Goal: Information Seeking & Learning: Learn about a topic

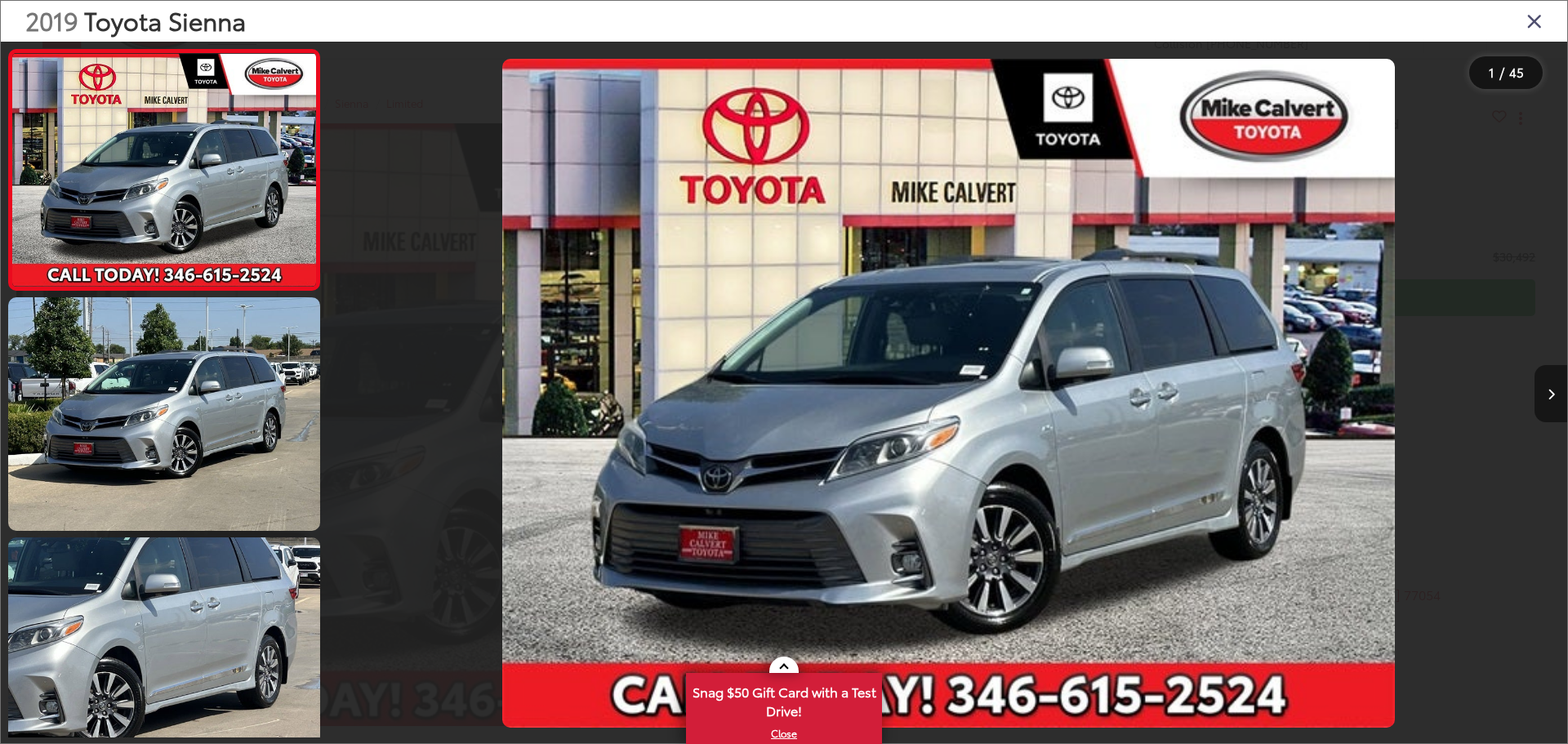
click at [1555, 388] on button "Next image" at bounding box center [1550, 394] width 32 height 57
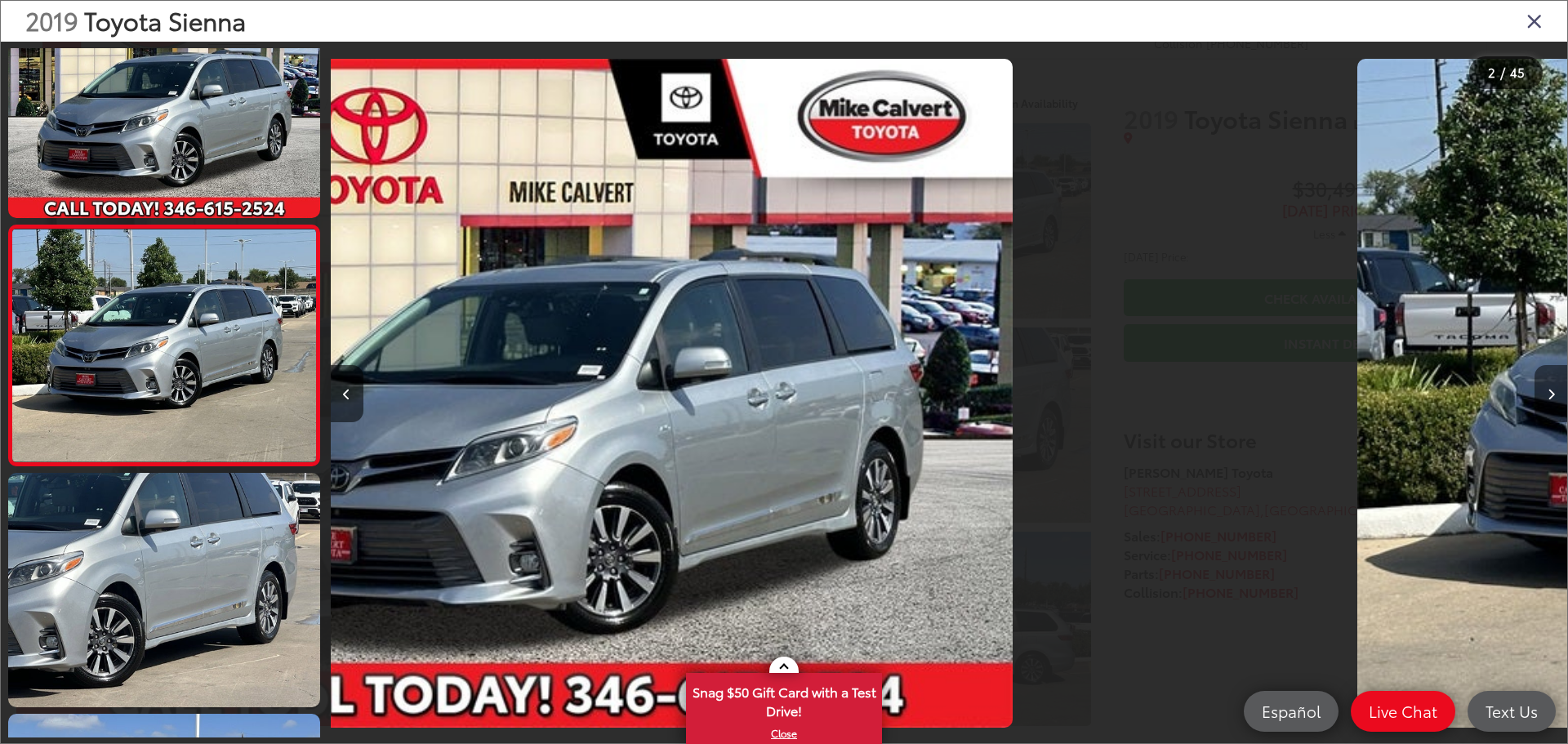
scroll to position [0, 859]
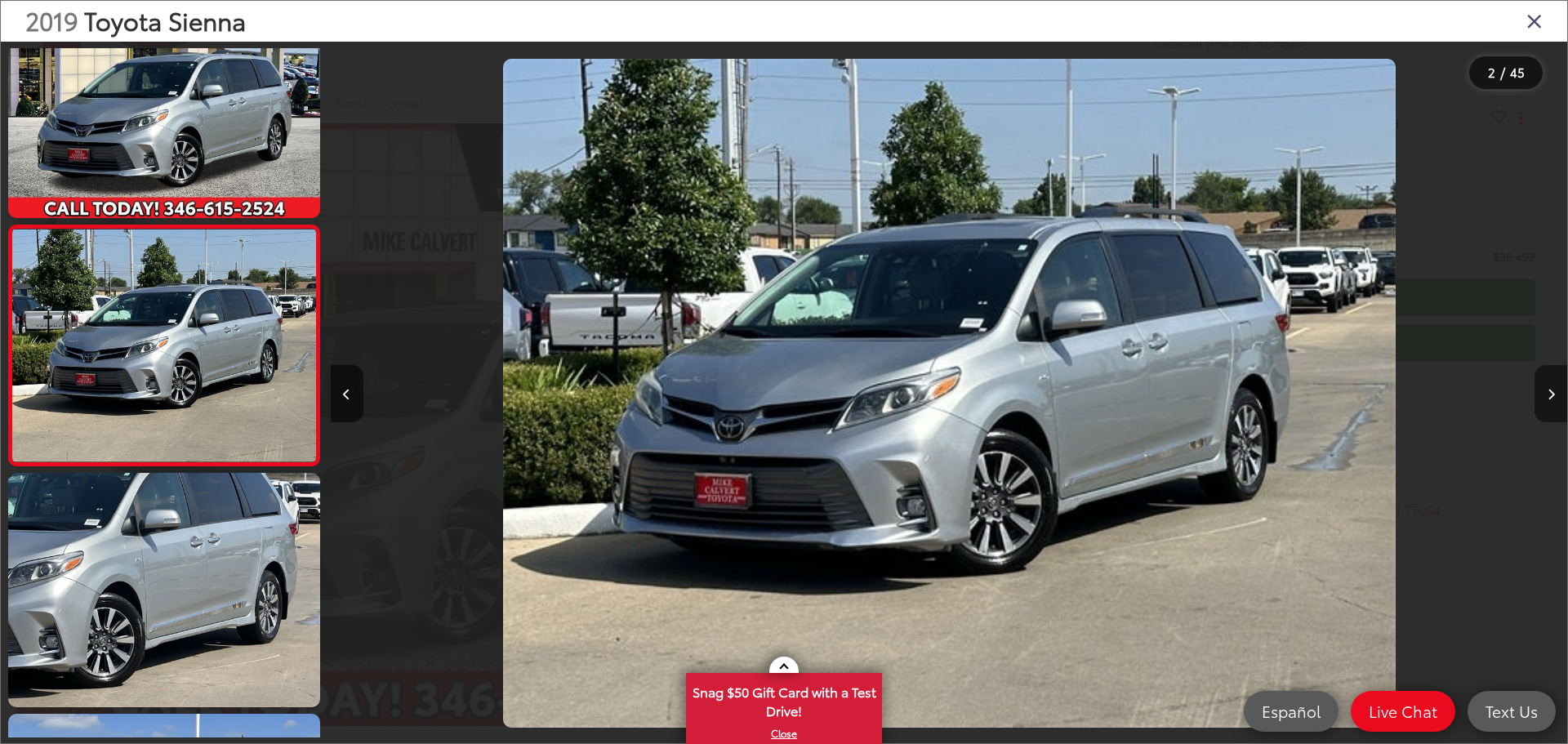
click at [1555, 388] on button "Next image" at bounding box center [1550, 394] width 32 height 57
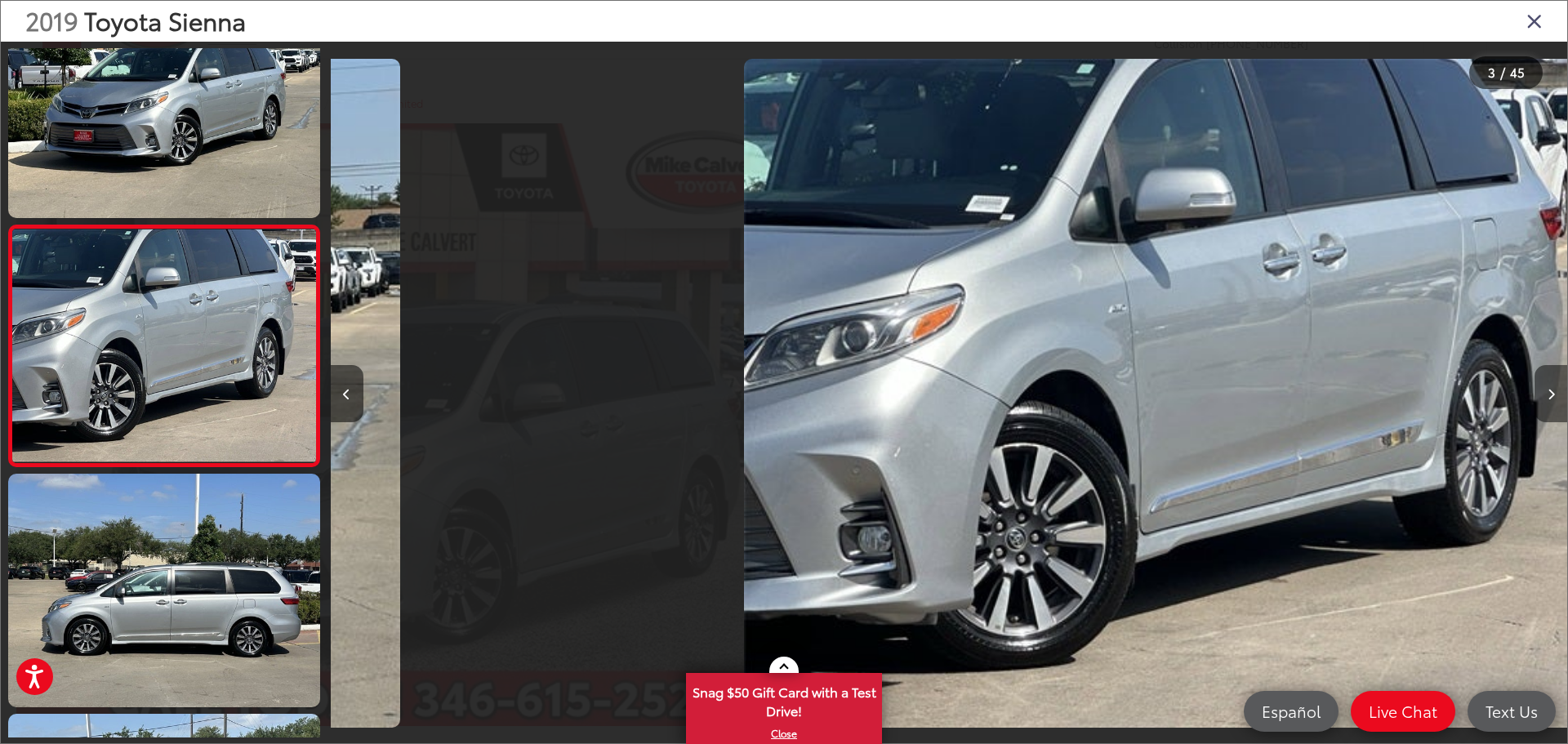
scroll to position [0, 2475]
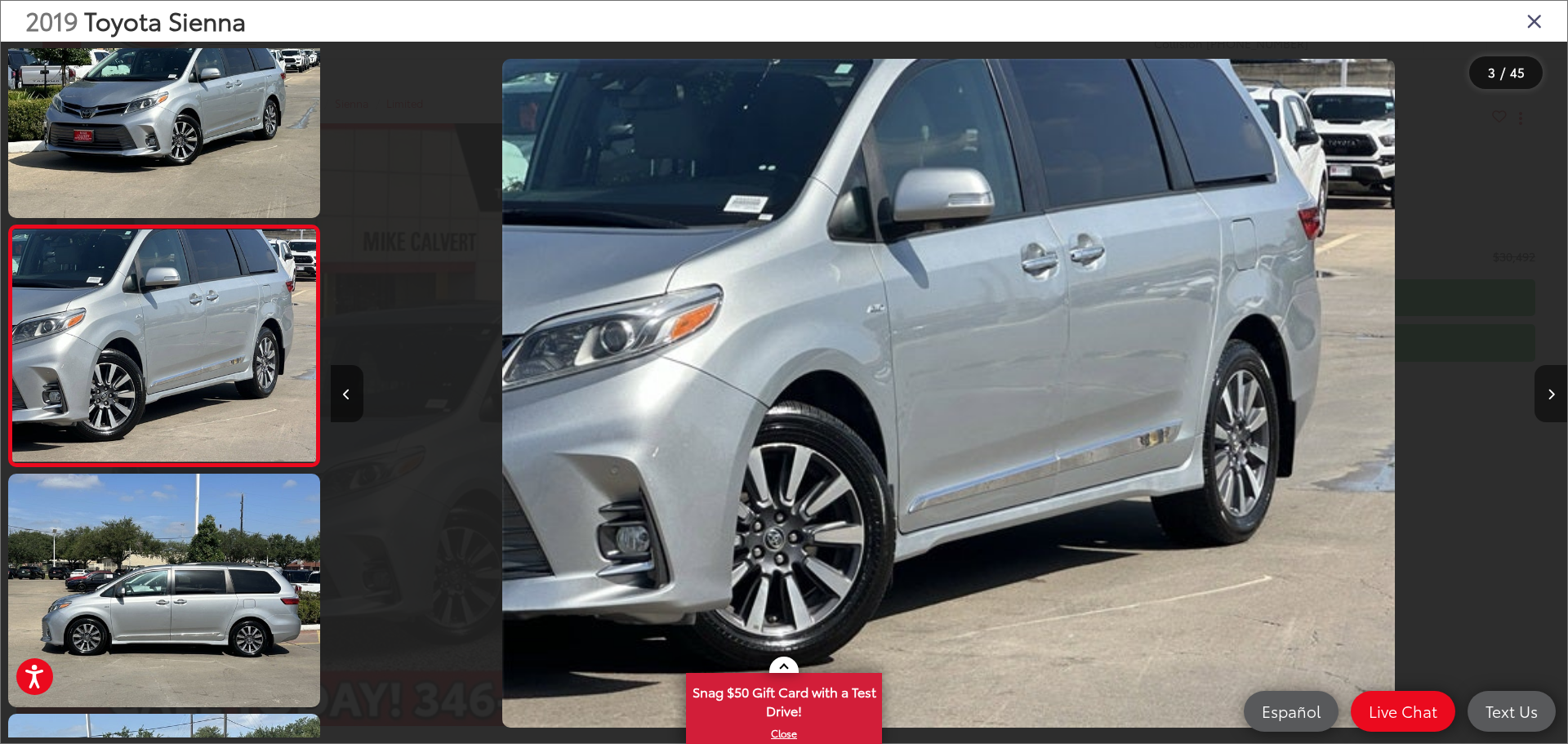
click at [1555, 388] on button "Next image" at bounding box center [1550, 394] width 32 height 57
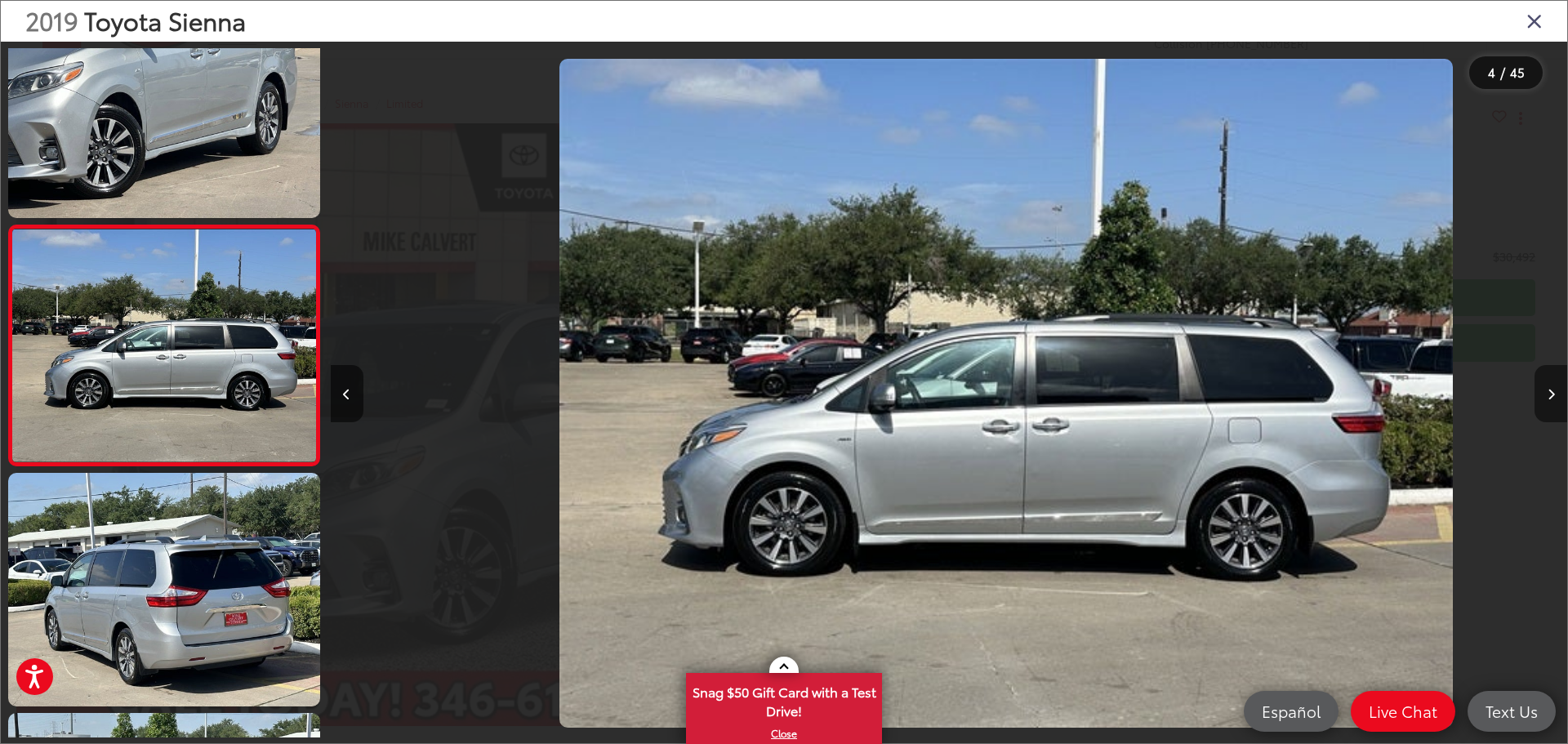
scroll to position [0, 3711]
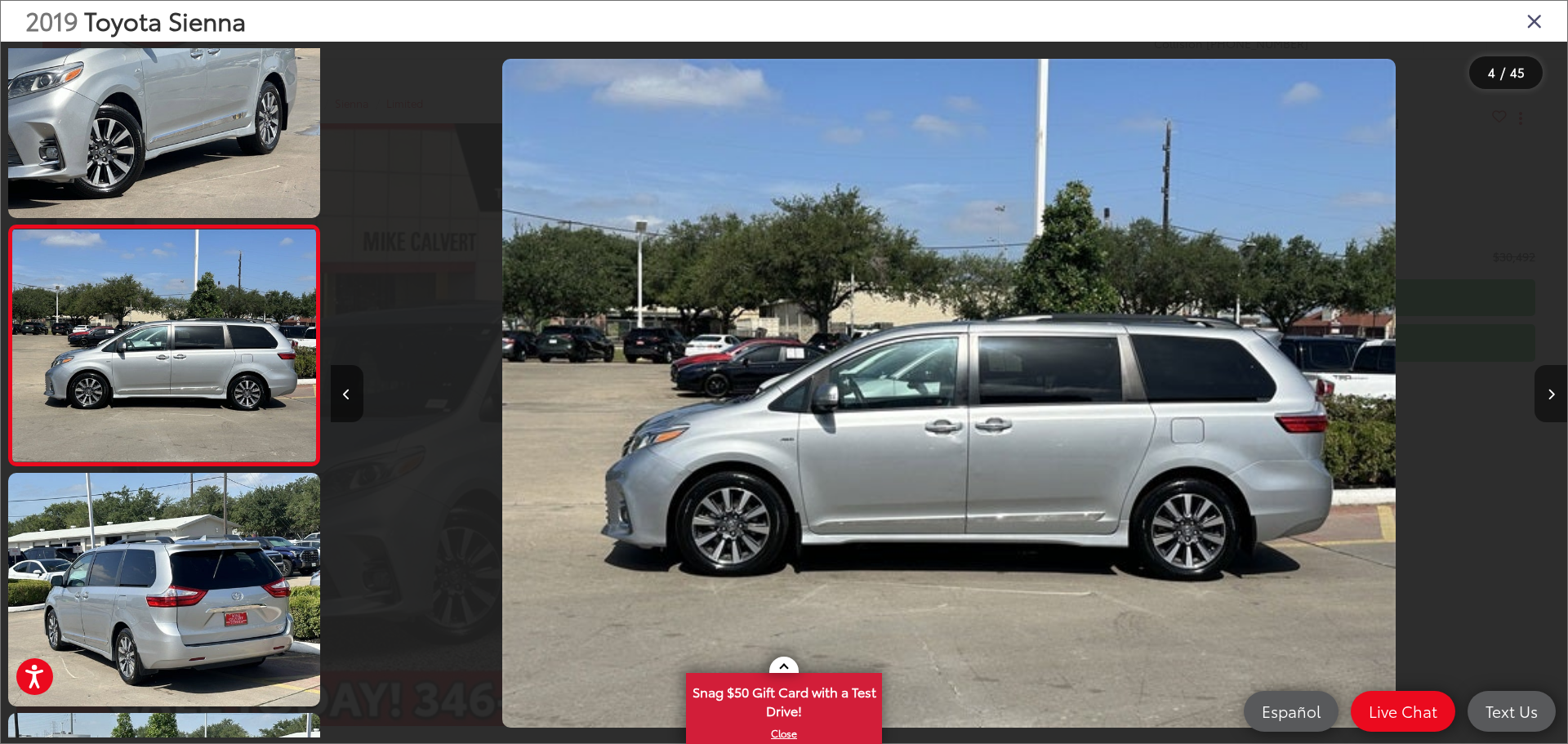
click at [1554, 394] on icon "Next image" at bounding box center [1551, 394] width 7 height 11
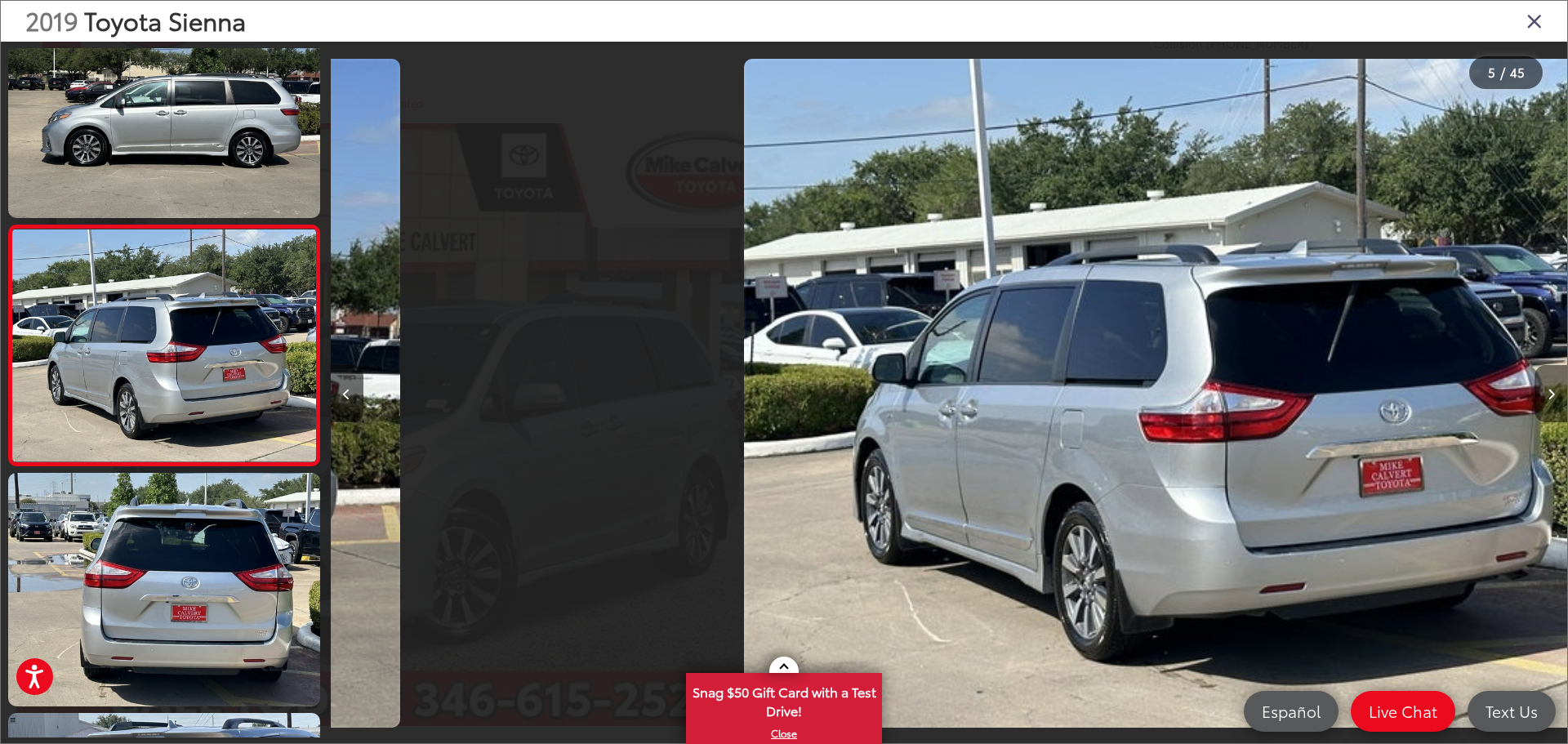
scroll to position [0, 4948]
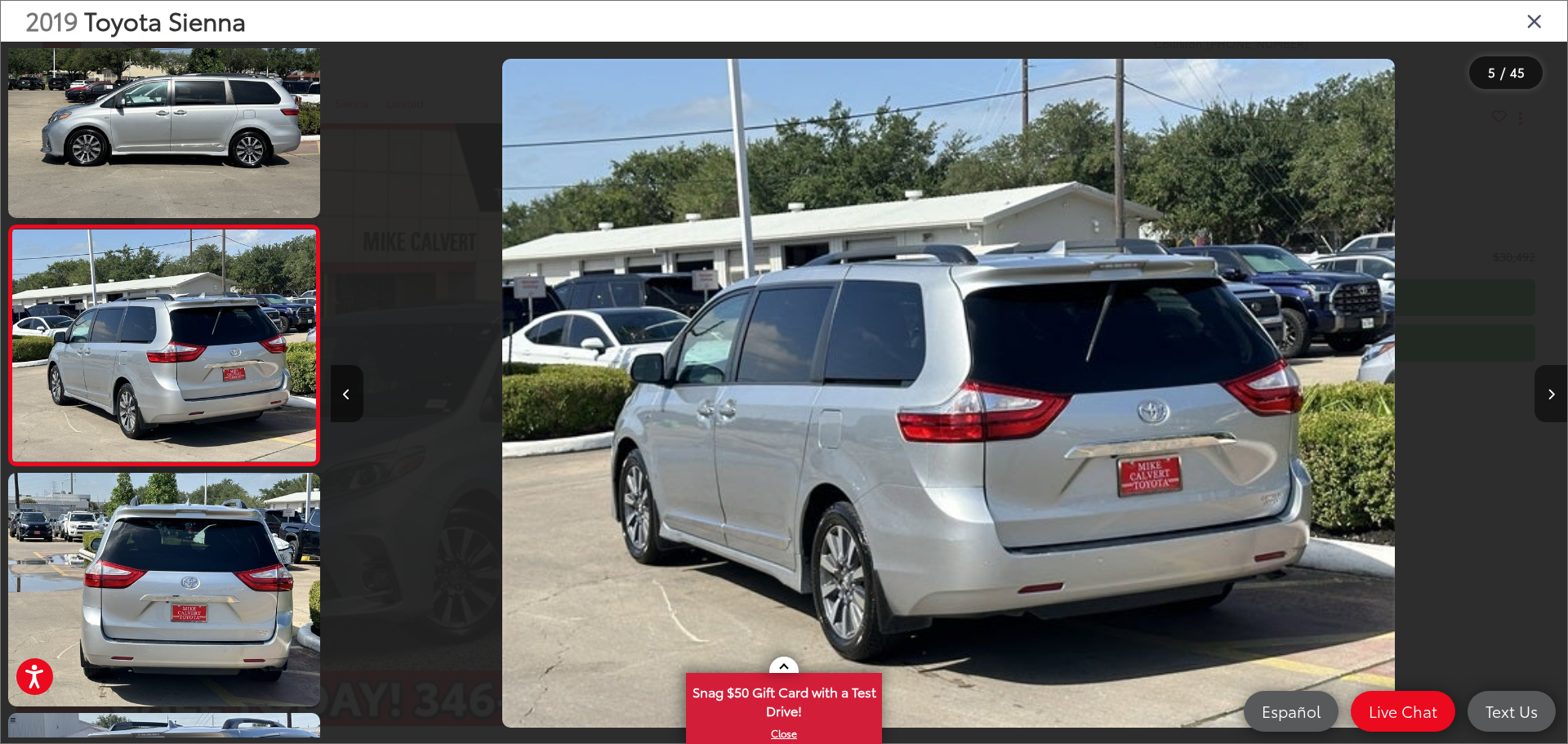
click at [1554, 394] on icon "Next image" at bounding box center [1551, 394] width 7 height 11
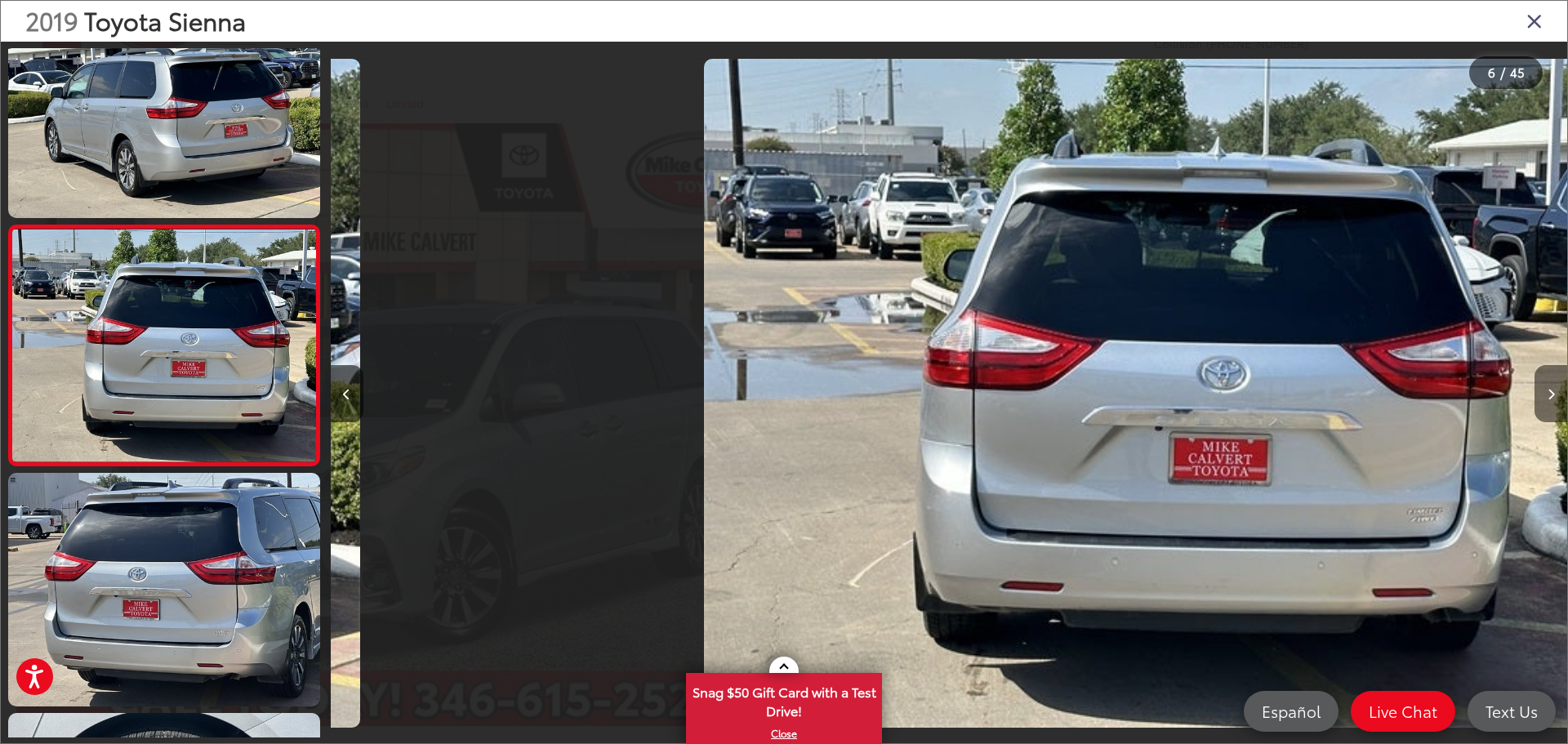
scroll to position [0, 6185]
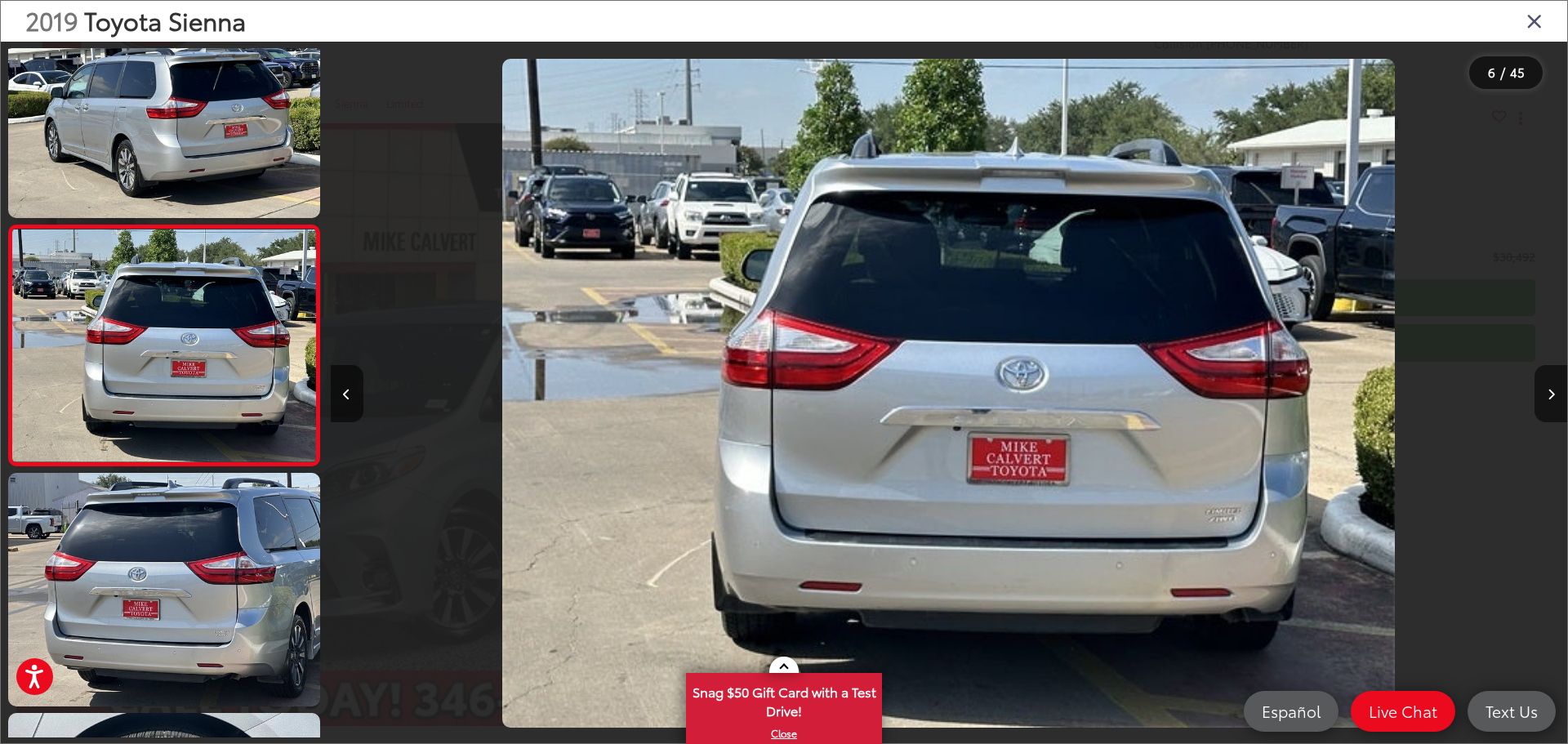
click at [1228, 524] on img "2019 Toyota Sienna Limited 5" at bounding box center [948, 394] width 893 height 670
click at [1254, 472] on img "2019 Toyota Sienna Limited 5" at bounding box center [948, 394] width 893 height 670
click at [1555, 394] on button "Next image" at bounding box center [1550, 394] width 32 height 57
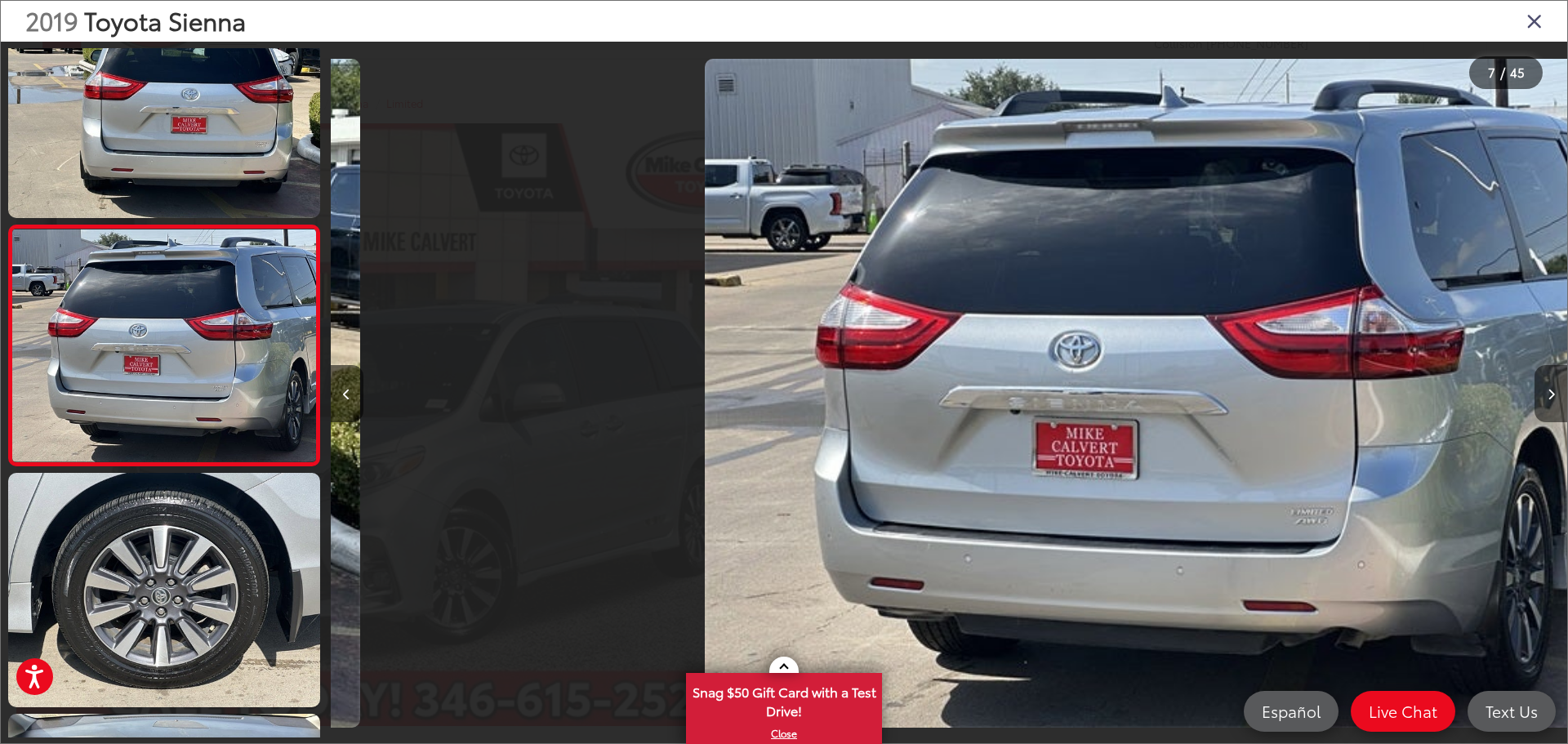
scroll to position [0, 7422]
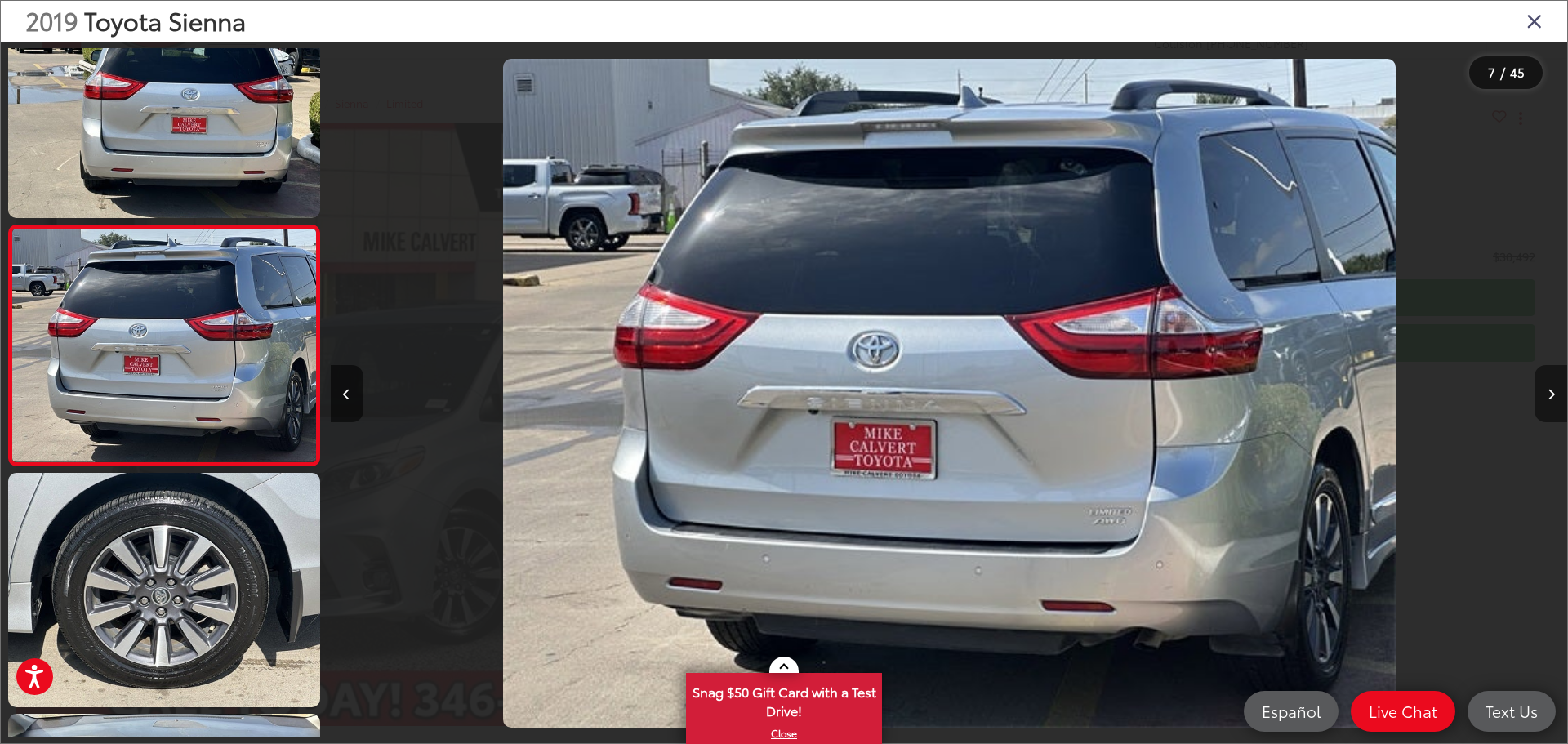
click at [1555, 394] on button "Next image" at bounding box center [1550, 394] width 32 height 57
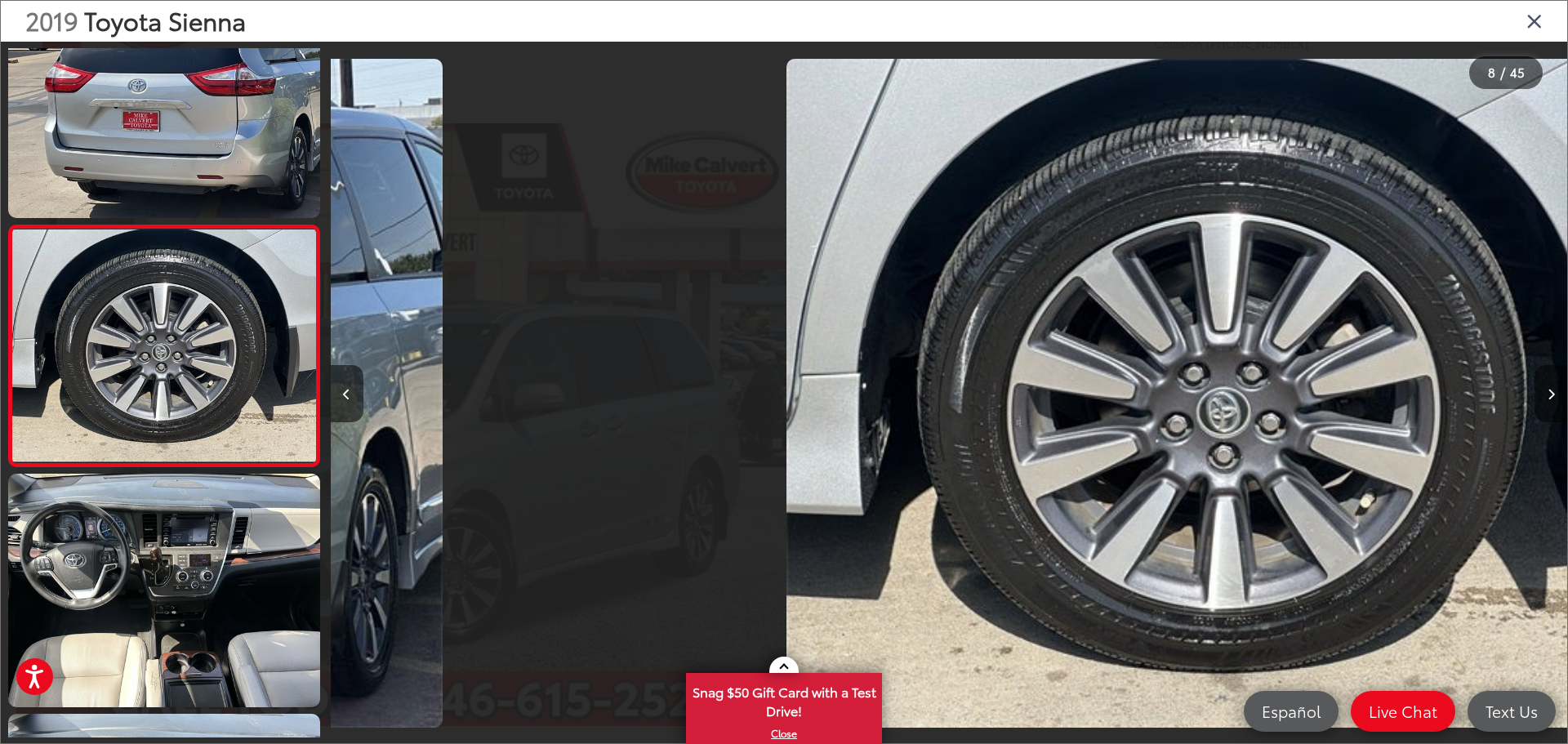
scroll to position [0, 8660]
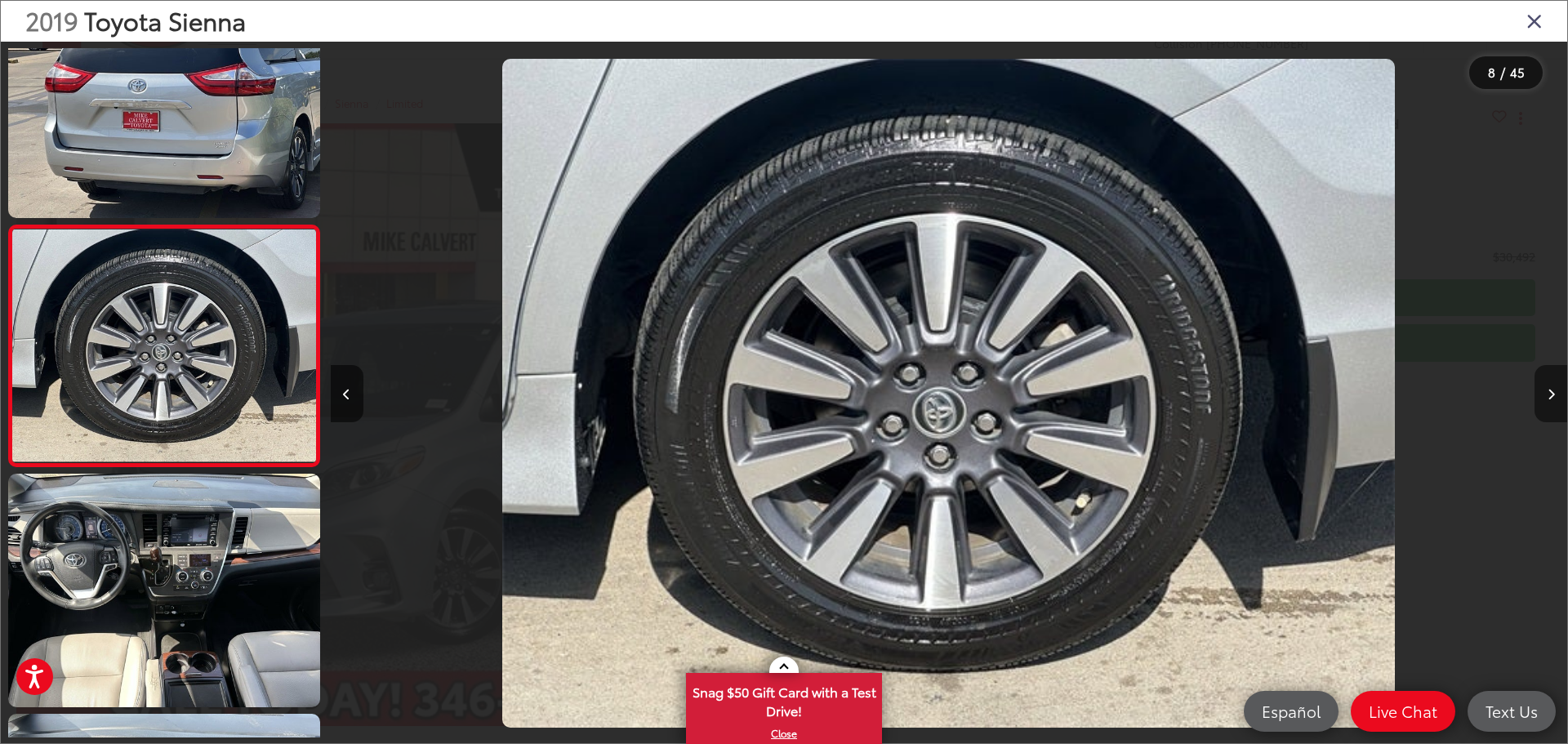
click at [1554, 397] on icon "Next image" at bounding box center [1551, 394] width 7 height 11
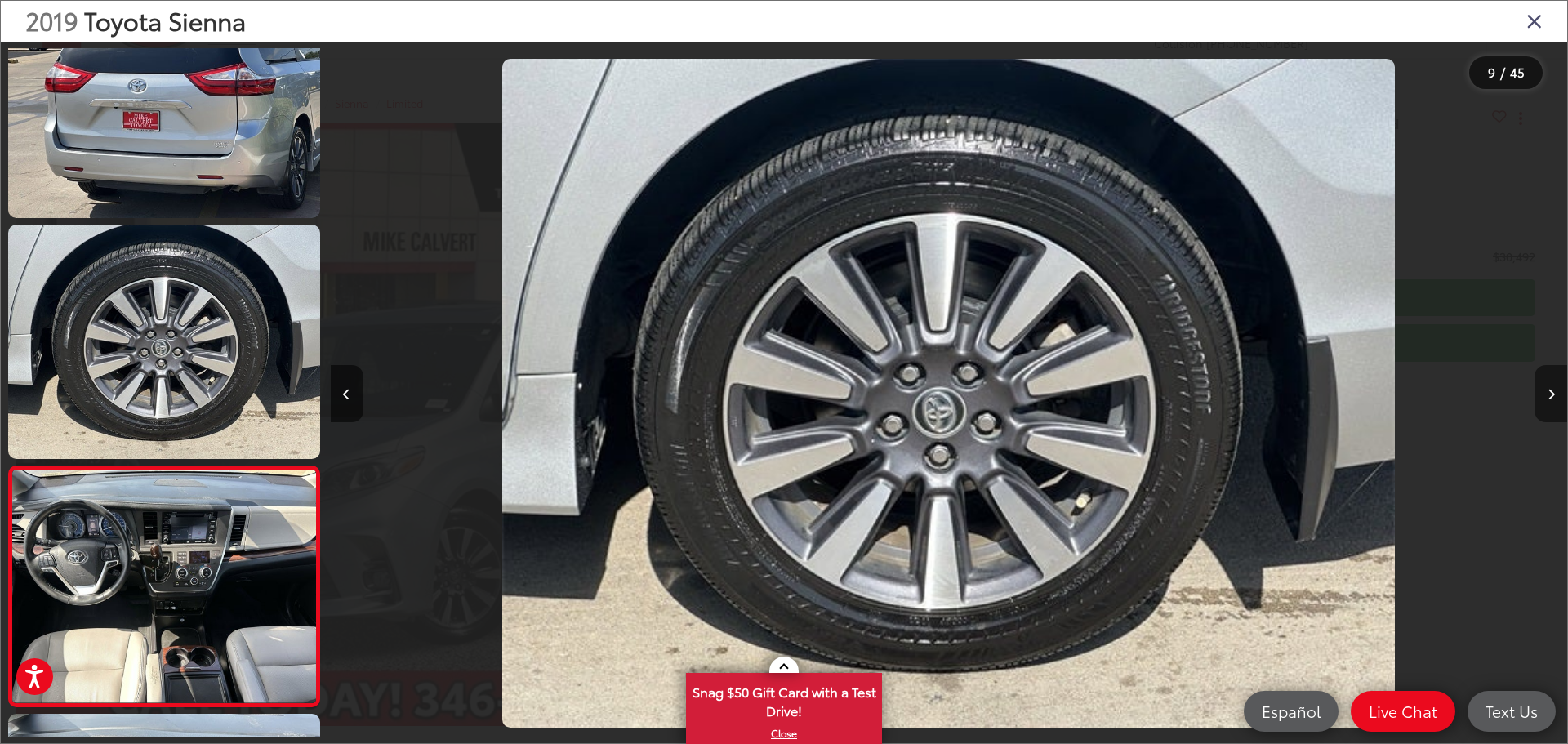
scroll to position [0, 0]
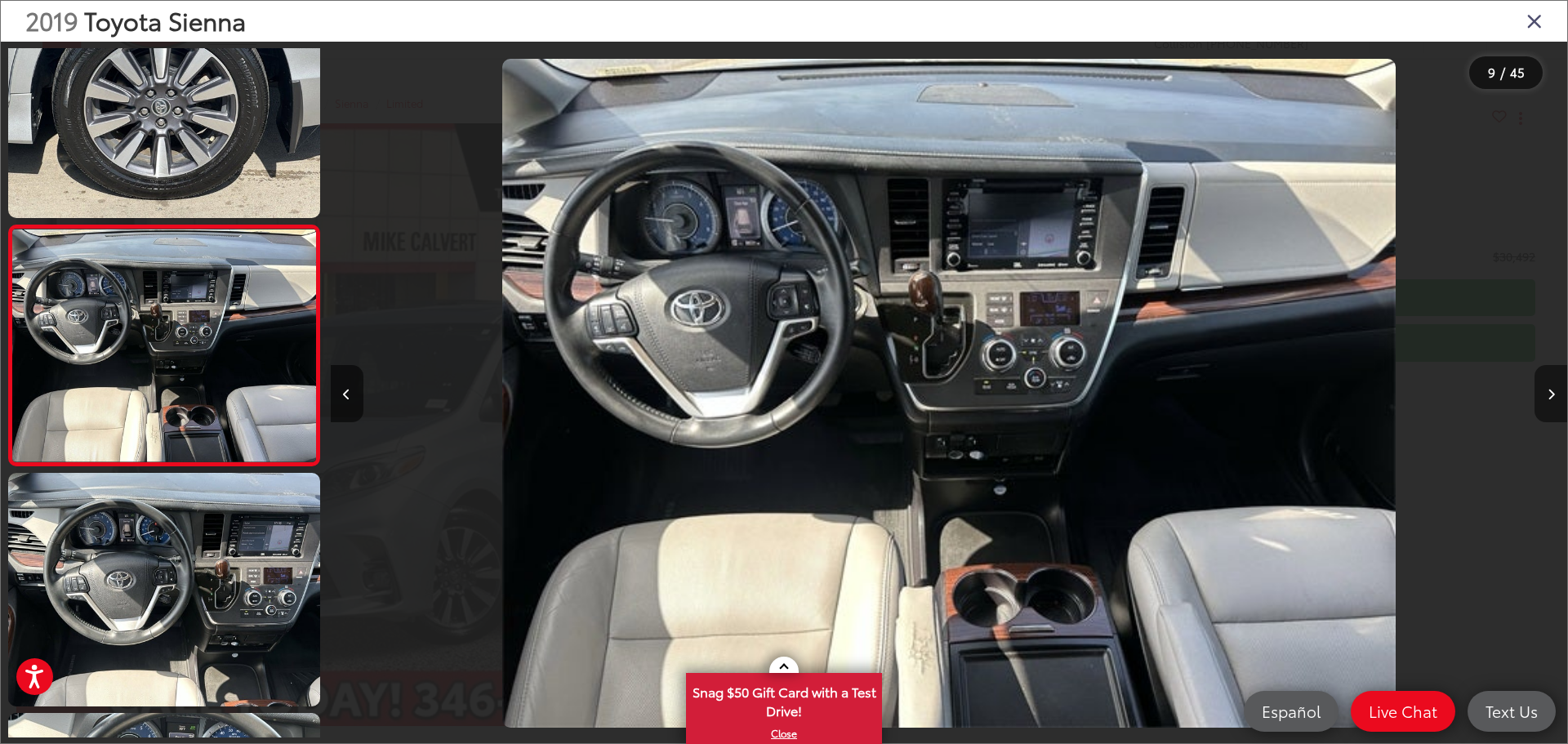
click at [1552, 397] on icon "Next image" at bounding box center [1551, 394] width 7 height 11
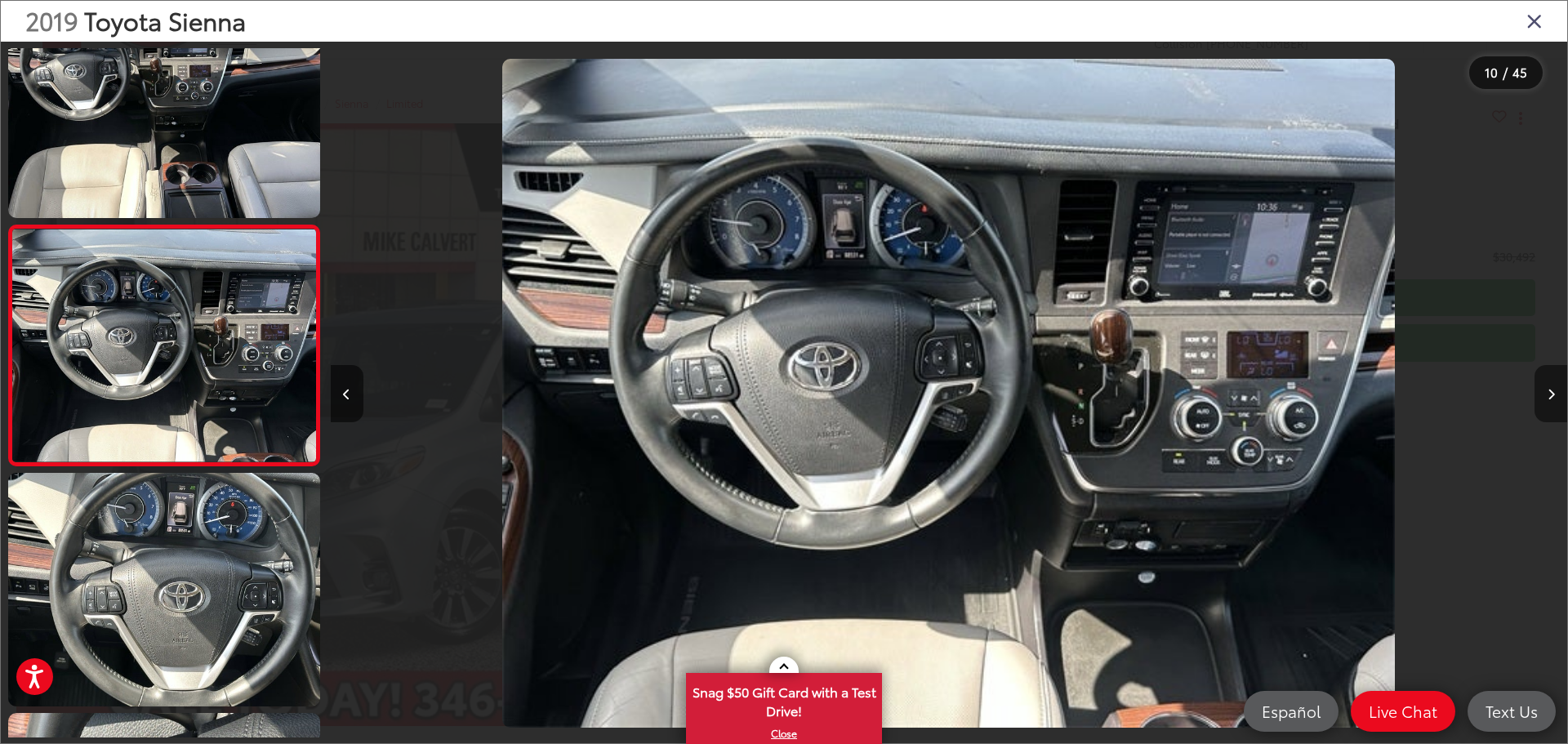
click at [1553, 397] on icon "Next image" at bounding box center [1551, 394] width 7 height 11
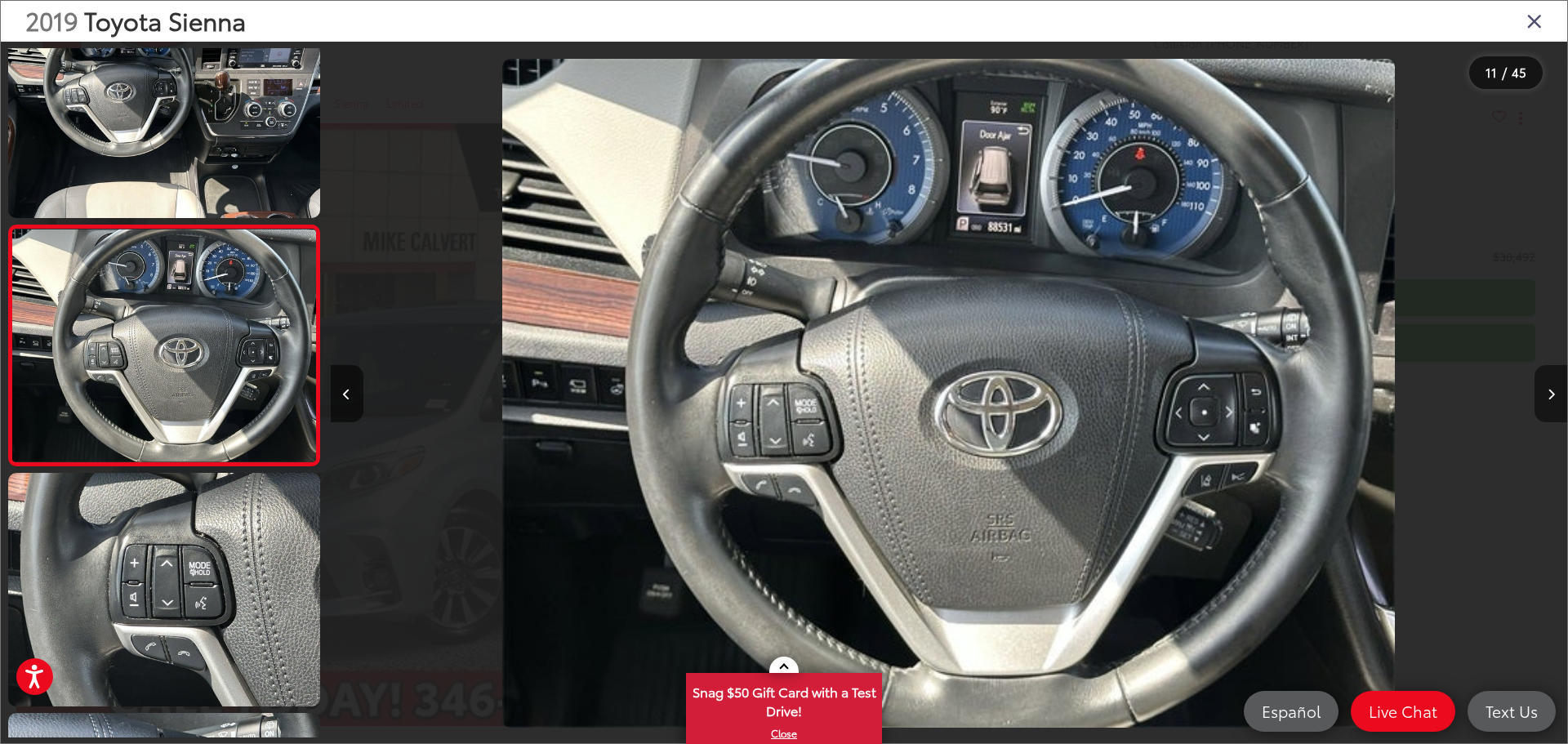
click at [1553, 395] on icon "Next image" at bounding box center [1551, 394] width 7 height 11
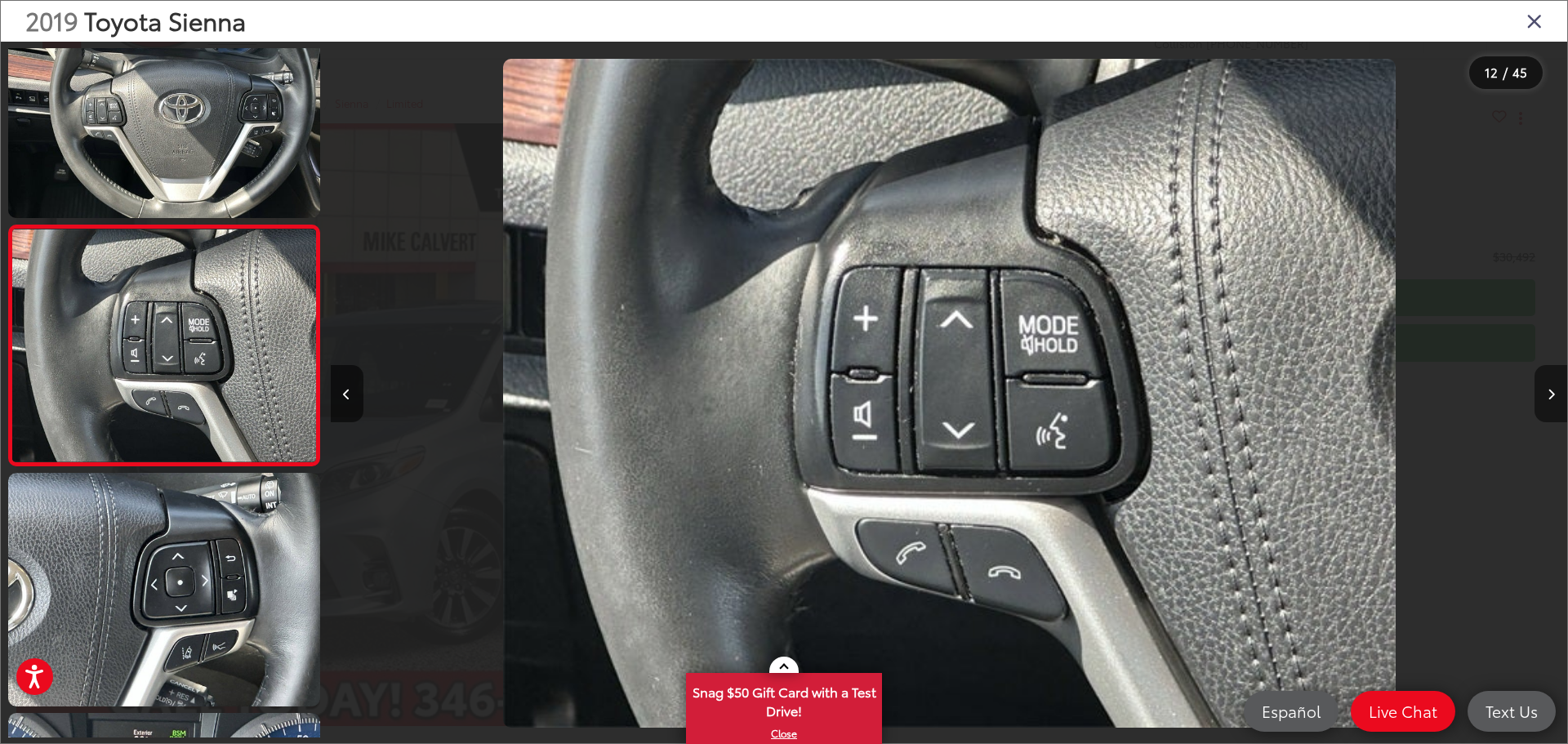
click at [1553, 395] on icon "Next image" at bounding box center [1551, 394] width 7 height 11
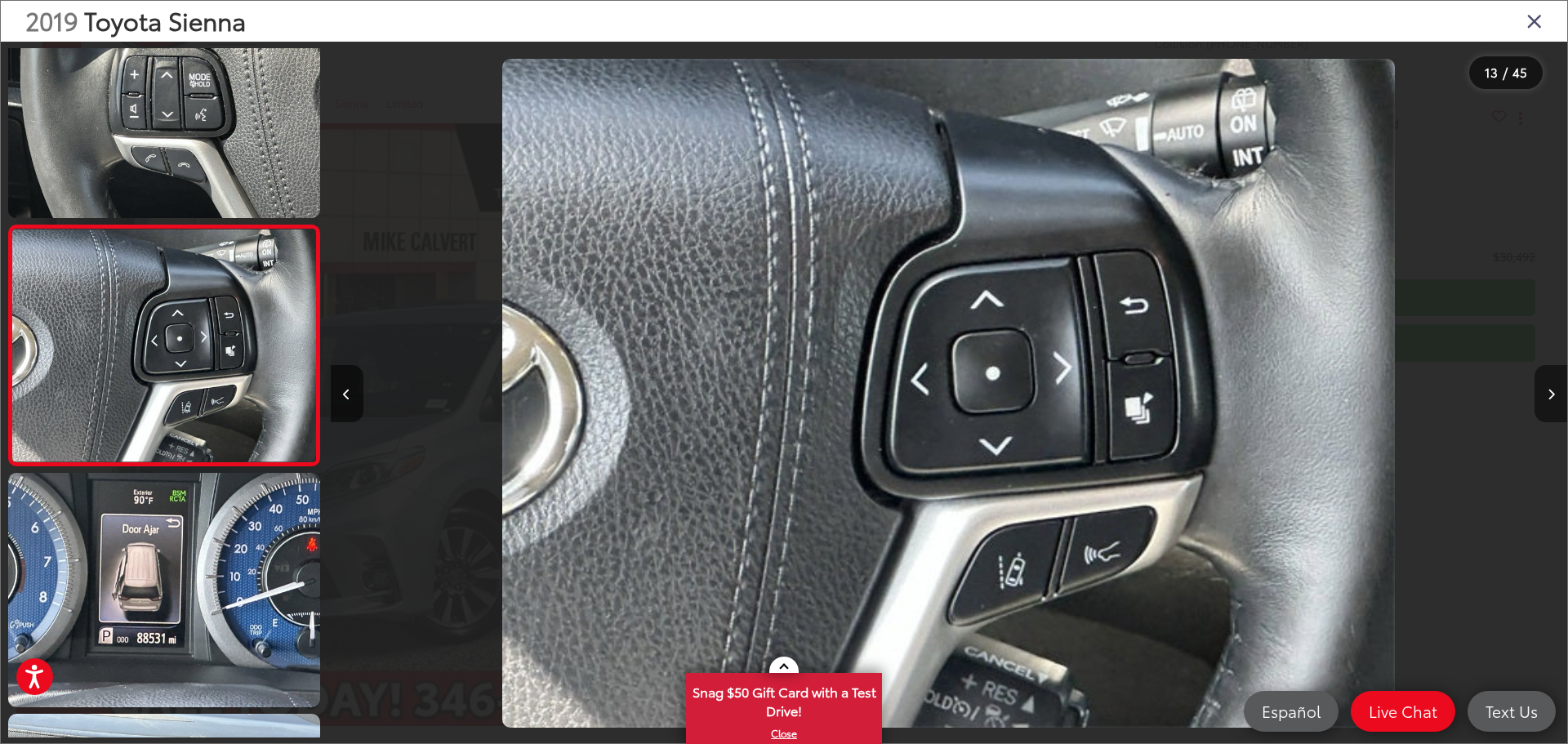
click at [1553, 395] on icon "Next image" at bounding box center [1551, 394] width 7 height 11
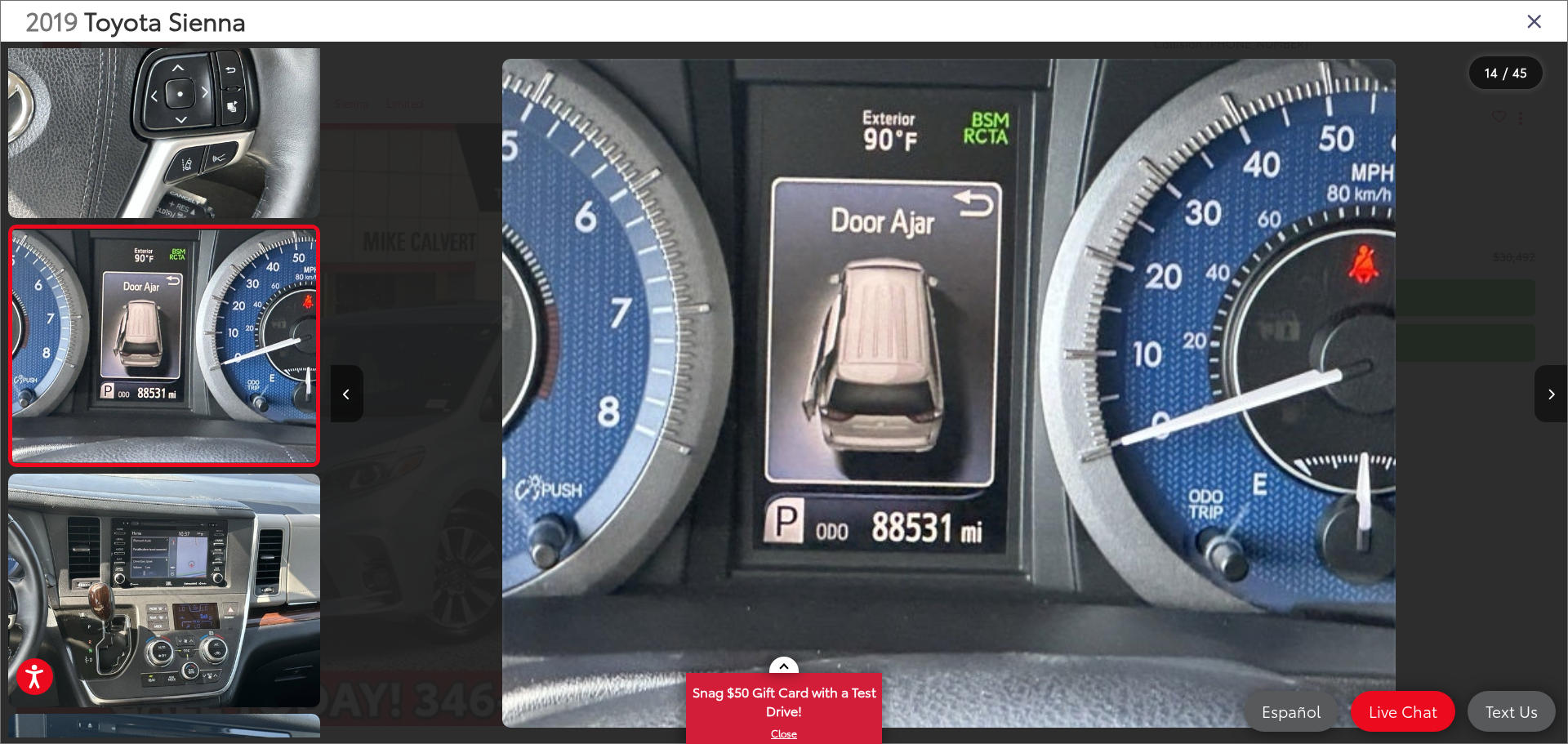
click at [1553, 395] on icon "Next image" at bounding box center [1551, 394] width 7 height 11
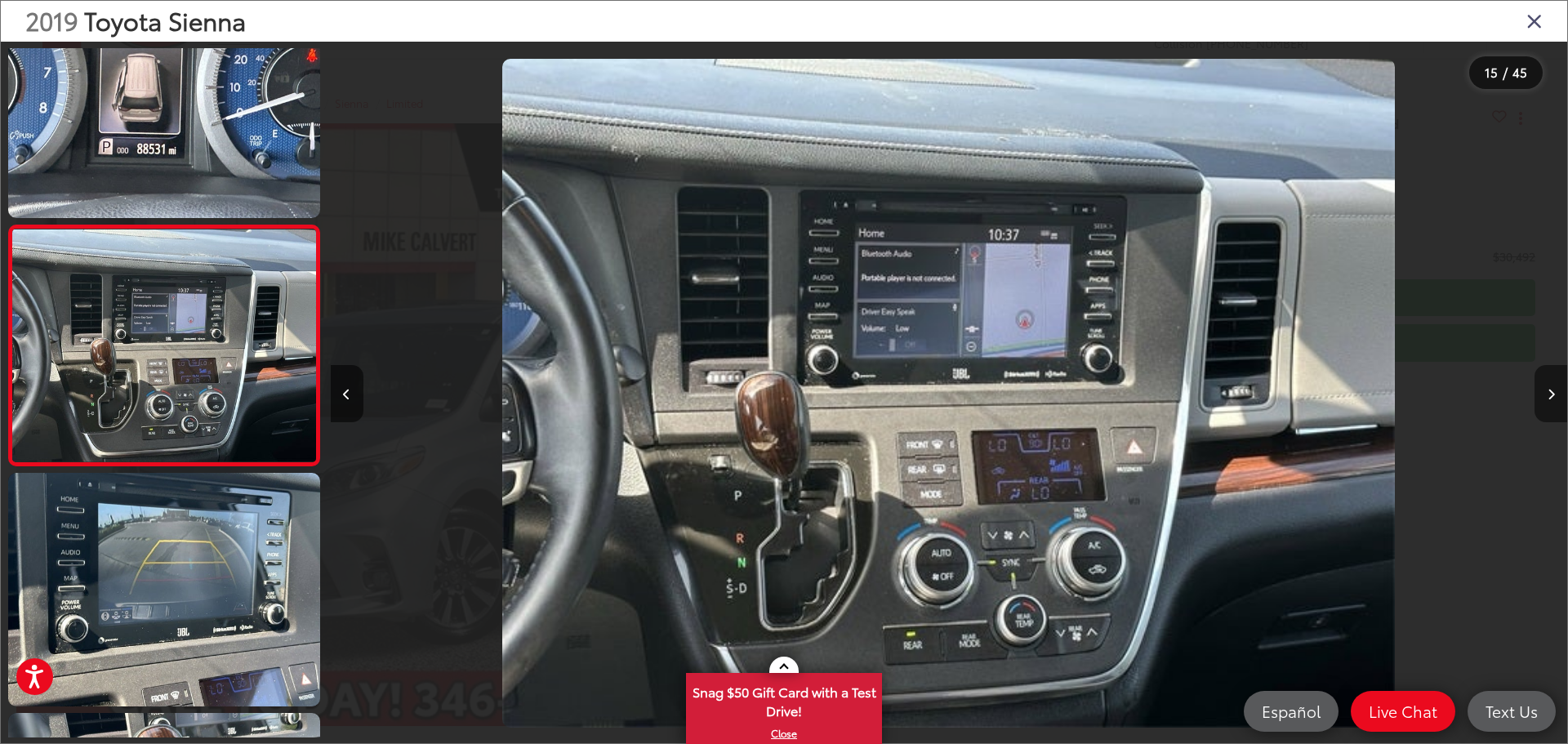
click at [1553, 395] on icon "Next image" at bounding box center [1551, 394] width 7 height 11
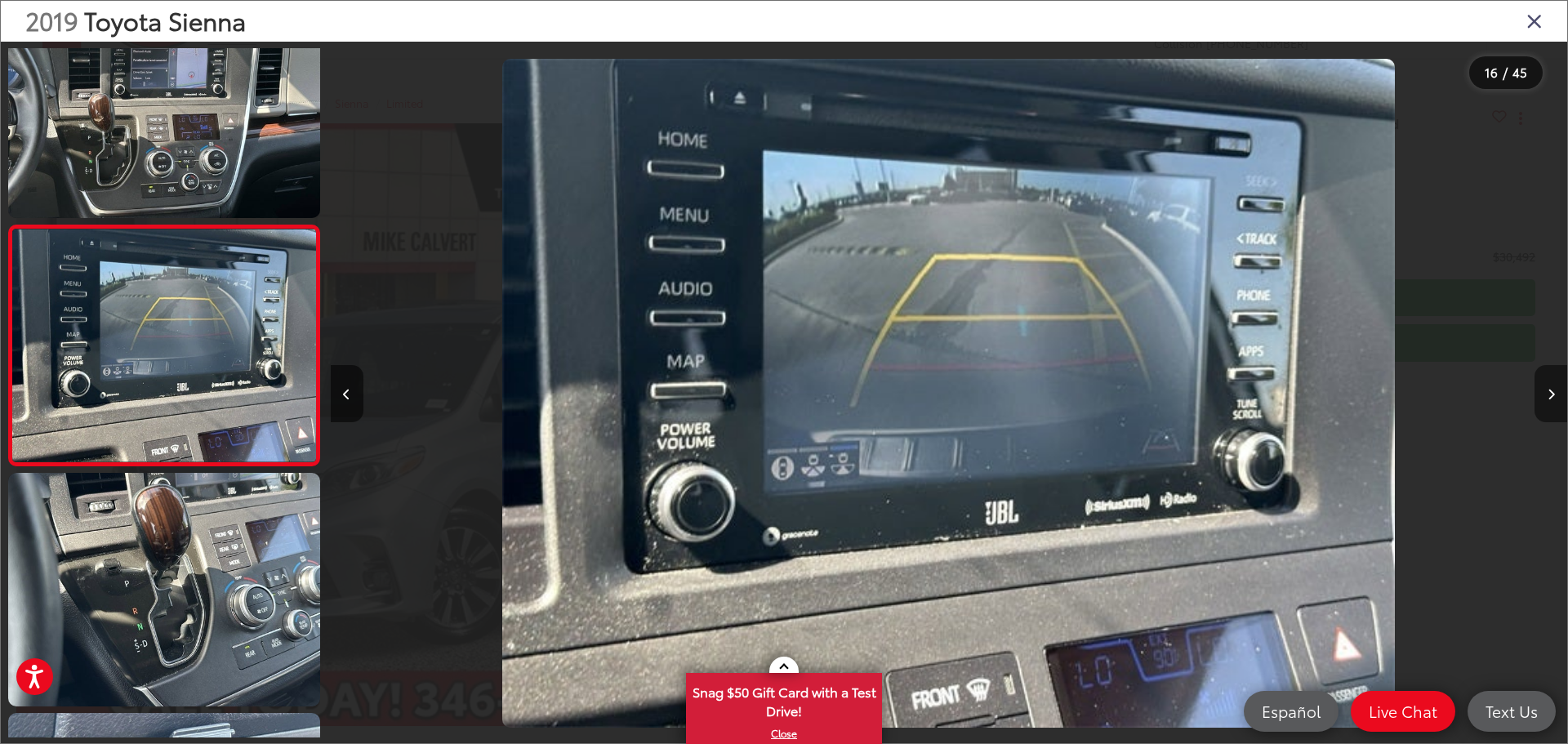
click at [1553, 395] on icon "Next image" at bounding box center [1551, 394] width 7 height 11
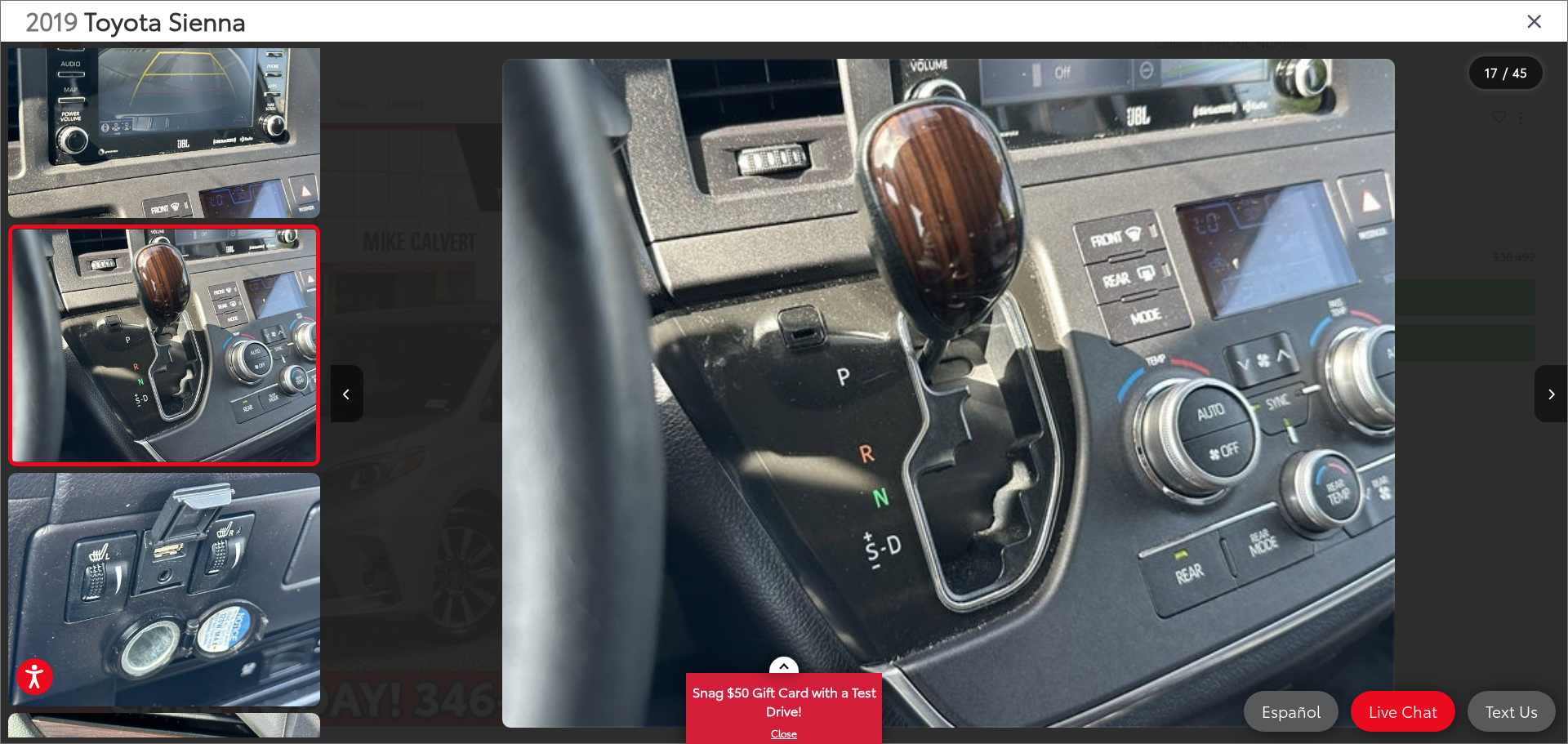
click at [1553, 395] on icon "Next image" at bounding box center [1551, 394] width 7 height 11
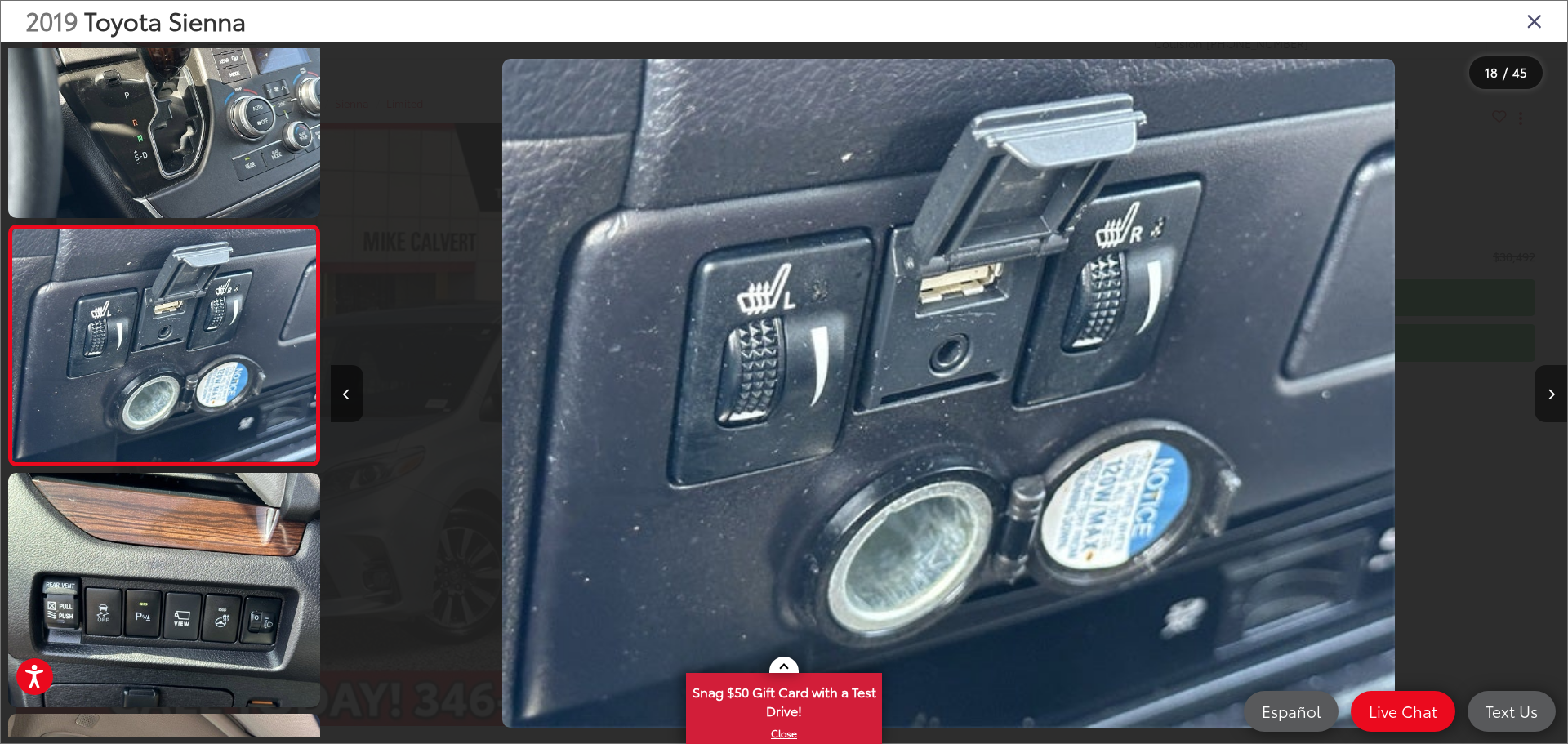
click at [1553, 395] on icon "Next image" at bounding box center [1551, 394] width 7 height 11
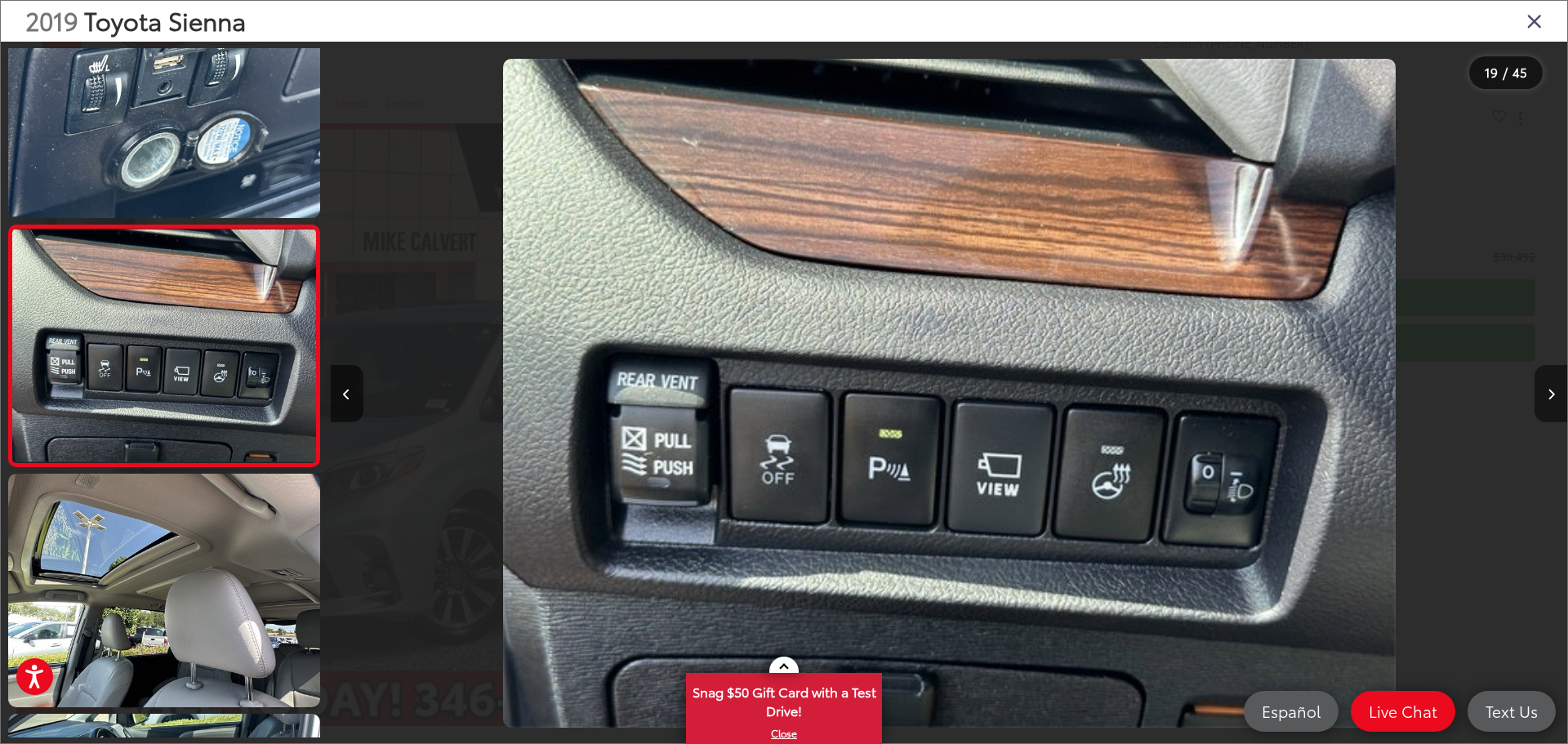
click at [1553, 395] on icon "Next image" at bounding box center [1551, 394] width 7 height 11
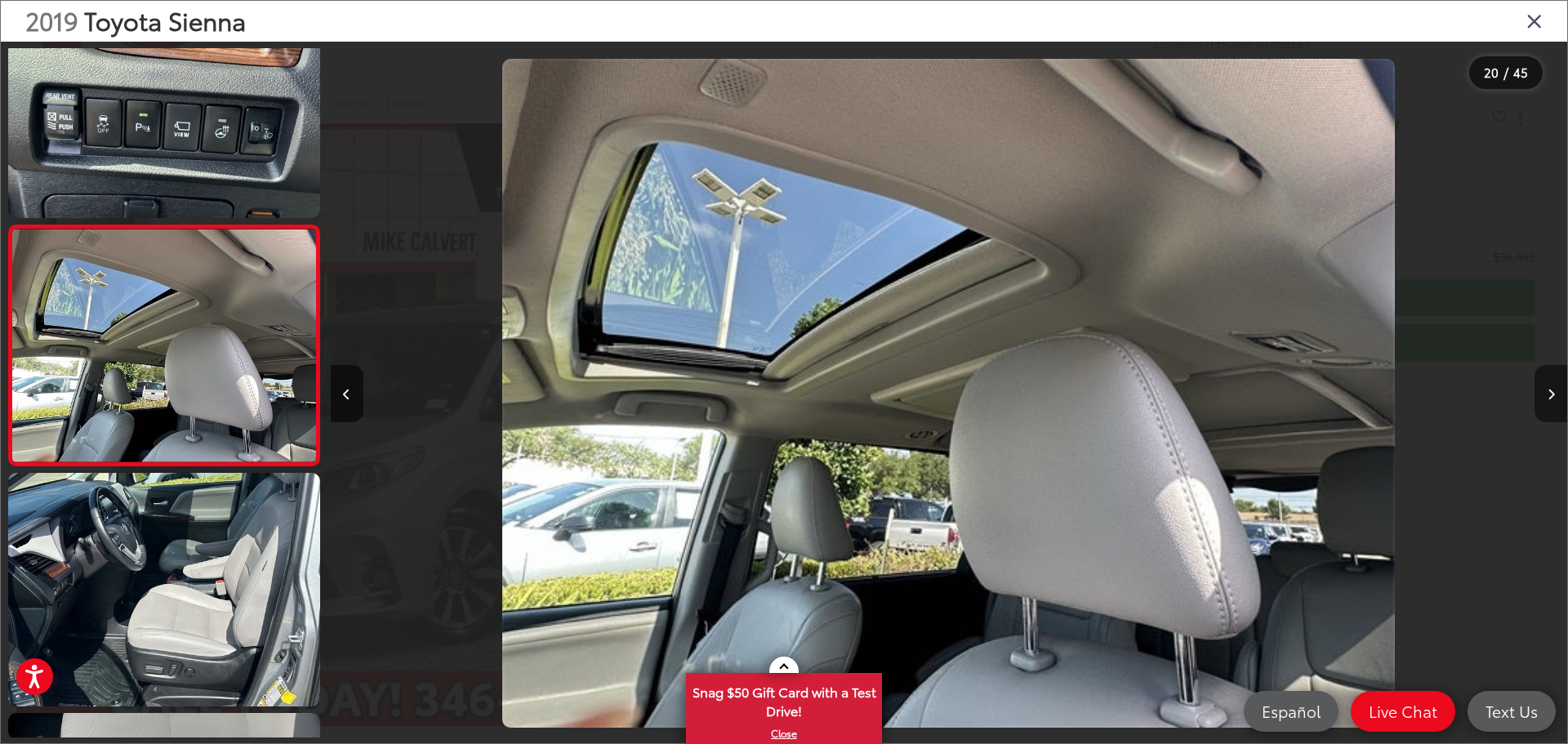
click at [1553, 395] on icon "Next image" at bounding box center [1551, 394] width 7 height 11
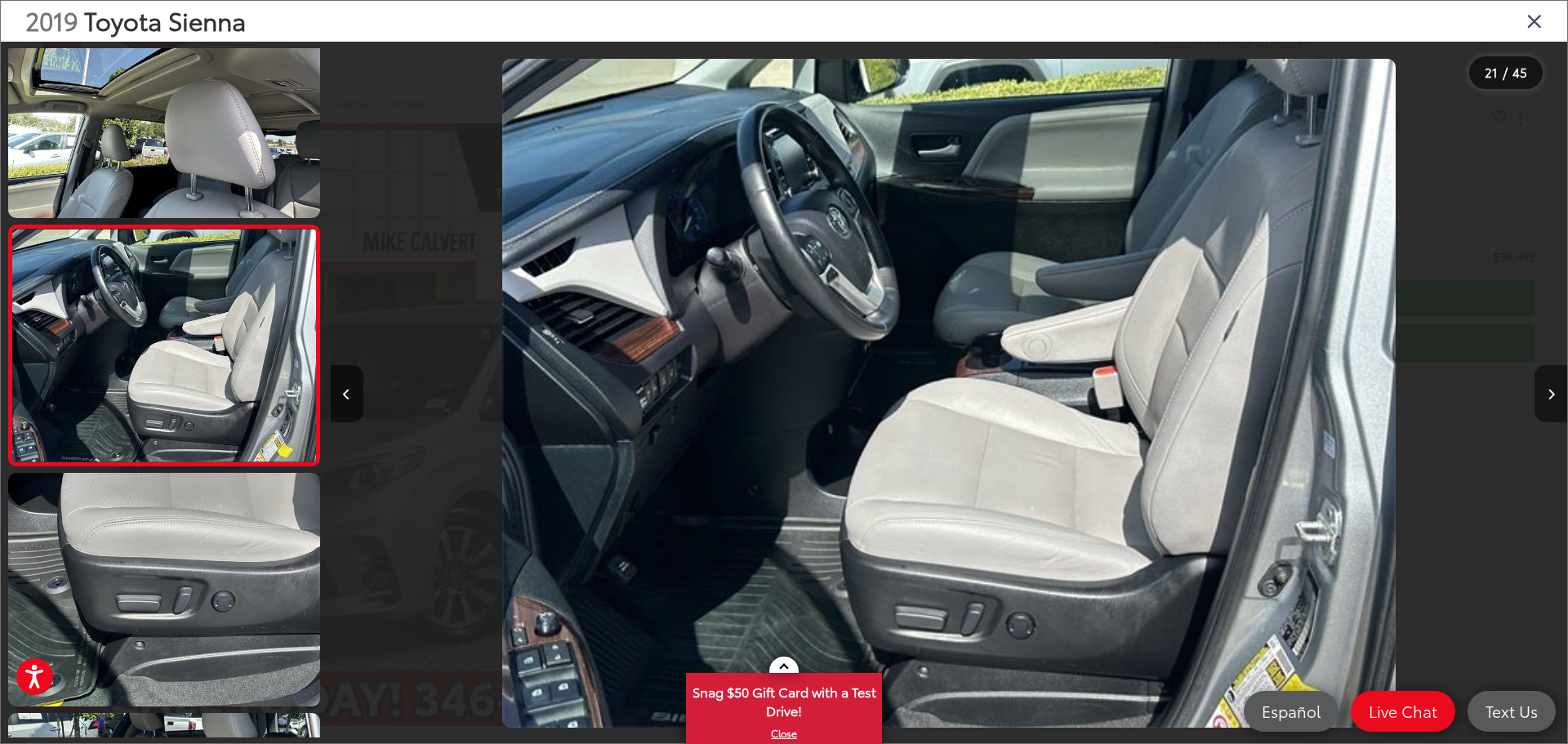
click at [1553, 395] on icon "Next image" at bounding box center [1551, 394] width 7 height 11
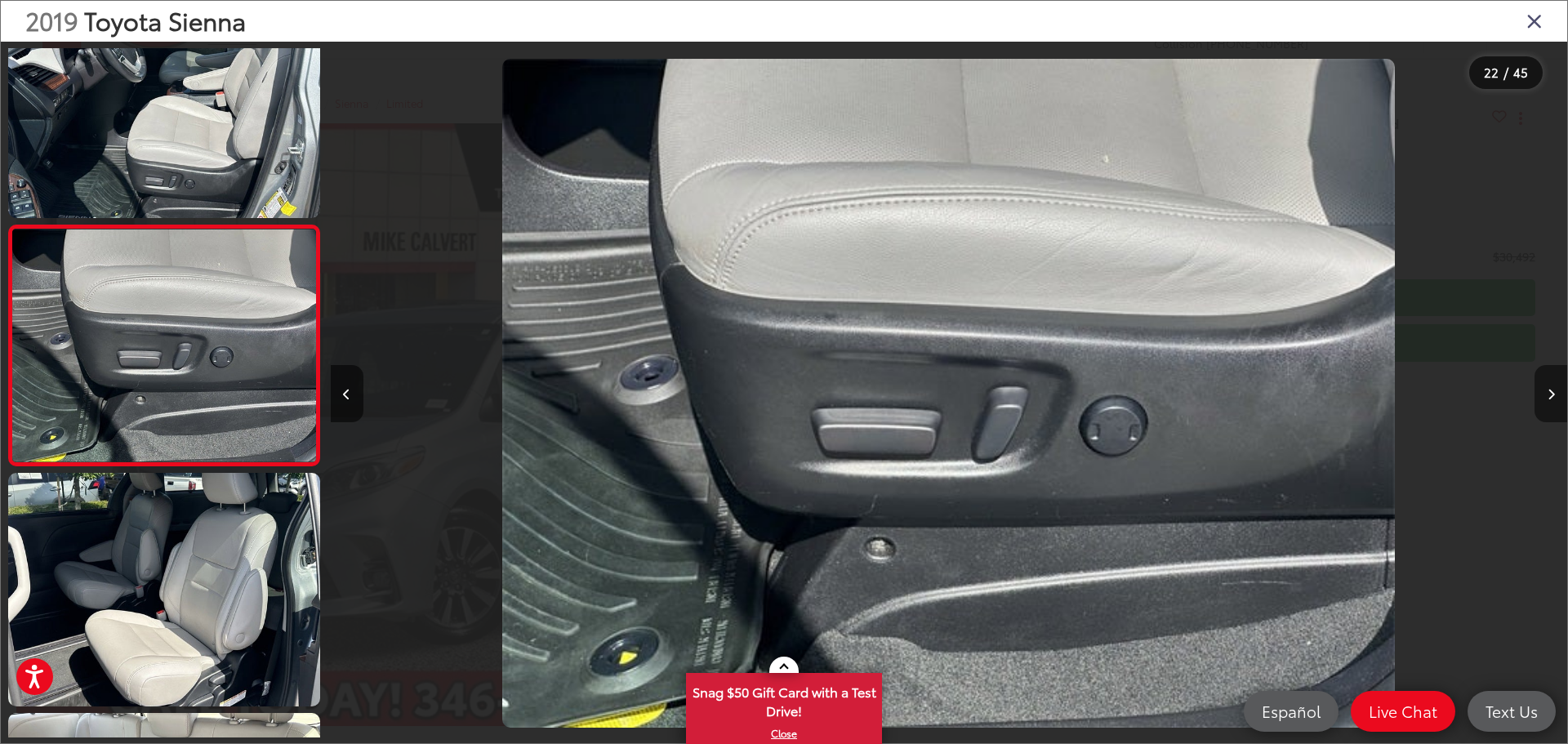
click at [1553, 395] on icon "Next image" at bounding box center [1551, 394] width 7 height 11
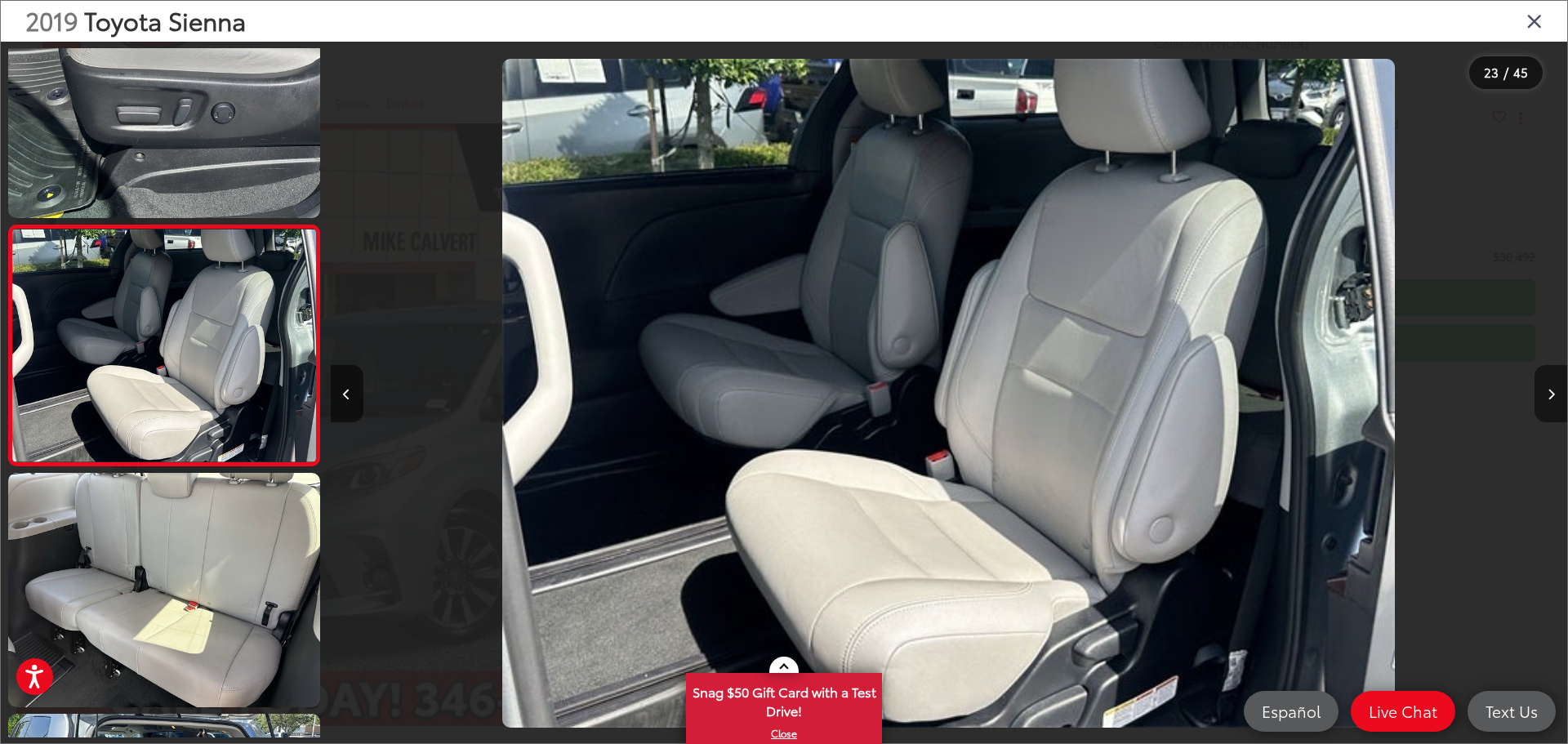
click at [1553, 395] on icon "Next image" at bounding box center [1551, 394] width 7 height 11
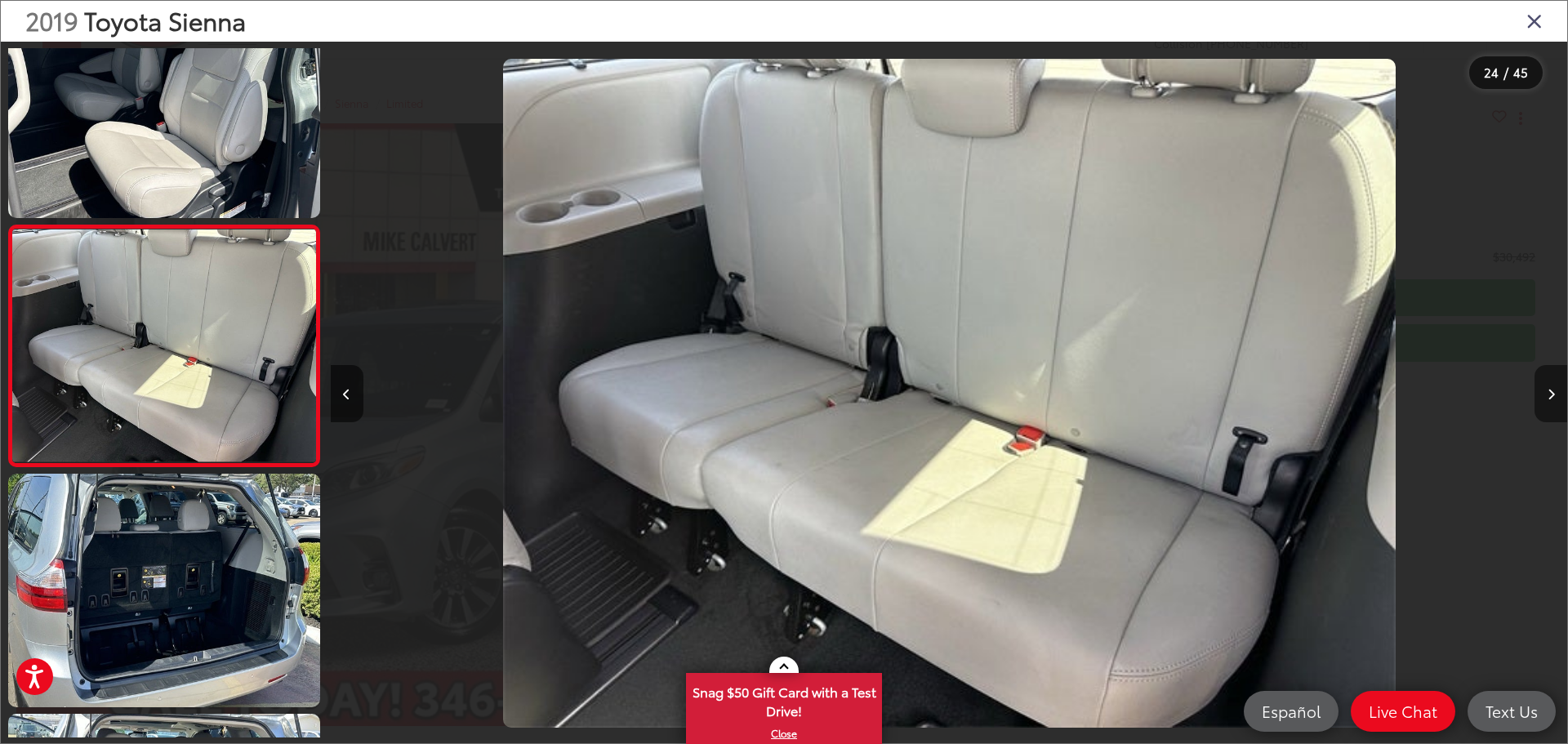
click at [1553, 395] on icon "Next image" at bounding box center [1551, 394] width 7 height 11
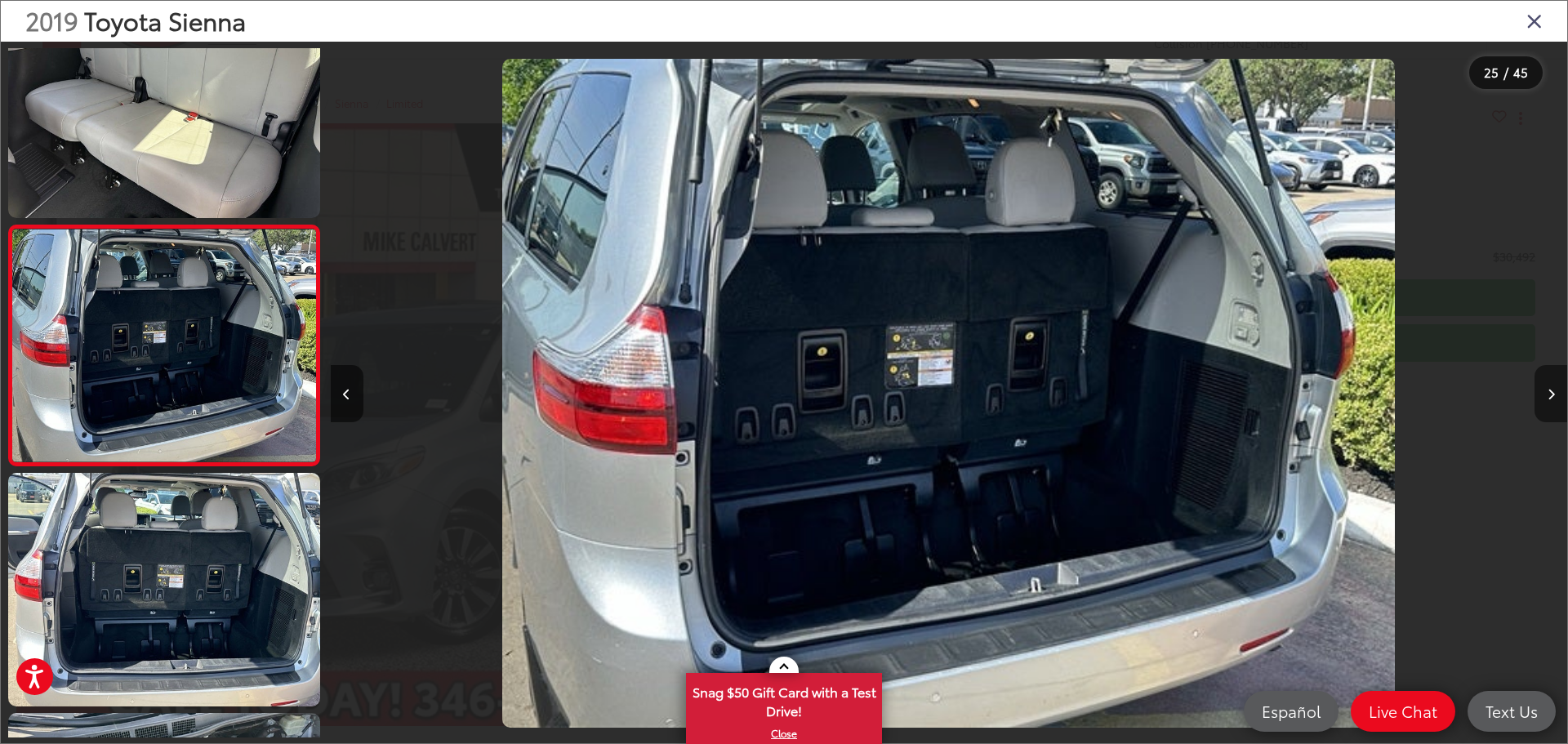
click at [1553, 395] on icon "Next image" at bounding box center [1551, 394] width 7 height 11
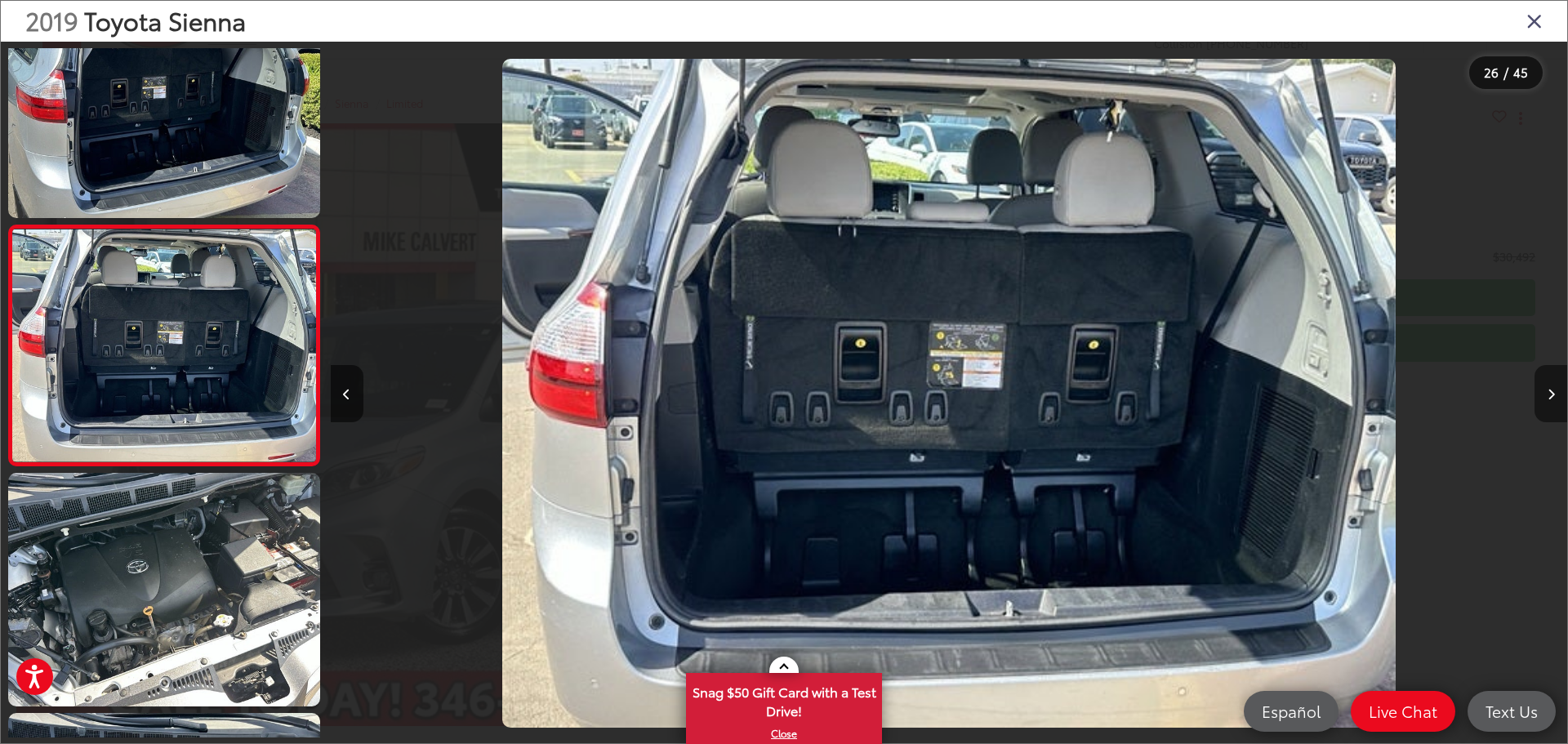
click at [1553, 395] on icon "Next image" at bounding box center [1551, 394] width 7 height 11
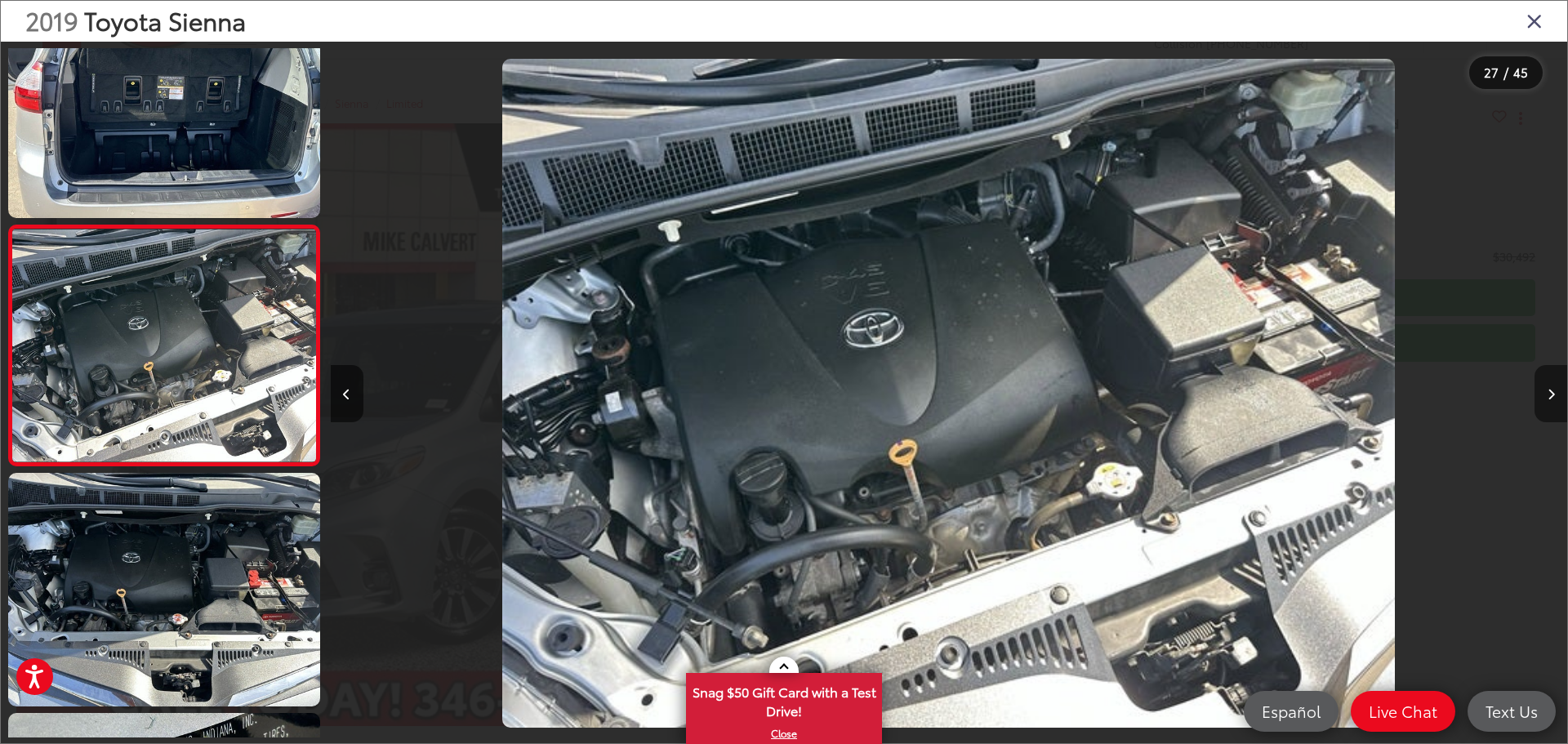
click at [1553, 395] on icon "Next image" at bounding box center [1551, 394] width 7 height 11
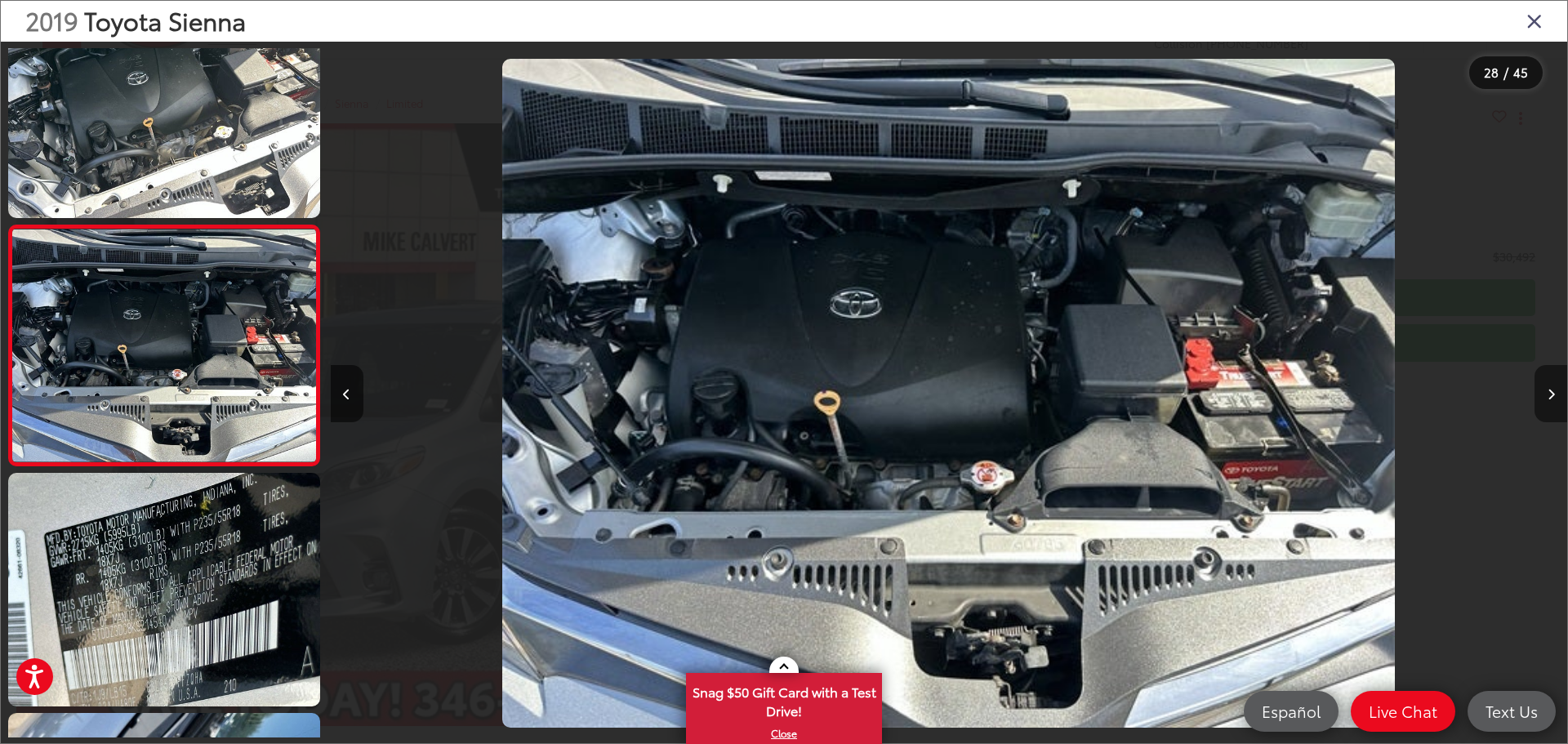
click at [1554, 395] on icon "Next image" at bounding box center [1551, 394] width 7 height 11
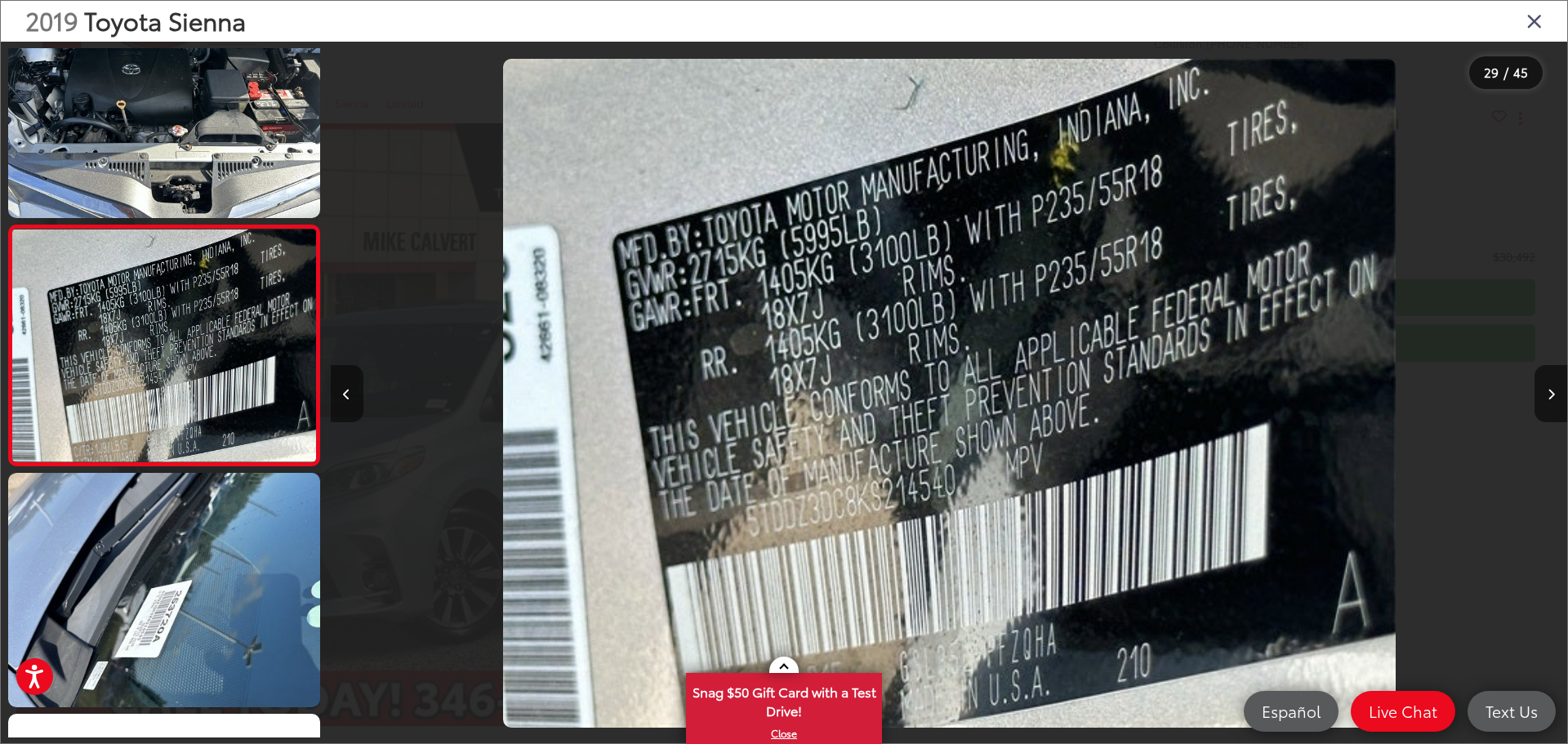
click at [351, 396] on button "Previous image" at bounding box center [347, 394] width 32 height 57
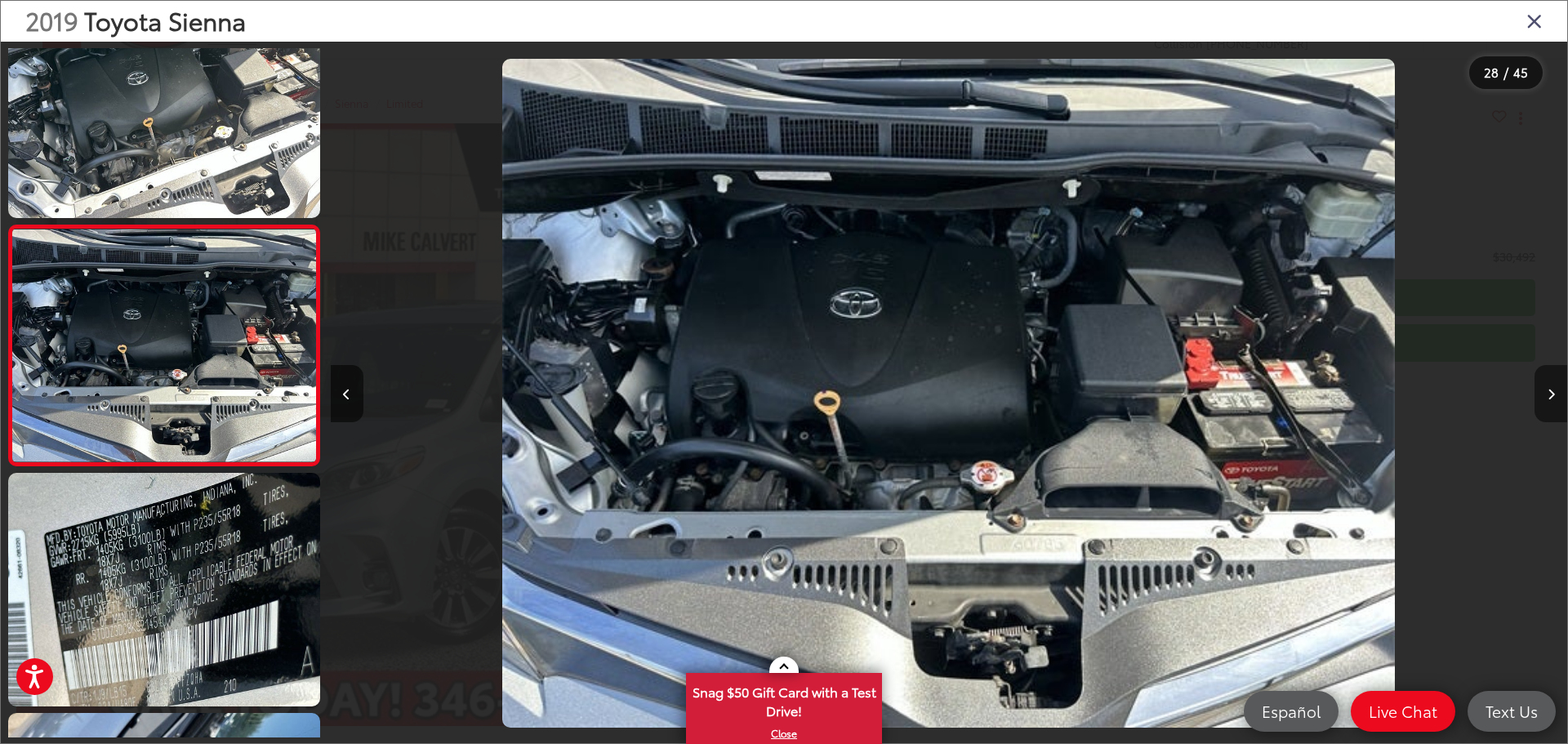
click at [1554, 379] on button "Next image" at bounding box center [1550, 394] width 32 height 57
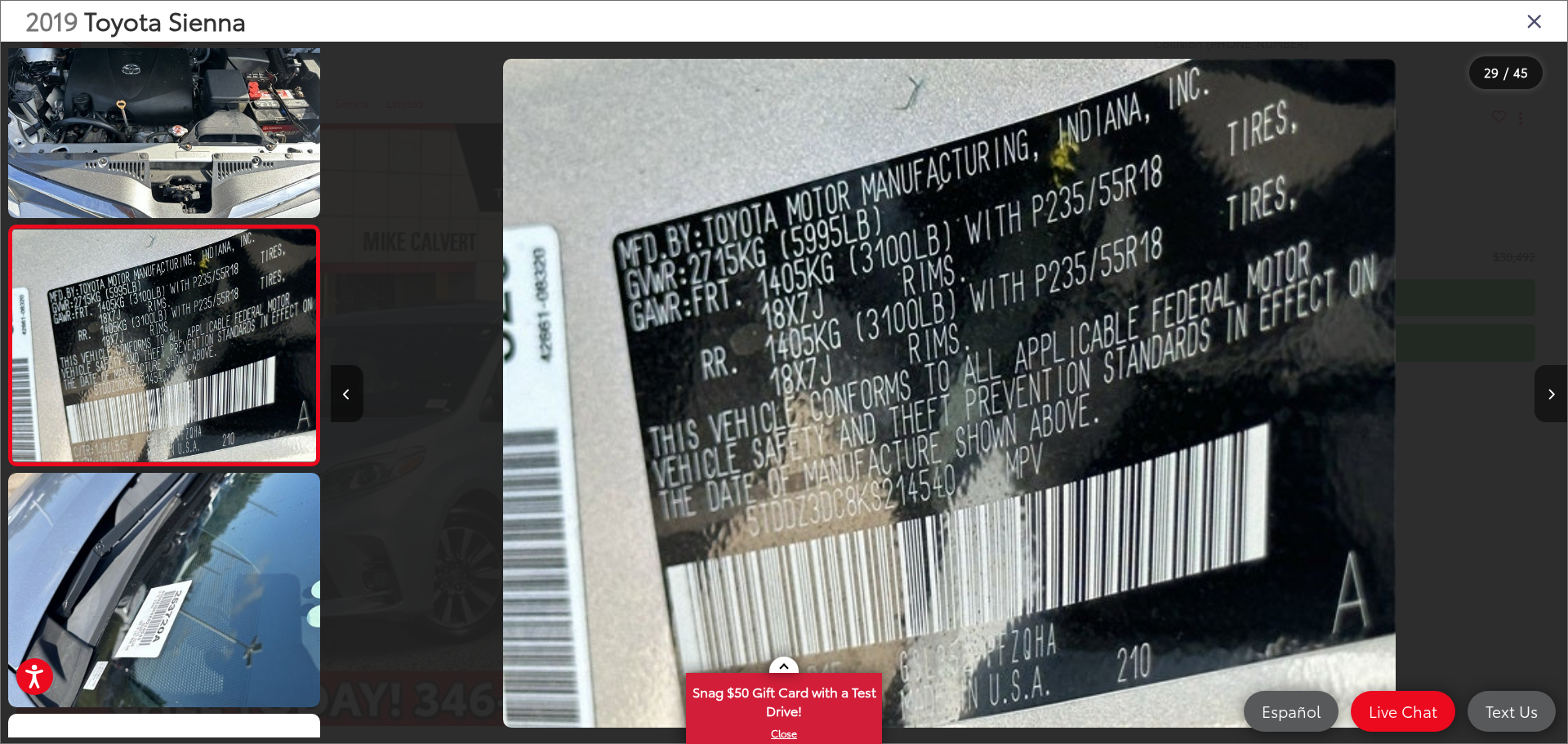
click at [1554, 379] on button "Next image" at bounding box center [1550, 394] width 32 height 57
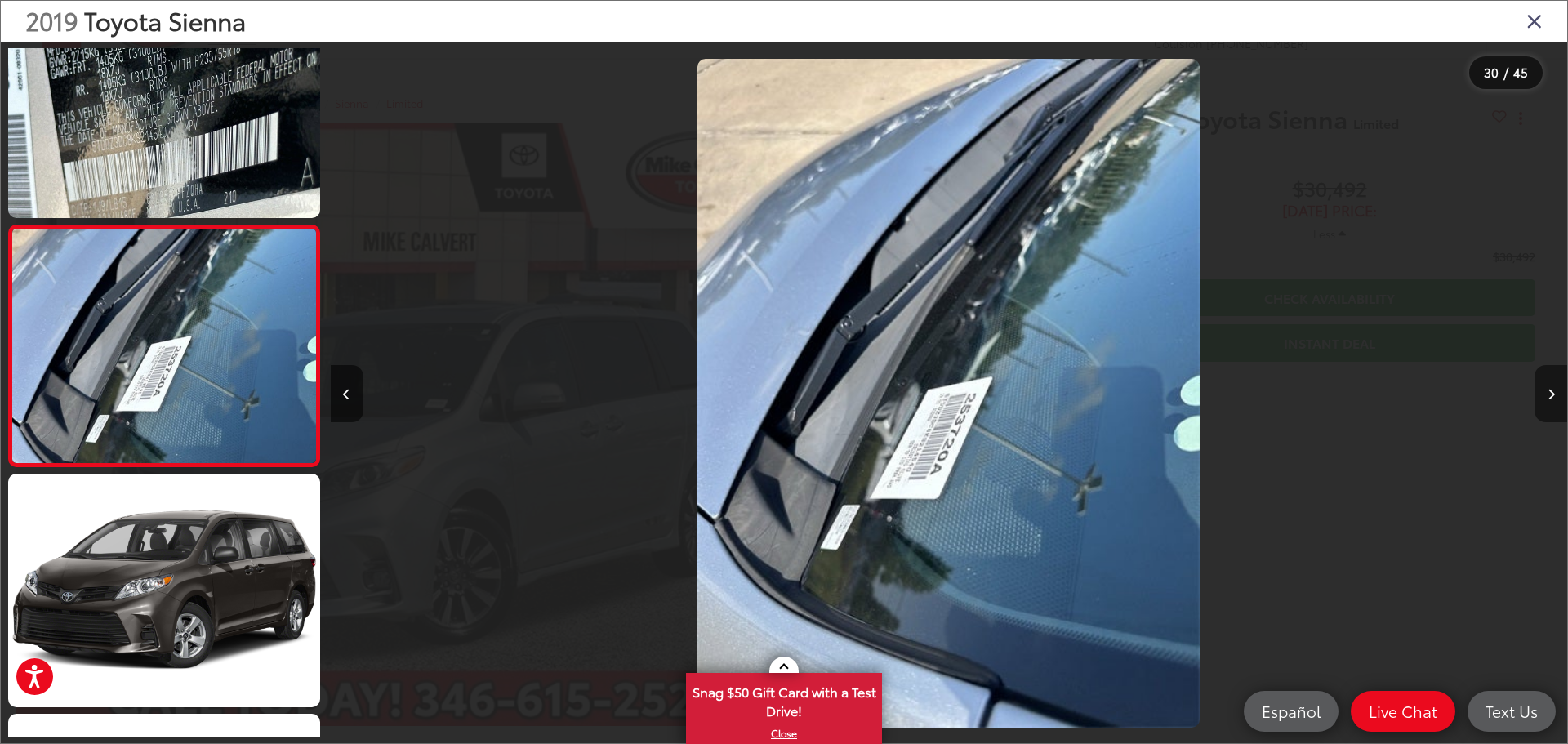
click at [1553, 389] on icon "Next image" at bounding box center [1551, 394] width 7 height 11
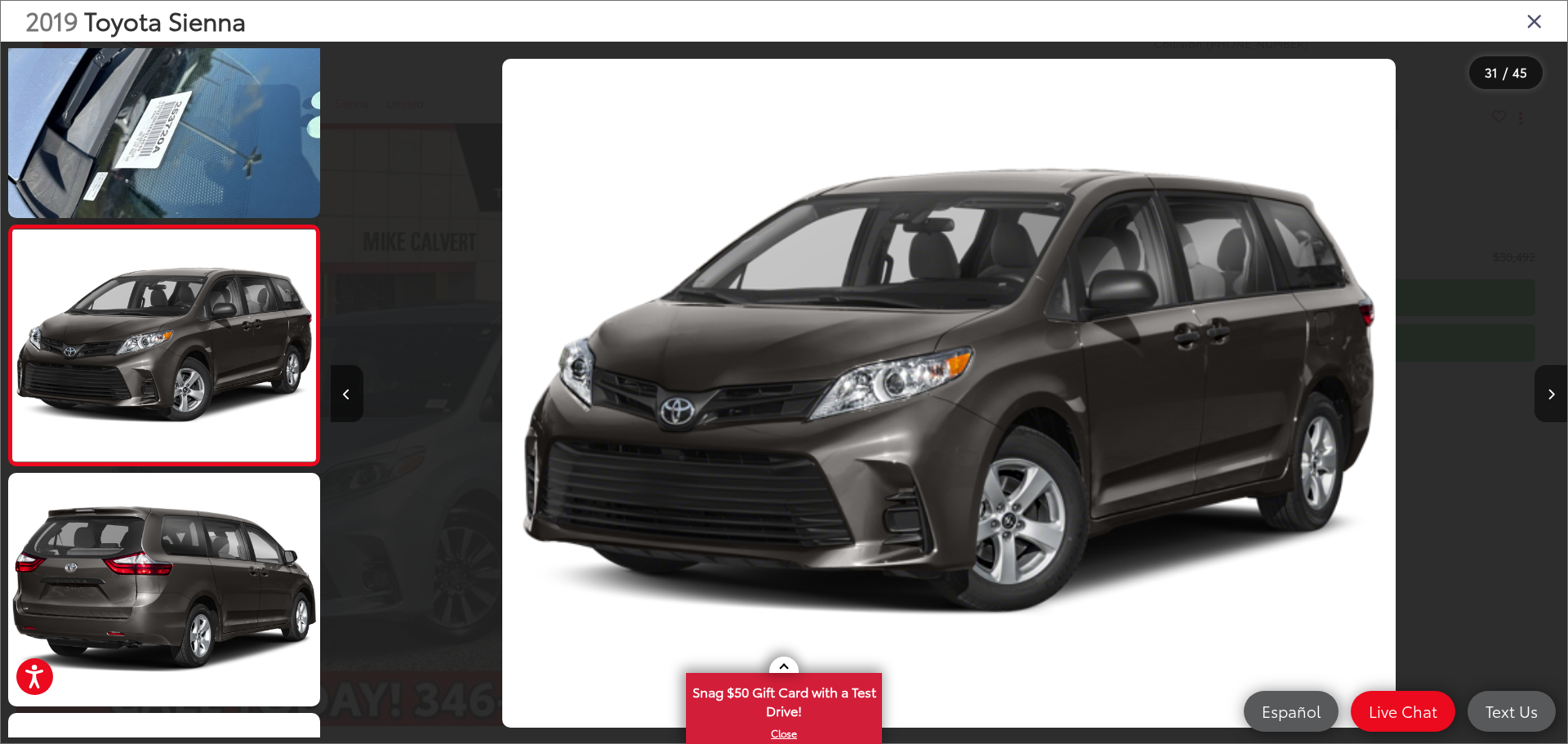
click at [1553, 389] on icon "Next image" at bounding box center [1551, 394] width 7 height 11
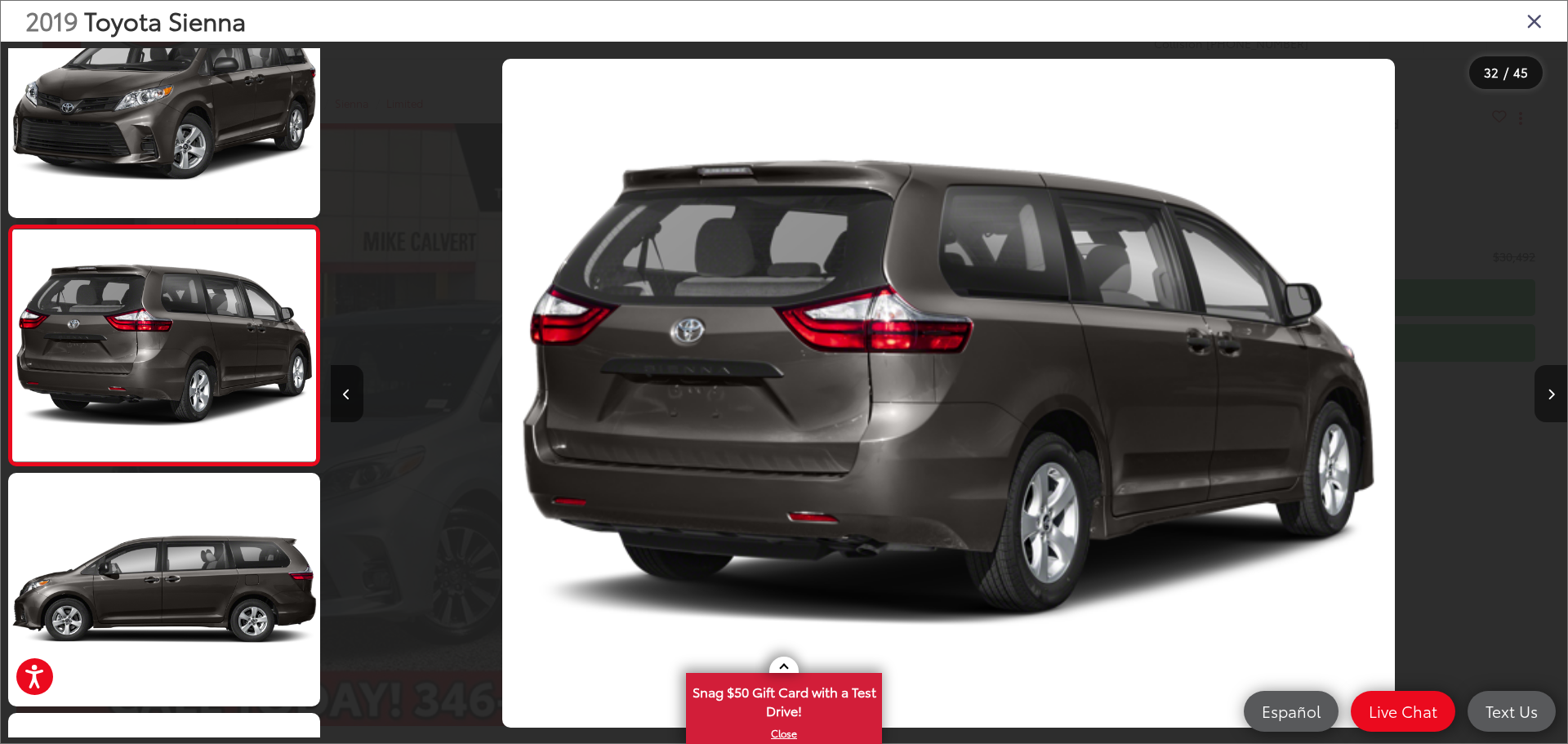
click at [1553, 389] on icon "Next image" at bounding box center [1551, 394] width 7 height 11
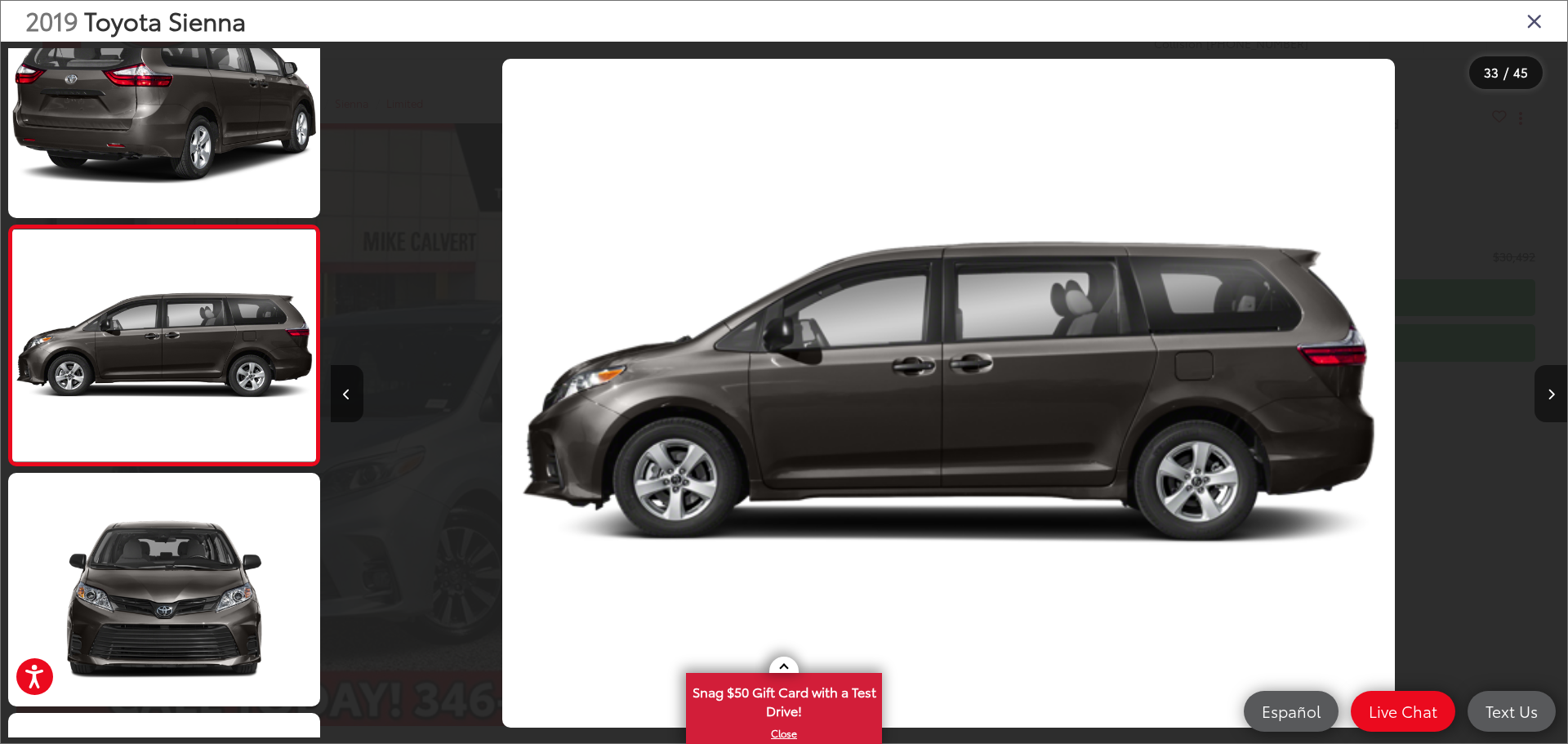
click at [1553, 389] on icon "Next image" at bounding box center [1551, 394] width 7 height 11
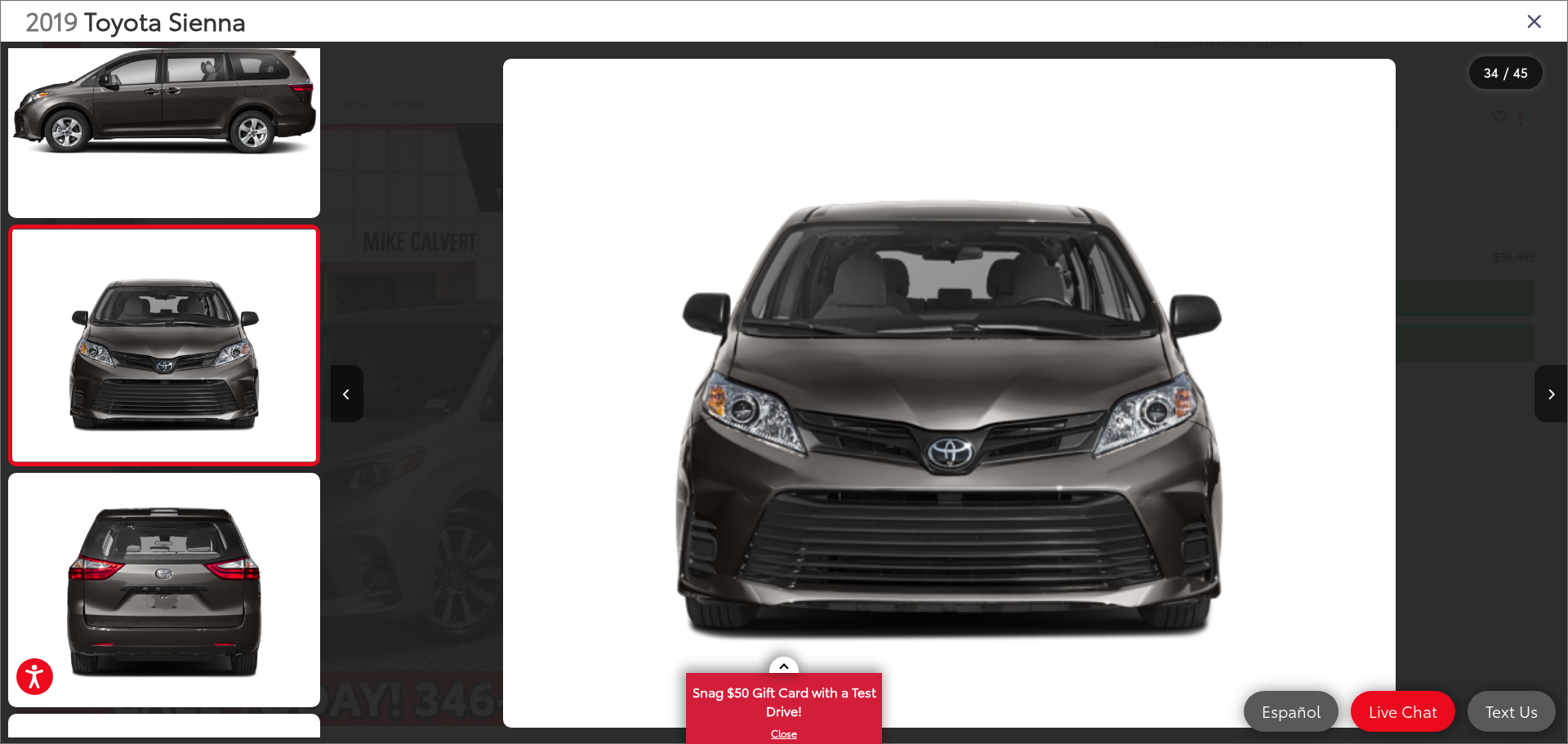
click at [1553, 389] on icon "Next image" at bounding box center [1551, 394] width 7 height 11
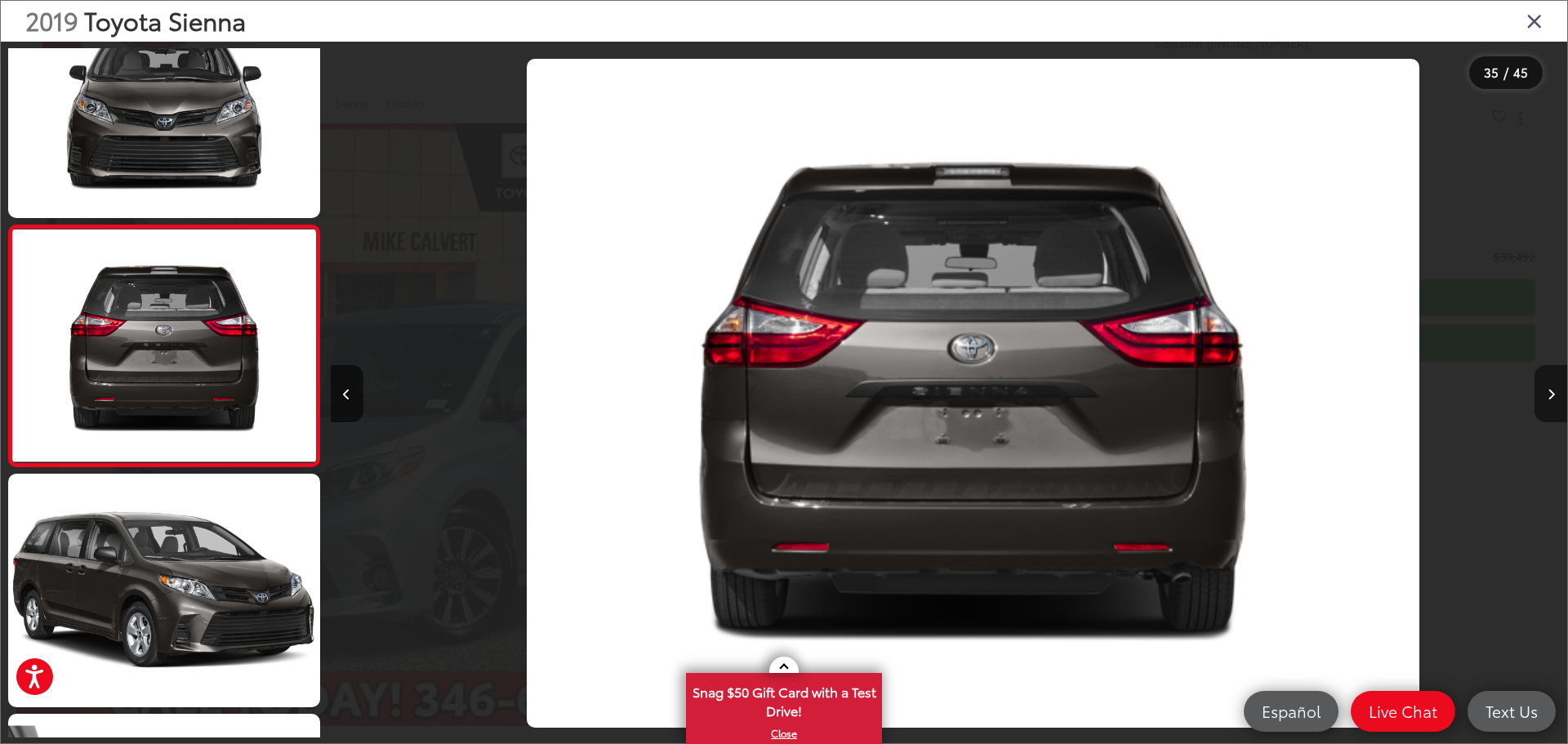
click at [1553, 389] on icon "Next image" at bounding box center [1551, 394] width 7 height 11
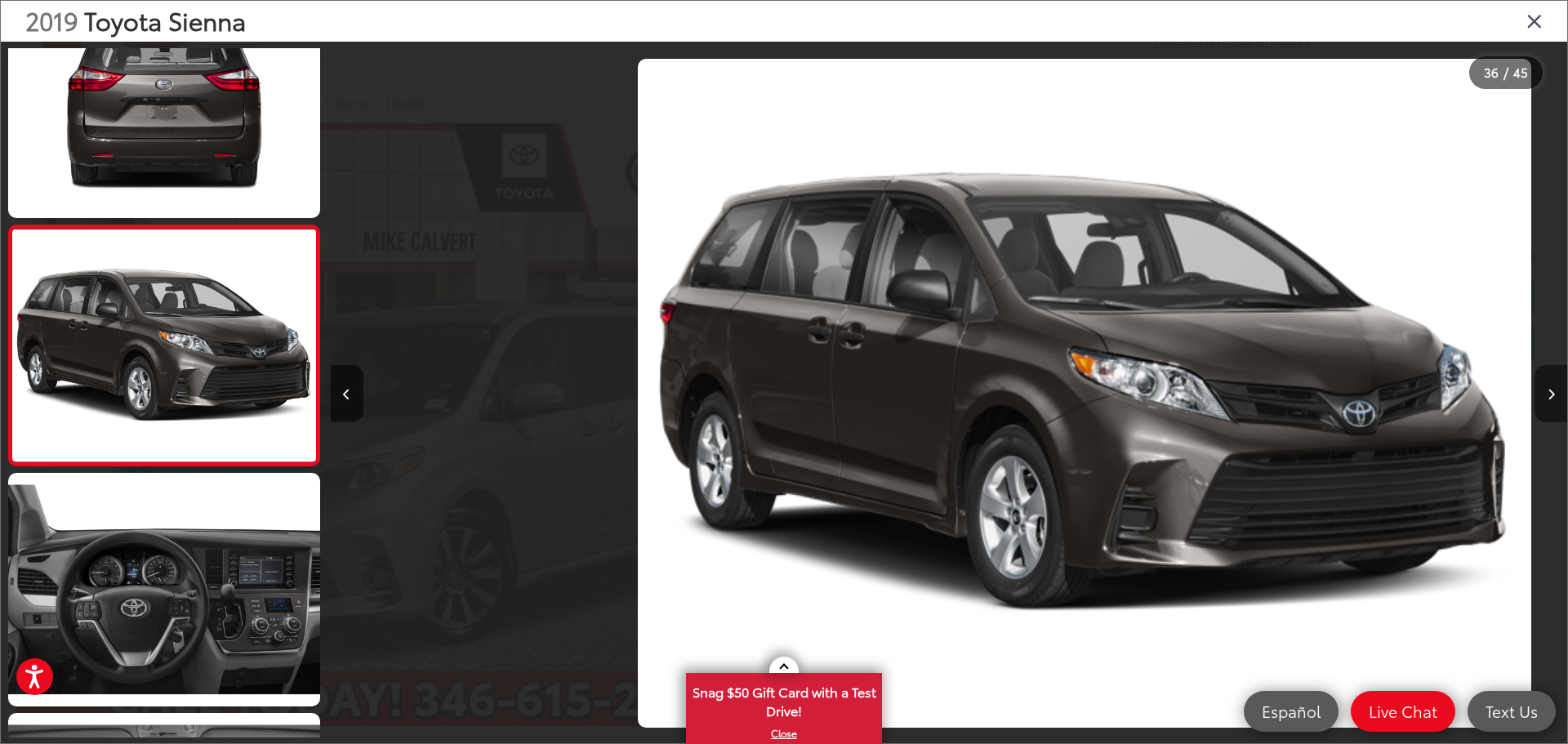
click at [1553, 389] on icon "Next image" at bounding box center [1551, 394] width 7 height 11
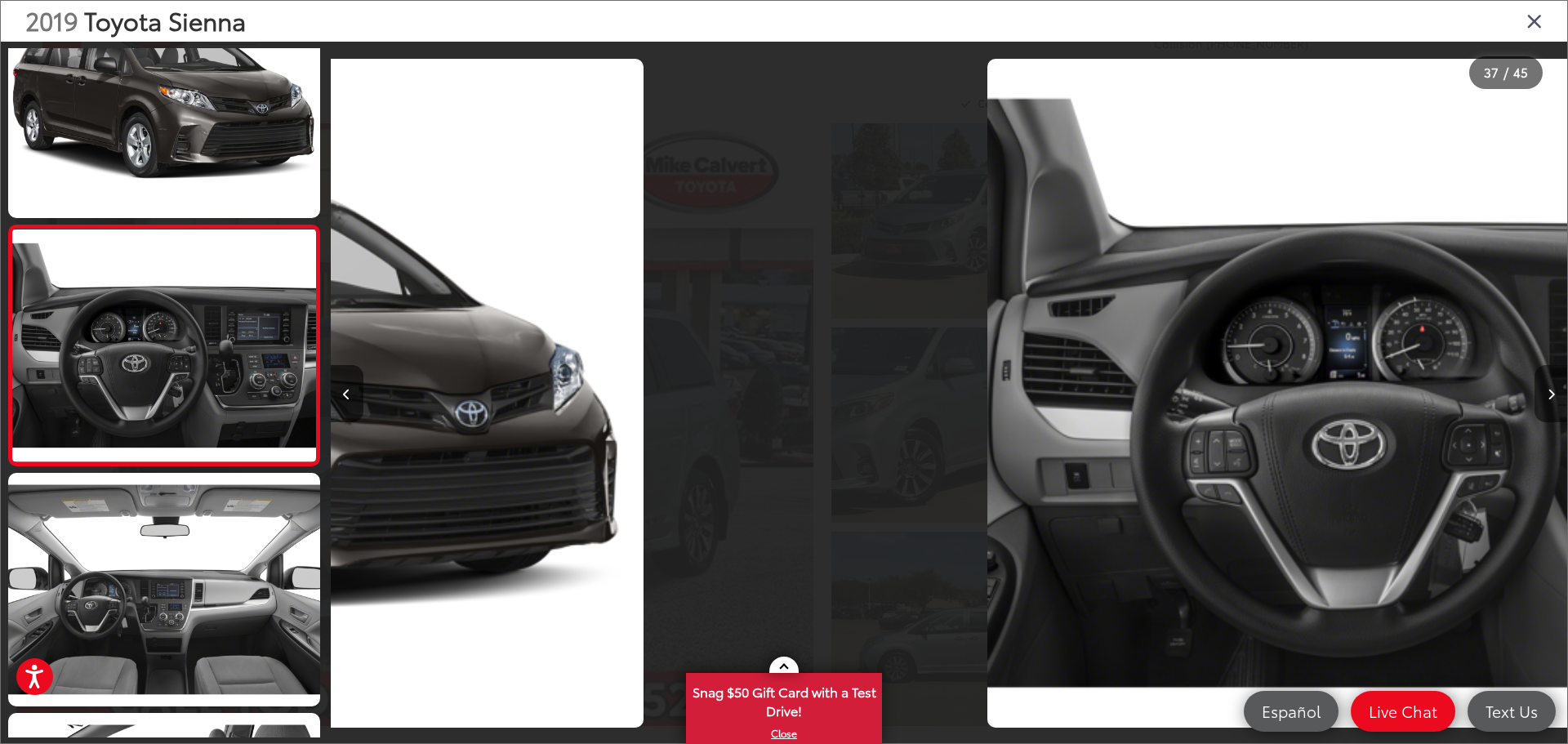
click at [1553, 389] on icon "Next image" at bounding box center [1551, 394] width 7 height 11
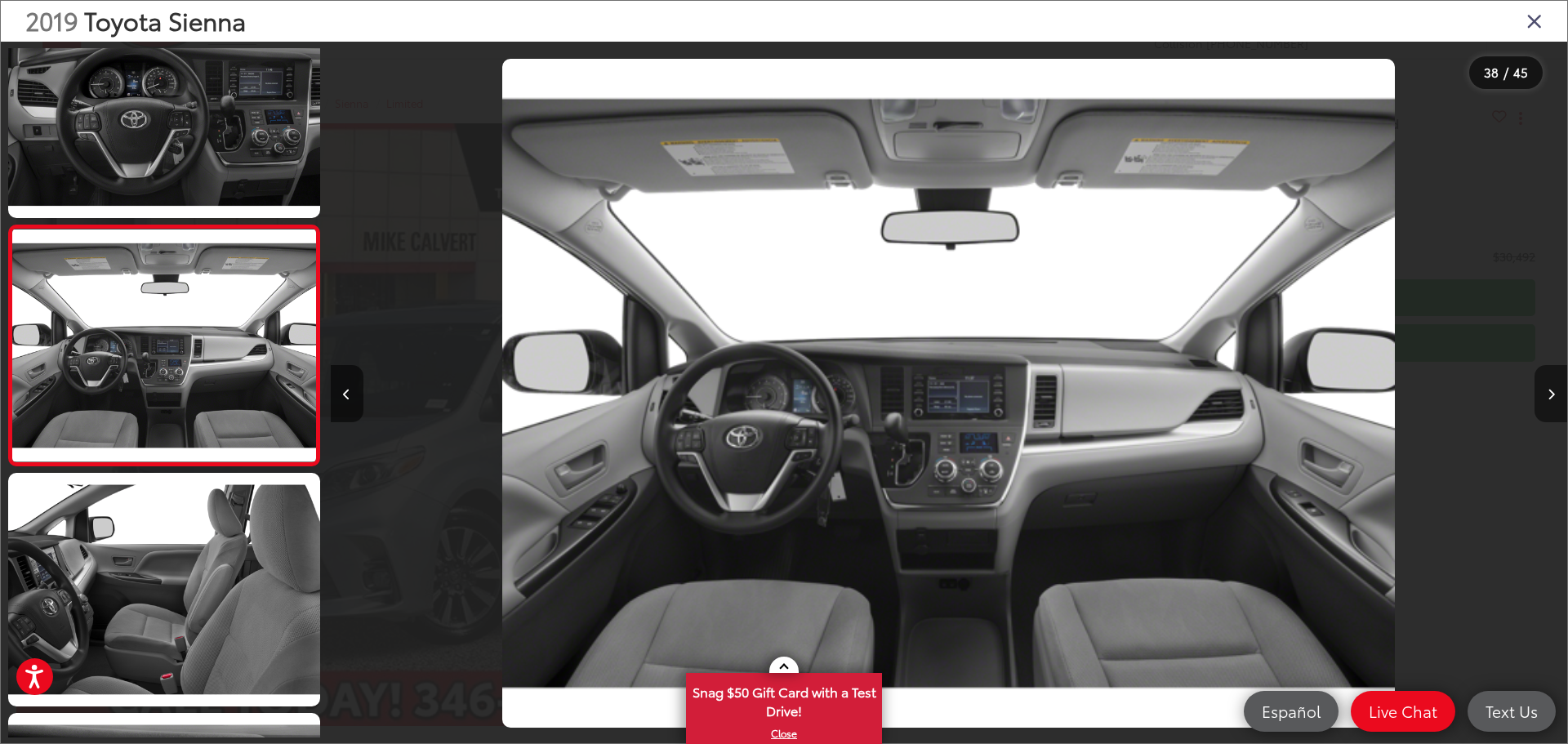
click at [1553, 389] on icon "Next image" at bounding box center [1551, 394] width 7 height 11
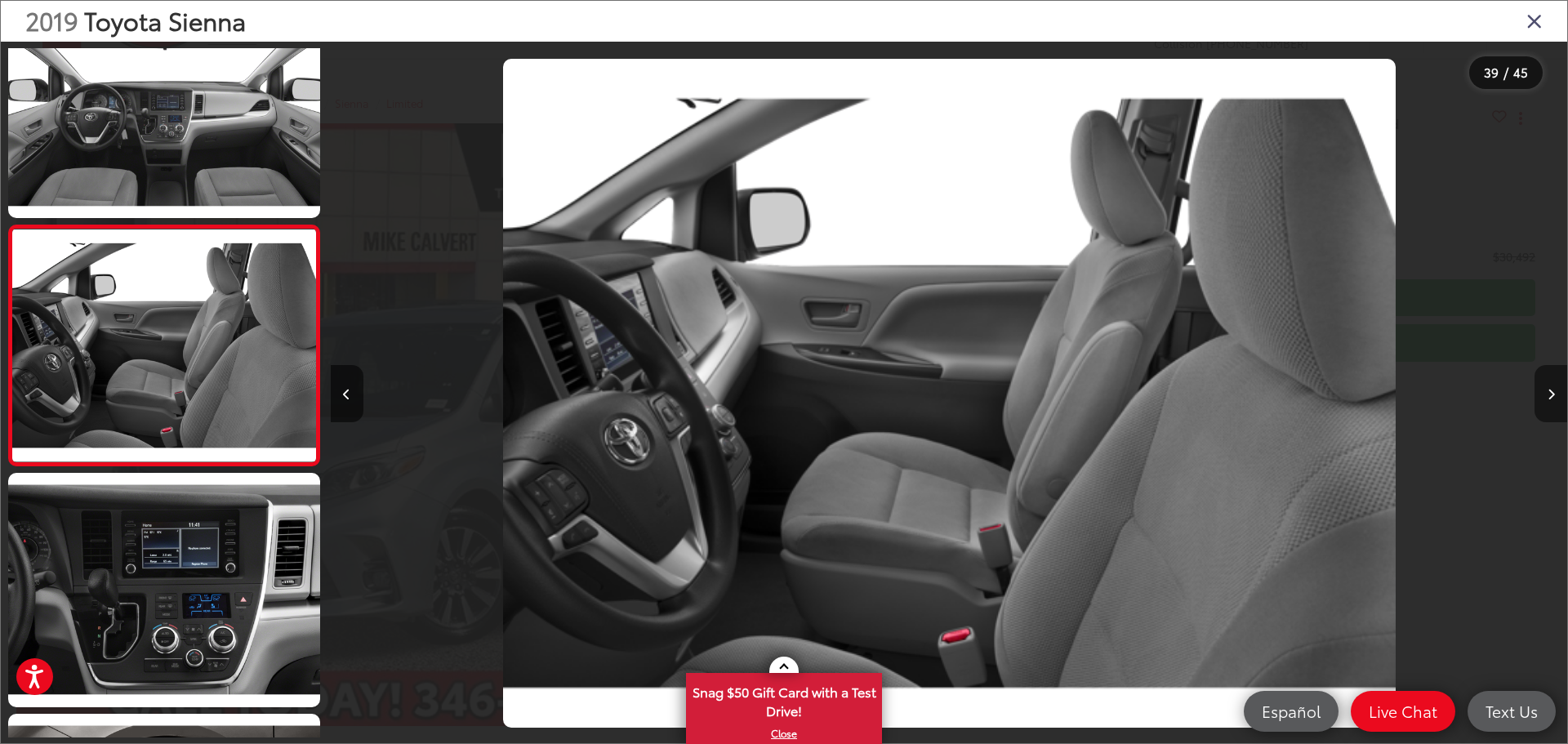
click at [1553, 389] on icon "Next image" at bounding box center [1551, 394] width 7 height 11
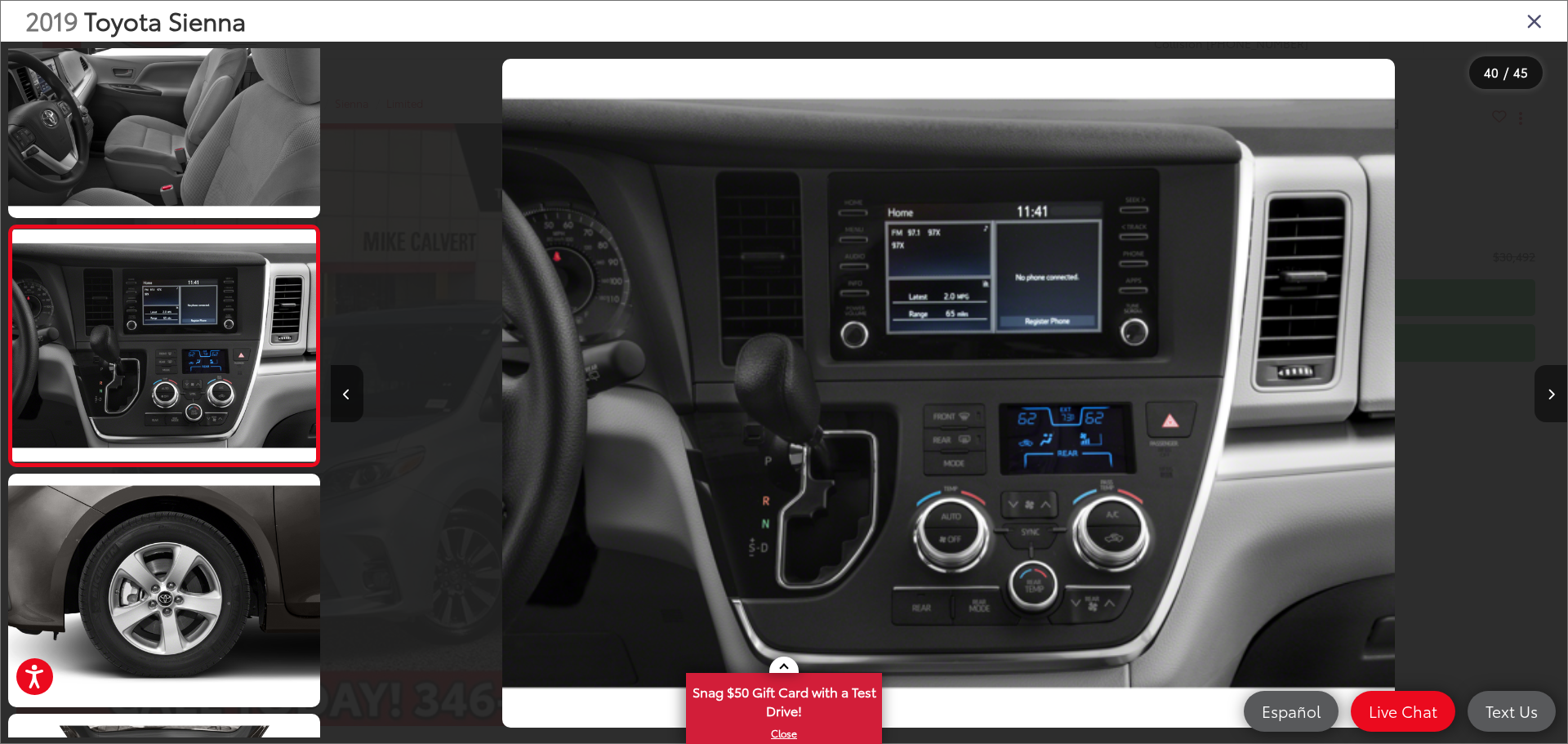
click at [1555, 394] on button "Next image" at bounding box center [1550, 394] width 32 height 57
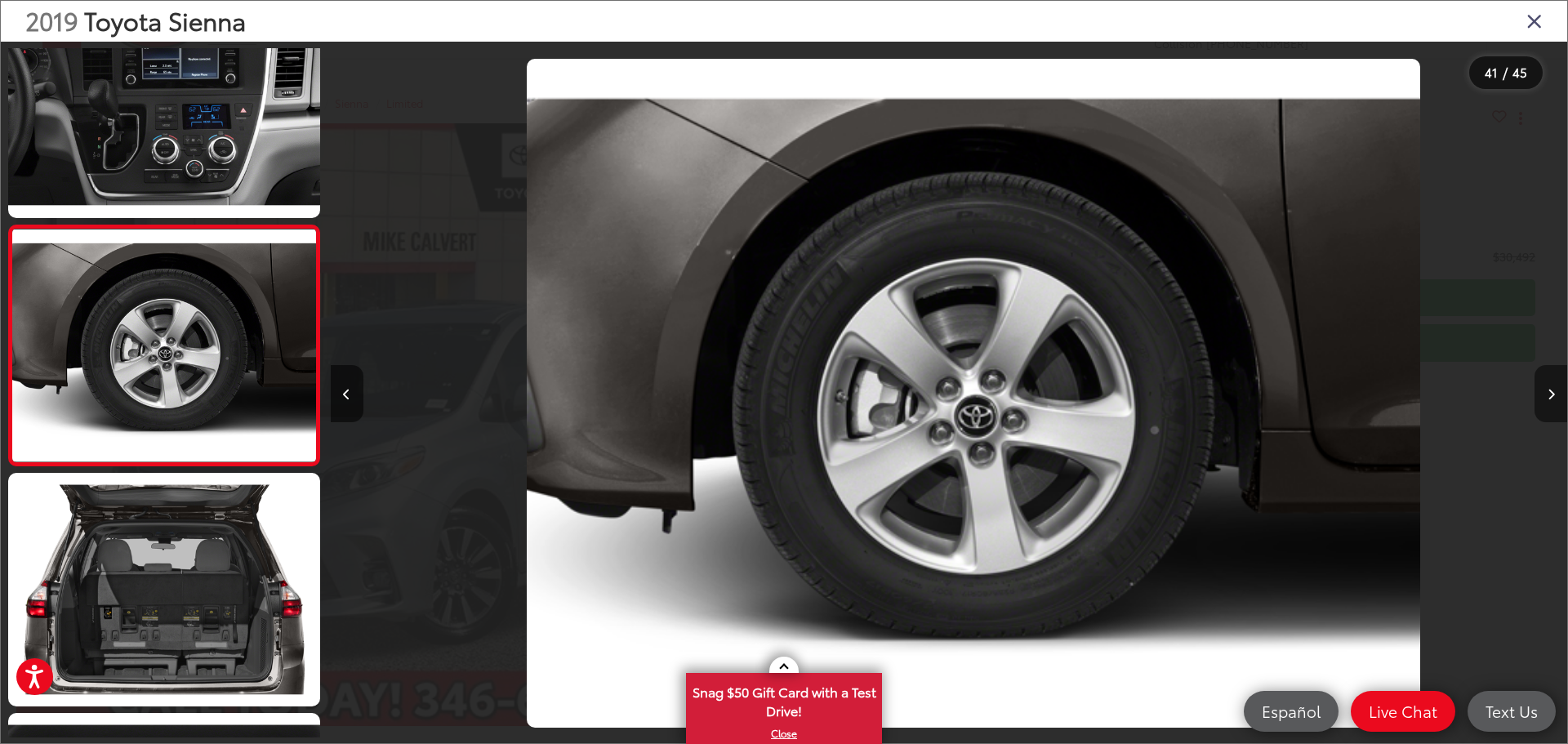
click at [1555, 394] on button "Next image" at bounding box center [1550, 394] width 32 height 57
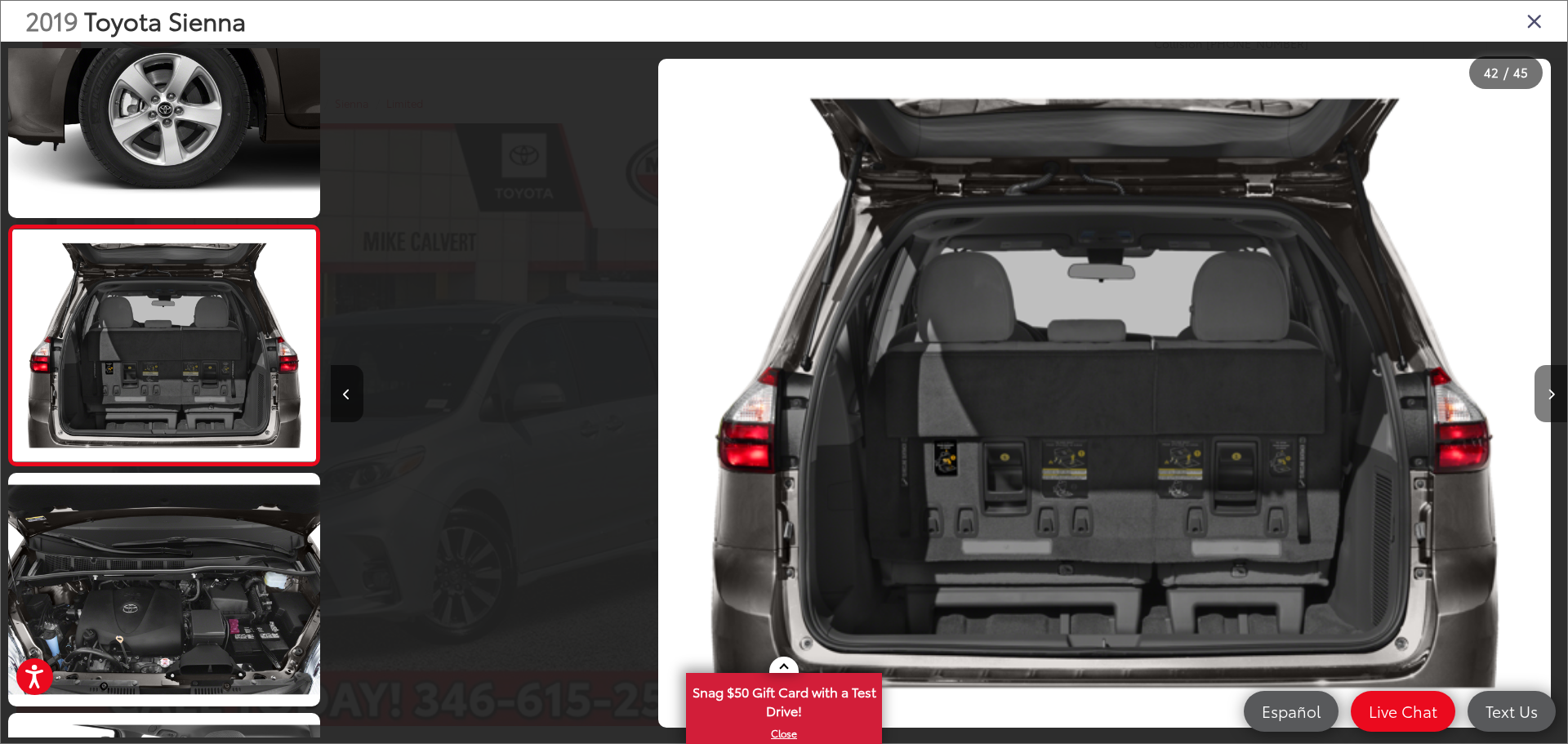
click at [1555, 394] on button "Next image" at bounding box center [1550, 394] width 32 height 57
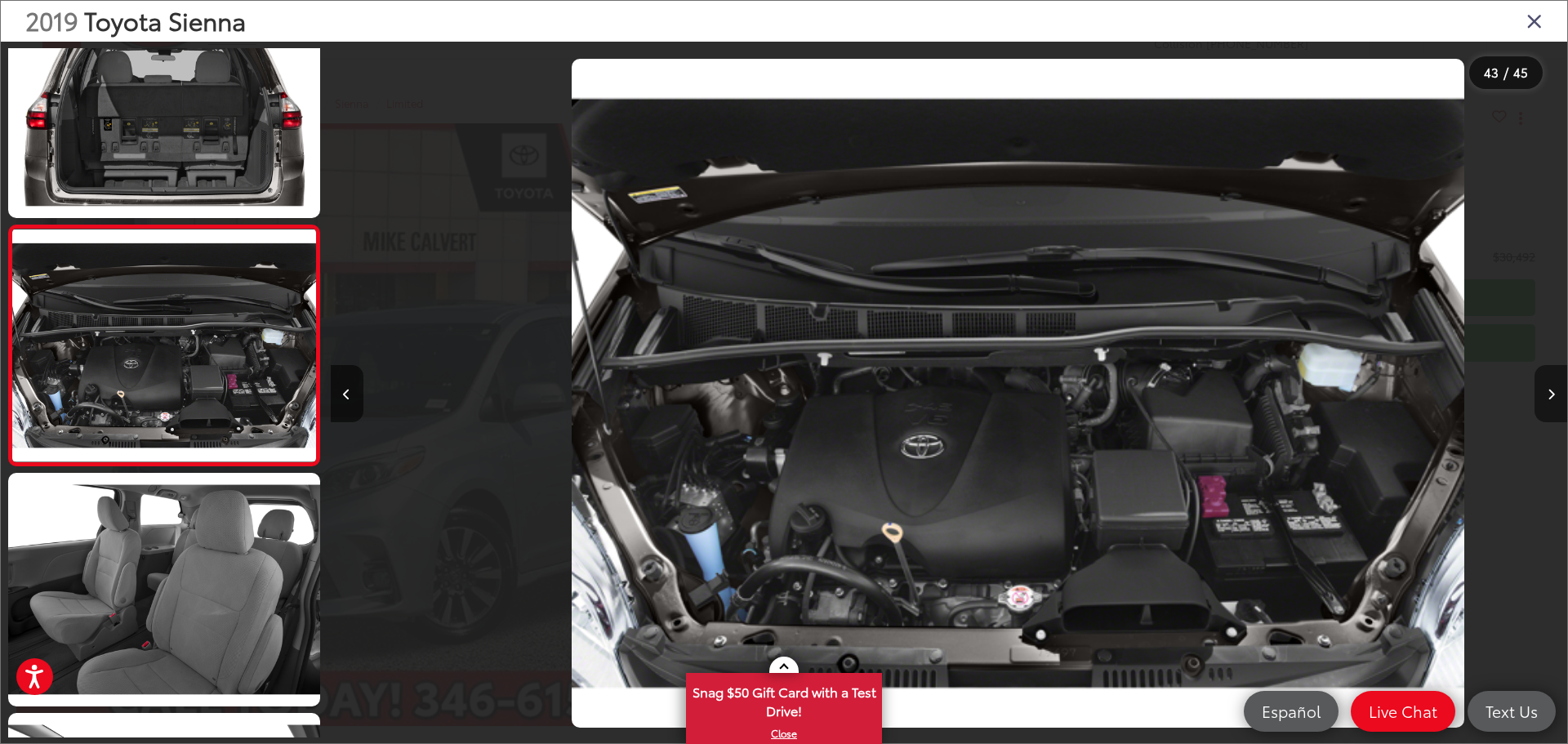
click at [1555, 394] on button "Next image" at bounding box center [1550, 394] width 32 height 57
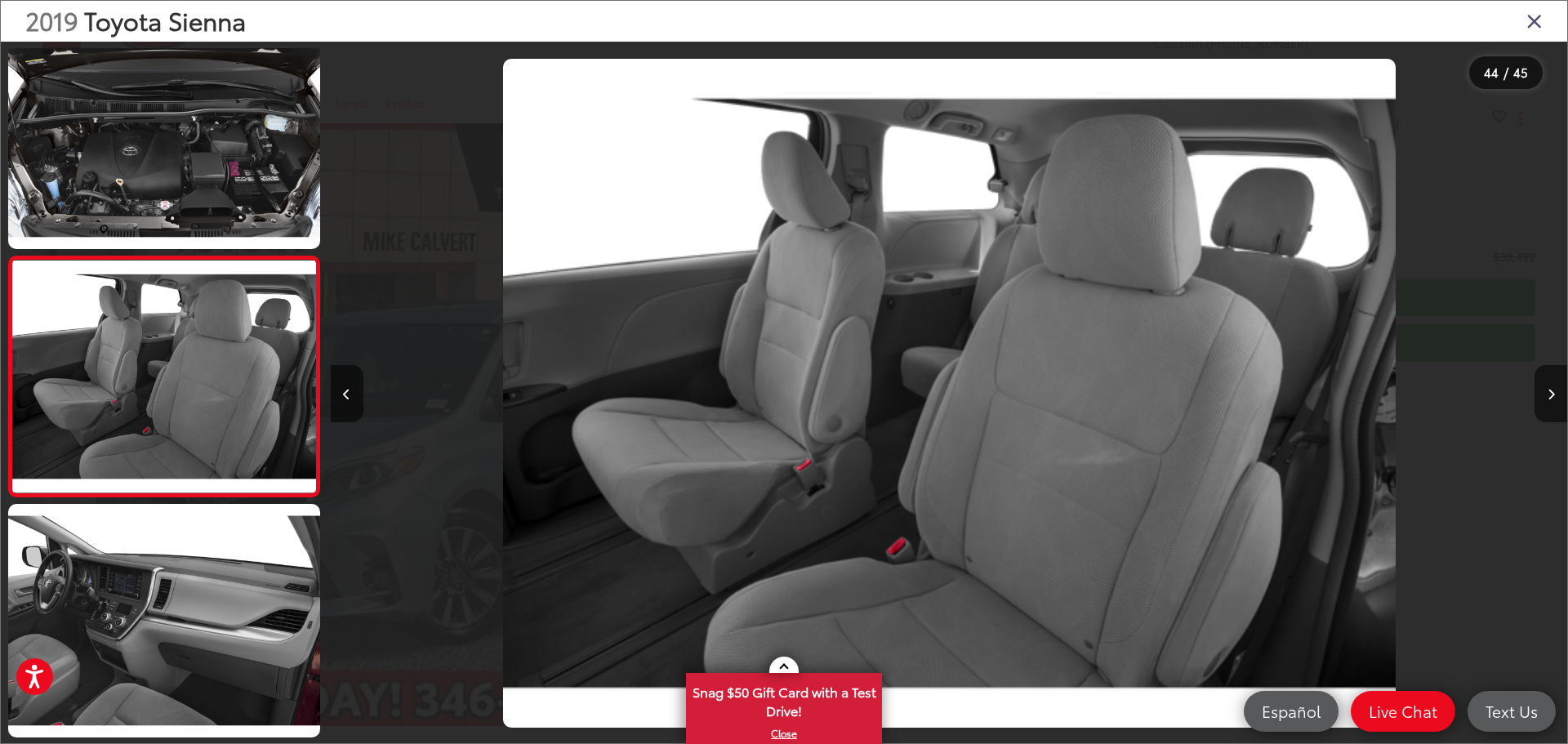
drag, startPoint x: 1555, startPoint y: 394, endPoint x: 1547, endPoint y: 398, distance: 8.9
click at [1554, 394] on button "Next image" at bounding box center [1550, 394] width 32 height 57
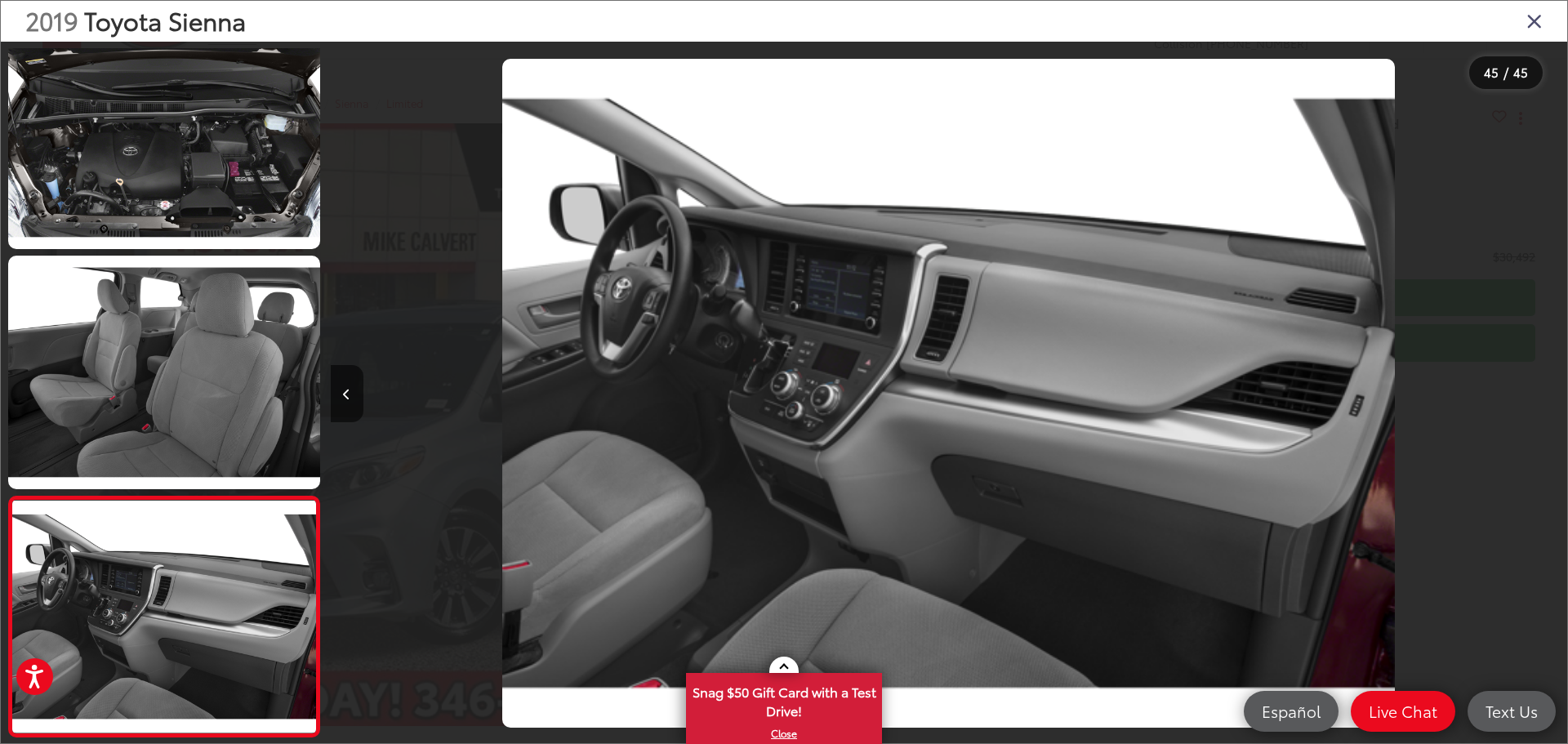
drag, startPoint x: 1534, startPoint y: 17, endPoint x: 1470, endPoint y: 422, distance: 410.0
click at [1534, 18] on icon "Close gallery" at bounding box center [1535, 20] width 17 height 21
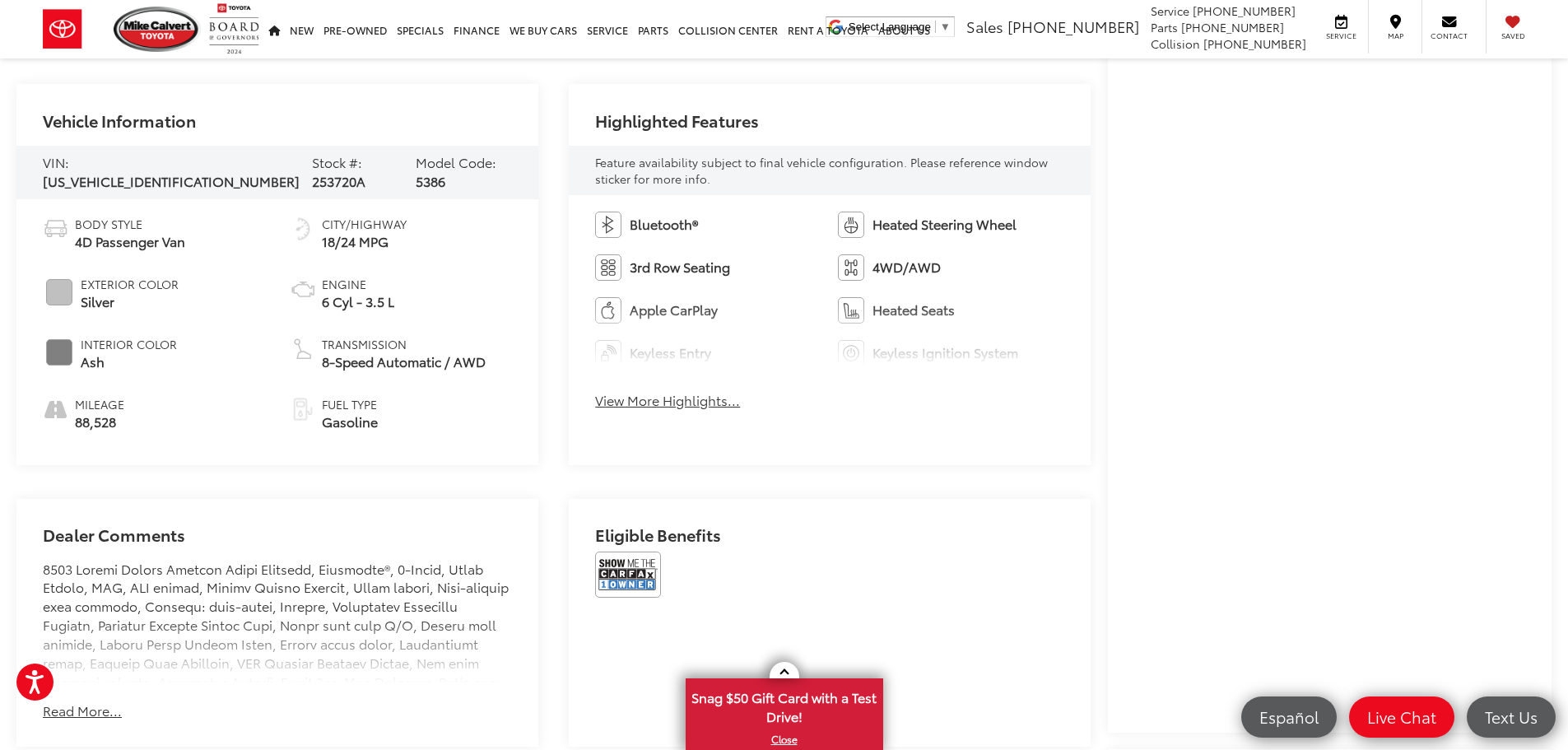
click at [645, 405] on button "View More Highlights..." at bounding box center [667, 400] width 144 height 19
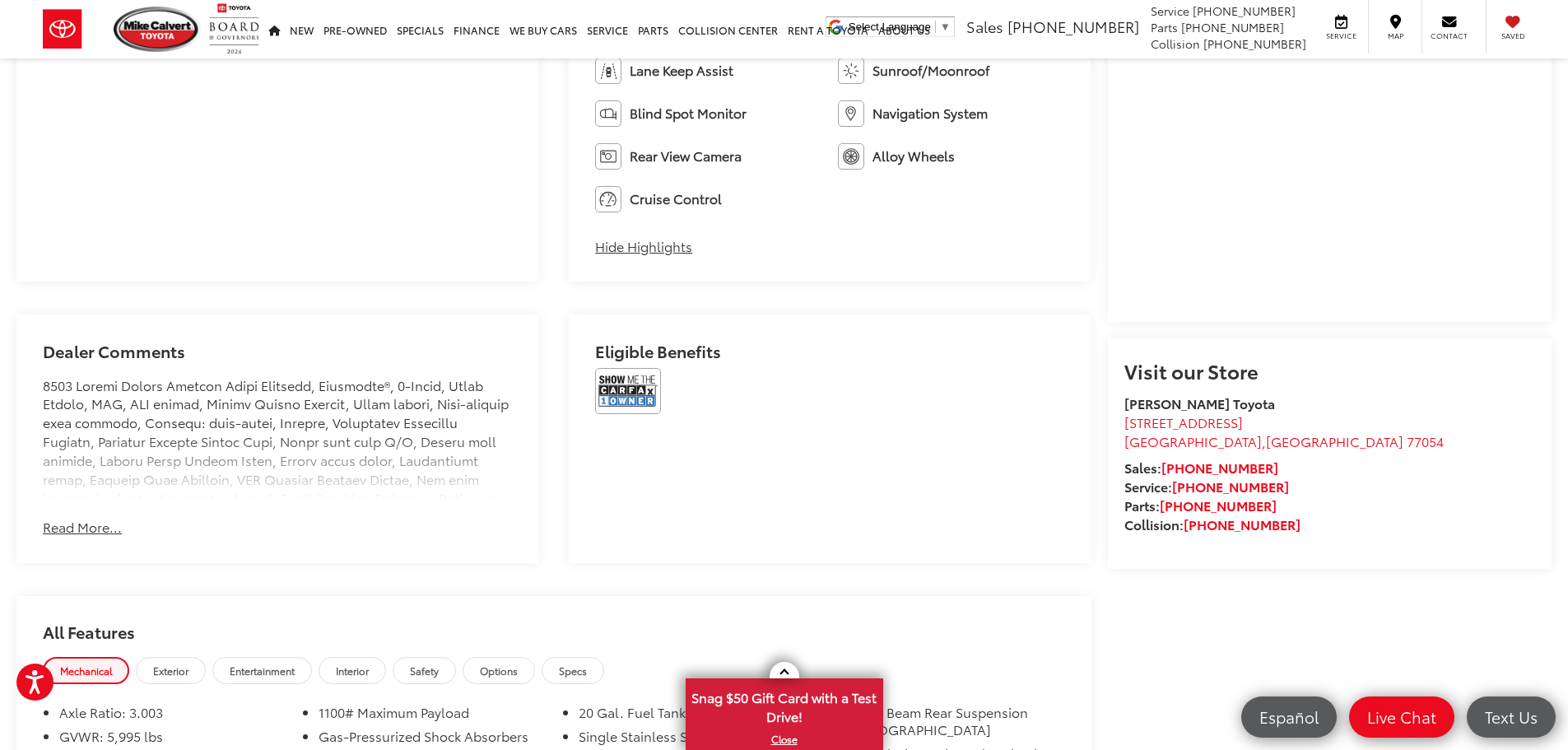
scroll to position [1151, 0]
drag, startPoint x: 618, startPoint y: 370, endPoint x: 665, endPoint y: 380, distance: 48.1
click at [619, 370] on img at bounding box center [627, 390] width 66 height 46
drag, startPoint x: 57, startPoint y: 525, endPoint x: 314, endPoint y: 576, distance: 262.0
click at [59, 525] on button "Read More..." at bounding box center [82, 527] width 79 height 19
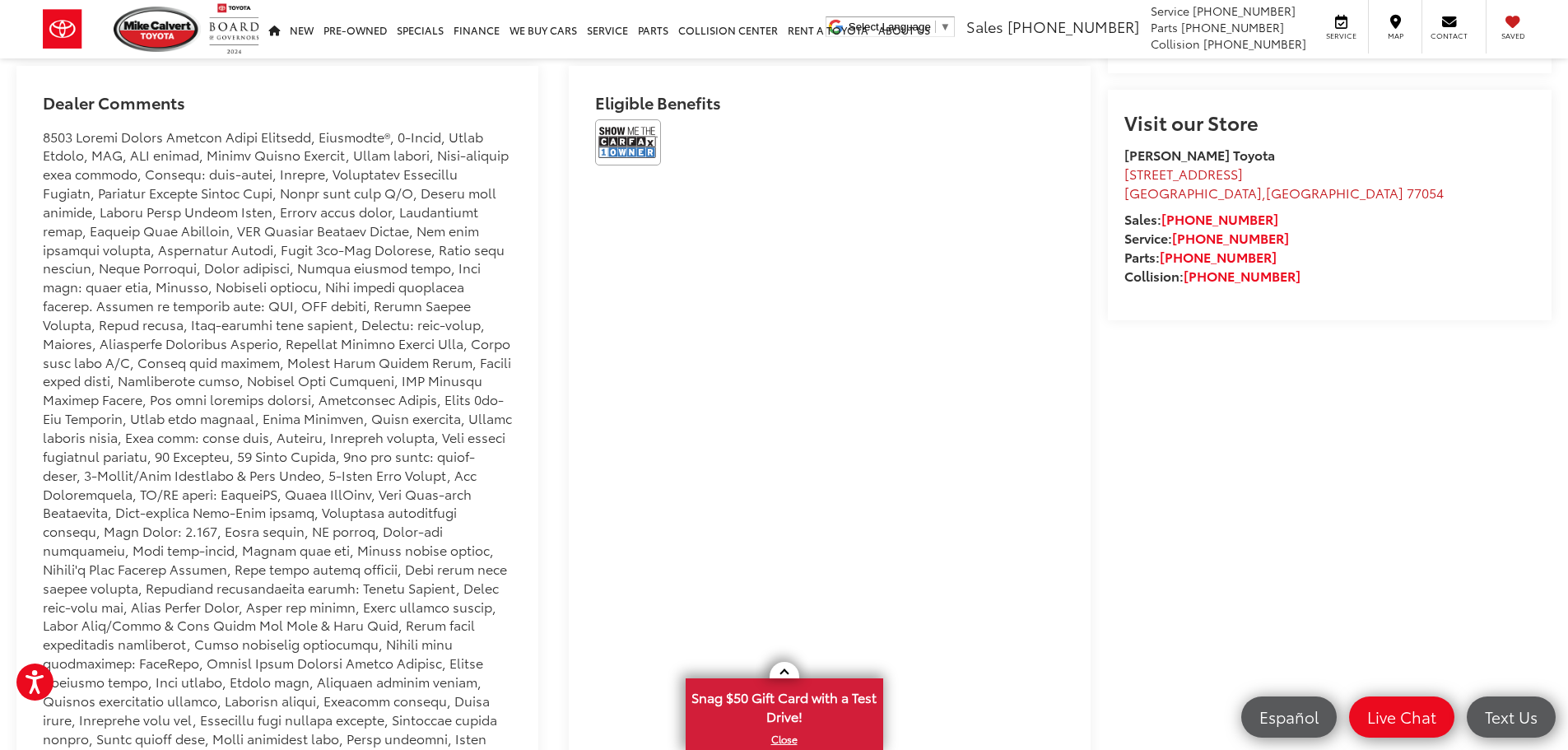
scroll to position [1398, 0]
drag, startPoint x: 1180, startPoint y: 238, endPoint x: 1312, endPoint y: 320, distance: 155.4
click at [1183, 184] on span "[STREET_ADDRESS]" at bounding box center [1183, 174] width 118 height 19
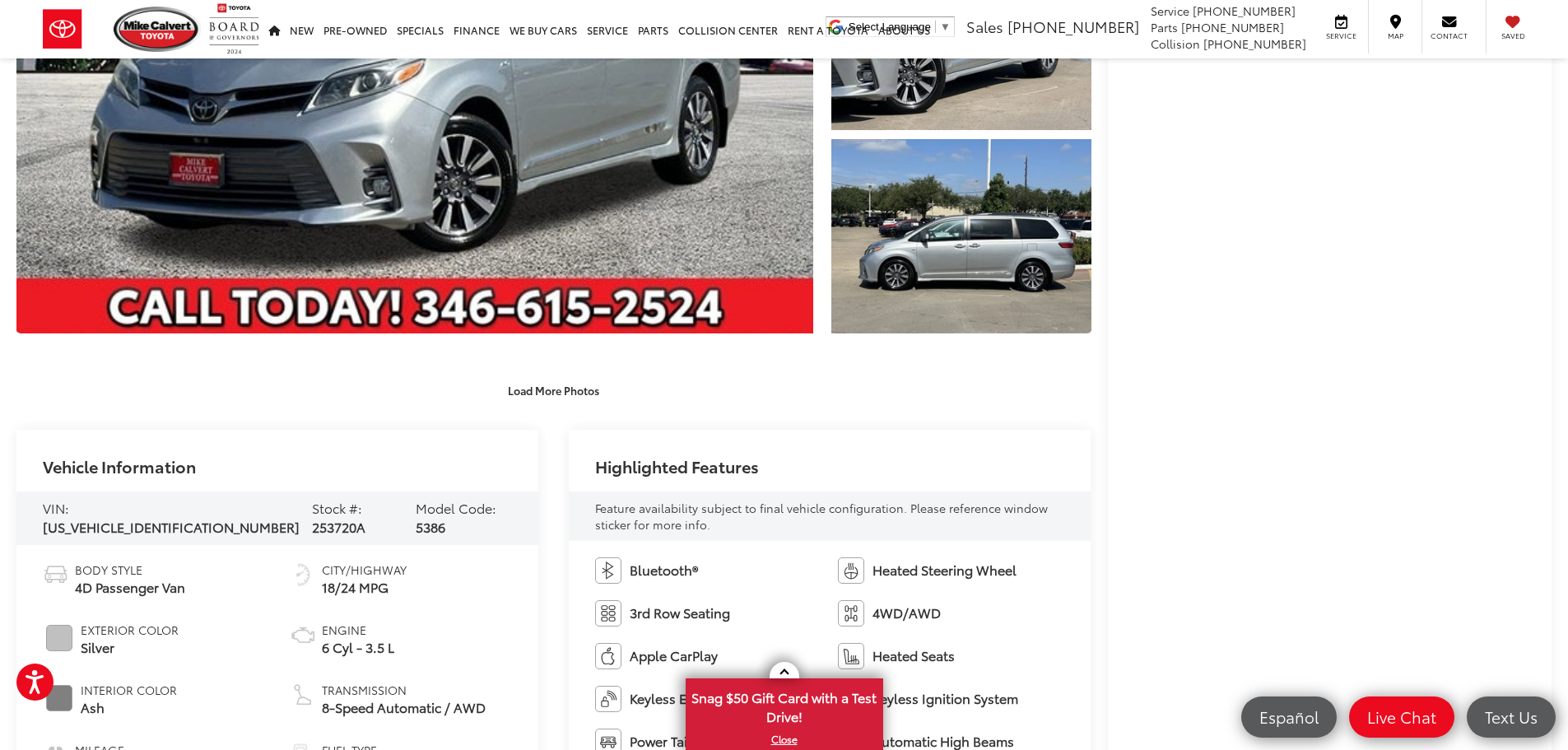
scroll to position [393, 0]
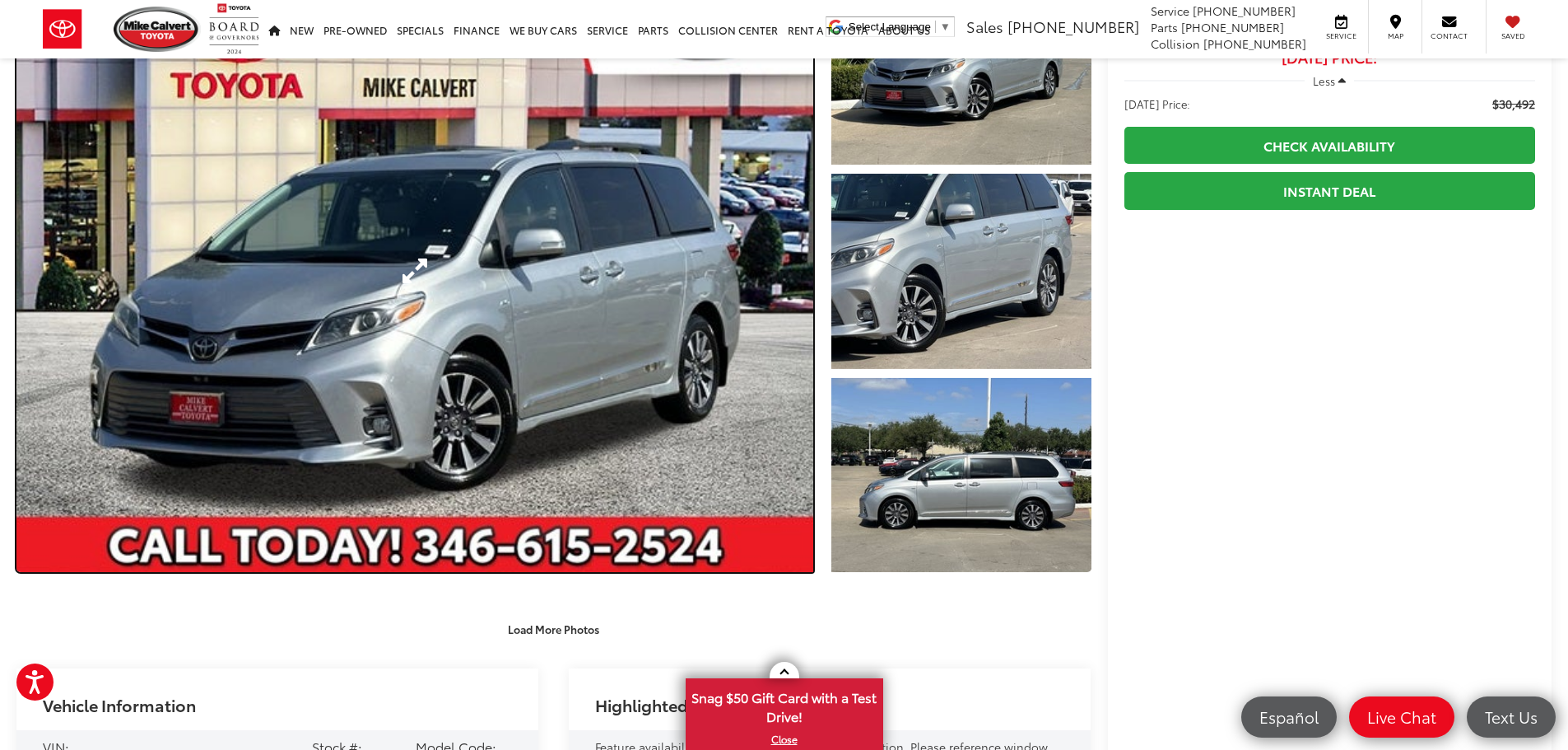
click at [420, 285] on link "Expand Photo 0" at bounding box center [415, 271] width 797 height 603
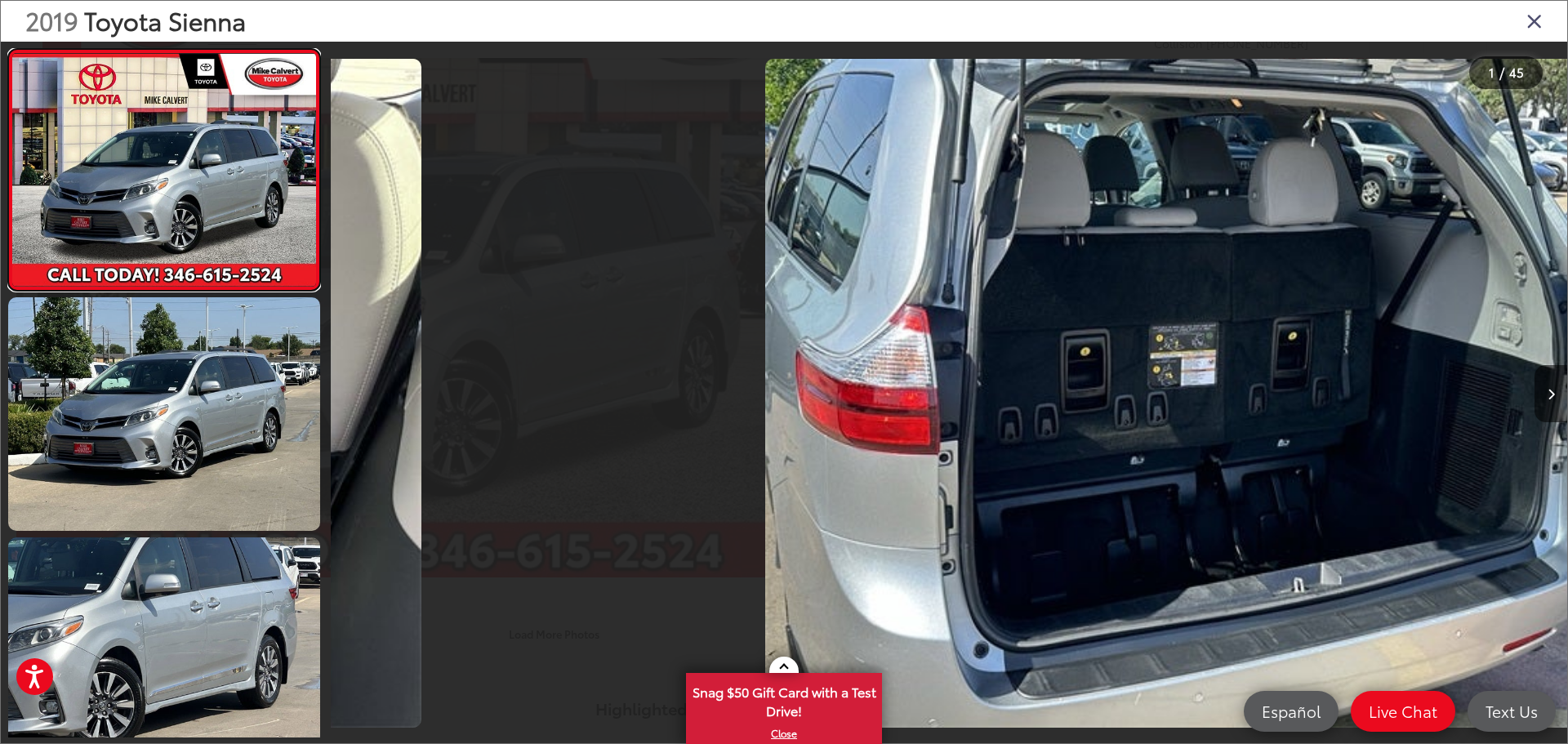
scroll to position [0, 0]
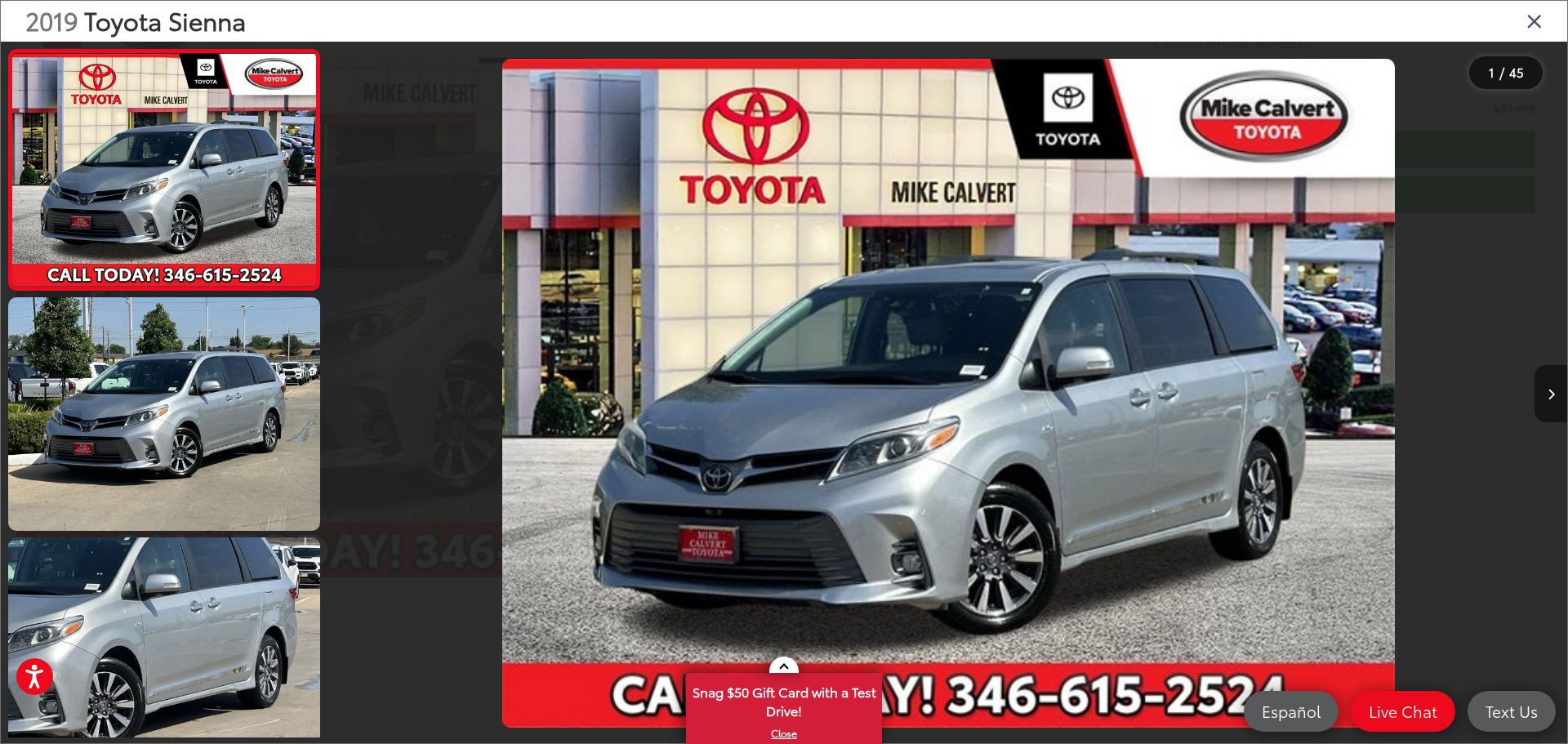
click at [1551, 389] on icon "Next image" at bounding box center [1551, 394] width 7 height 11
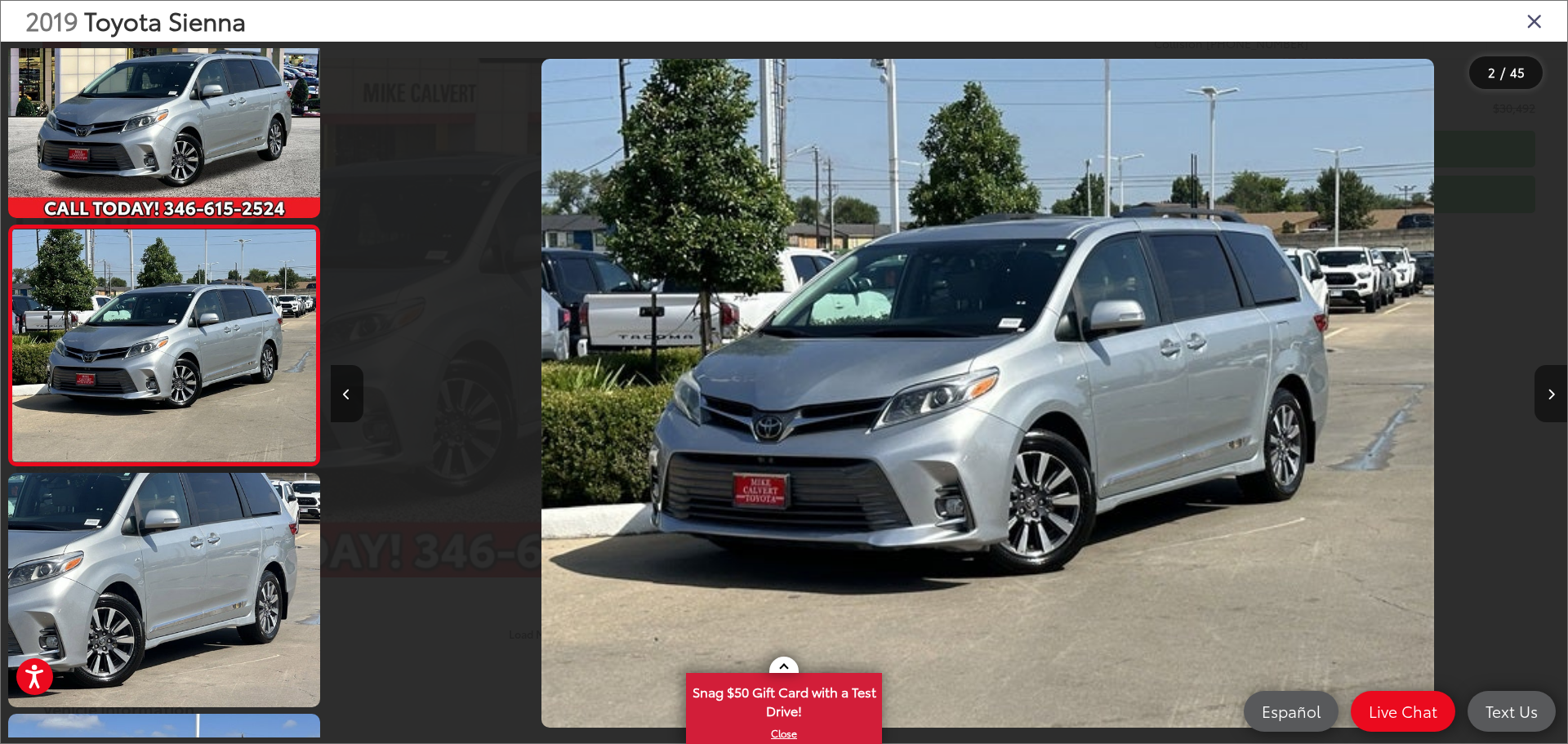
scroll to position [0, 1237]
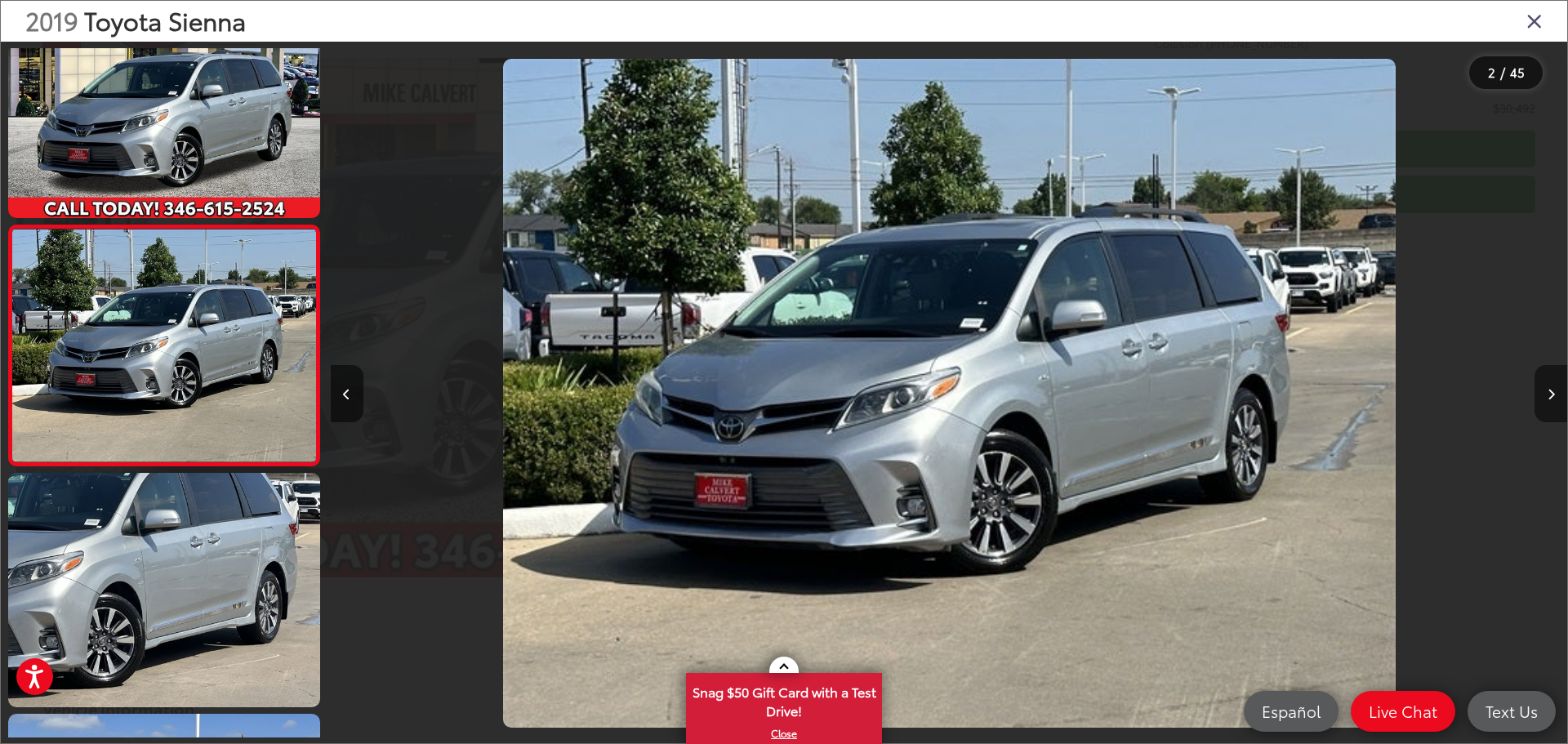
click at [1551, 389] on icon "Next image" at bounding box center [1551, 394] width 7 height 11
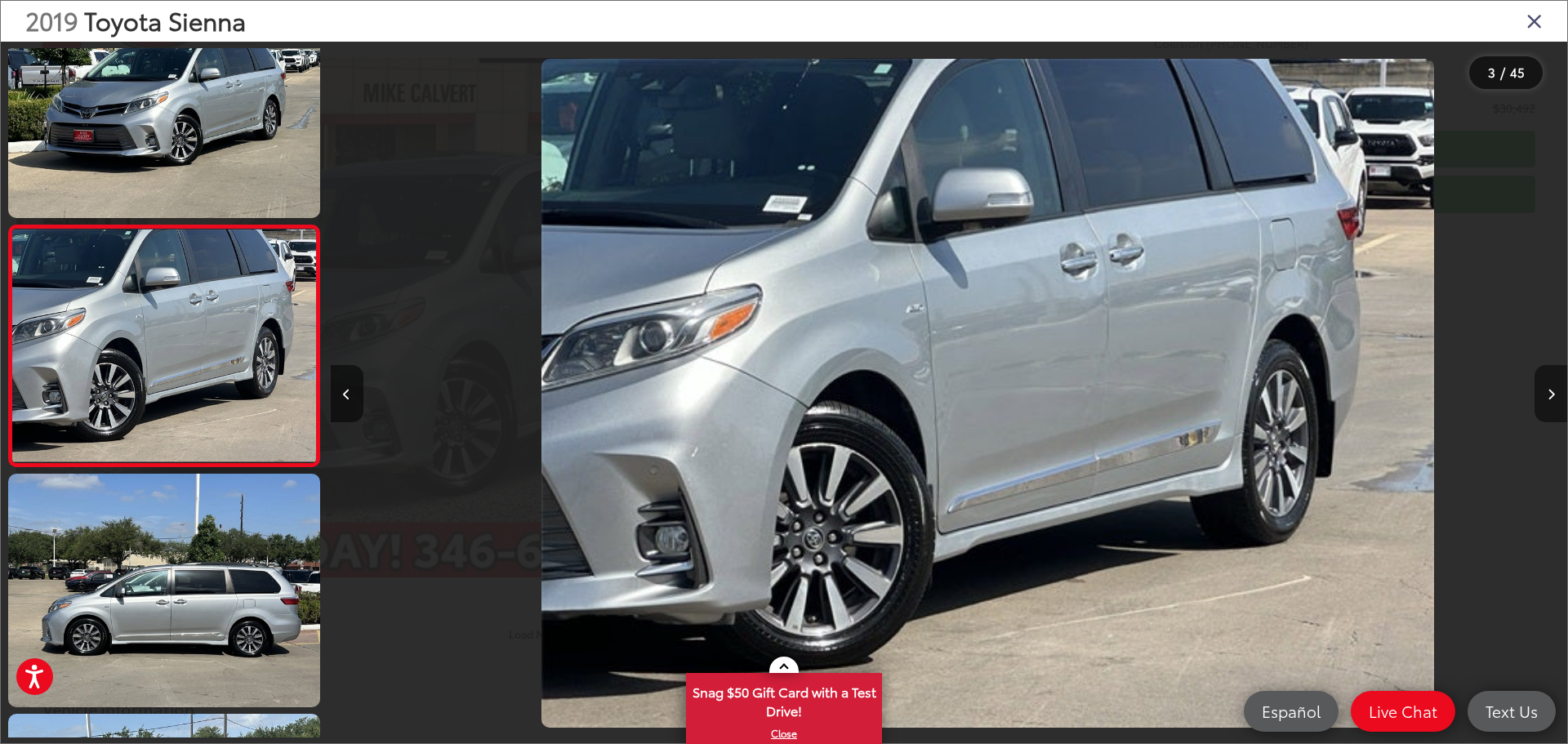
scroll to position [0, 2475]
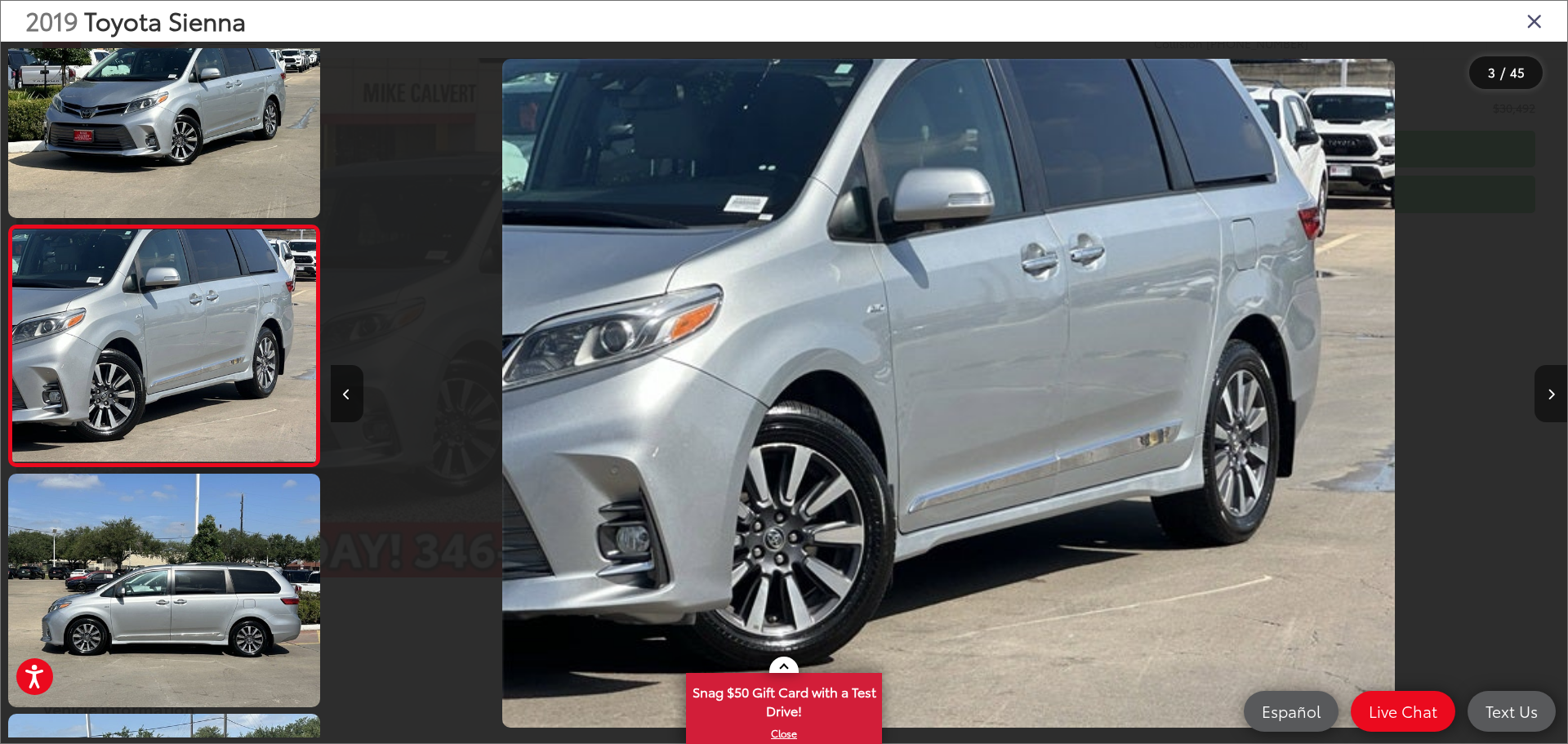
click at [1555, 390] on button "Next image" at bounding box center [1550, 394] width 32 height 57
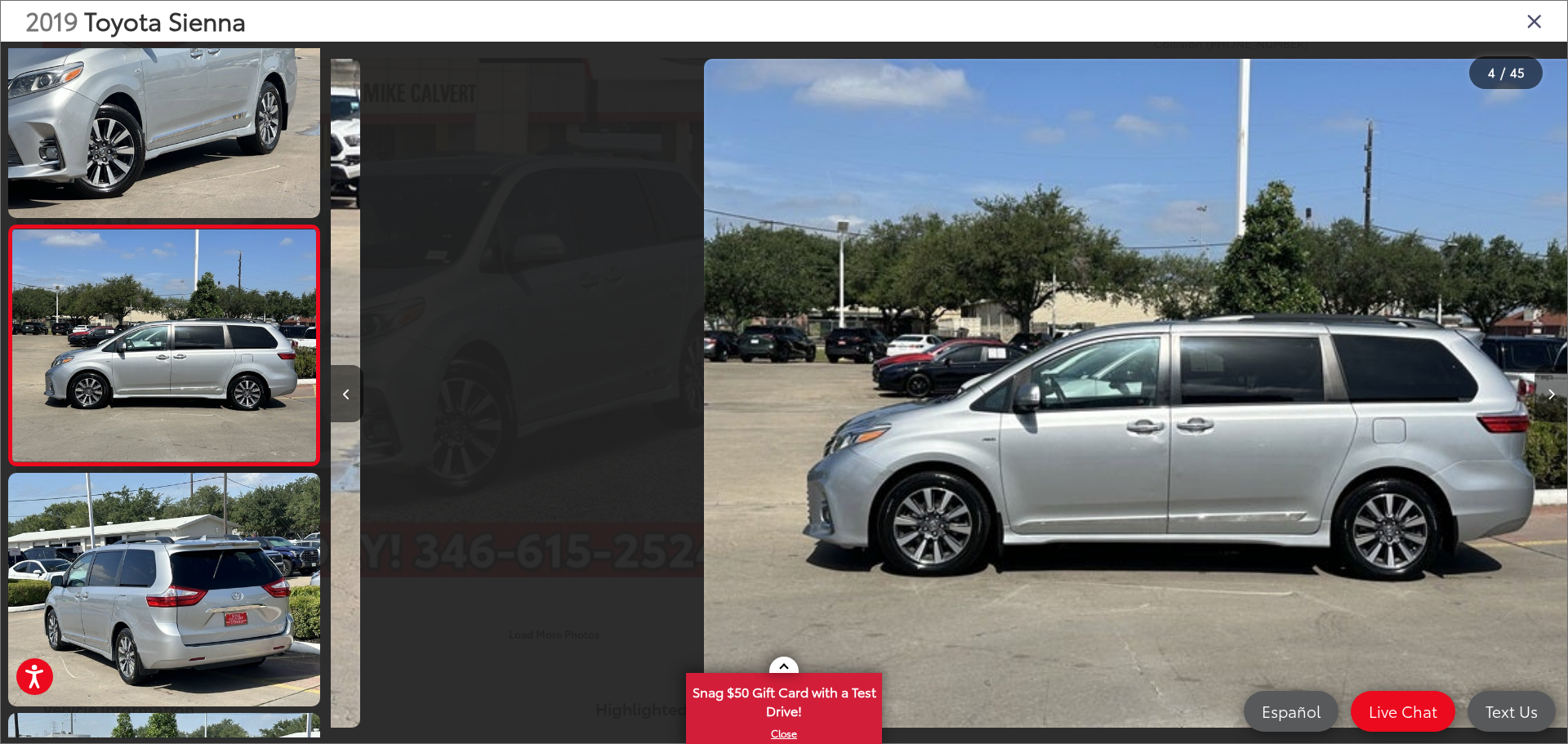
scroll to position [0, 3711]
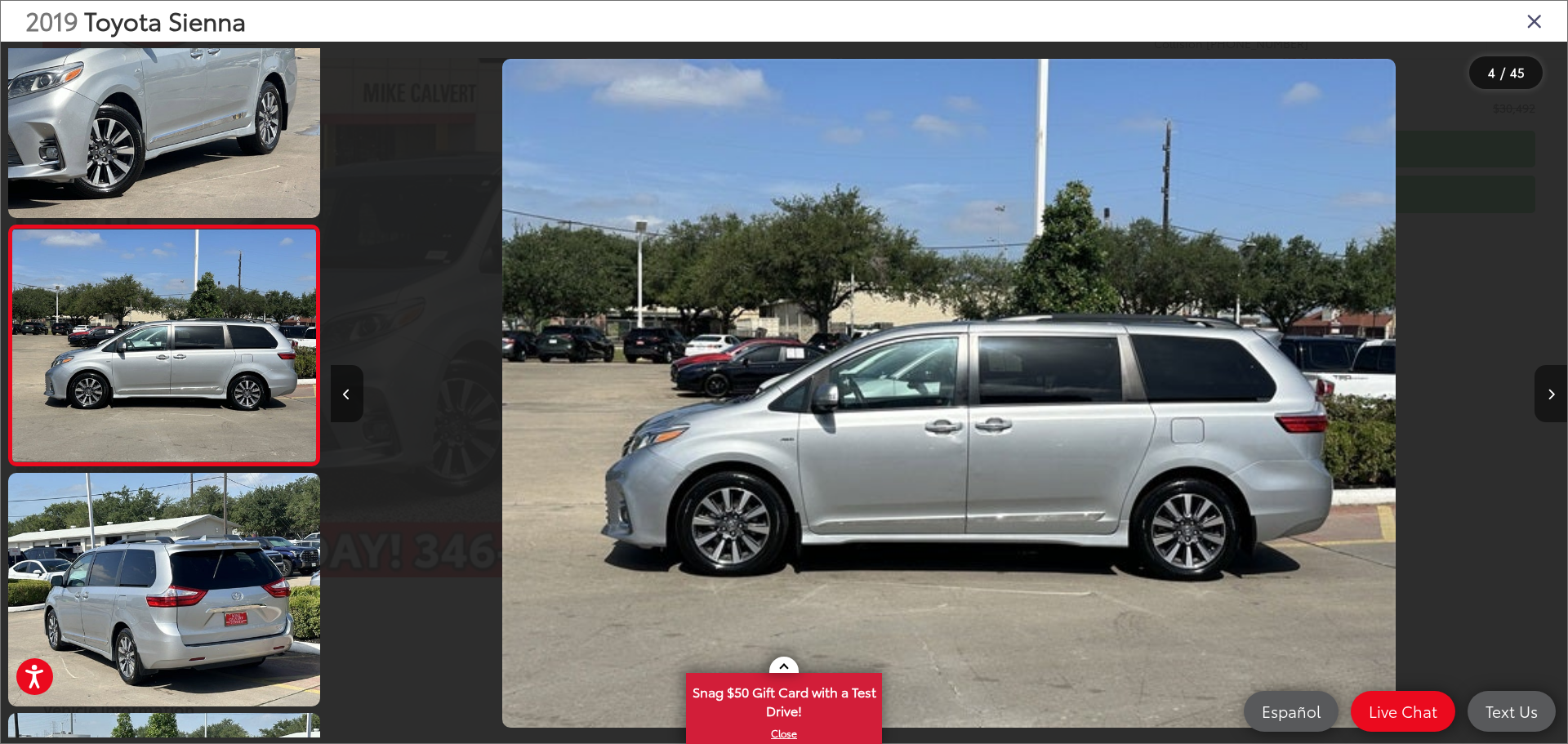
click at [1555, 390] on button "Next image" at bounding box center [1550, 394] width 32 height 57
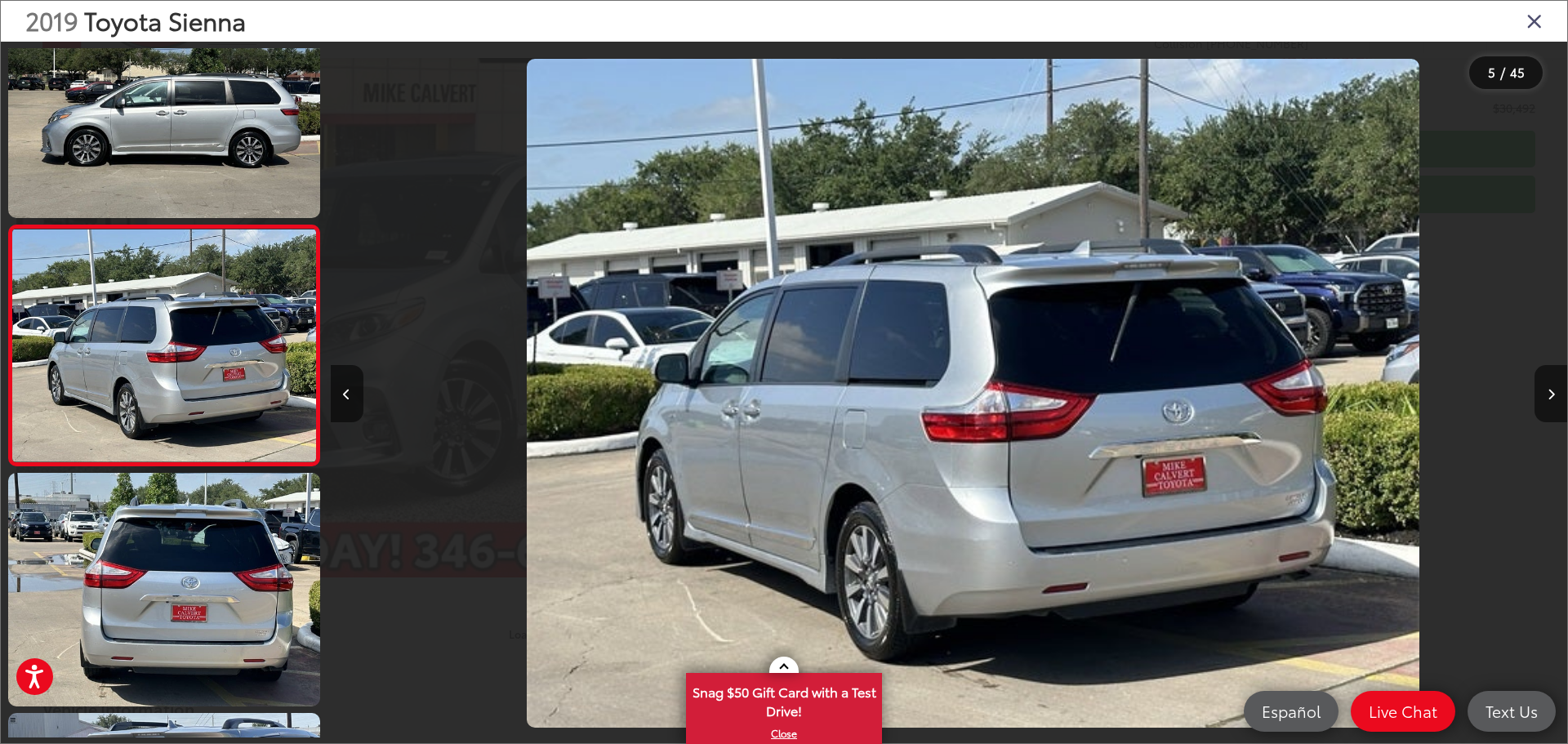
scroll to position [0, 4948]
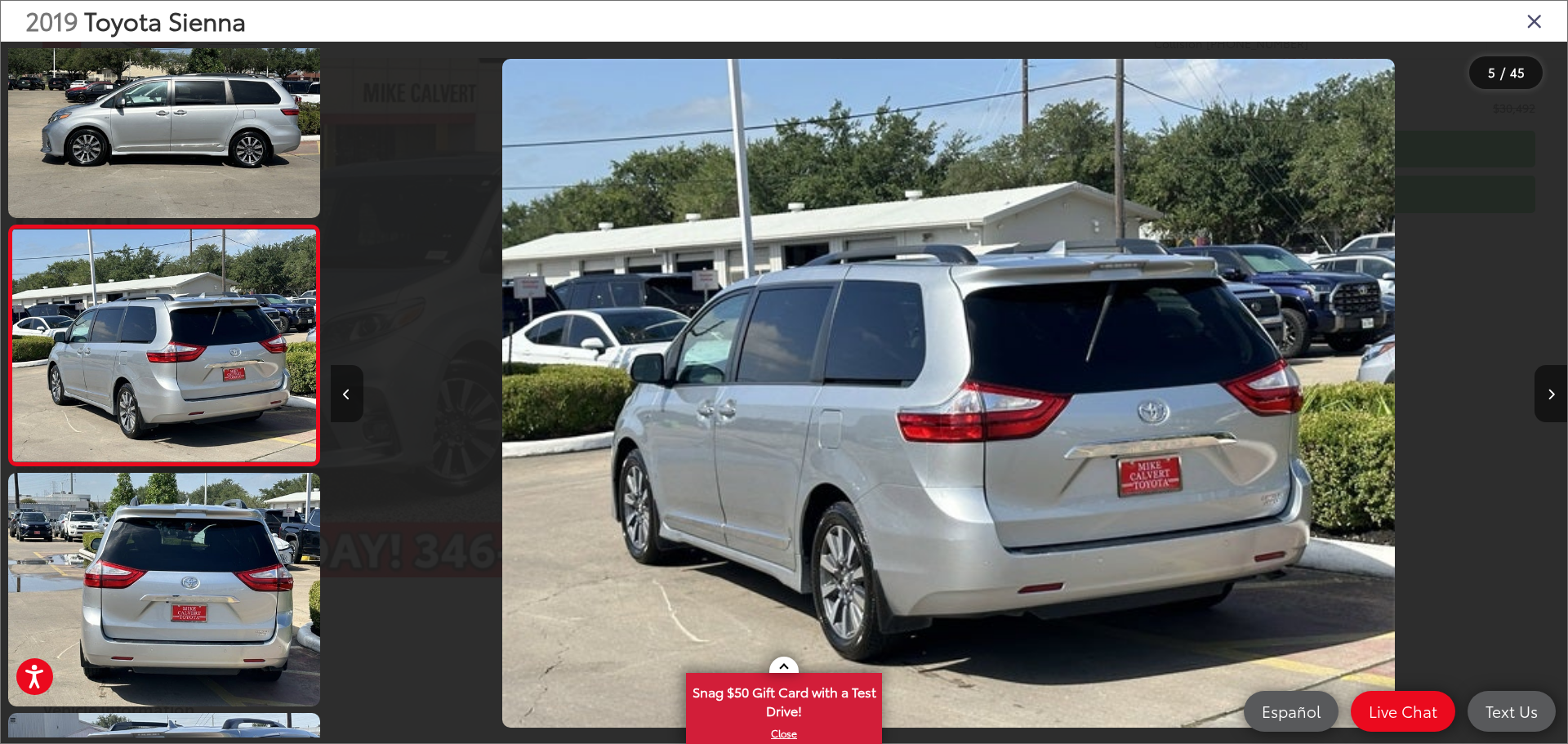
click at [342, 380] on button "Previous image" at bounding box center [347, 394] width 32 height 57
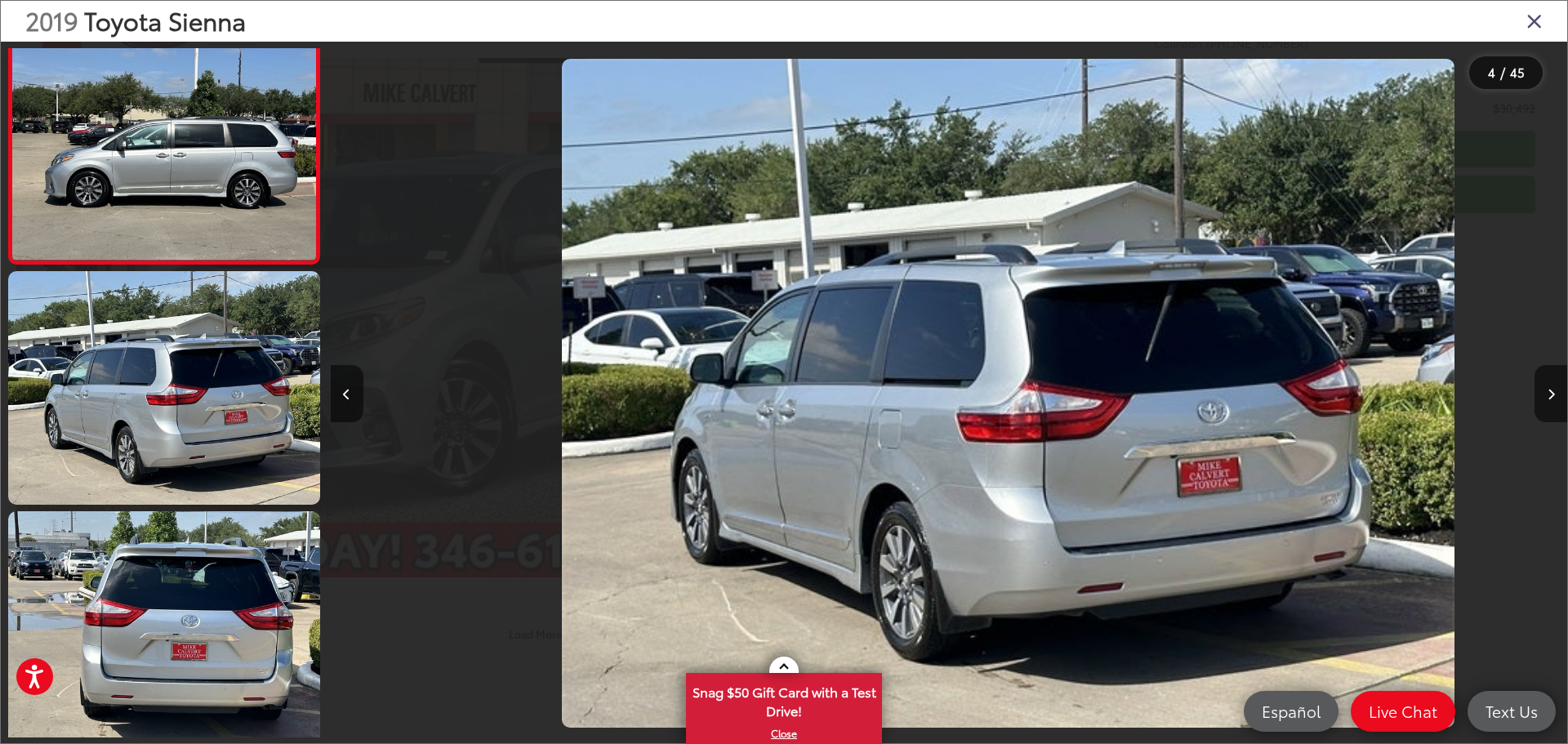
scroll to position [0, 4661]
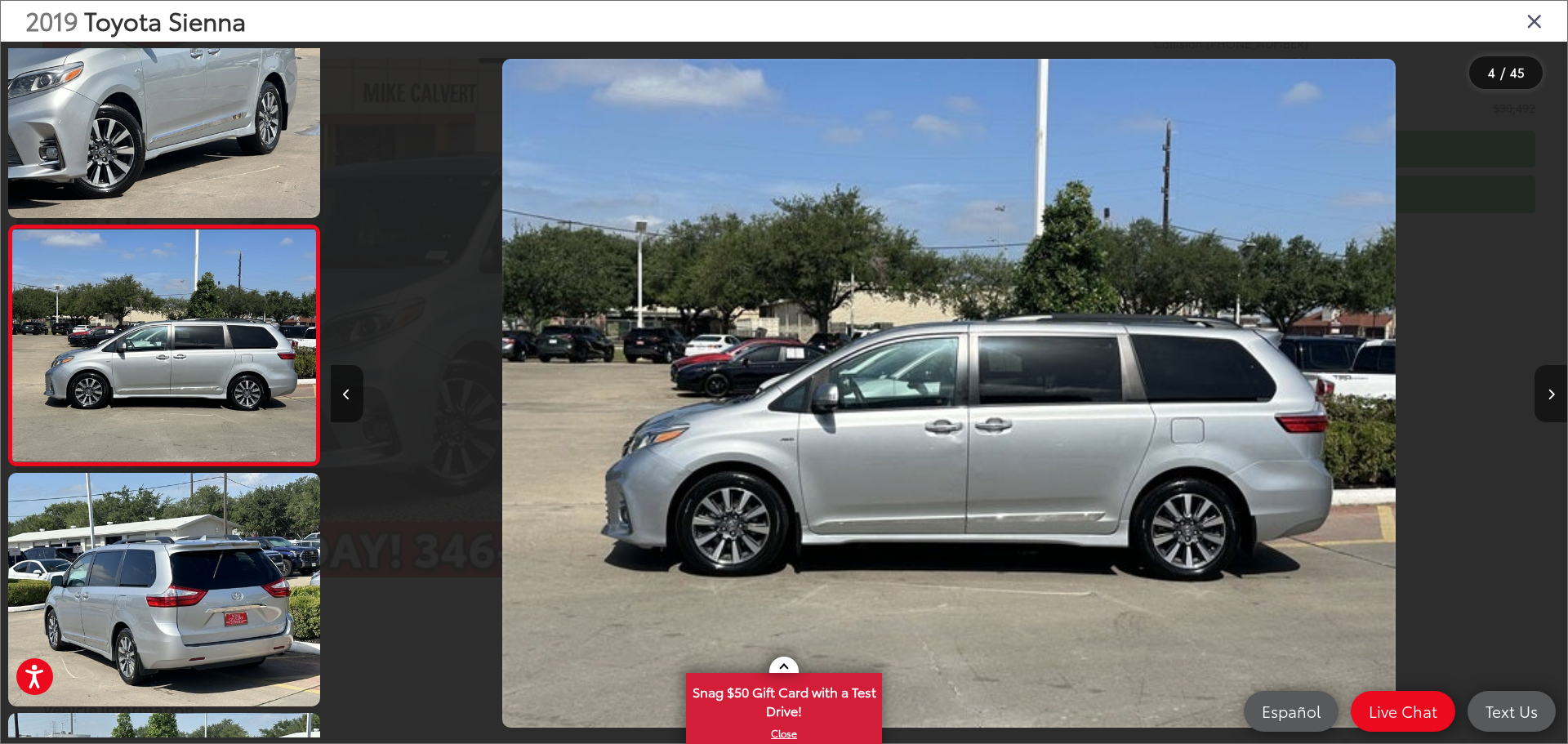
click at [1555, 394] on button "Next image" at bounding box center [1550, 394] width 32 height 57
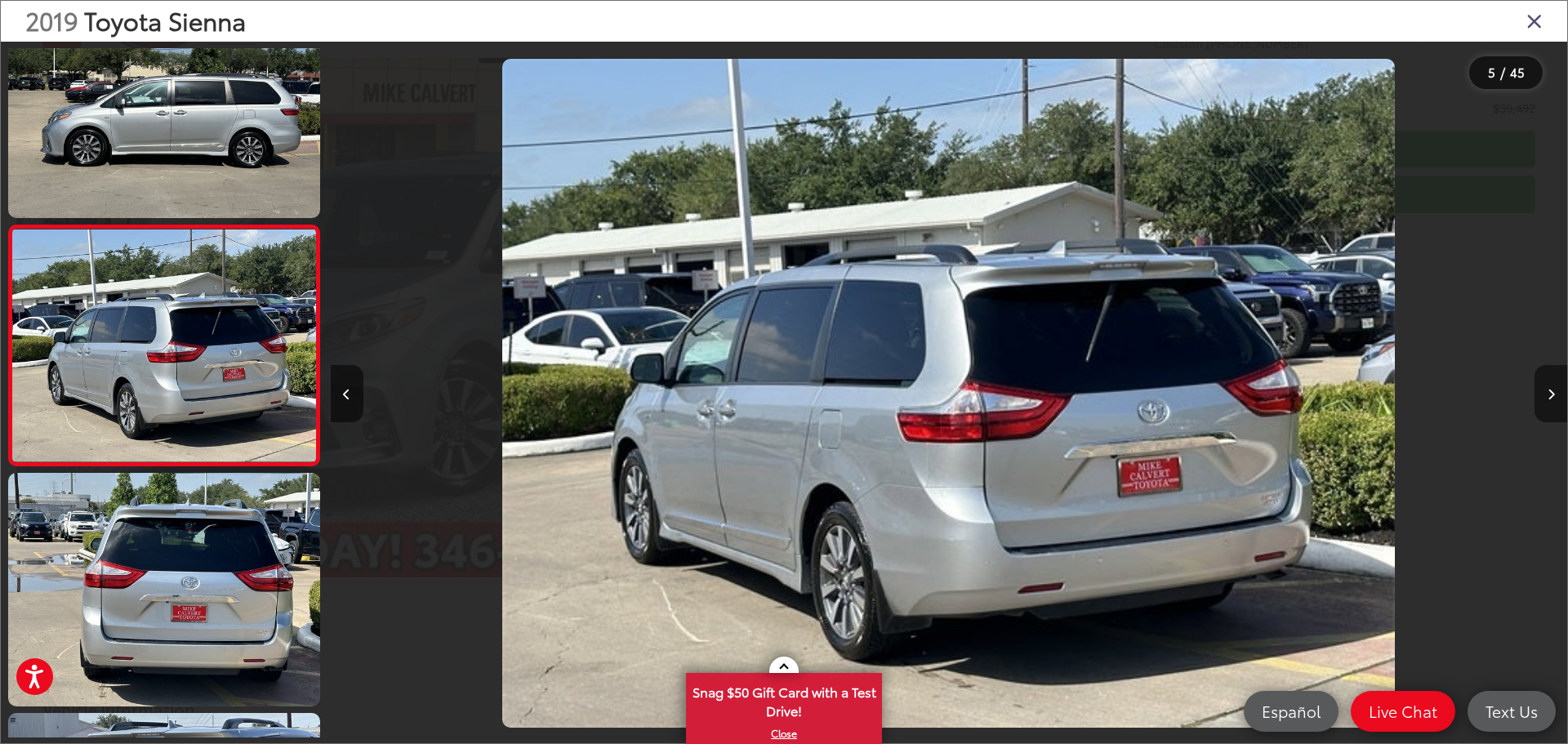
click at [1555, 394] on button "Next image" at bounding box center [1550, 394] width 32 height 57
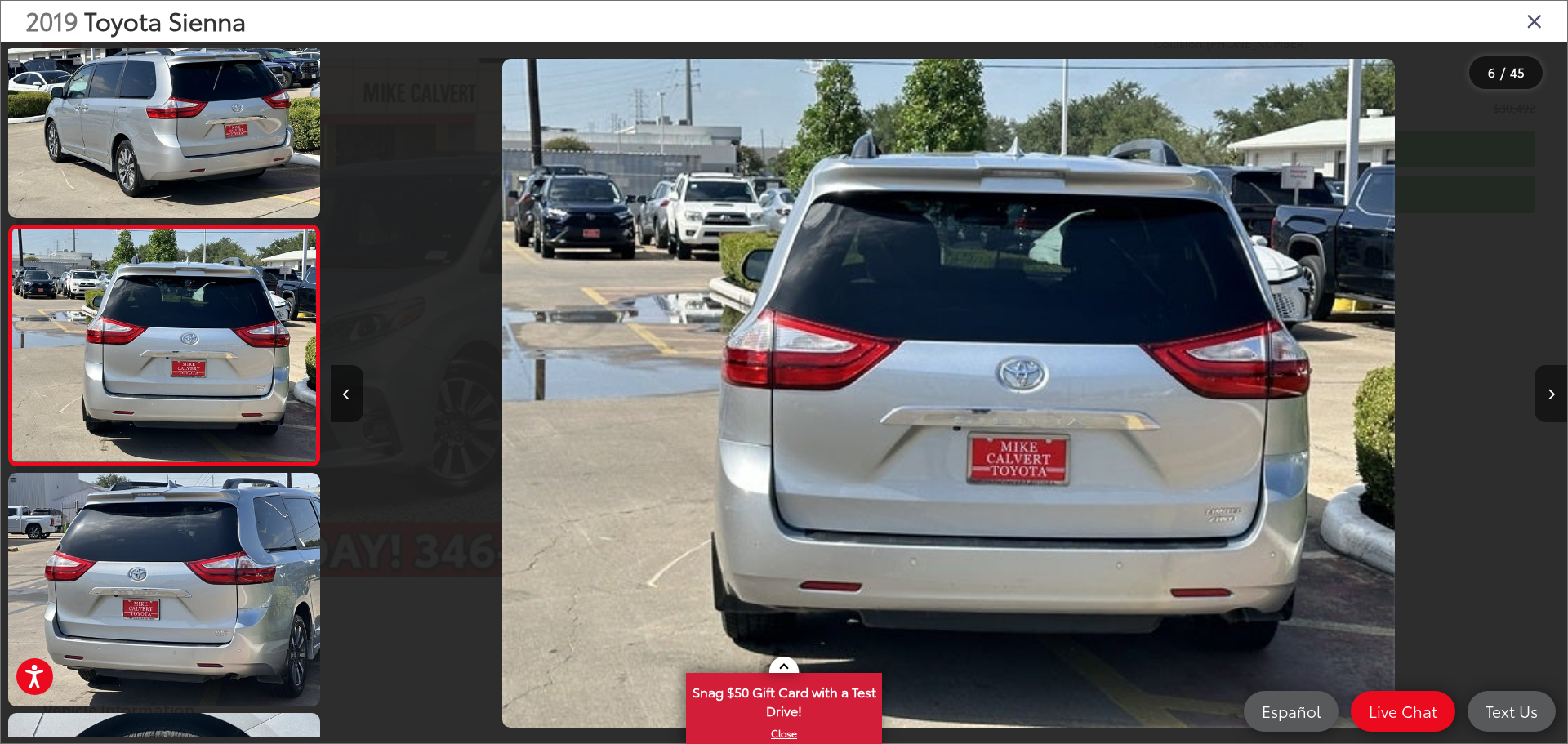
click at [1554, 390] on icon "Next image" at bounding box center [1551, 394] width 7 height 11
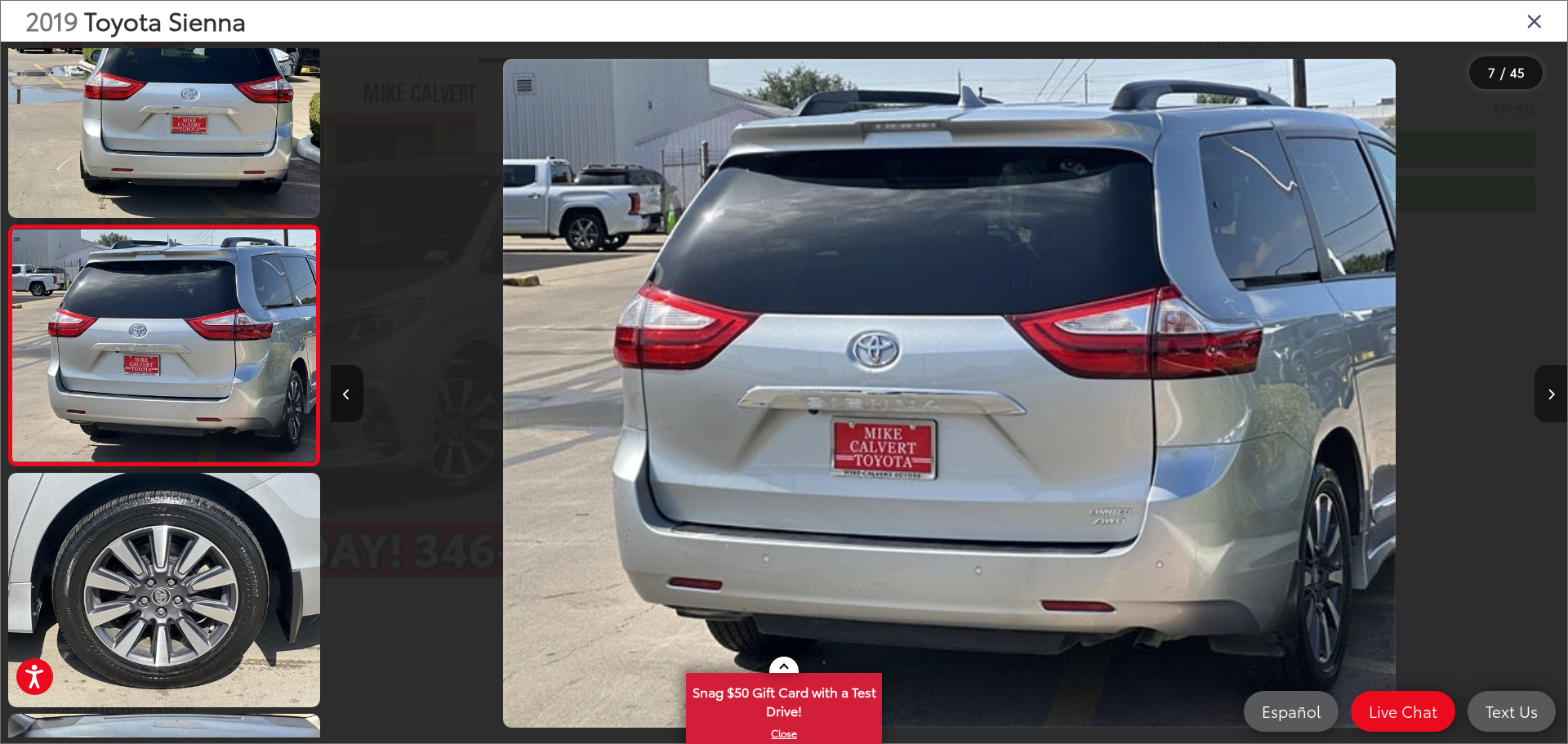
click at [1555, 390] on button "Next image" at bounding box center [1550, 394] width 32 height 57
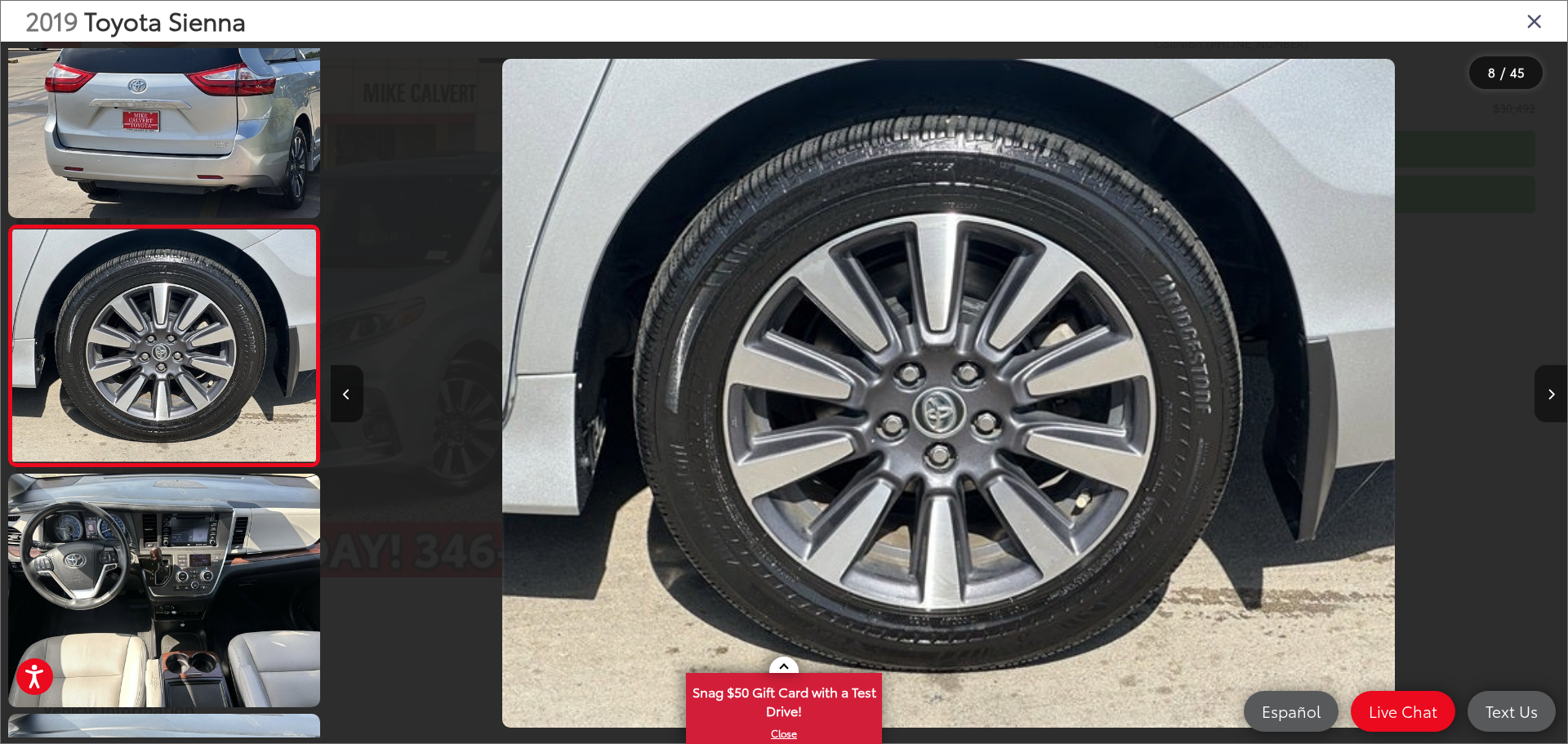
click at [1555, 390] on button "Next image" at bounding box center [1550, 394] width 32 height 57
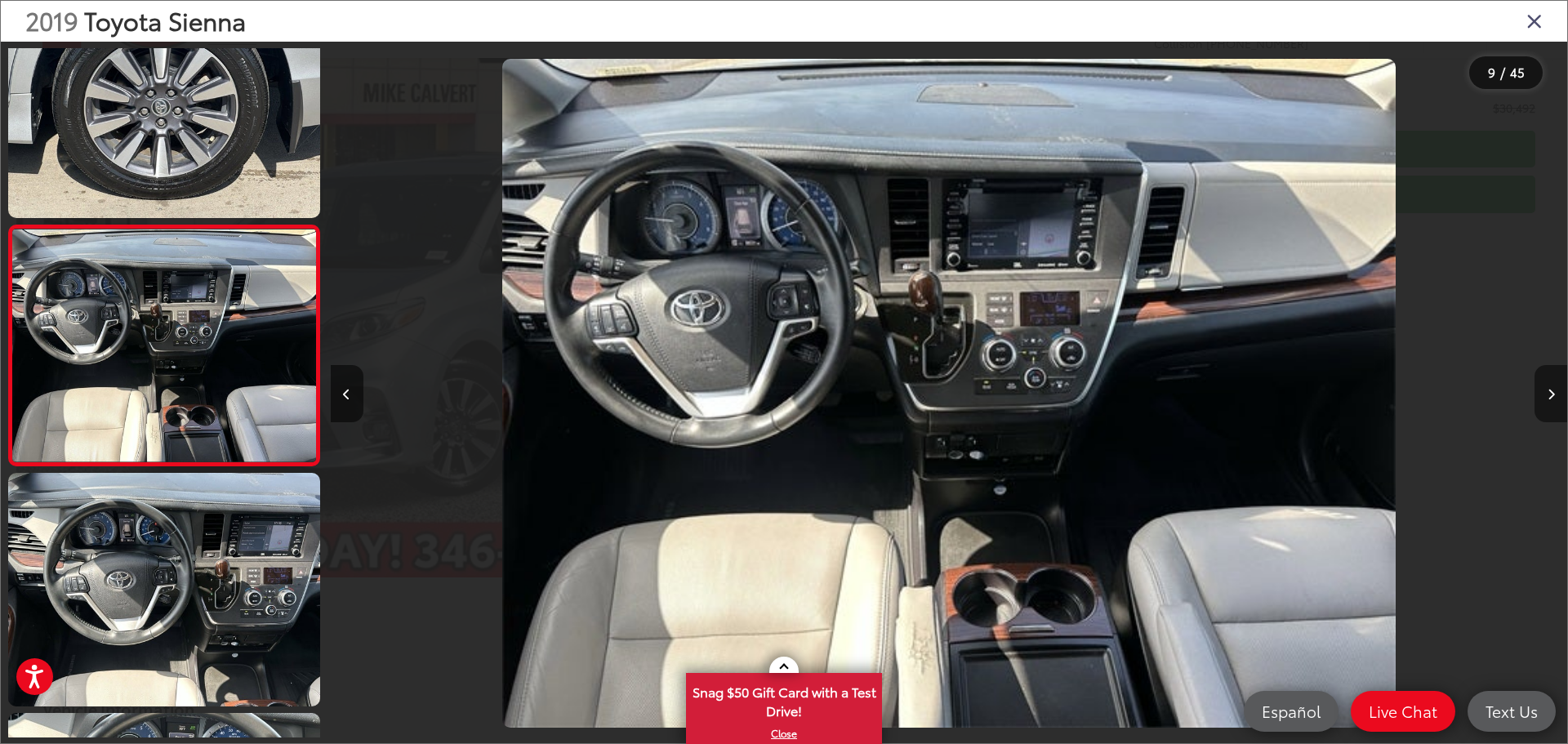
click at [1555, 390] on button "Next image" at bounding box center [1550, 394] width 32 height 57
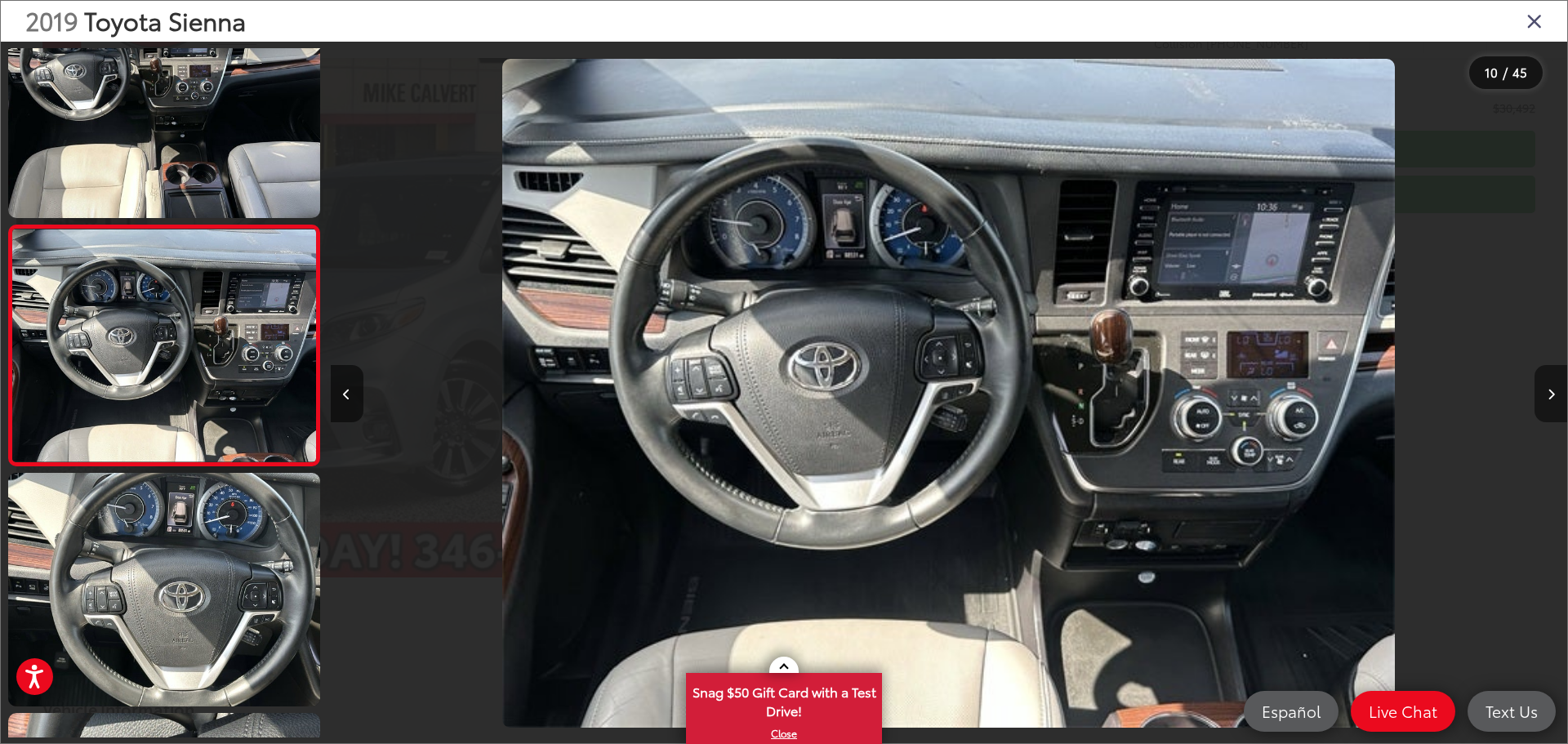
click at [1555, 390] on button "Next image" at bounding box center [1550, 394] width 32 height 57
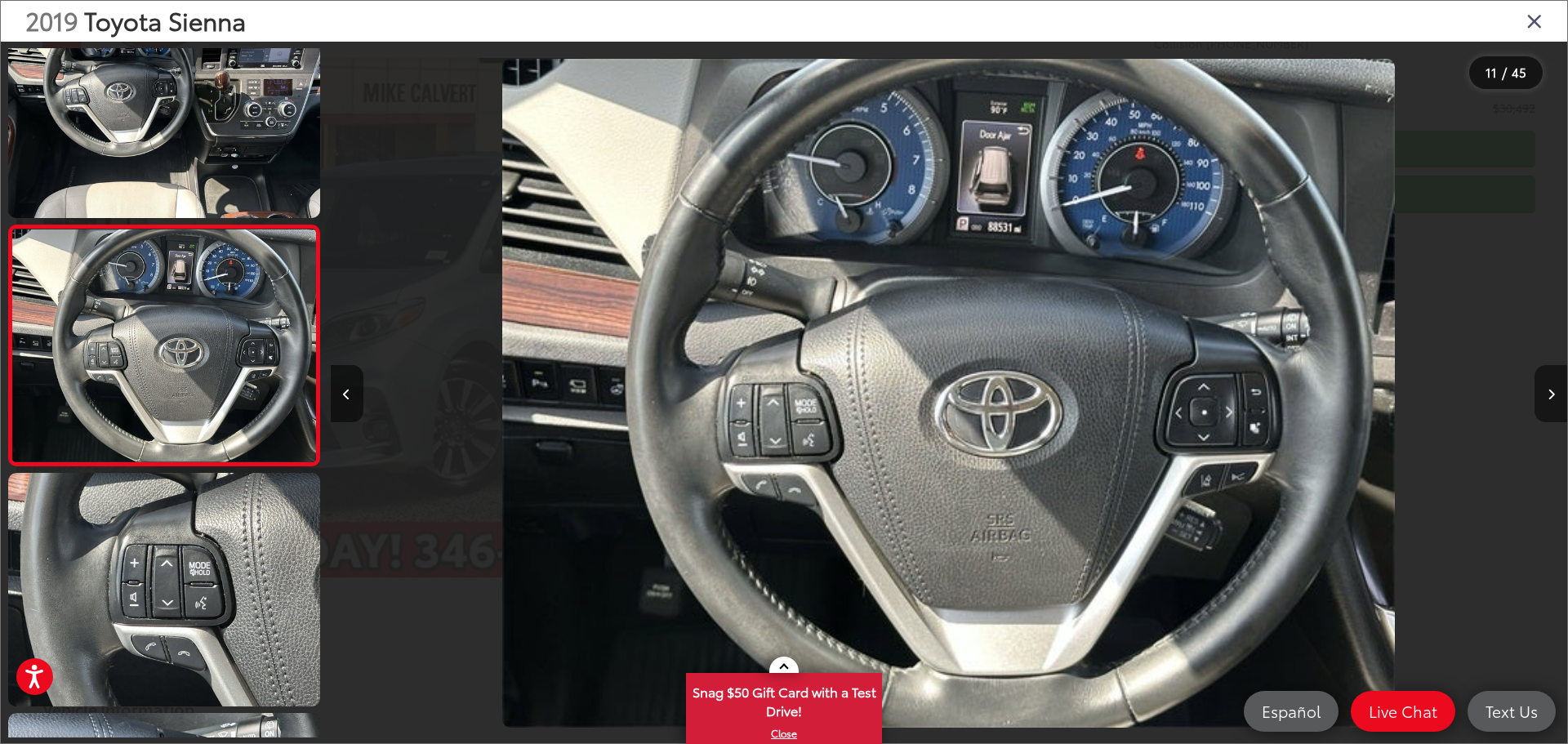
click at [1555, 390] on button "Next image" at bounding box center [1550, 394] width 32 height 57
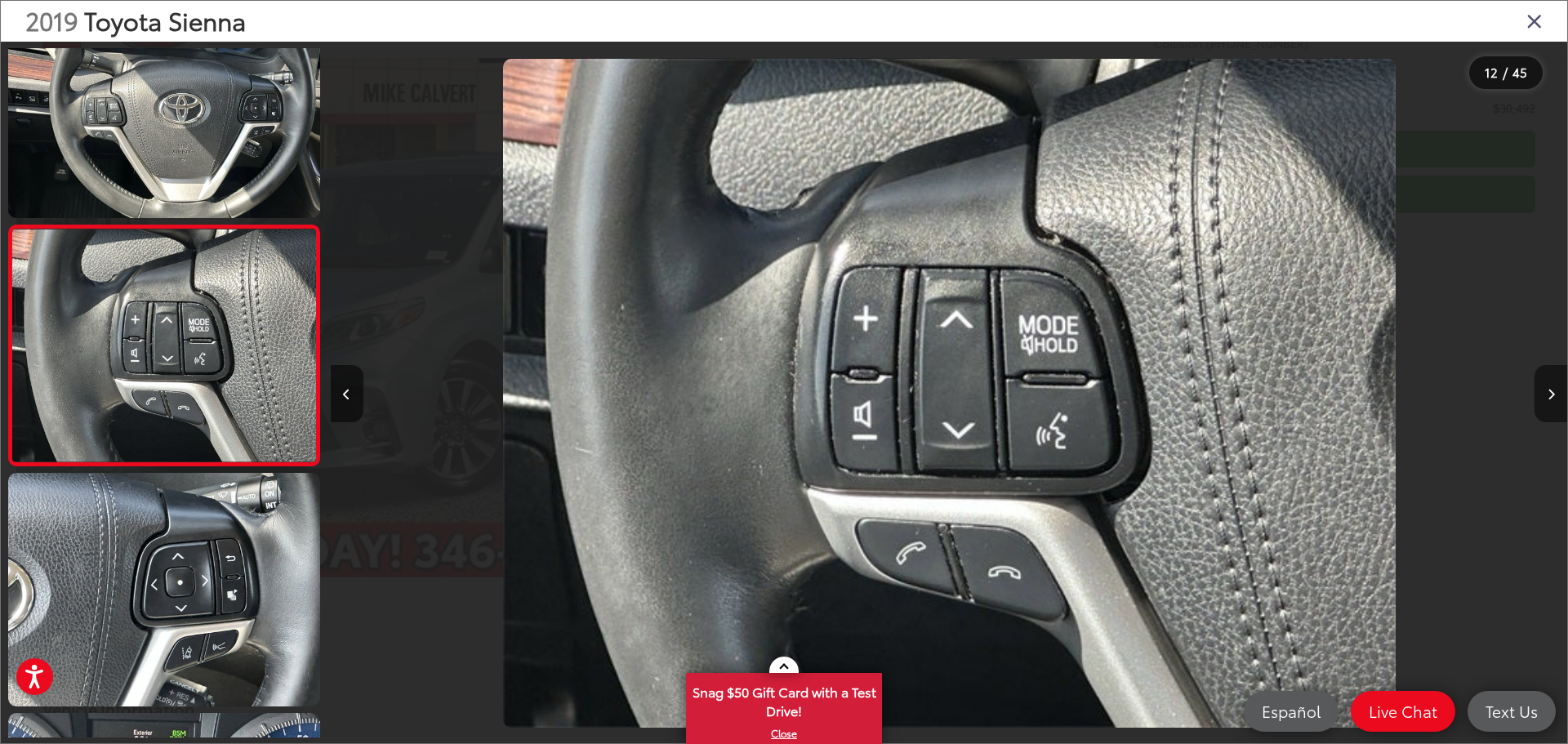
click at [1555, 390] on button "Next image" at bounding box center [1550, 394] width 32 height 57
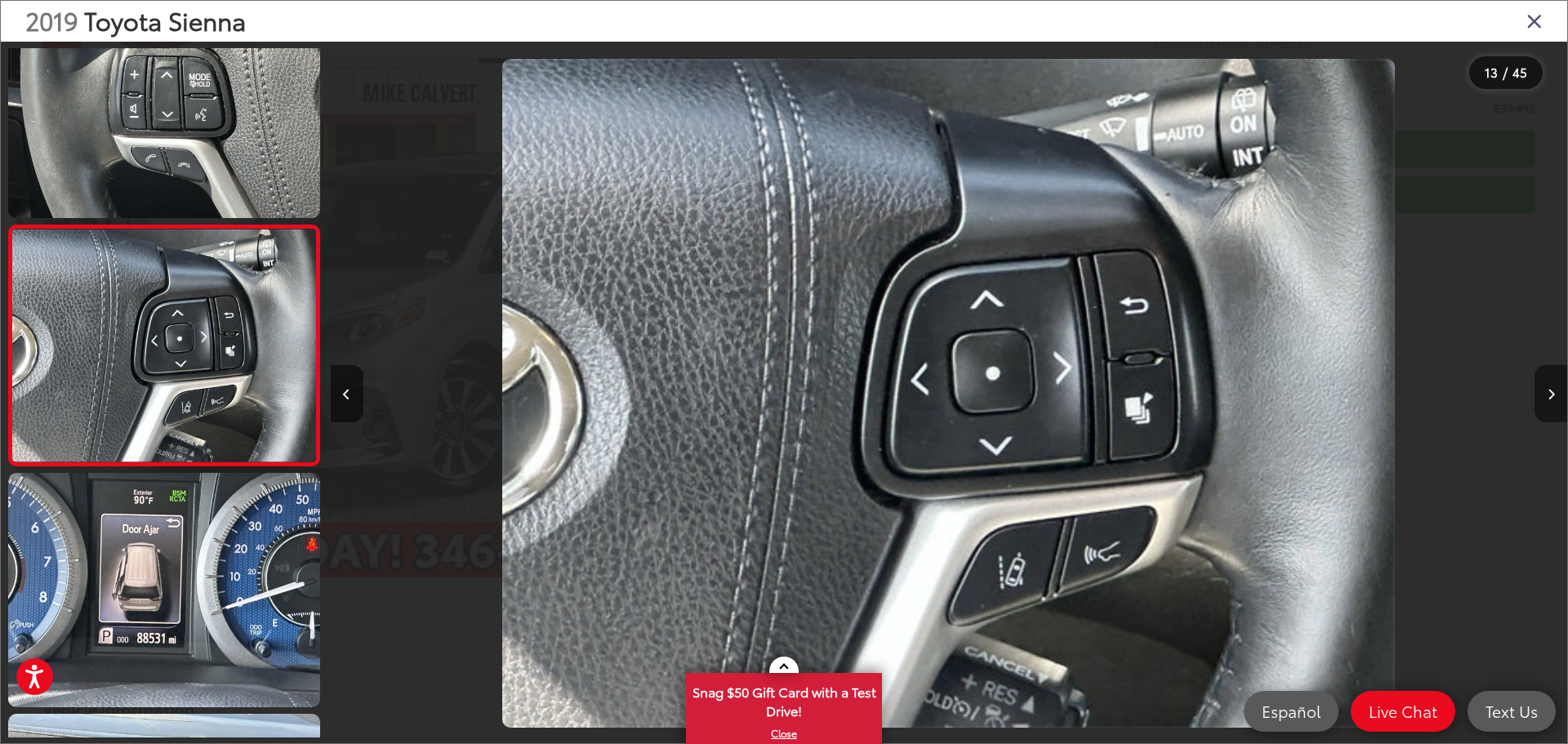
click at [1555, 390] on button "Next image" at bounding box center [1550, 394] width 32 height 57
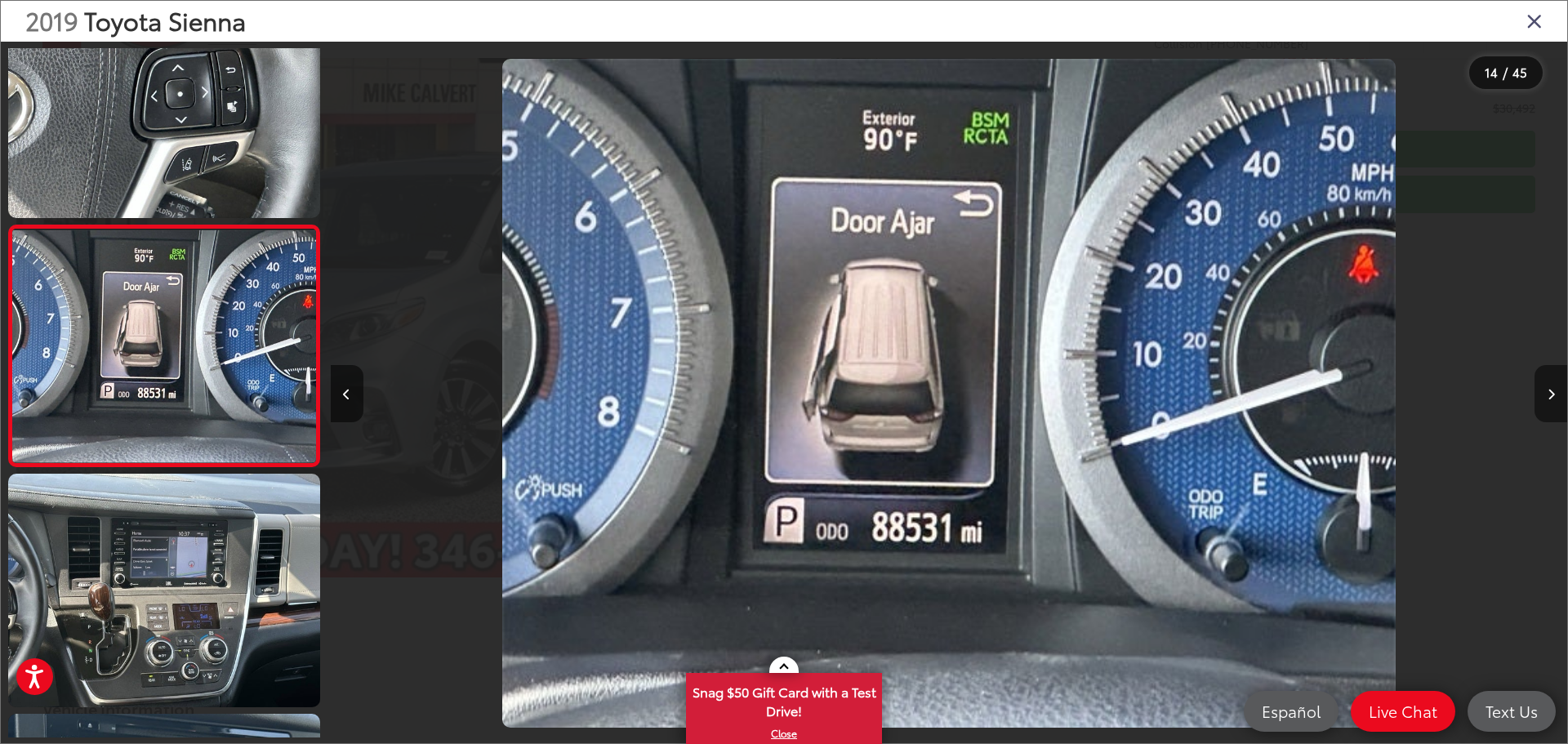
click at [1555, 390] on button "Next image" at bounding box center [1550, 394] width 32 height 57
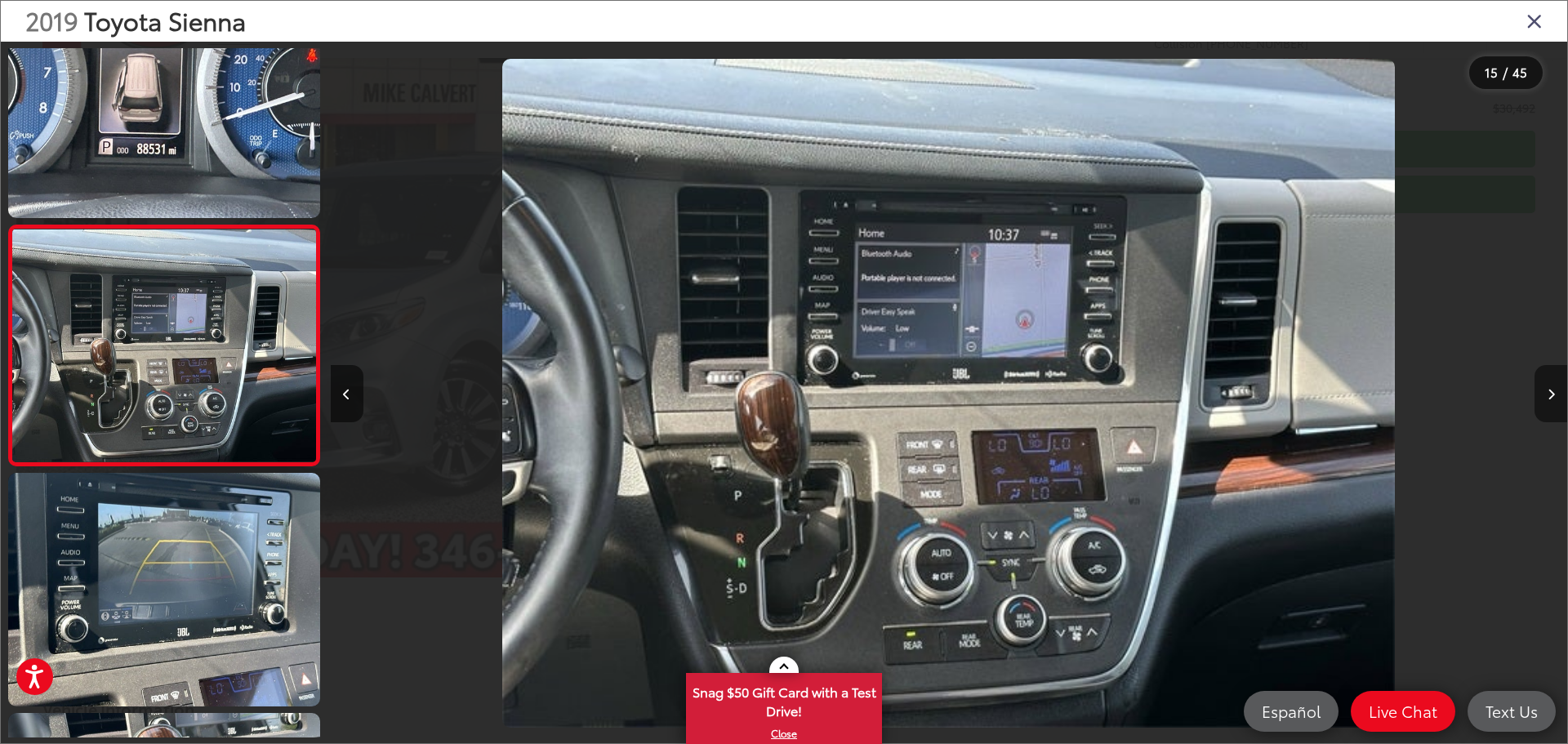
click at [1555, 390] on button "Next image" at bounding box center [1550, 394] width 32 height 57
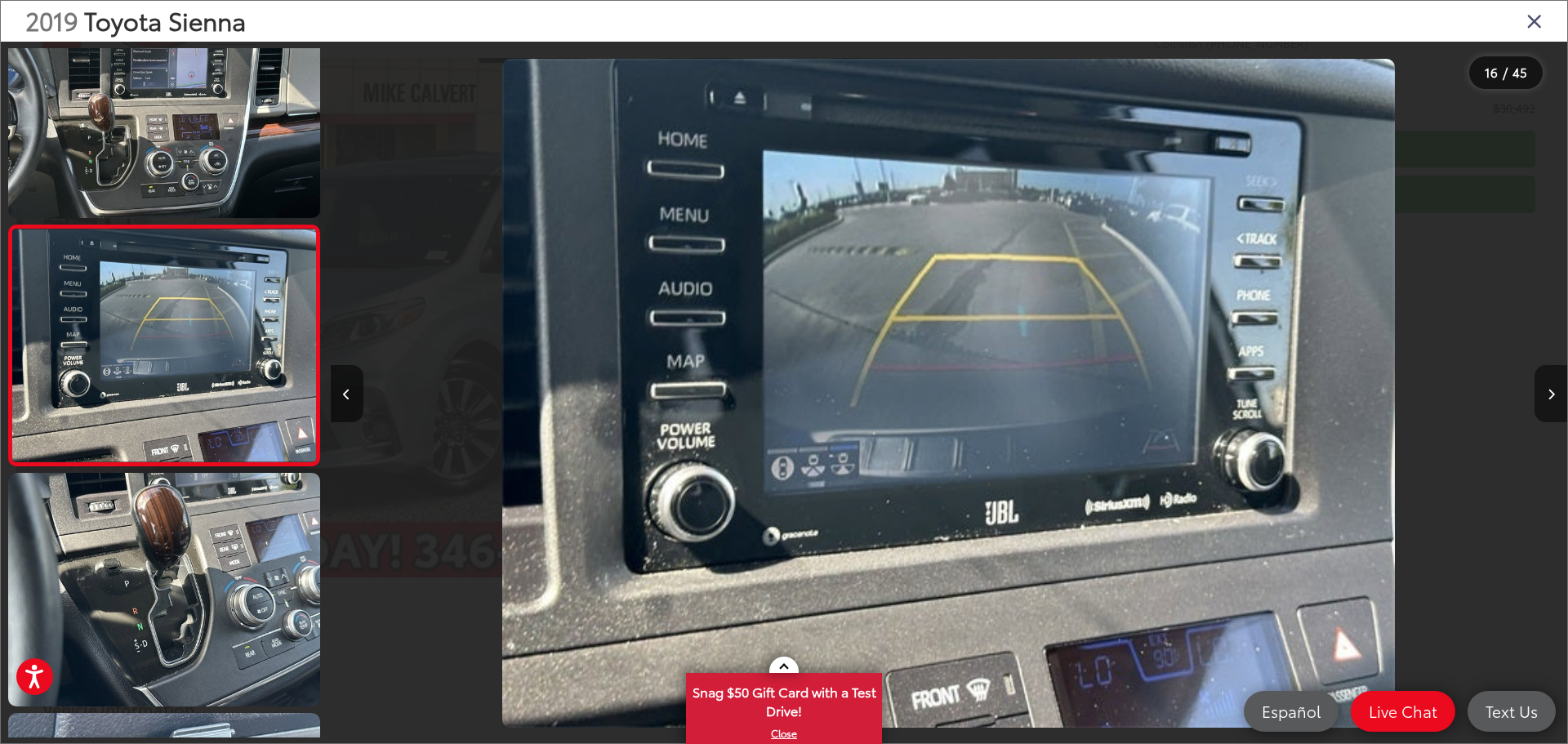
click at [1555, 390] on button "Next image" at bounding box center [1550, 394] width 32 height 57
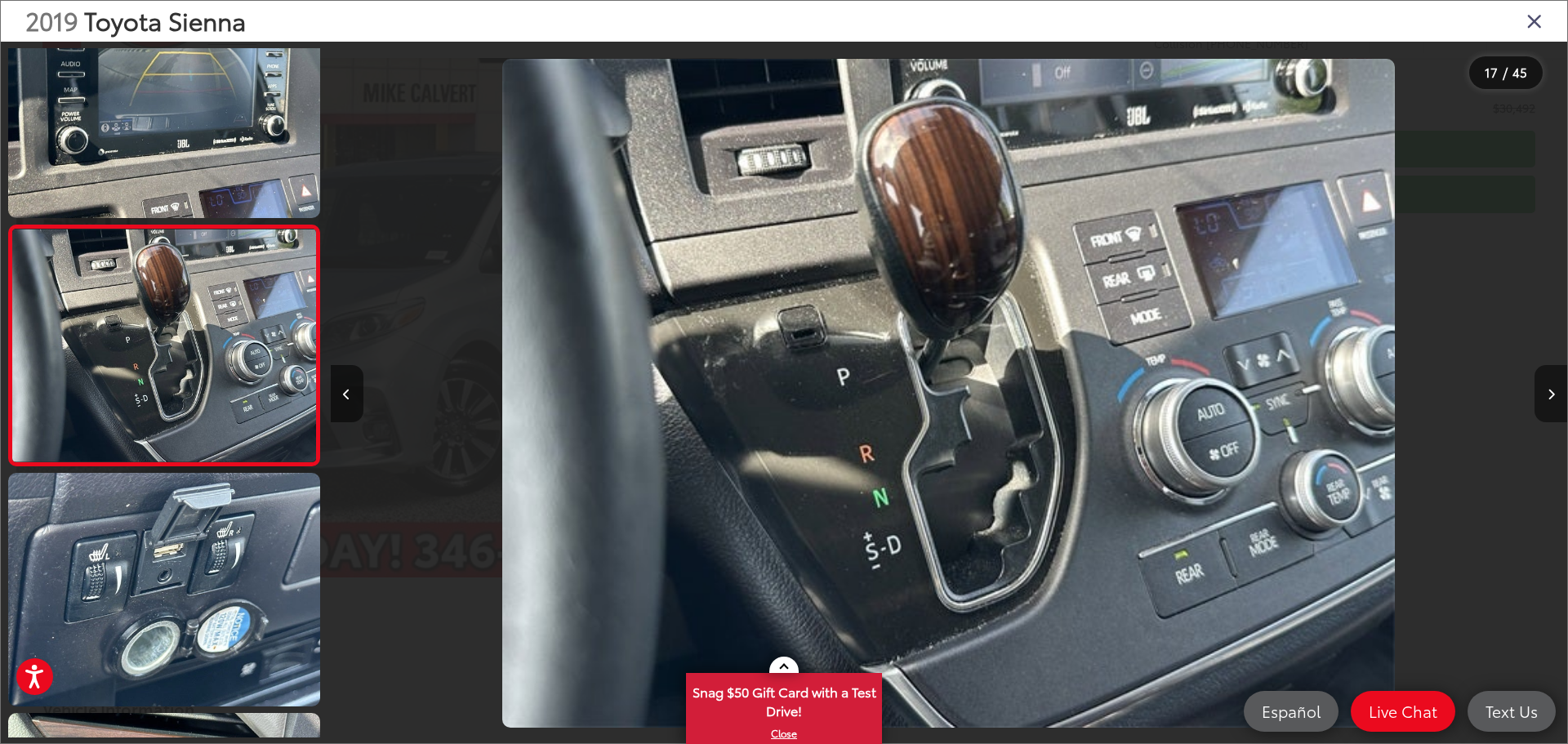
click at [1555, 390] on button "Next image" at bounding box center [1550, 394] width 32 height 57
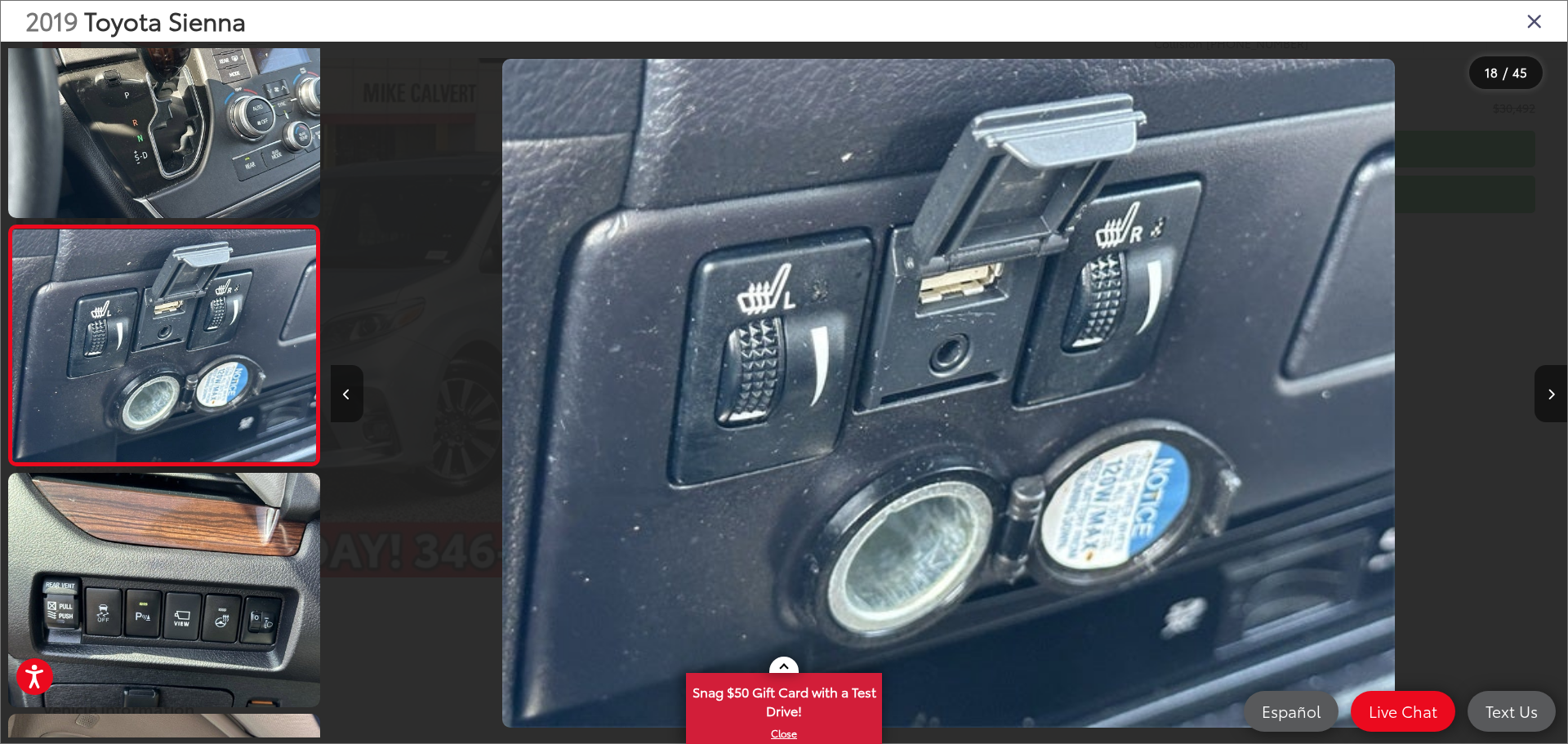
click at [331, 383] on button "Previous image" at bounding box center [347, 394] width 32 height 57
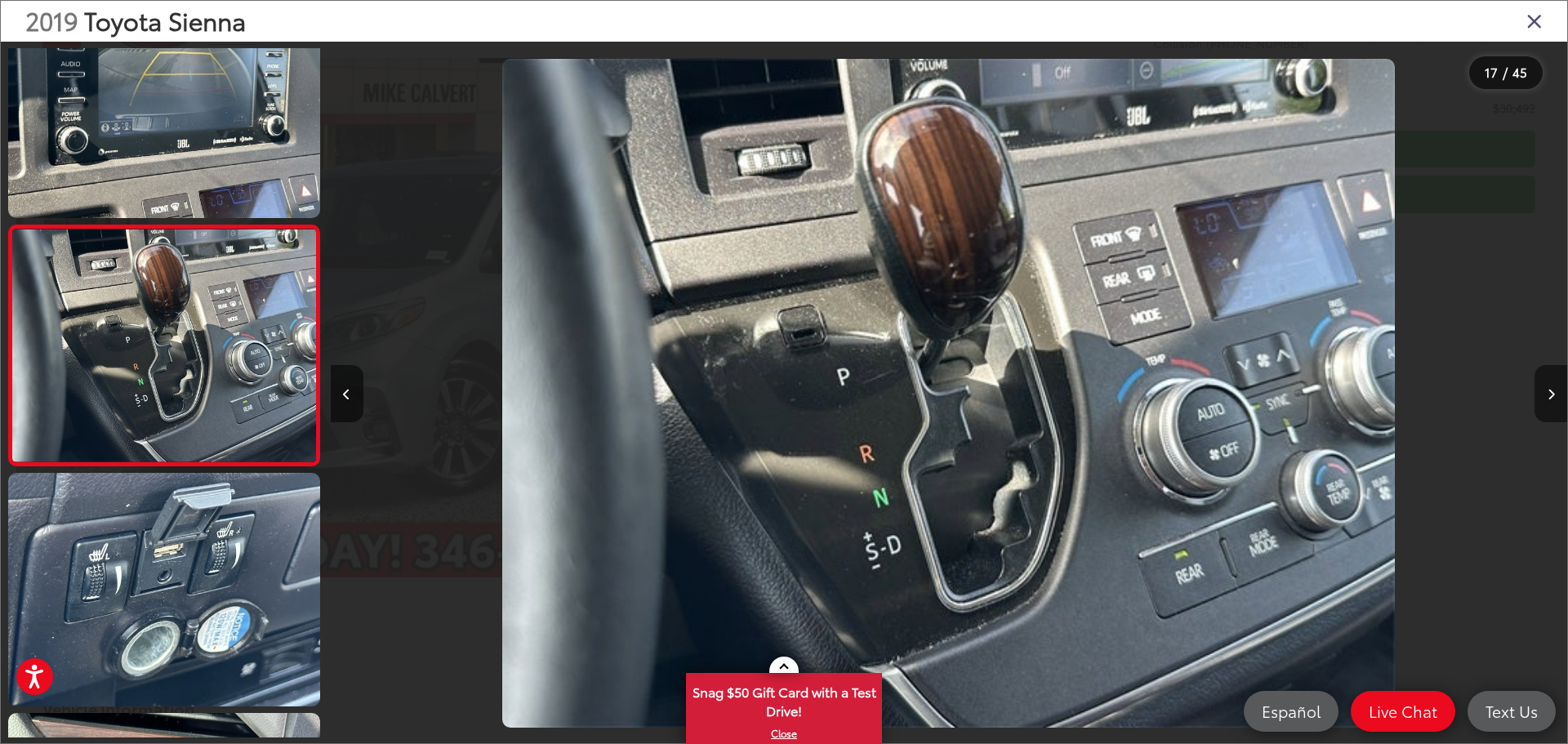
click at [1552, 391] on icon "Next image" at bounding box center [1551, 394] width 7 height 11
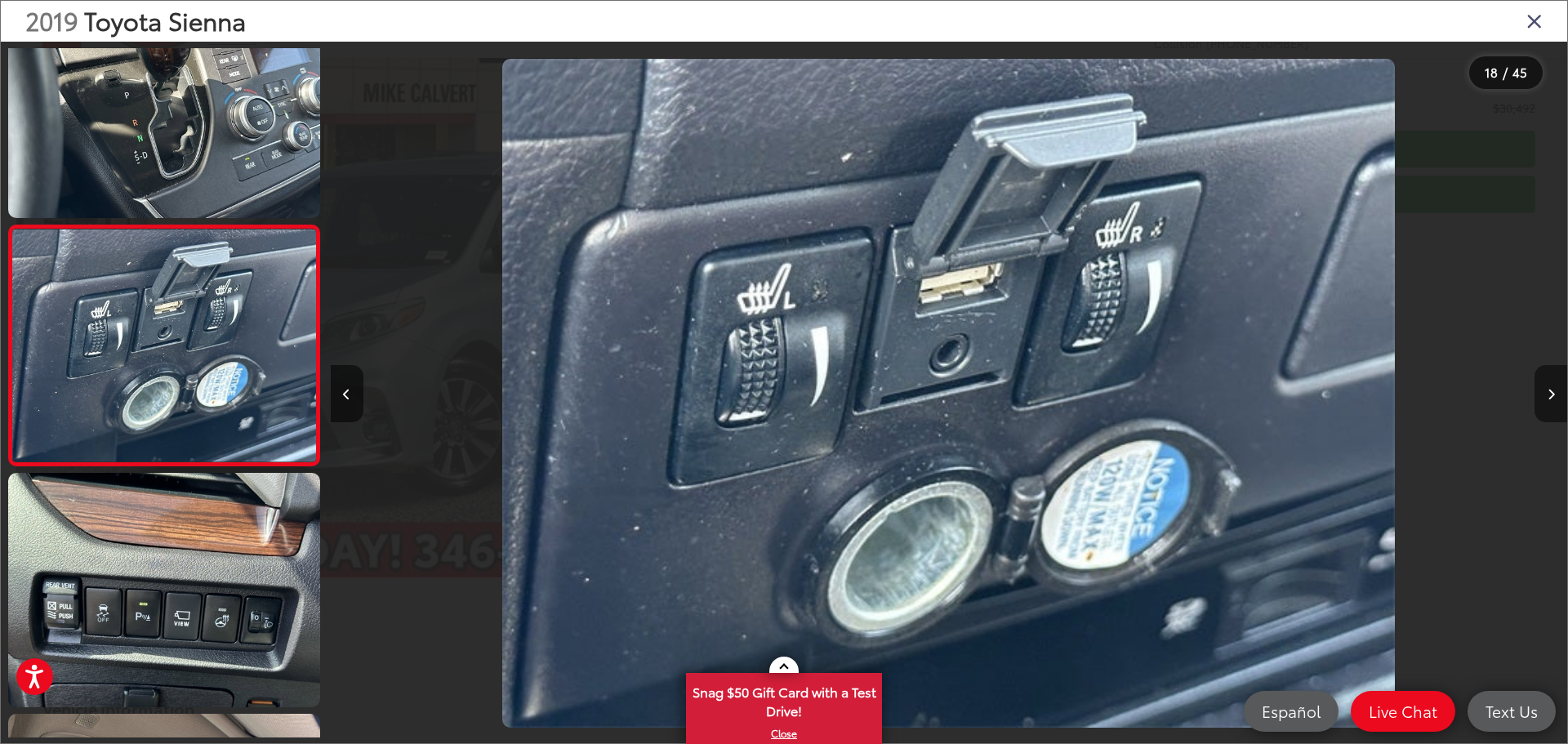
click at [1550, 398] on icon "Next image" at bounding box center [1551, 394] width 7 height 11
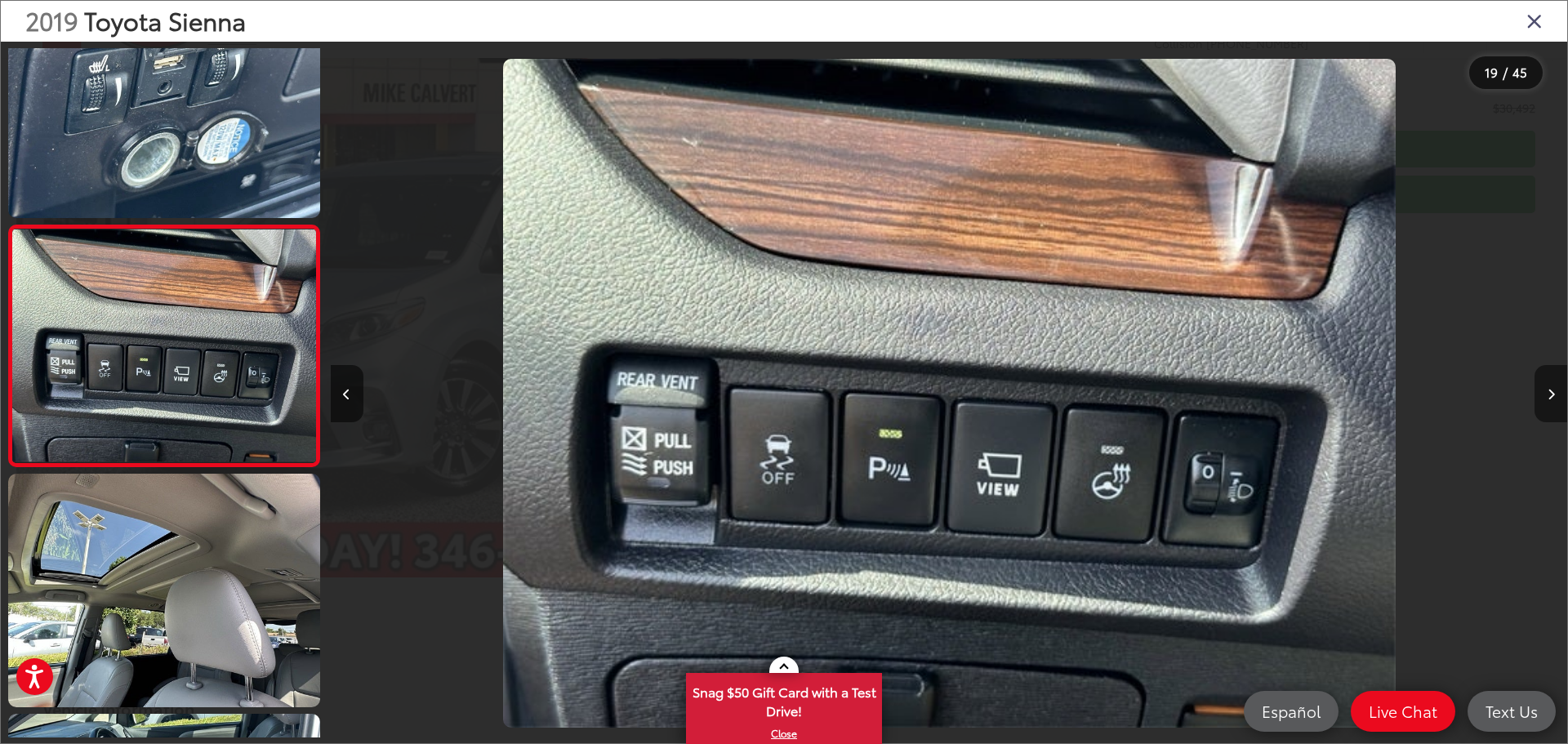
click at [1553, 395] on icon "Next image" at bounding box center [1551, 394] width 7 height 11
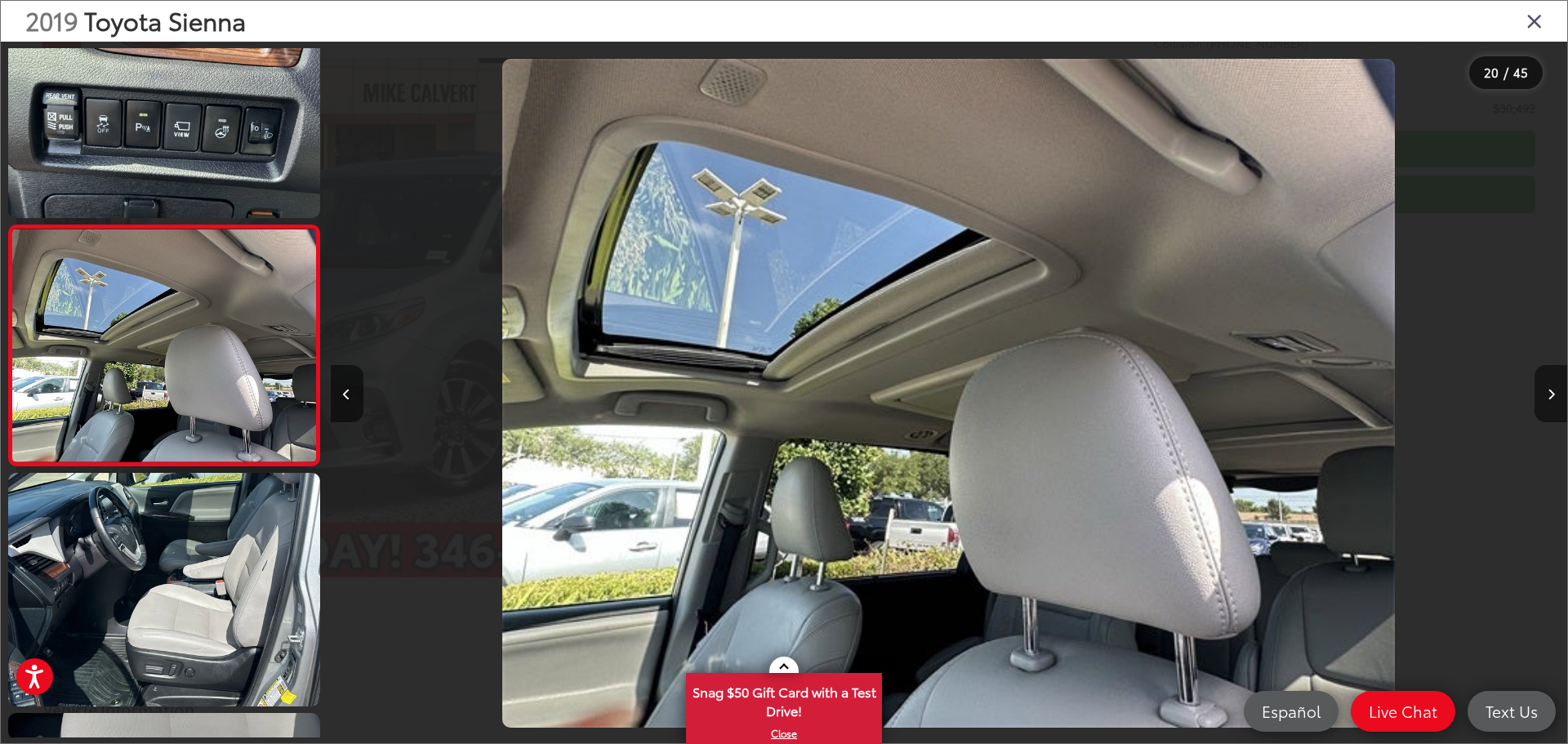
click at [1553, 395] on icon "Next image" at bounding box center [1551, 394] width 7 height 11
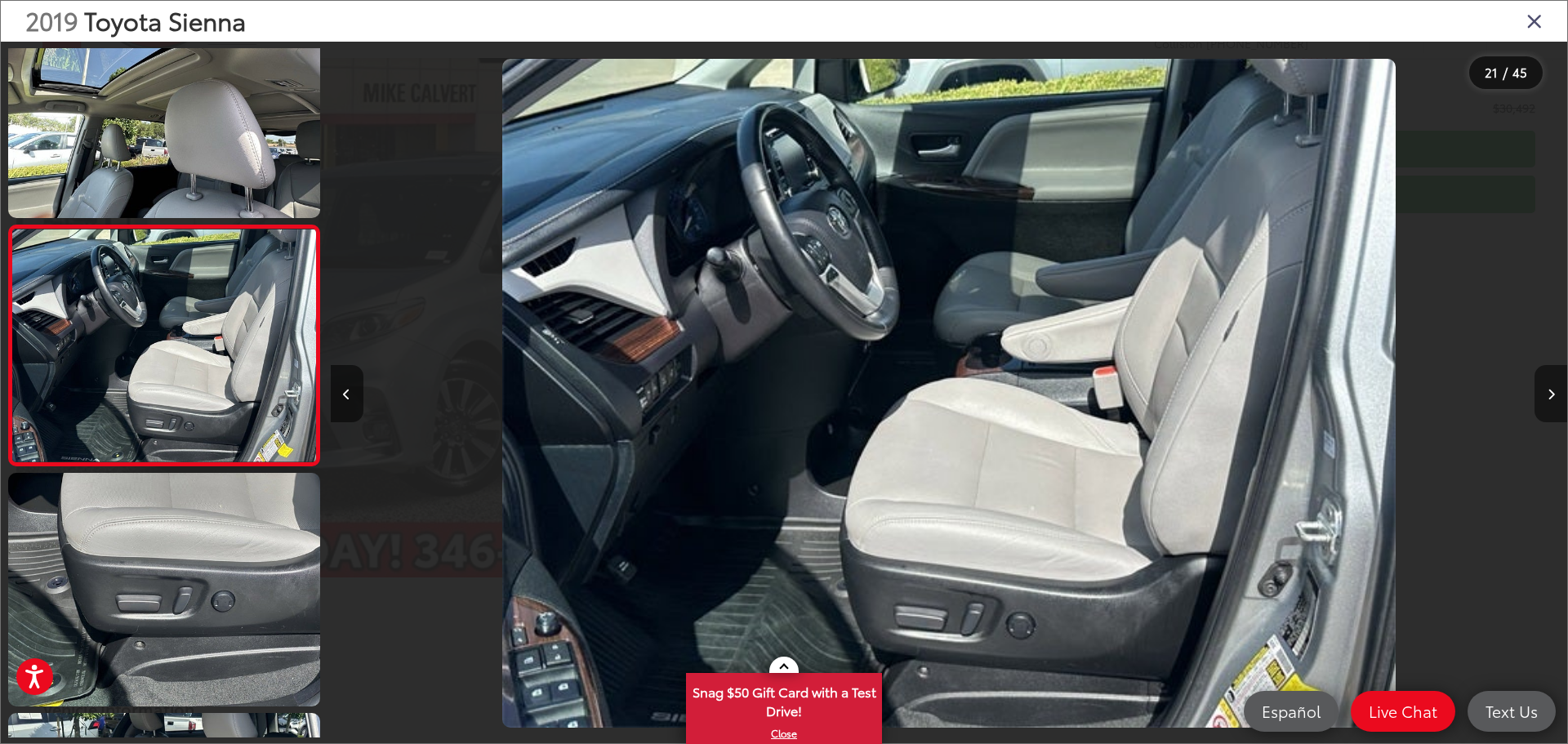
click at [1553, 395] on icon "Next image" at bounding box center [1551, 394] width 7 height 11
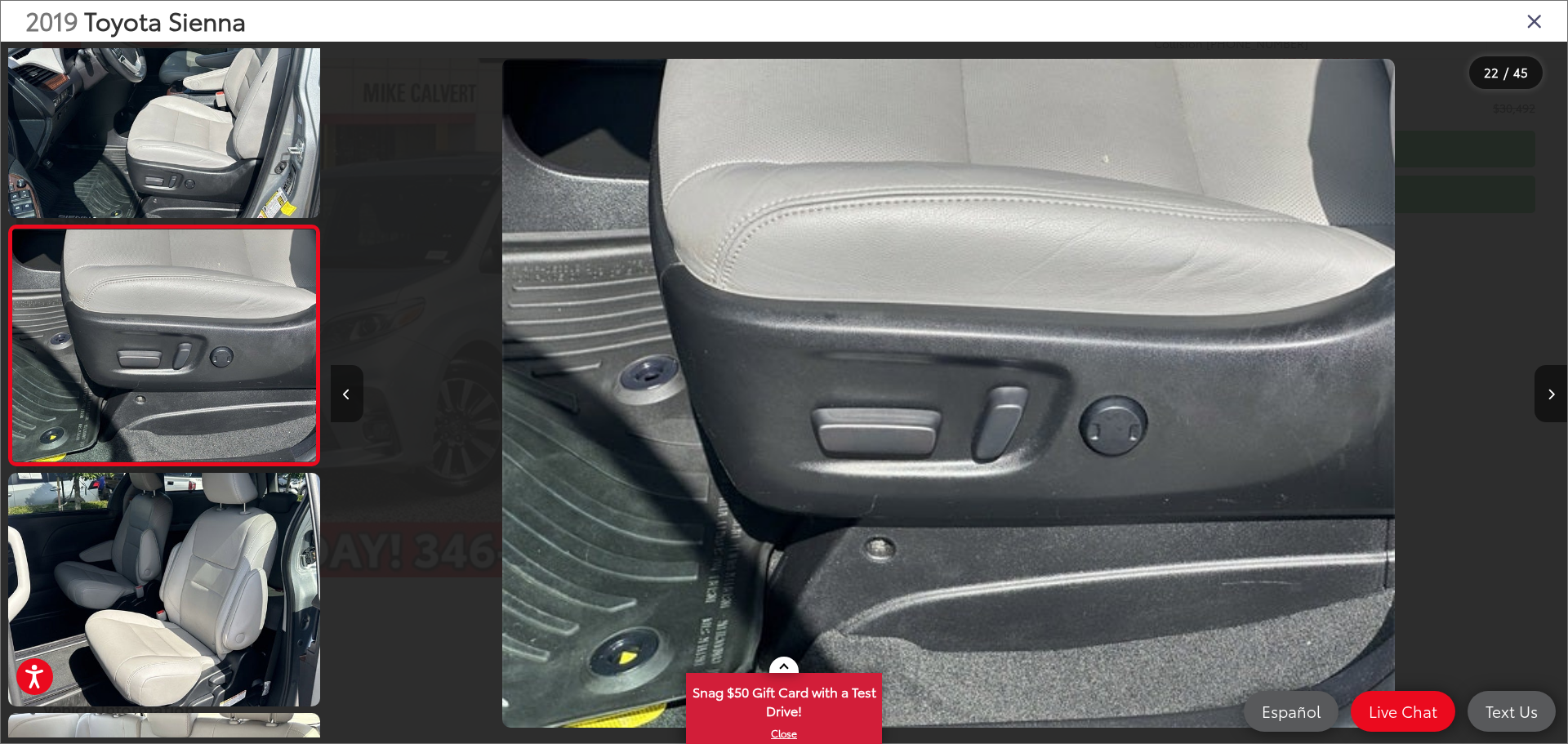
click at [350, 399] on icon "Previous image" at bounding box center [347, 394] width 7 height 11
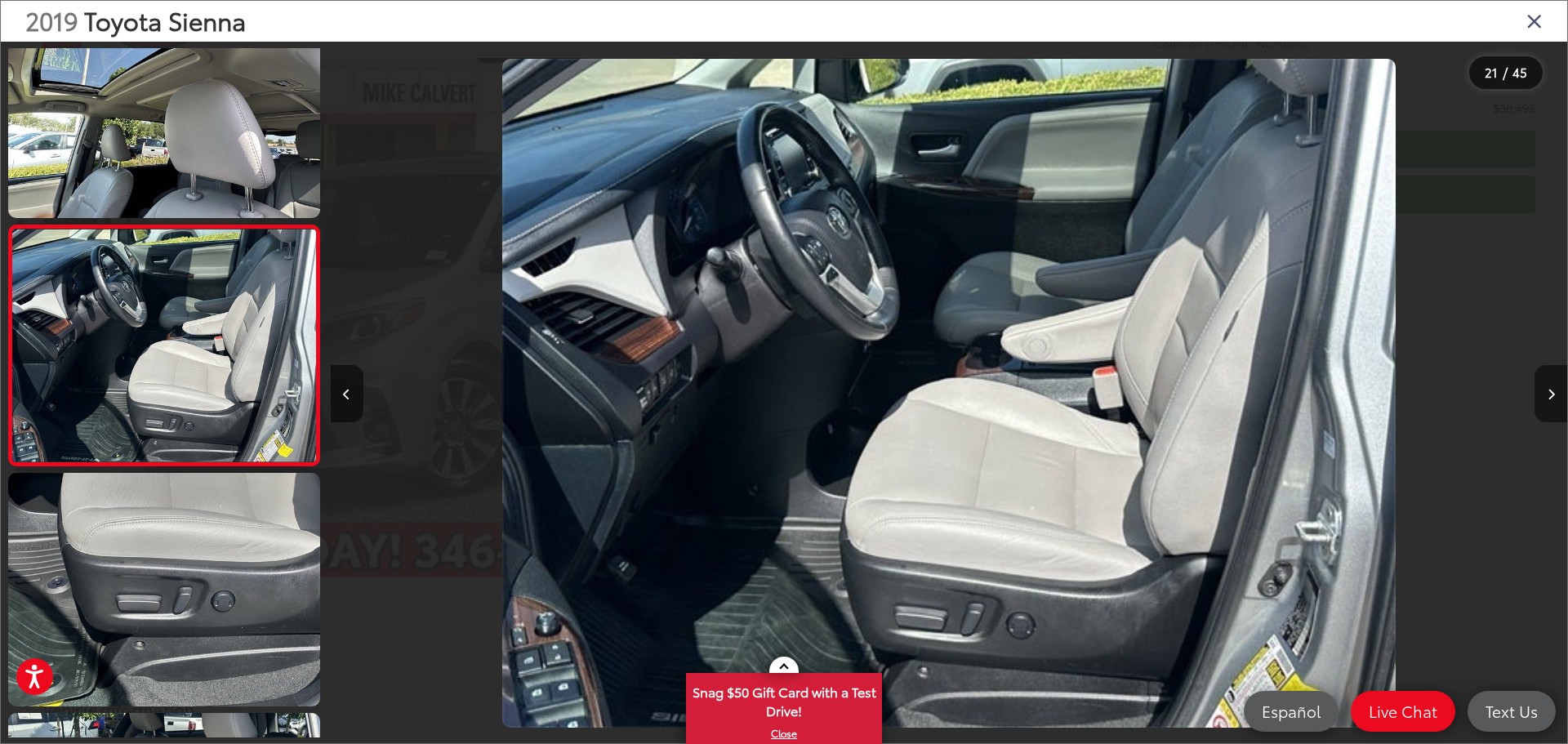
click at [1549, 395] on icon "Next image" at bounding box center [1551, 394] width 7 height 11
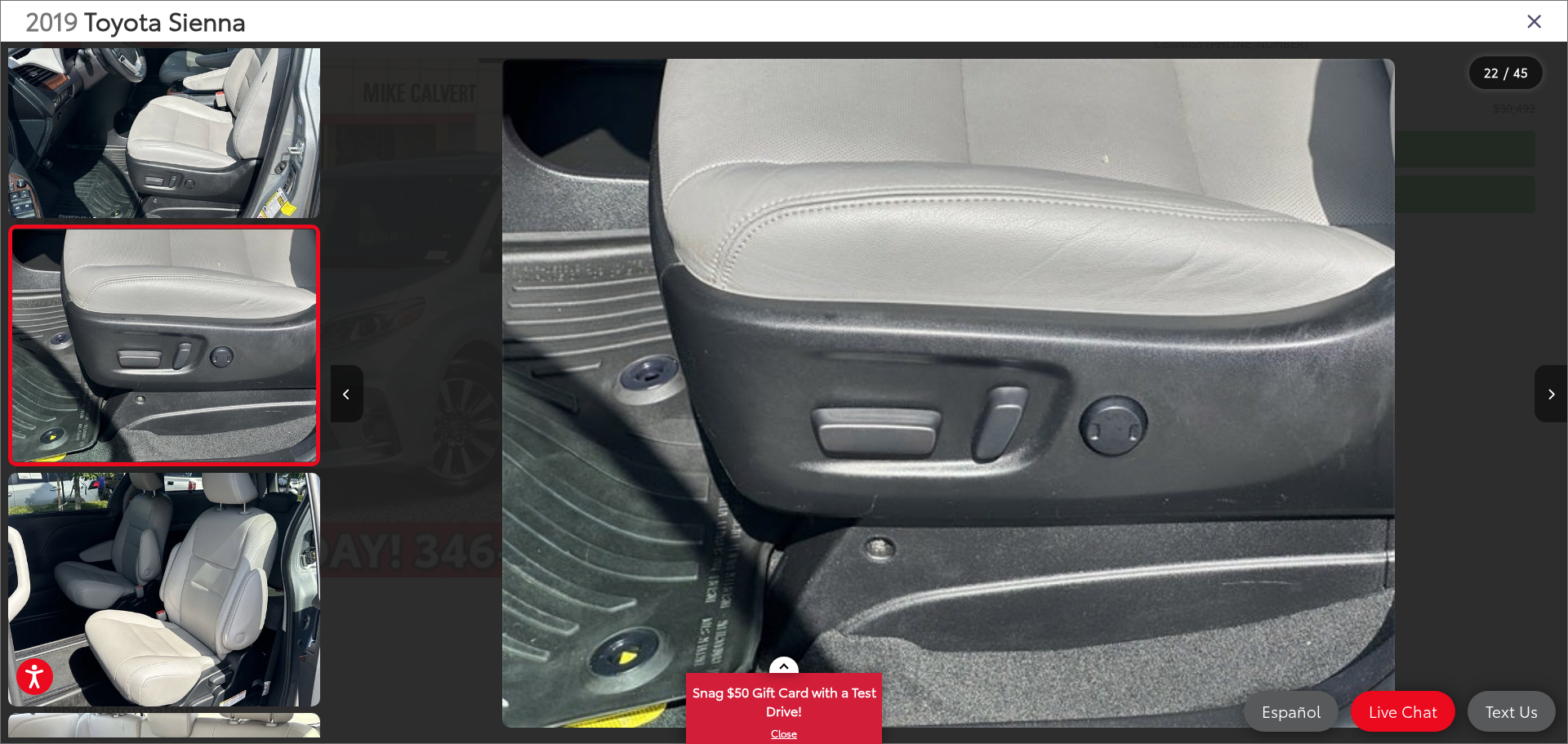
click at [1555, 391] on button "Next image" at bounding box center [1550, 394] width 32 height 57
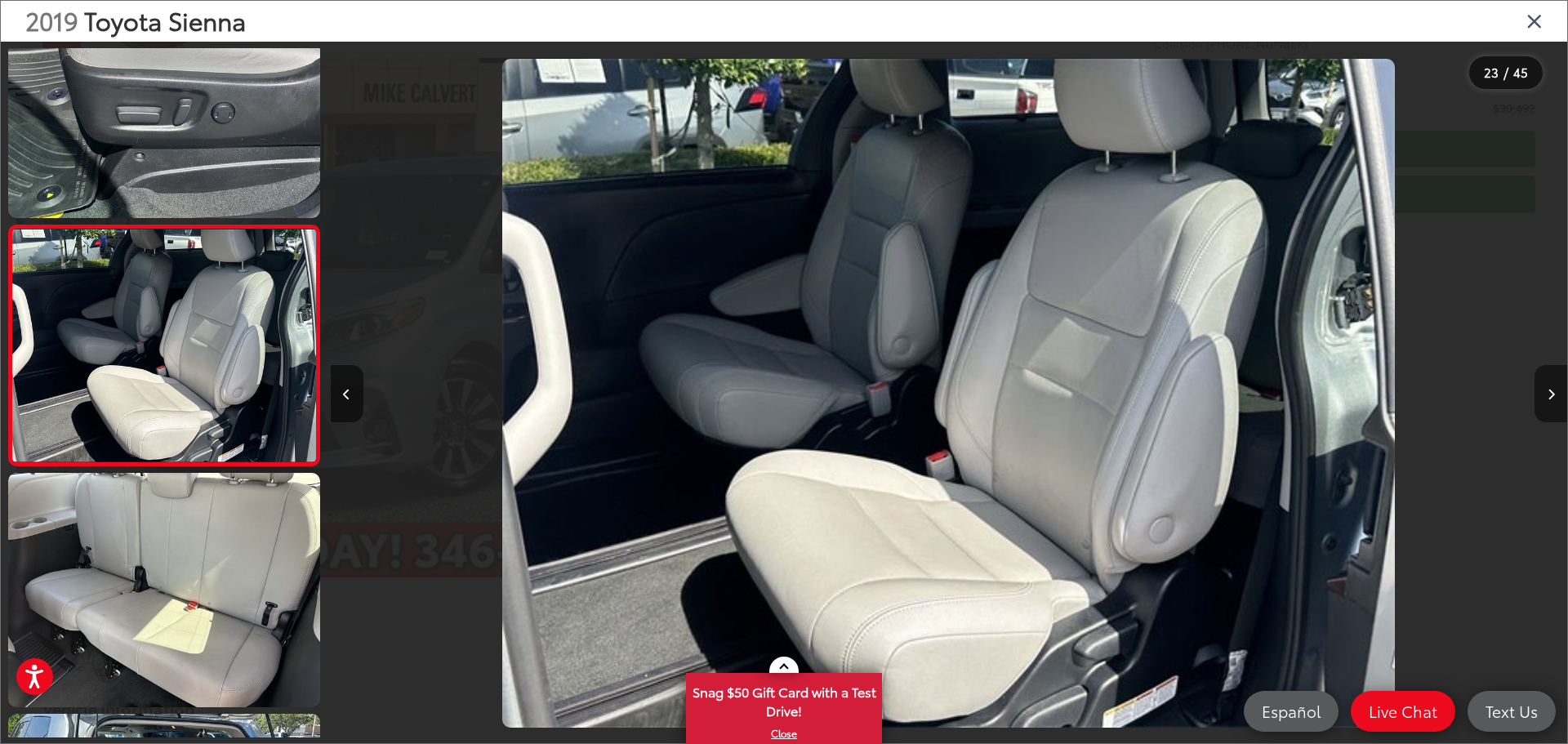
click at [1541, 383] on button "Next image" at bounding box center [1550, 394] width 32 height 57
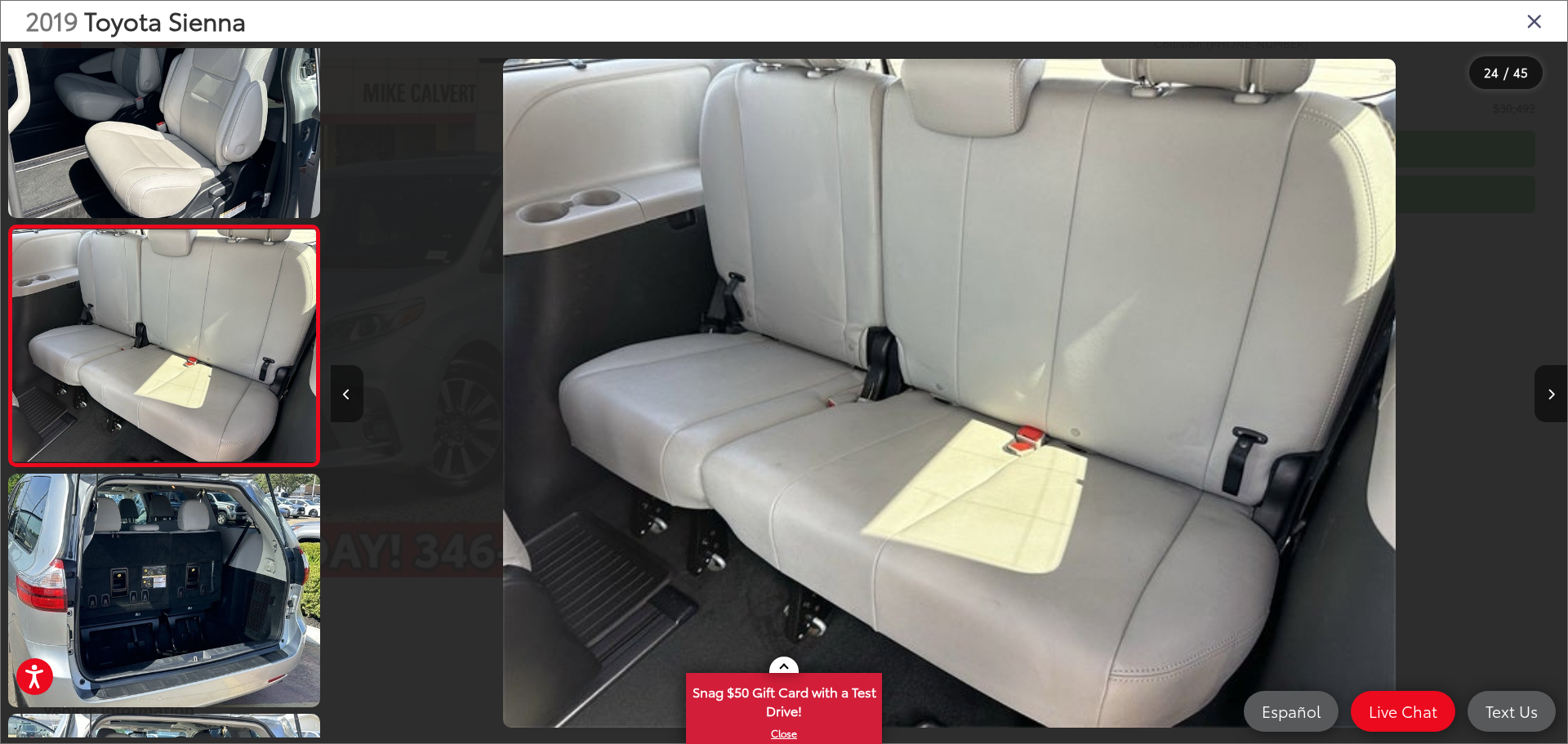
click at [347, 399] on icon "Previous image" at bounding box center [347, 394] width 7 height 11
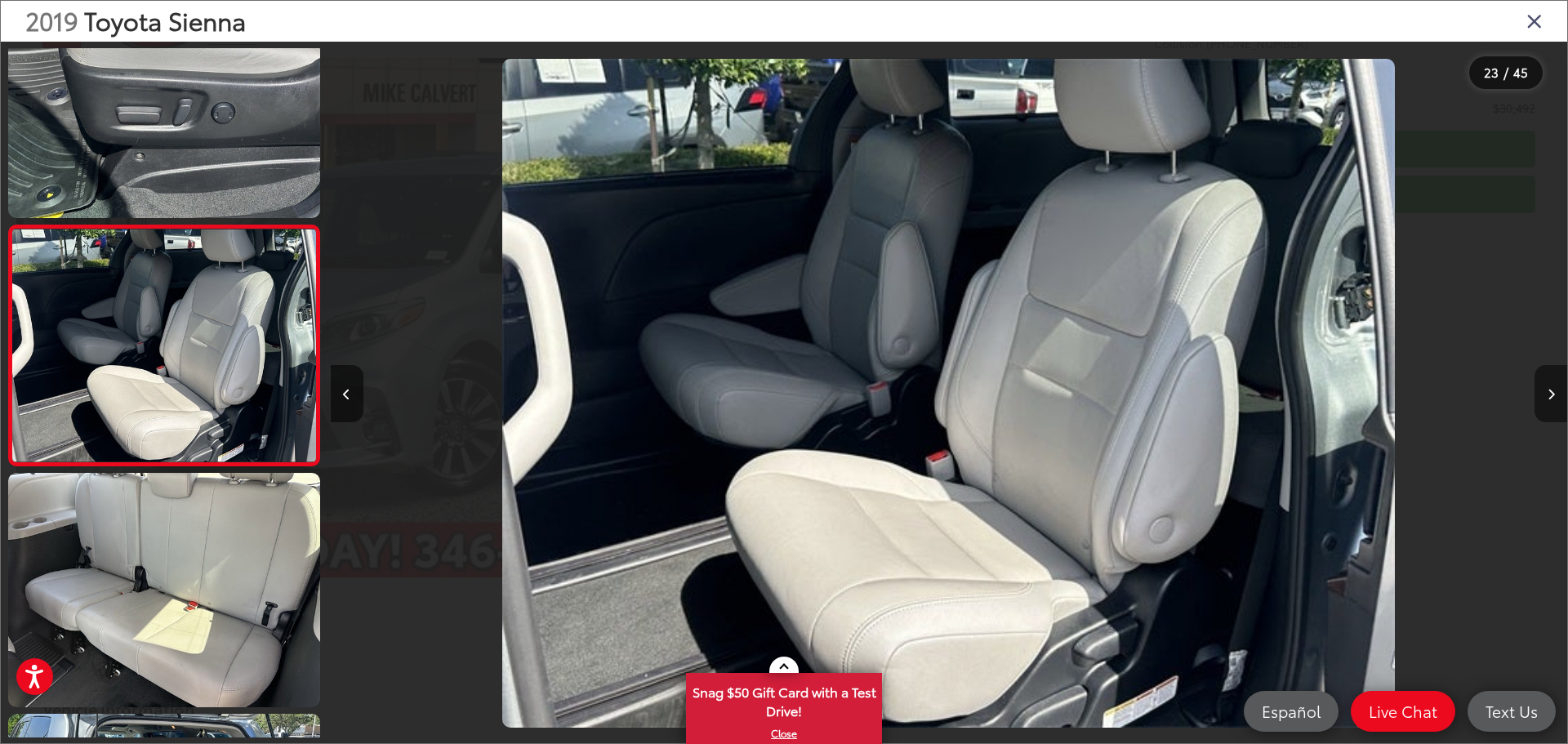
click at [1555, 402] on button "Next image" at bounding box center [1550, 394] width 32 height 57
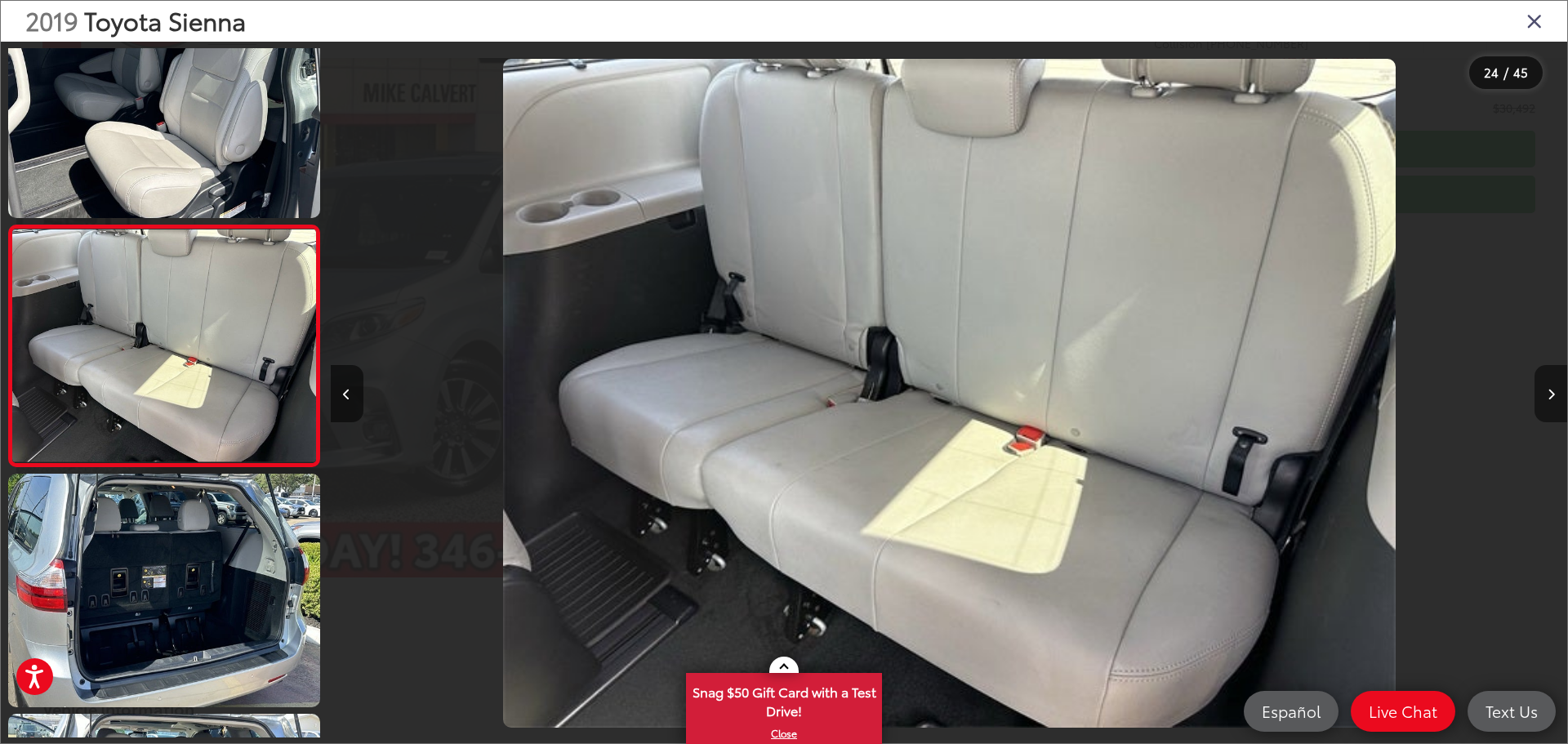
click at [1554, 391] on icon "Next image" at bounding box center [1551, 394] width 7 height 11
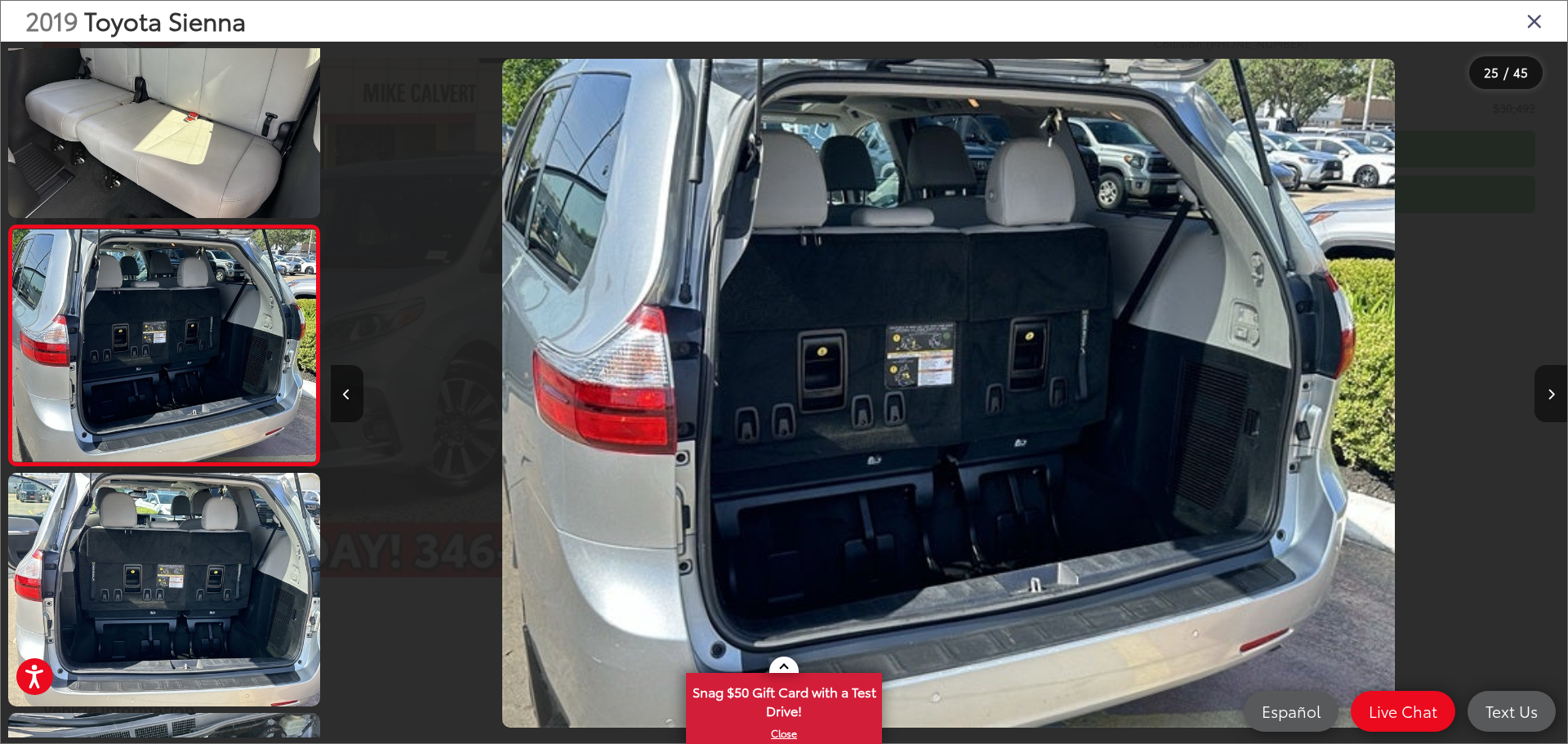
click at [1551, 392] on icon "Next image" at bounding box center [1551, 394] width 7 height 11
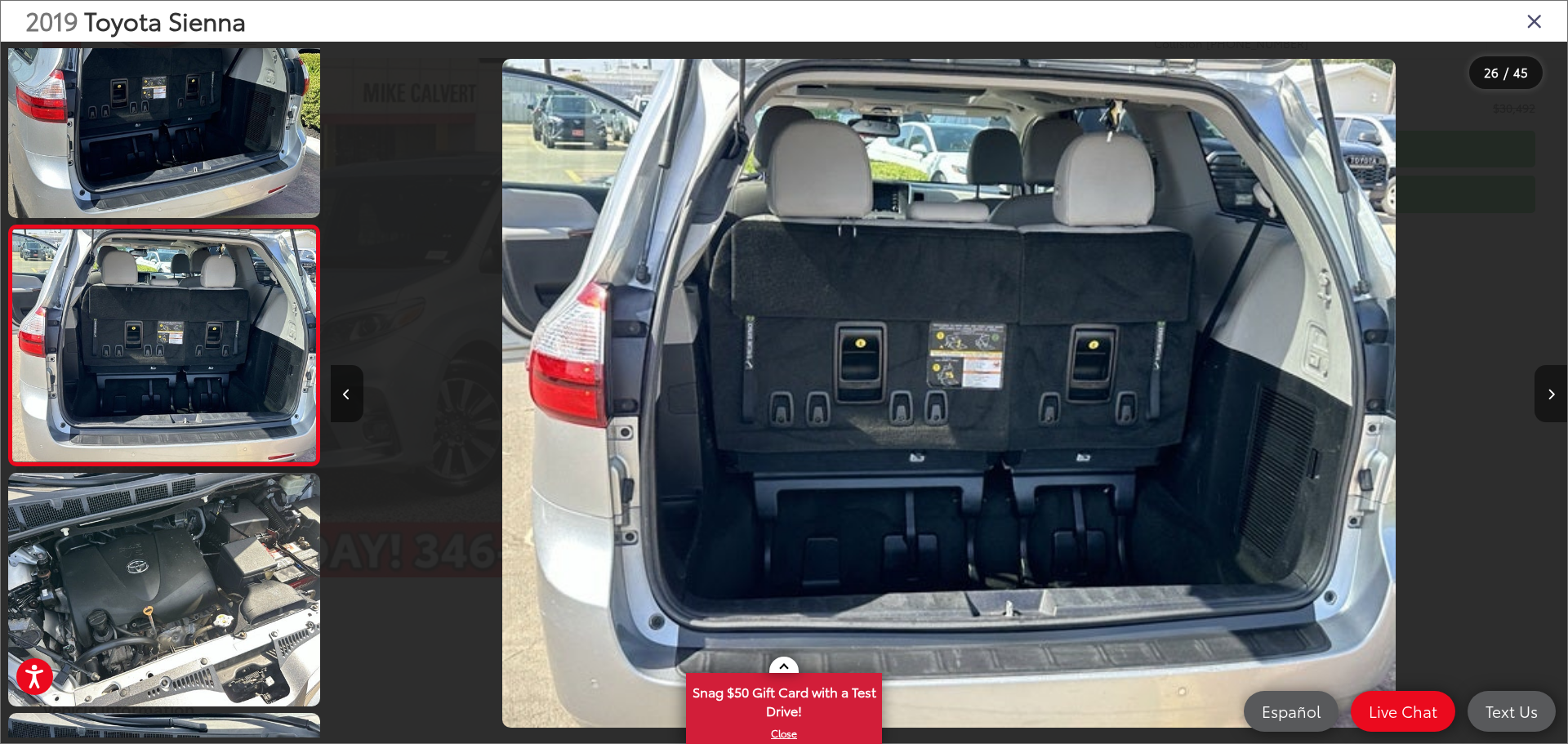
click at [1549, 393] on icon "Next image" at bounding box center [1551, 394] width 7 height 11
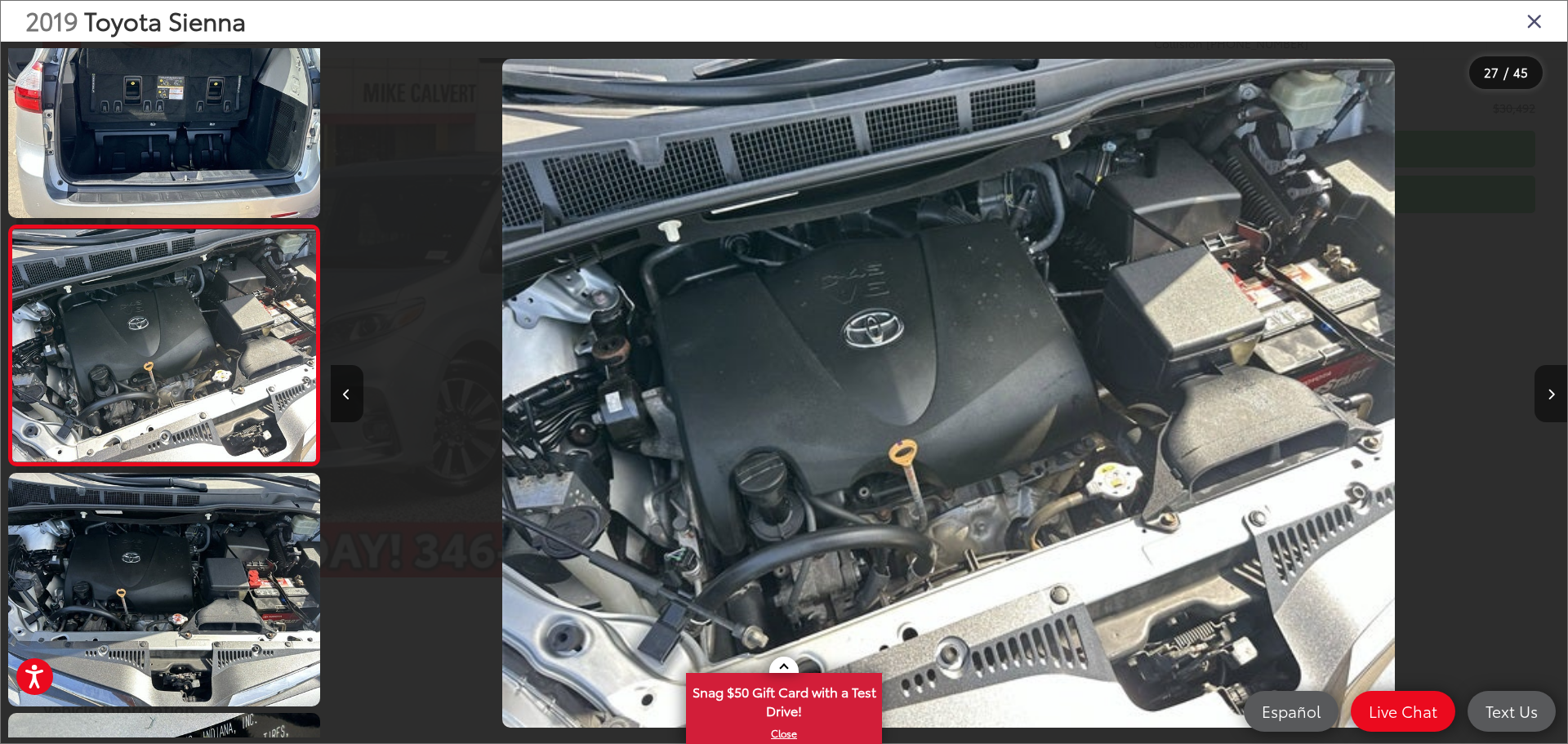
click at [1549, 393] on icon "Next image" at bounding box center [1551, 394] width 7 height 11
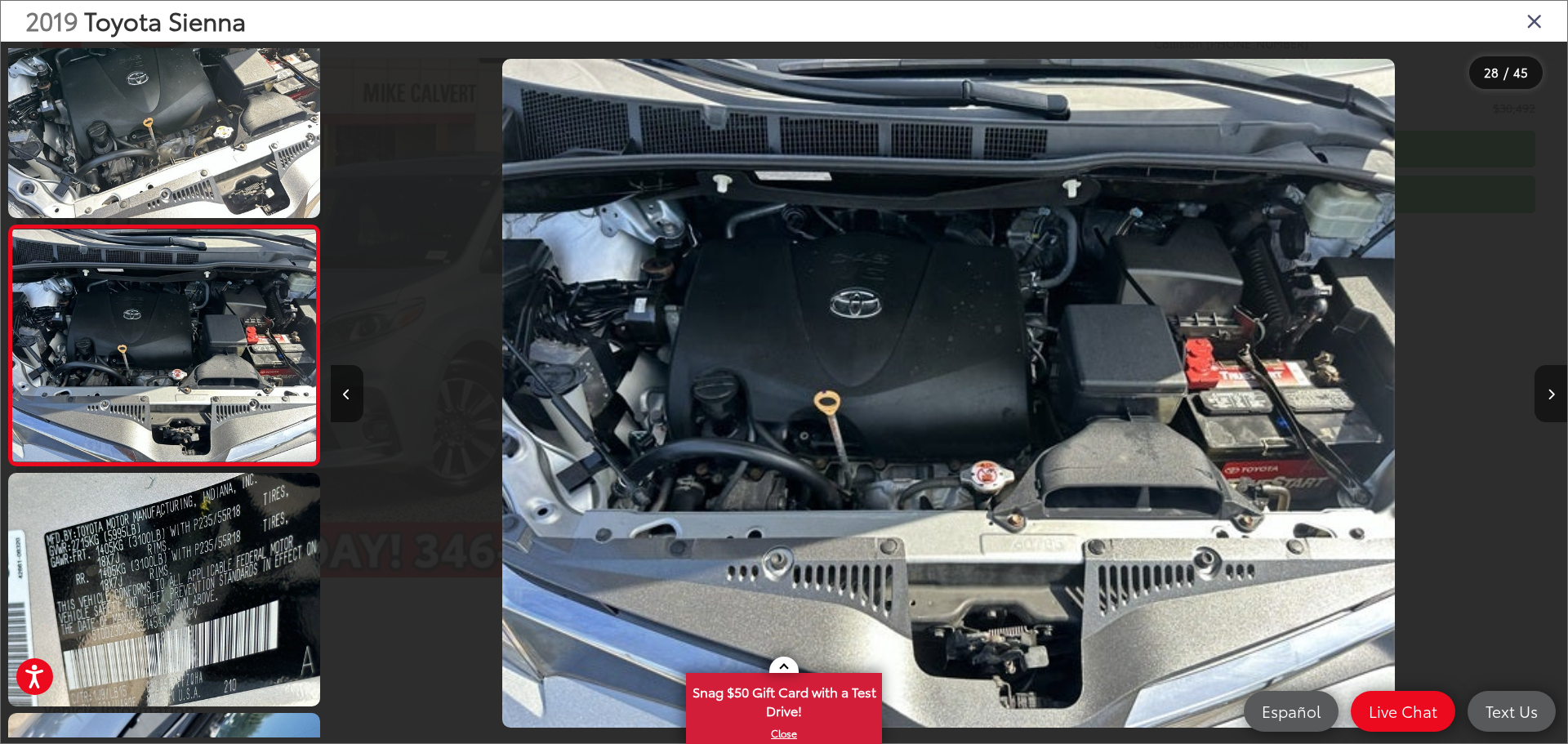
click at [1549, 393] on icon "Next image" at bounding box center [1551, 394] width 7 height 11
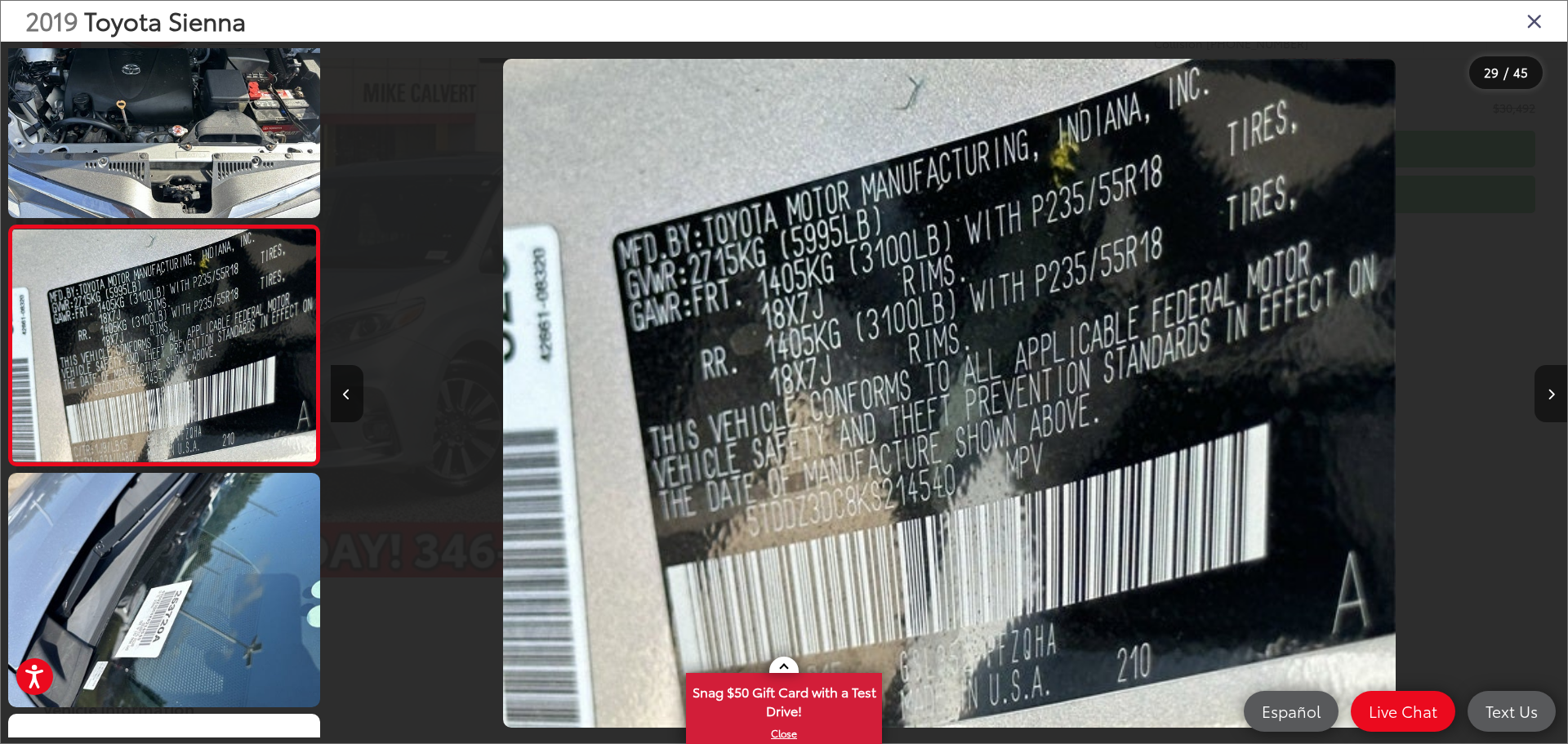
click at [1554, 402] on button "Next image" at bounding box center [1550, 394] width 32 height 57
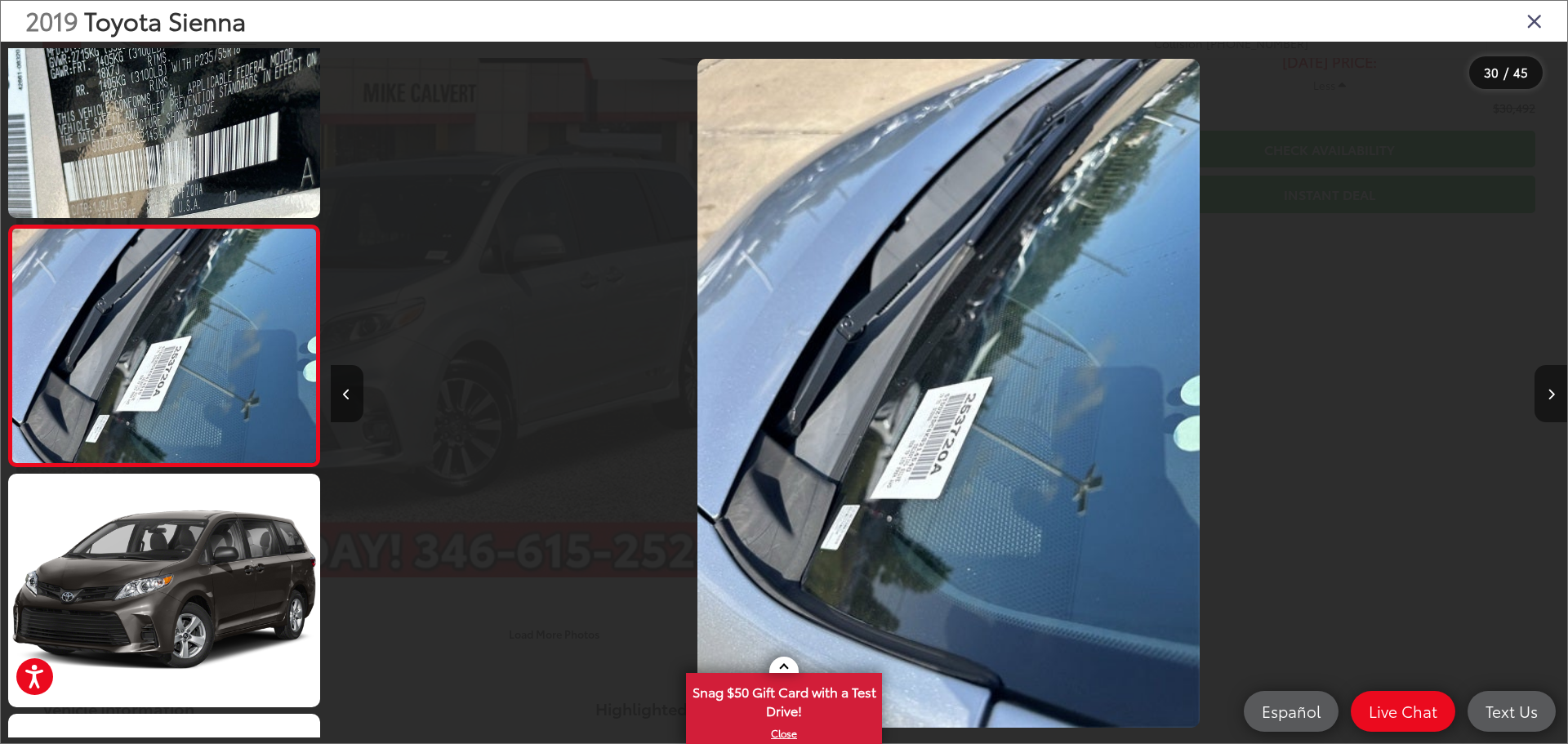
click at [1554, 402] on button "Next image" at bounding box center [1550, 394] width 32 height 57
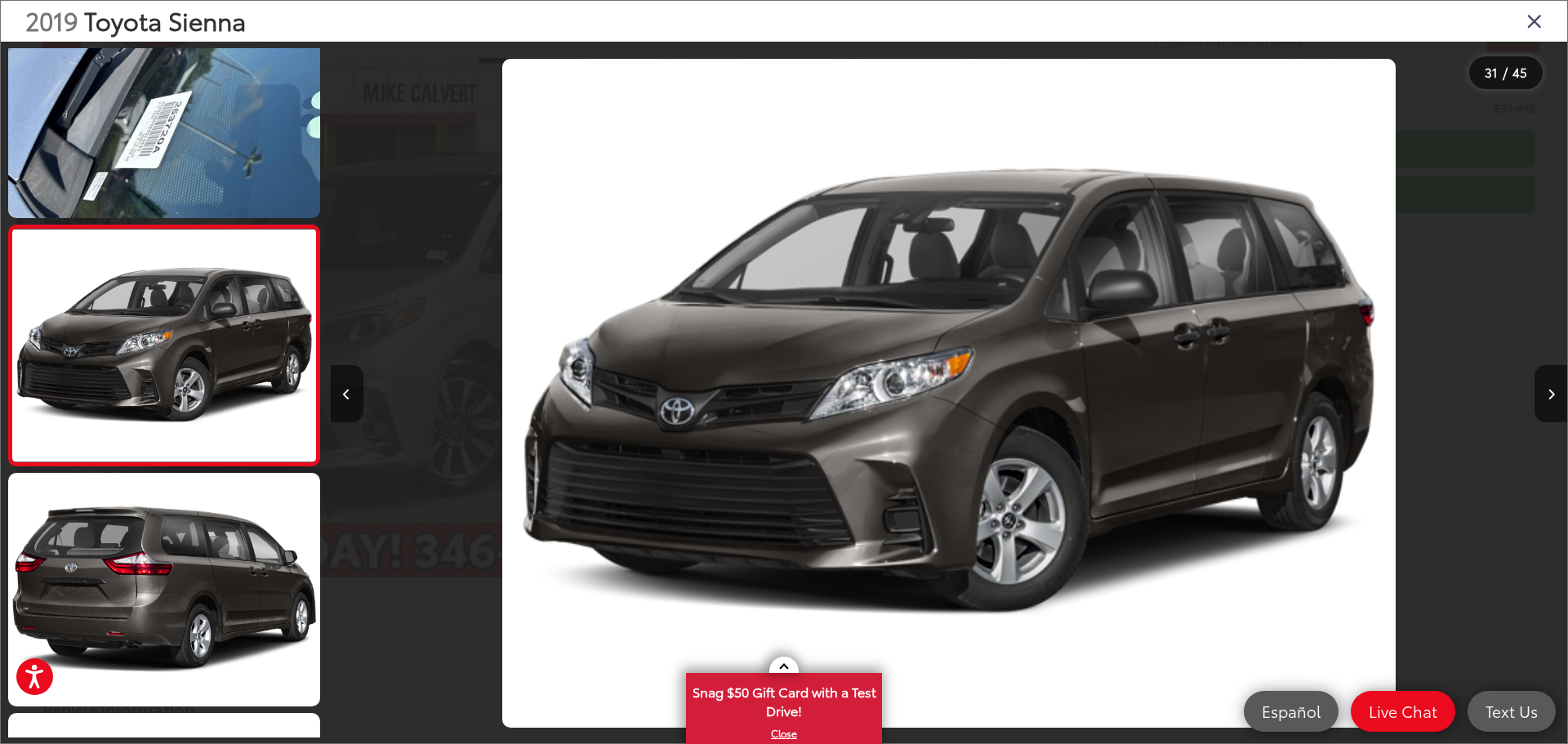
drag, startPoint x: 1534, startPoint y: 23, endPoint x: 1493, endPoint y: 36, distance: 43.0
click at [1533, 23] on icon "Close gallery" at bounding box center [1535, 20] width 17 height 21
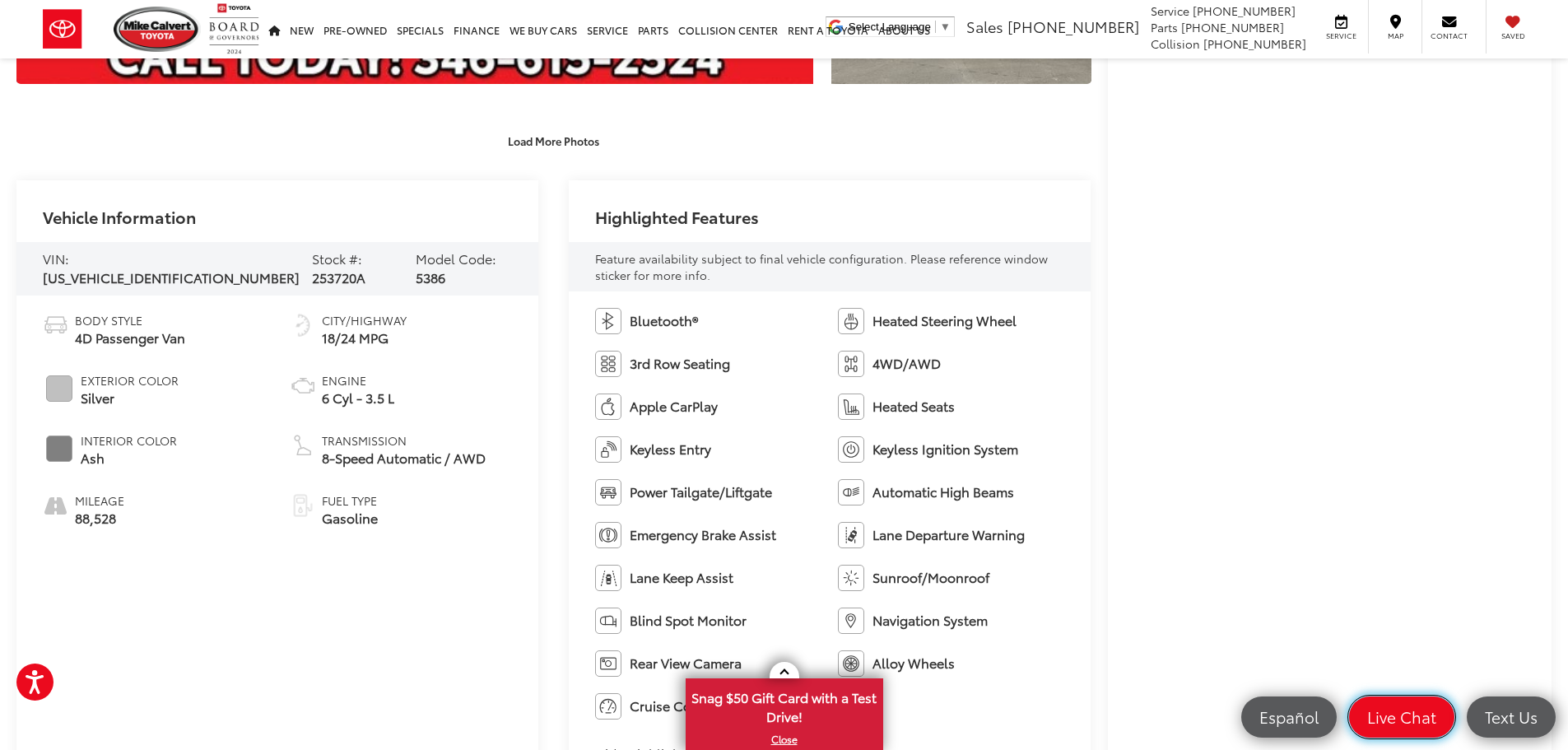
click at [1427, 727] on span "Live Chat" at bounding box center [1402, 717] width 86 height 21
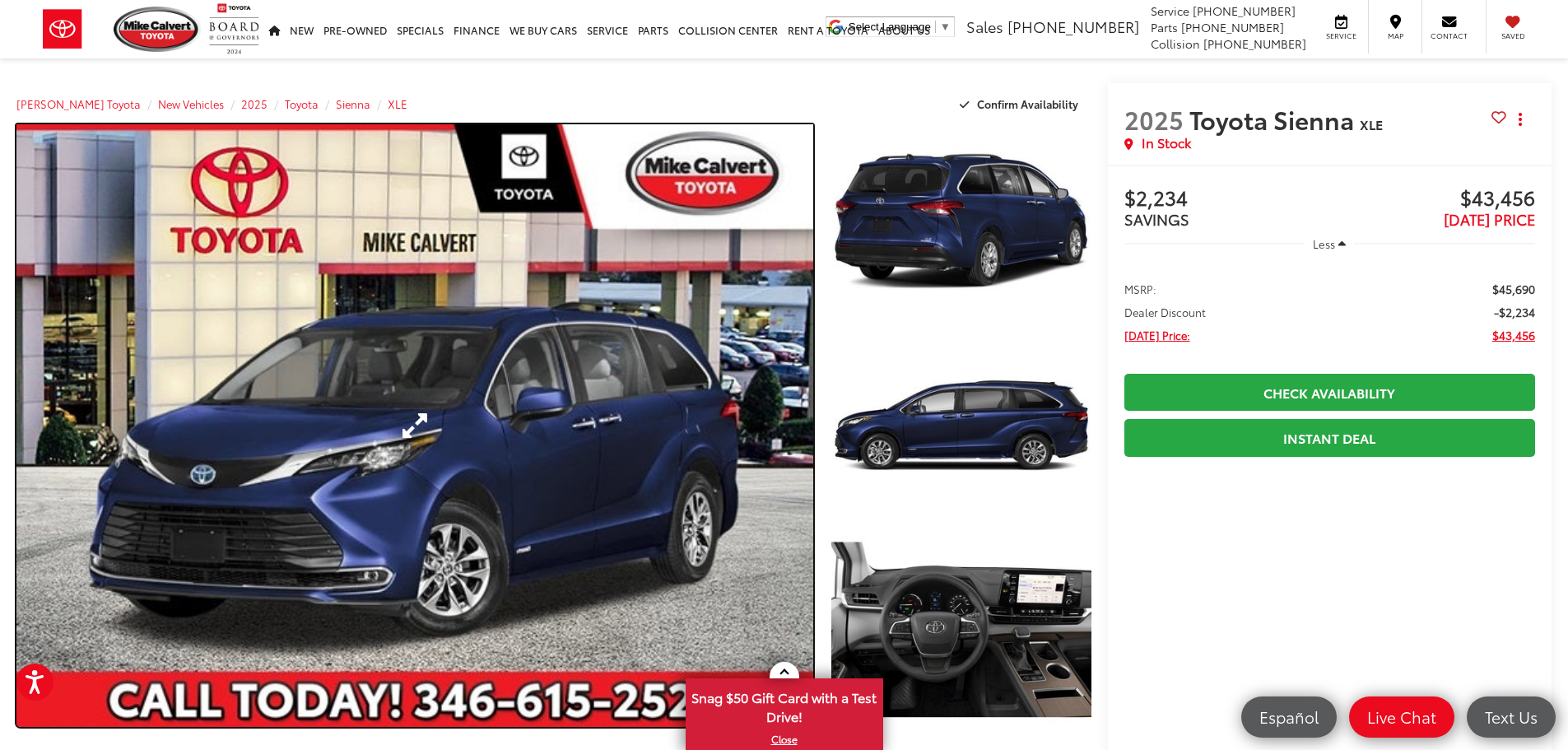
click at [412, 424] on link "Expand Photo 0" at bounding box center [415, 425] width 797 height 603
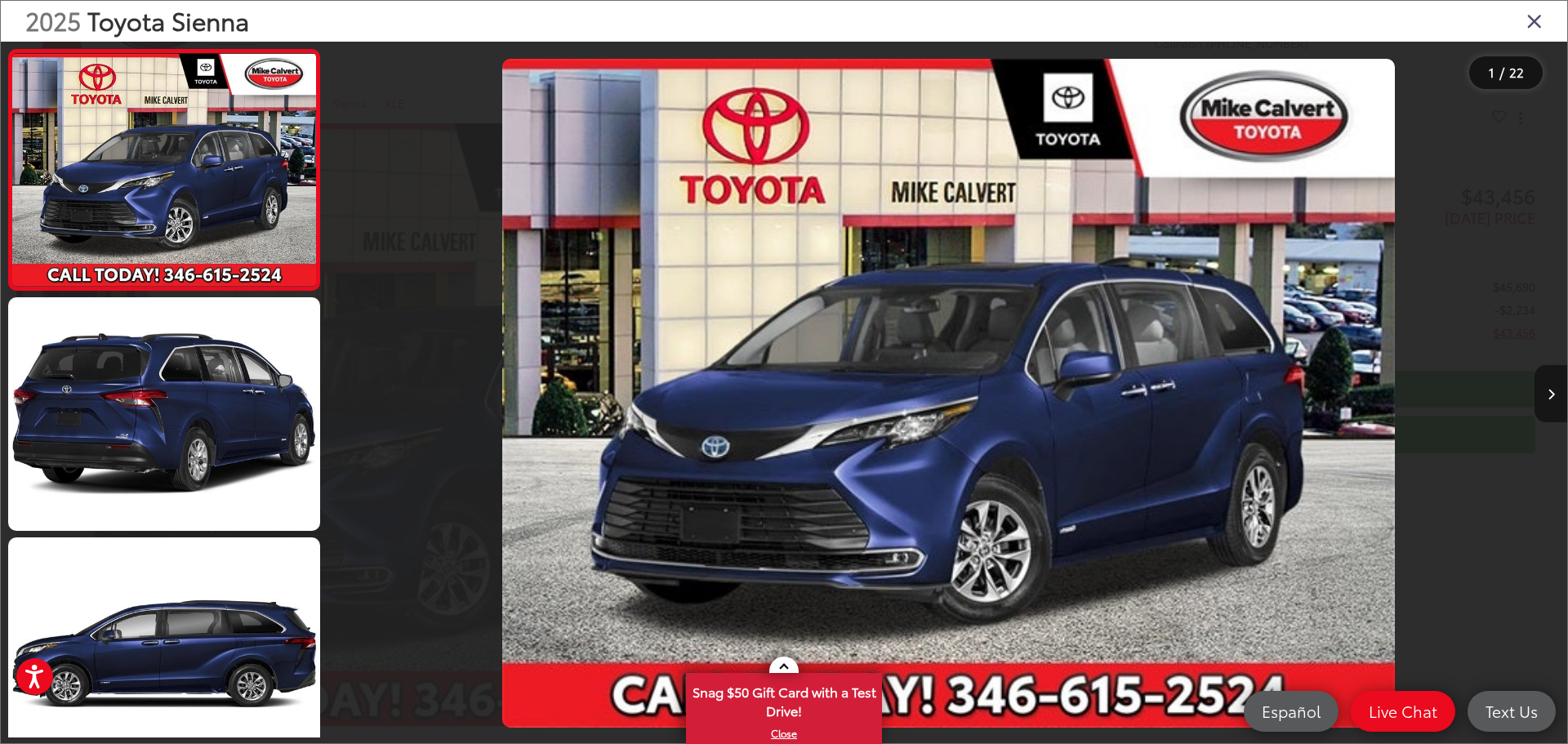
click at [1555, 396] on button "Next image" at bounding box center [1550, 394] width 32 height 57
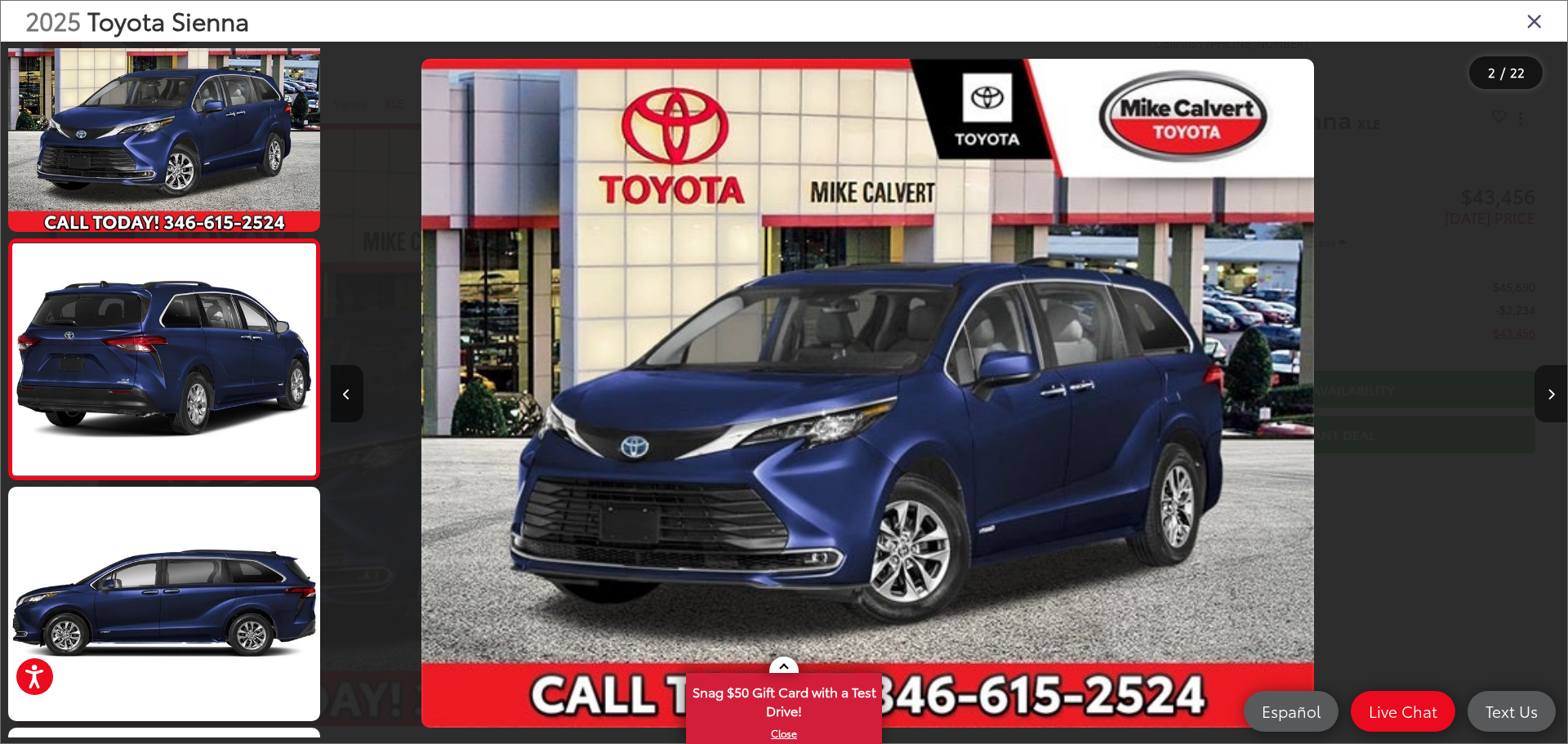
scroll to position [65, 0]
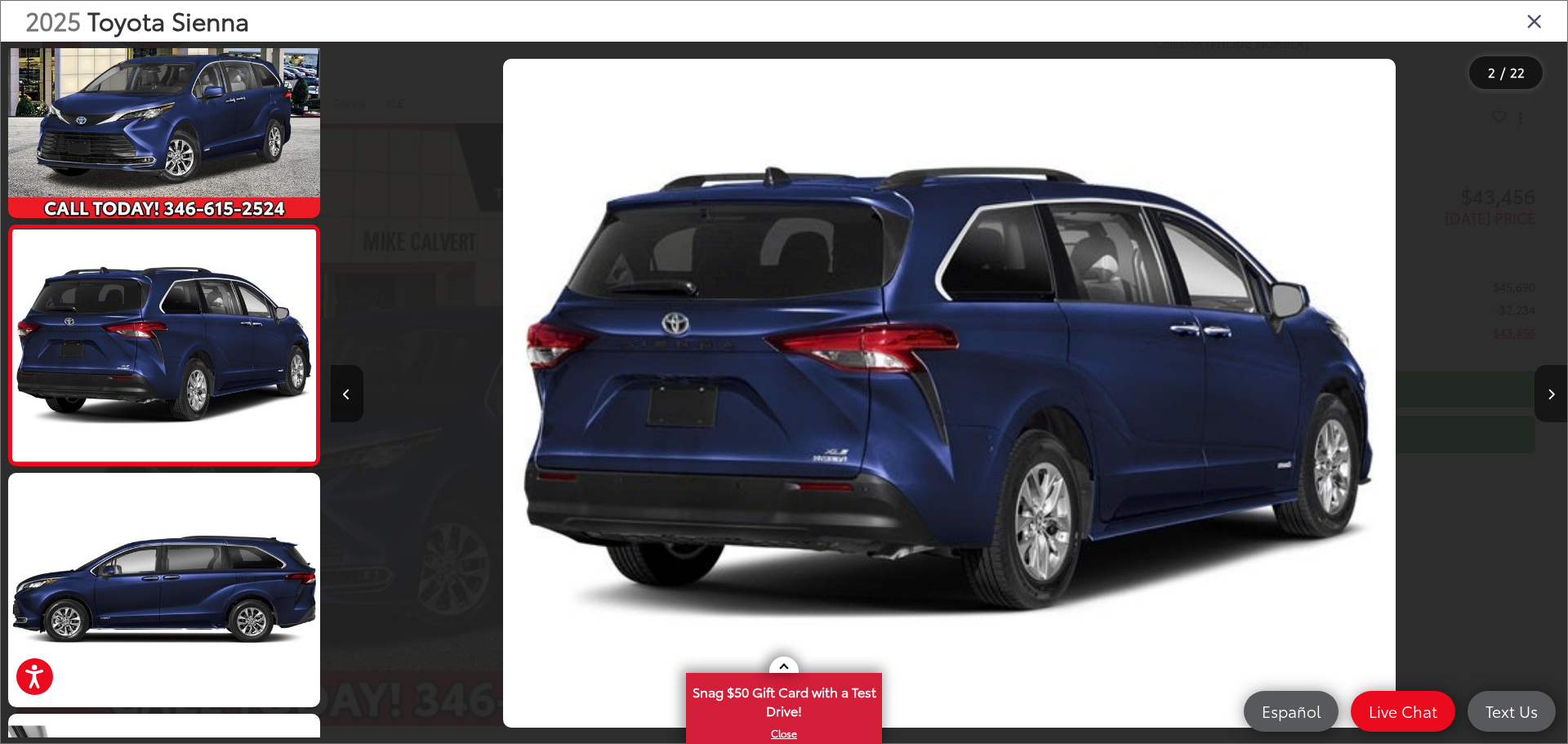
click at [1555, 394] on button "Next image" at bounding box center [1550, 394] width 32 height 57
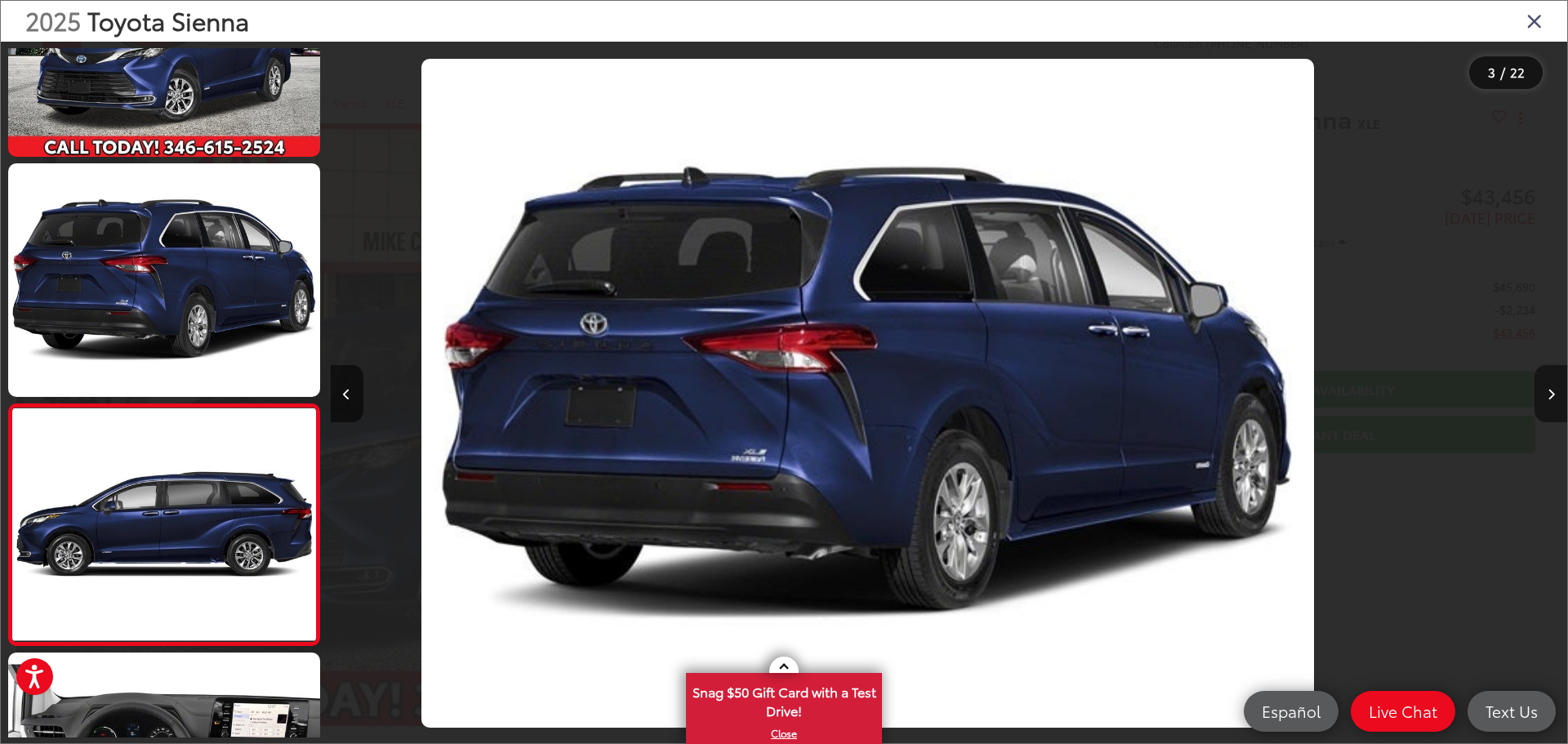
scroll to position [304, 0]
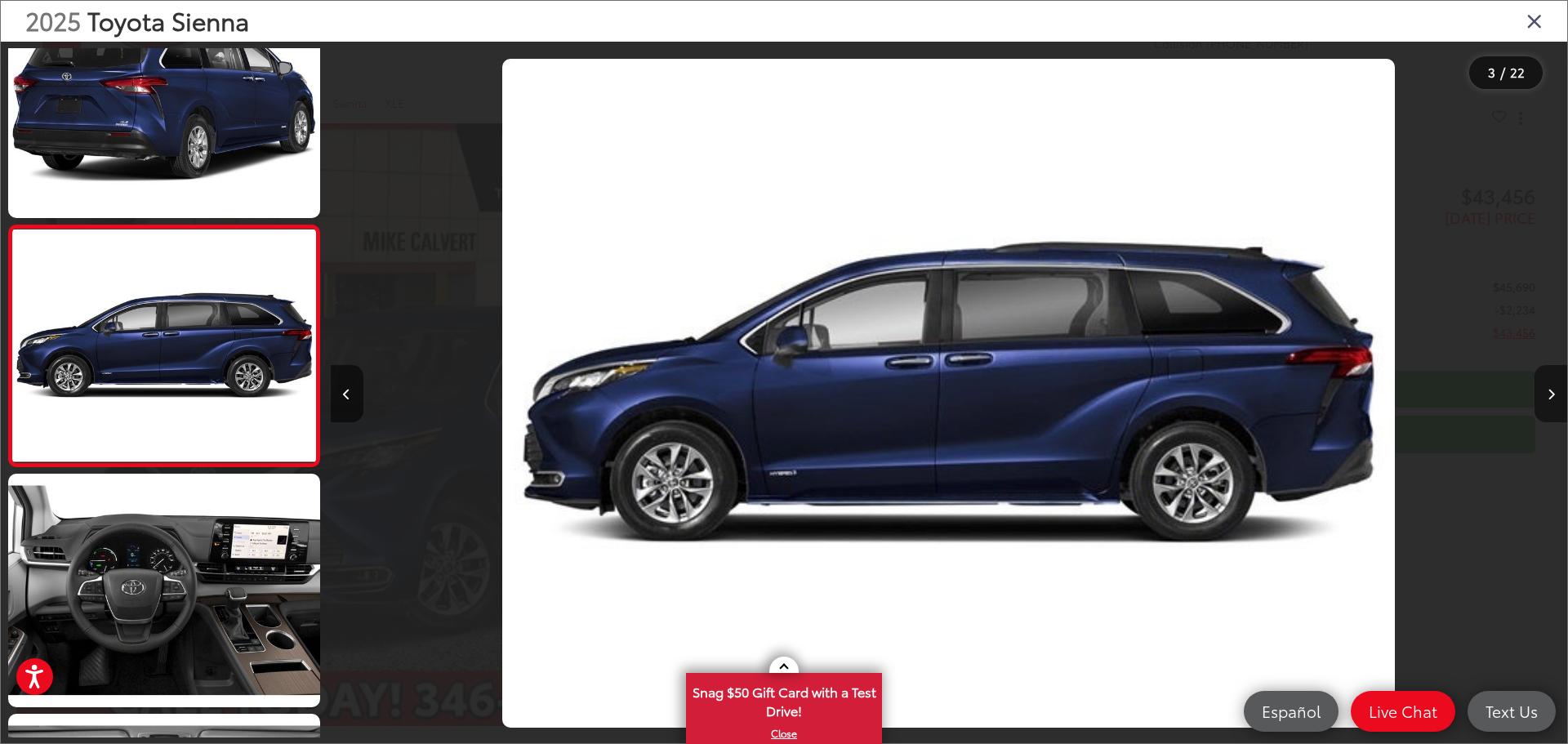
click at [1555, 393] on button "Next image" at bounding box center [1550, 394] width 32 height 57
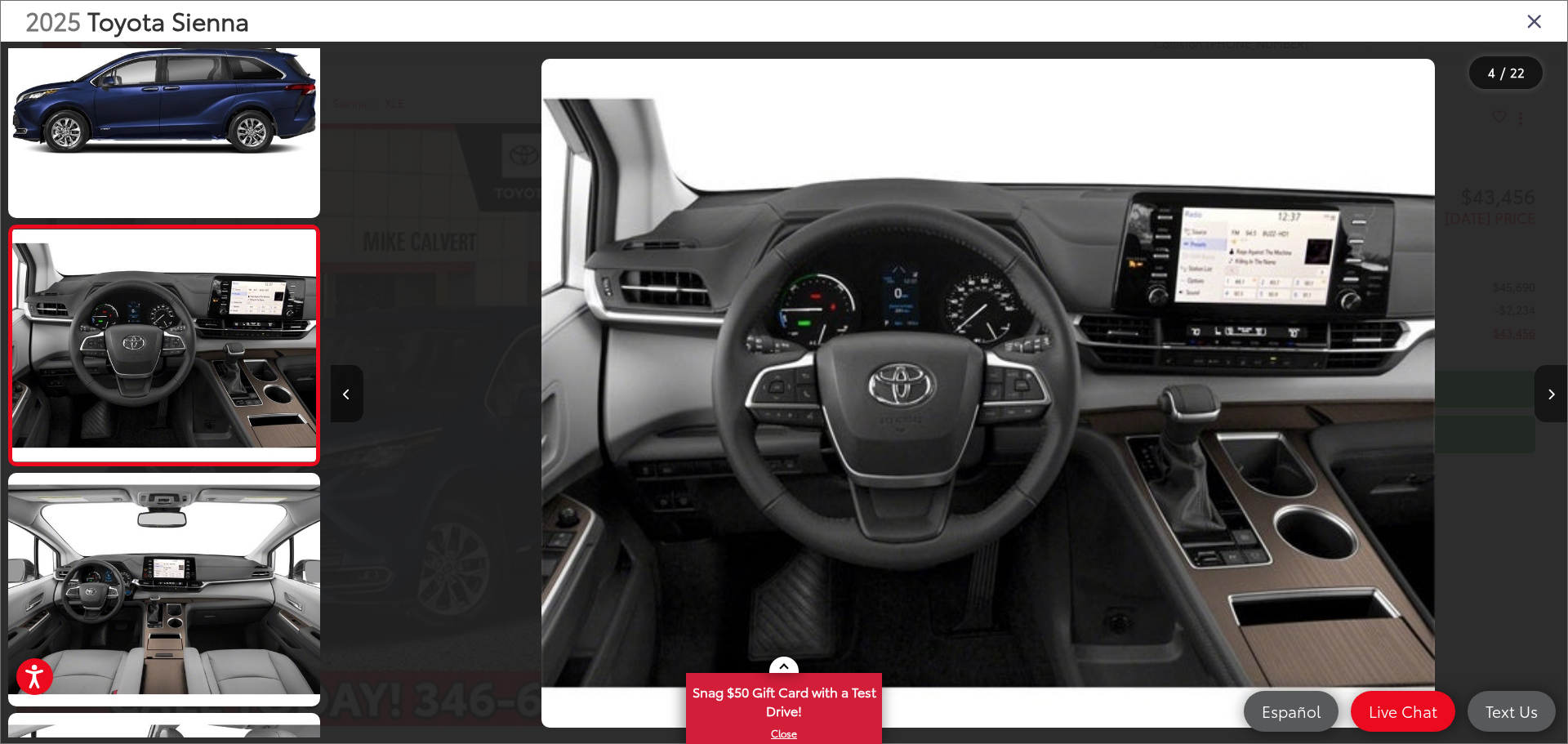
scroll to position [0, 3711]
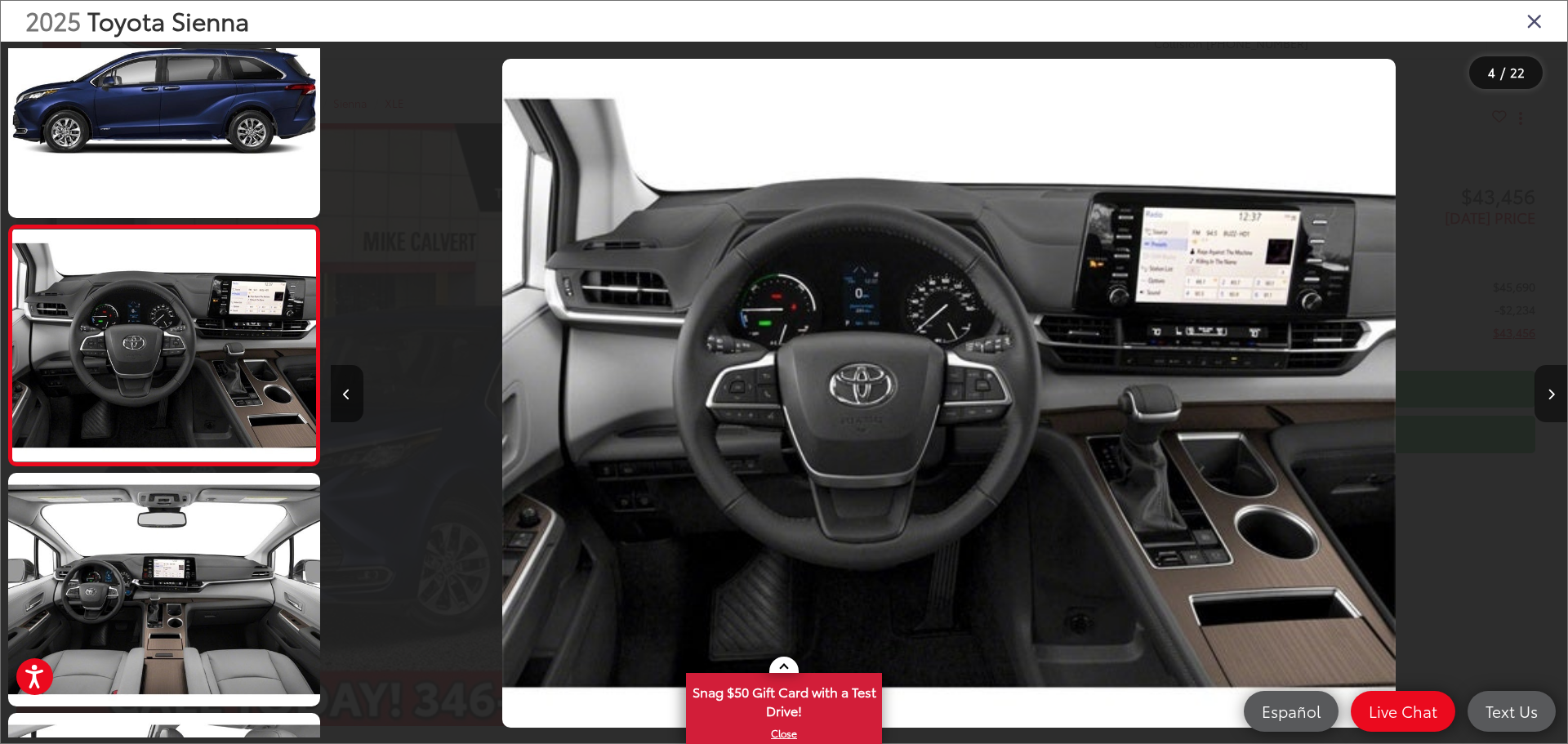
click at [1555, 393] on button "Next image" at bounding box center [1550, 394] width 32 height 57
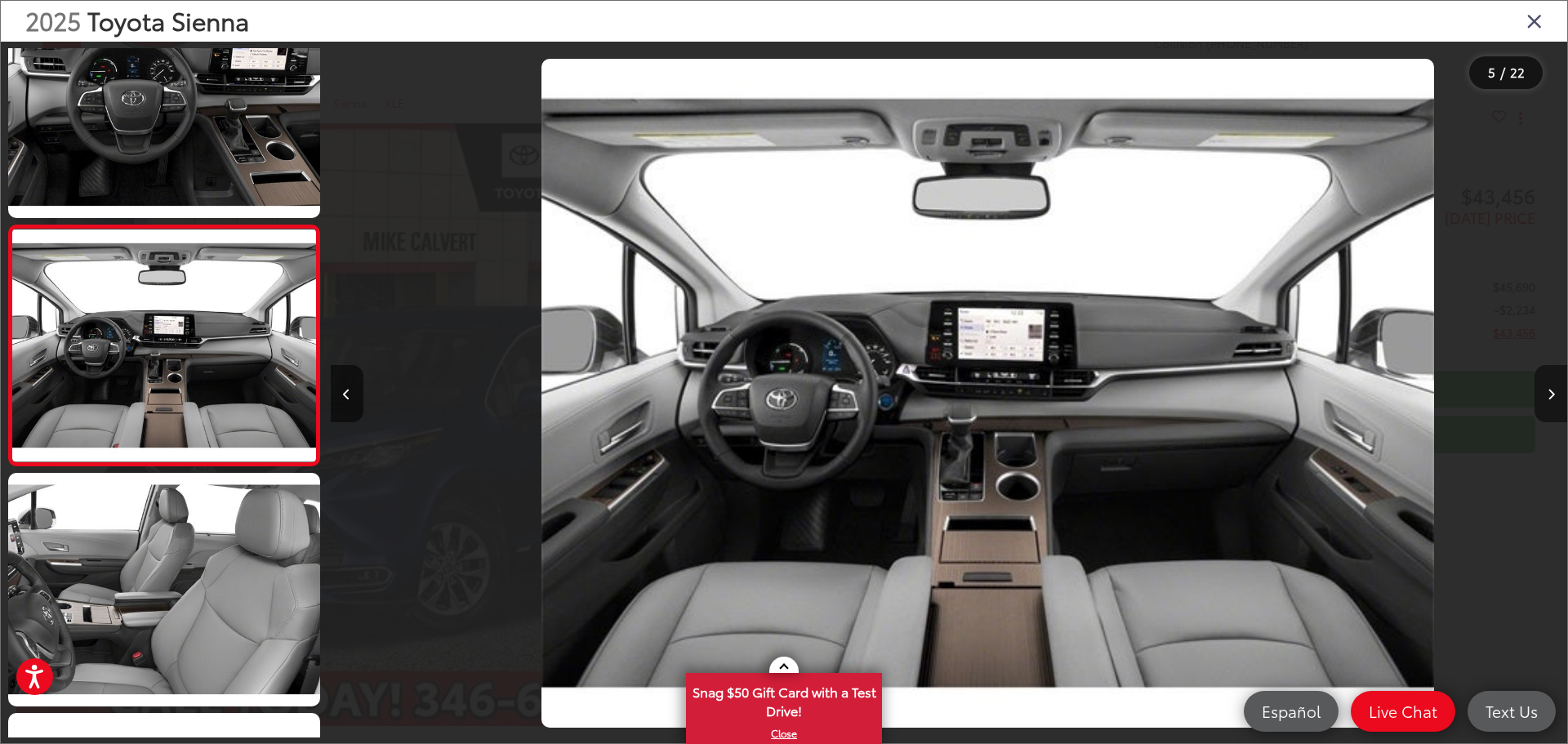
scroll to position [0, 4948]
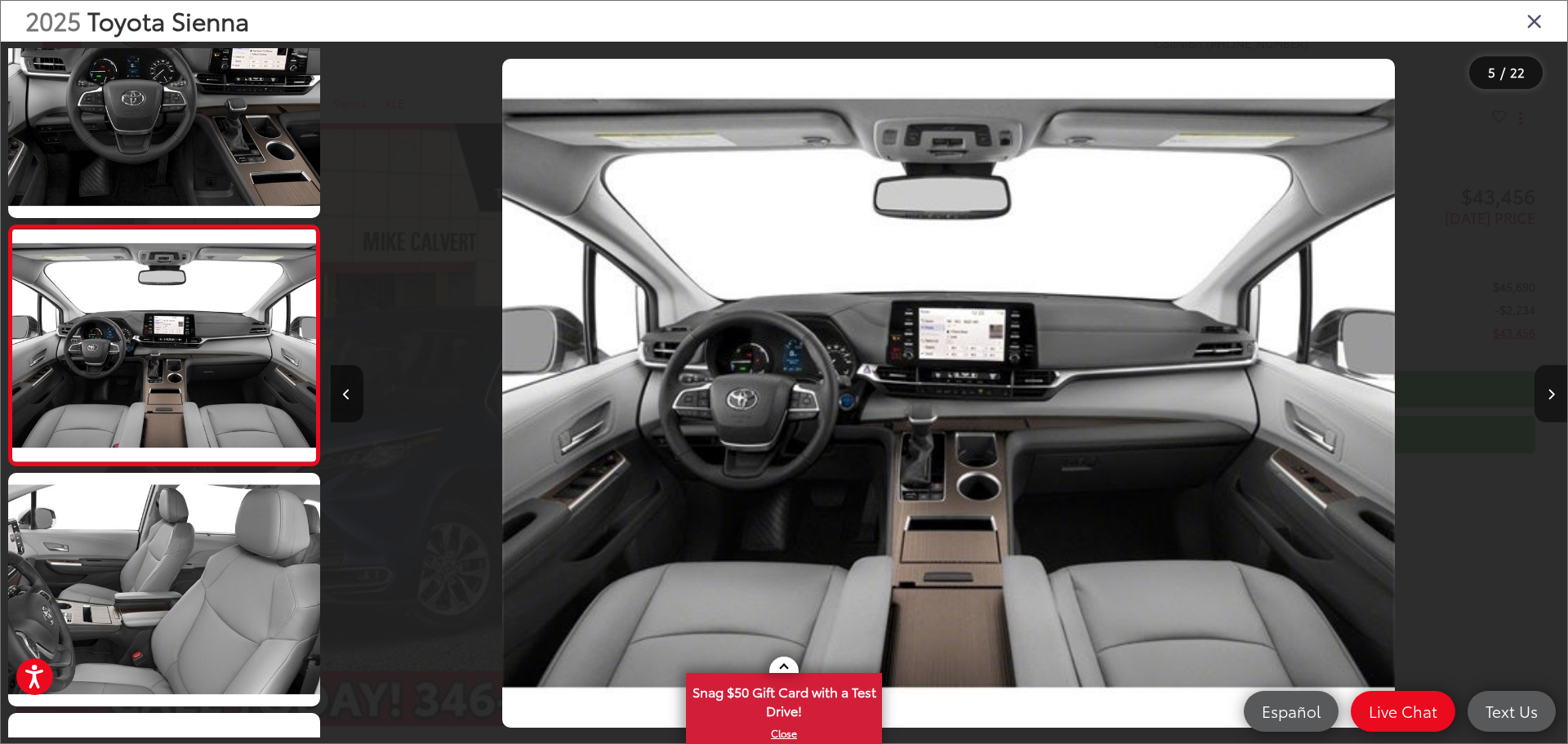
click at [1555, 393] on button "Next image" at bounding box center [1550, 394] width 32 height 57
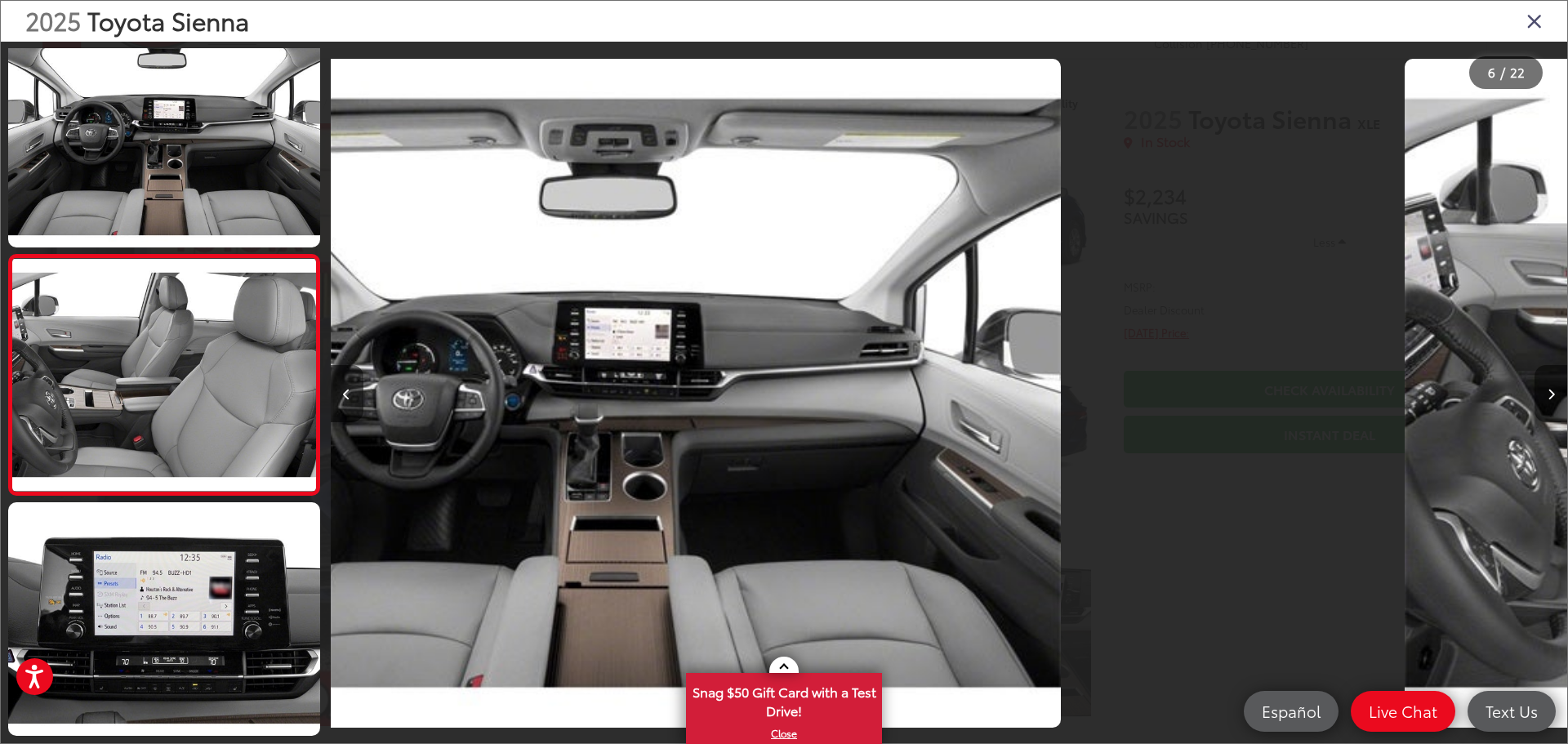
scroll to position [1026, 0]
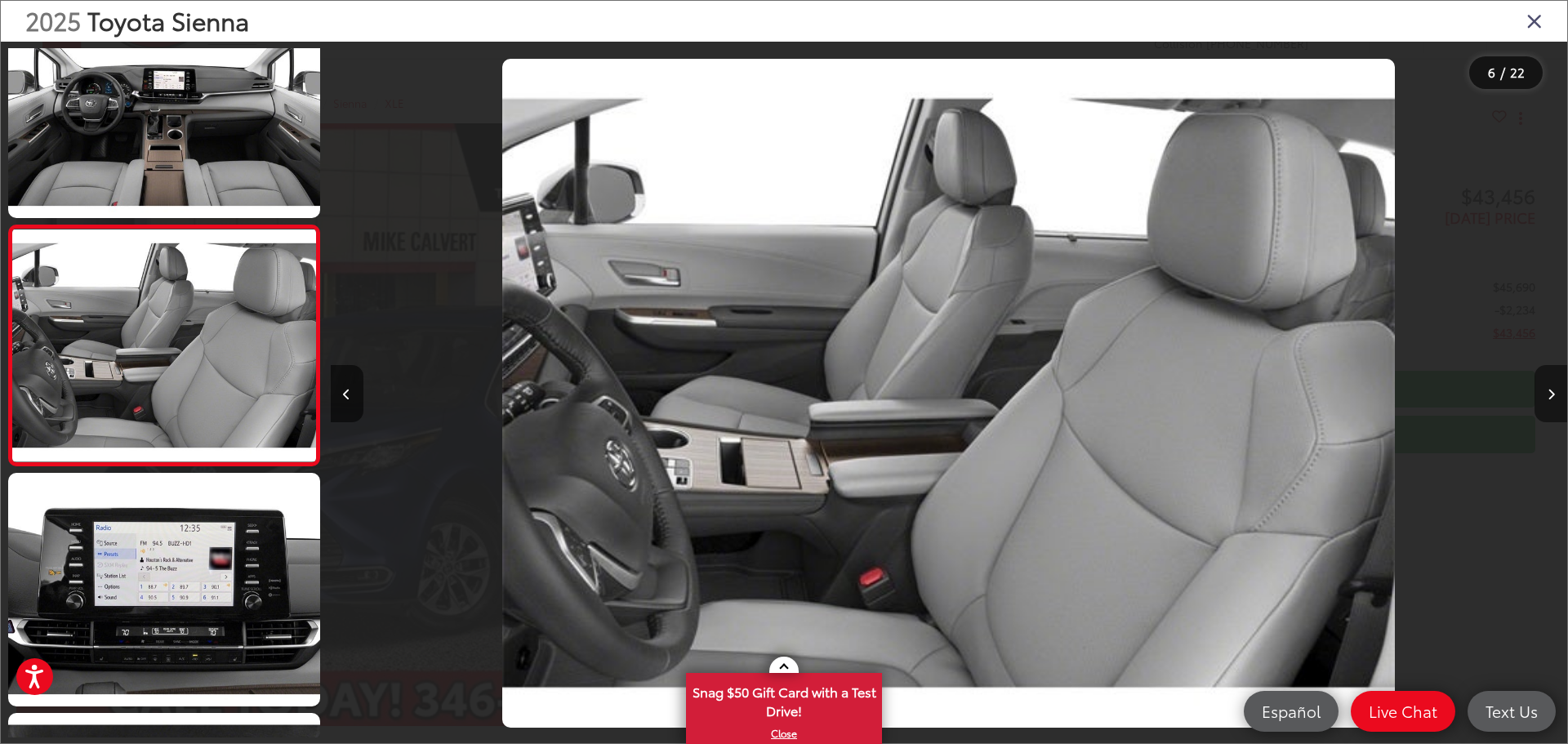
click at [1555, 393] on button "Next image" at bounding box center [1550, 394] width 32 height 57
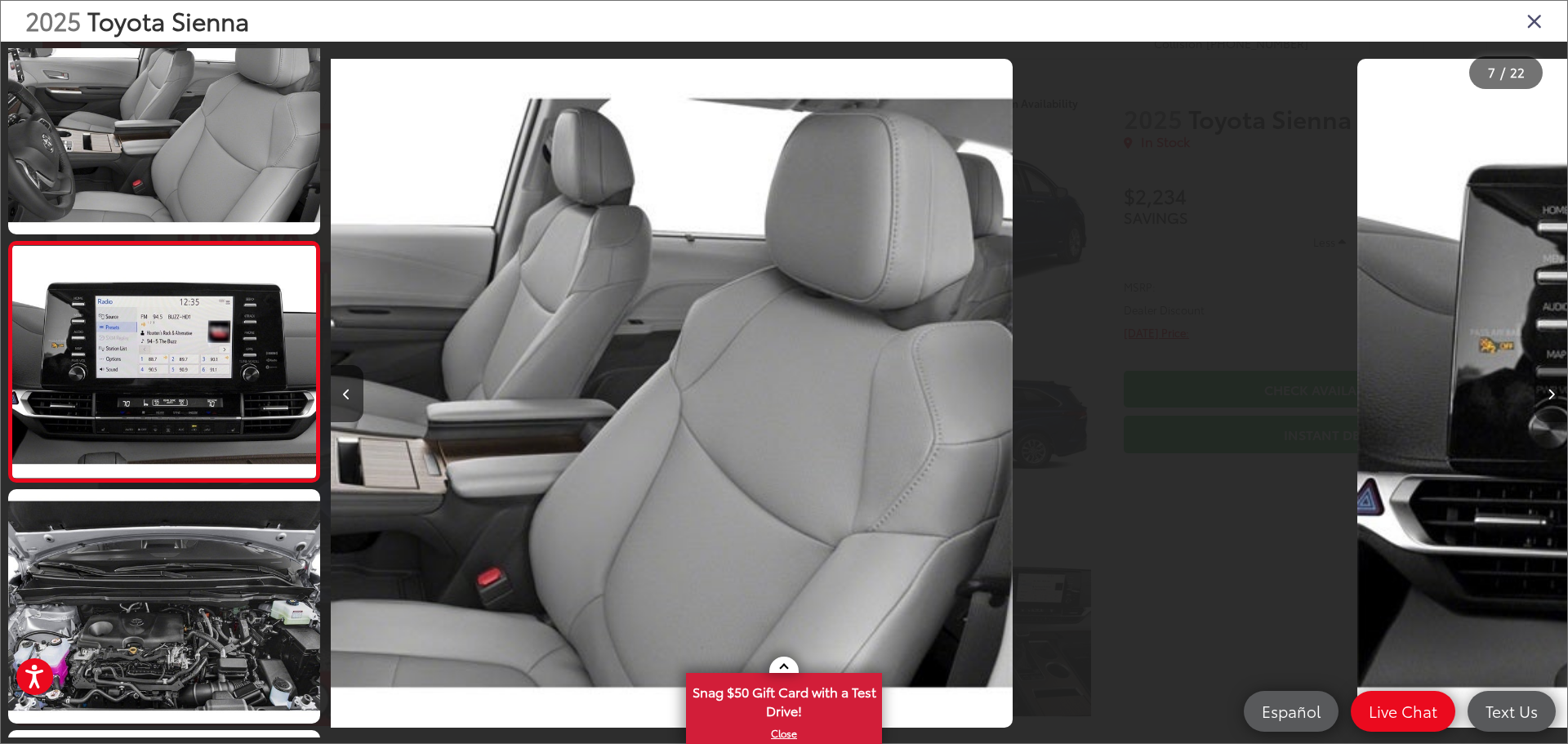
scroll to position [1267, 0]
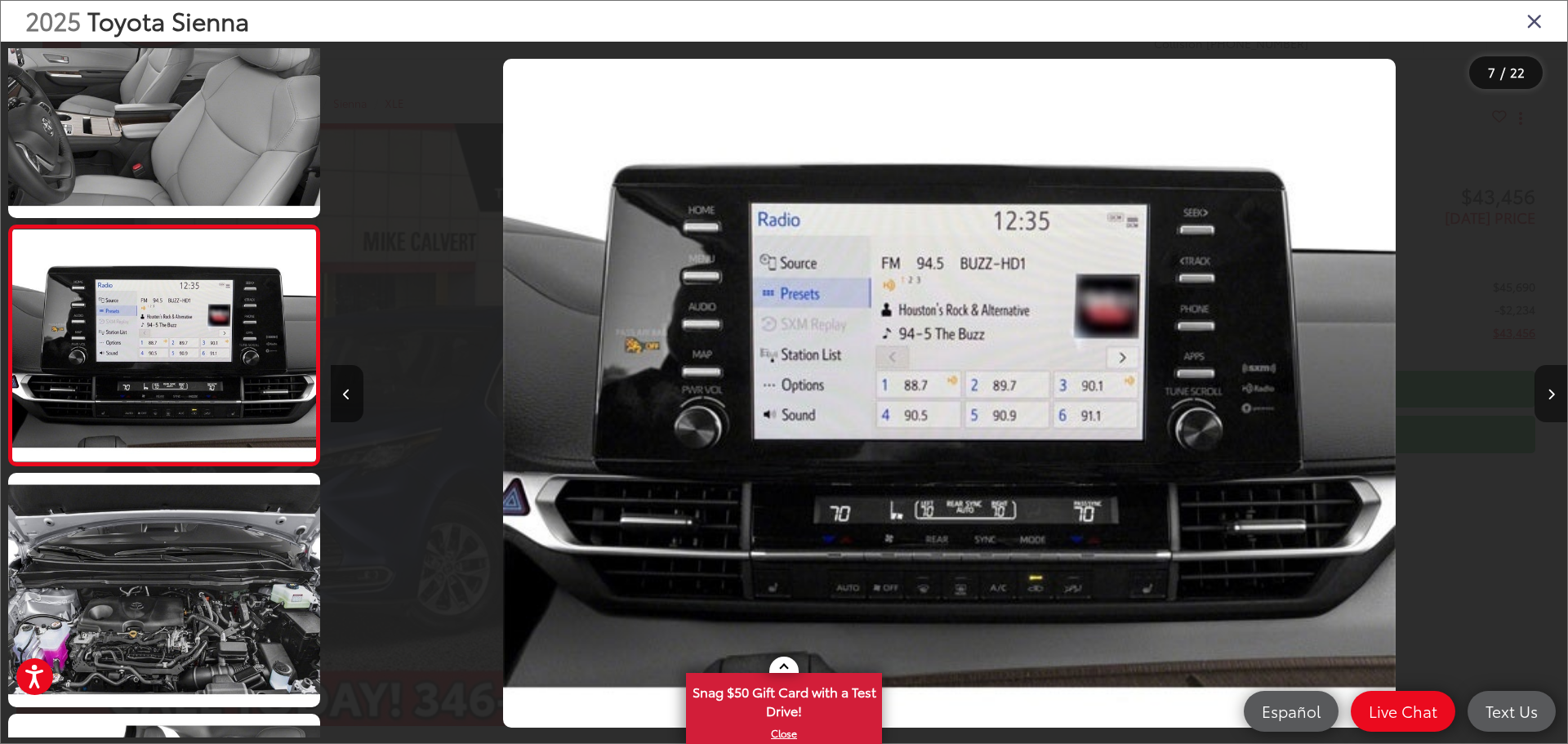
click at [1555, 393] on button "Next image" at bounding box center [1550, 394] width 32 height 57
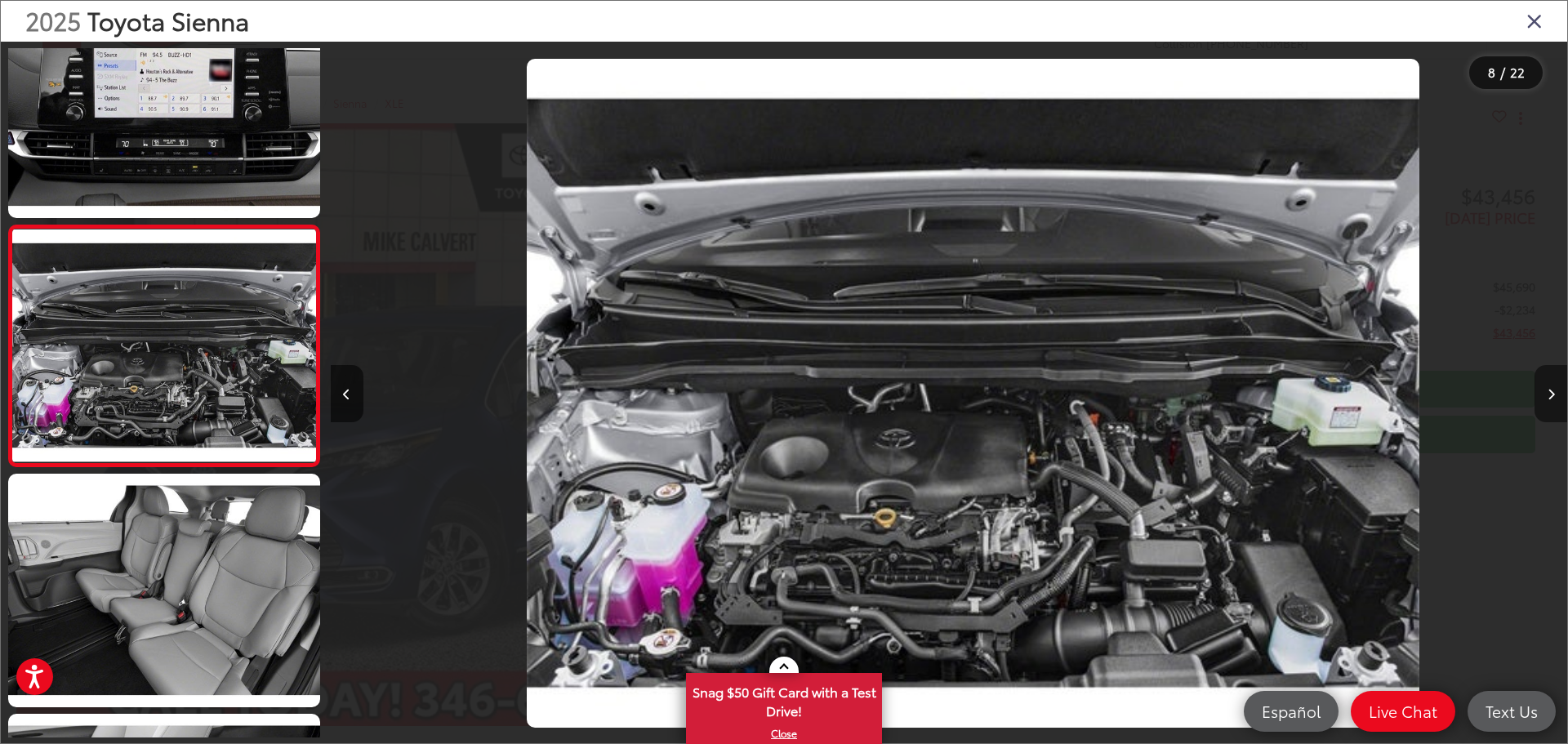
scroll to position [0, 8660]
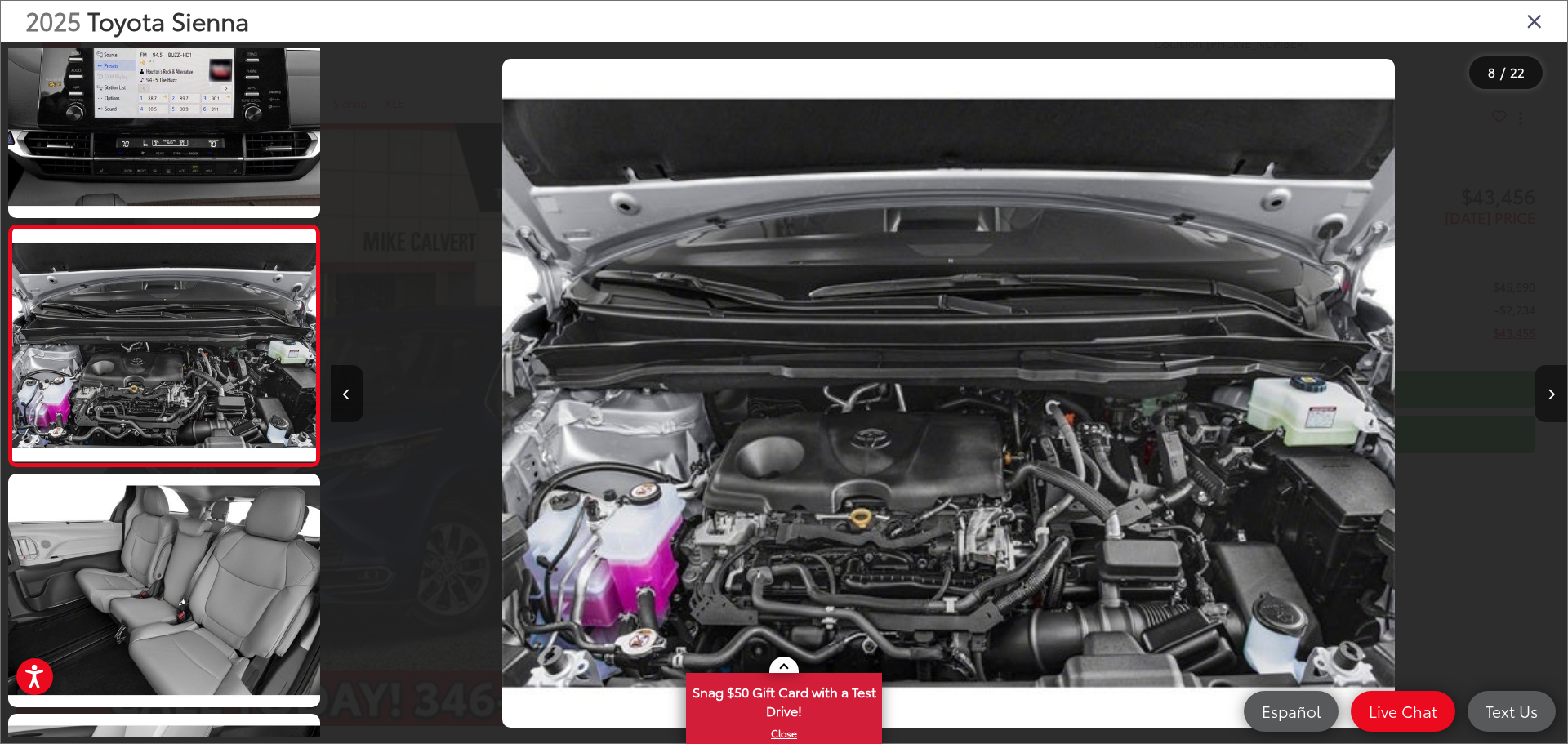
click at [1555, 393] on button "Next image" at bounding box center [1550, 394] width 32 height 57
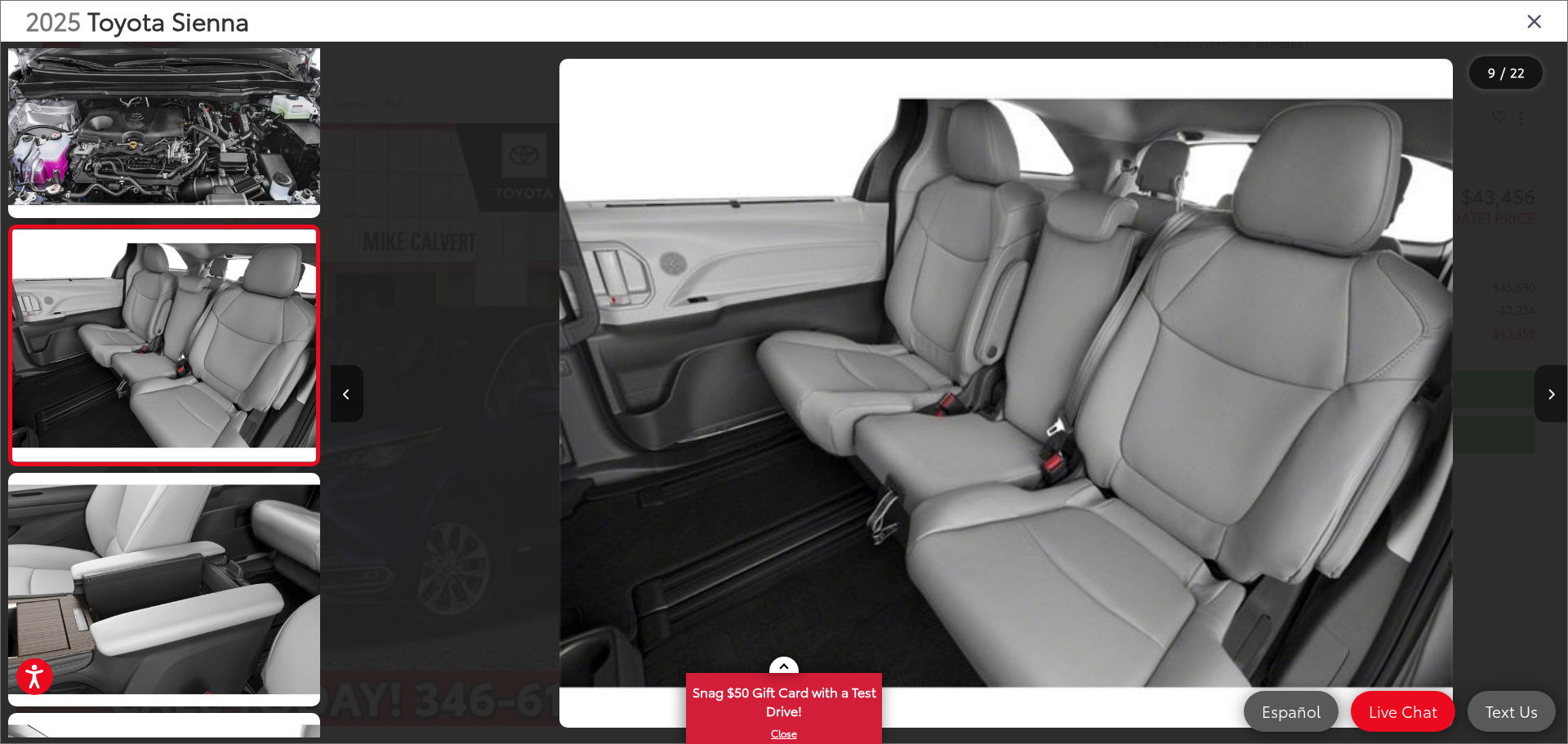
scroll to position [0, 0]
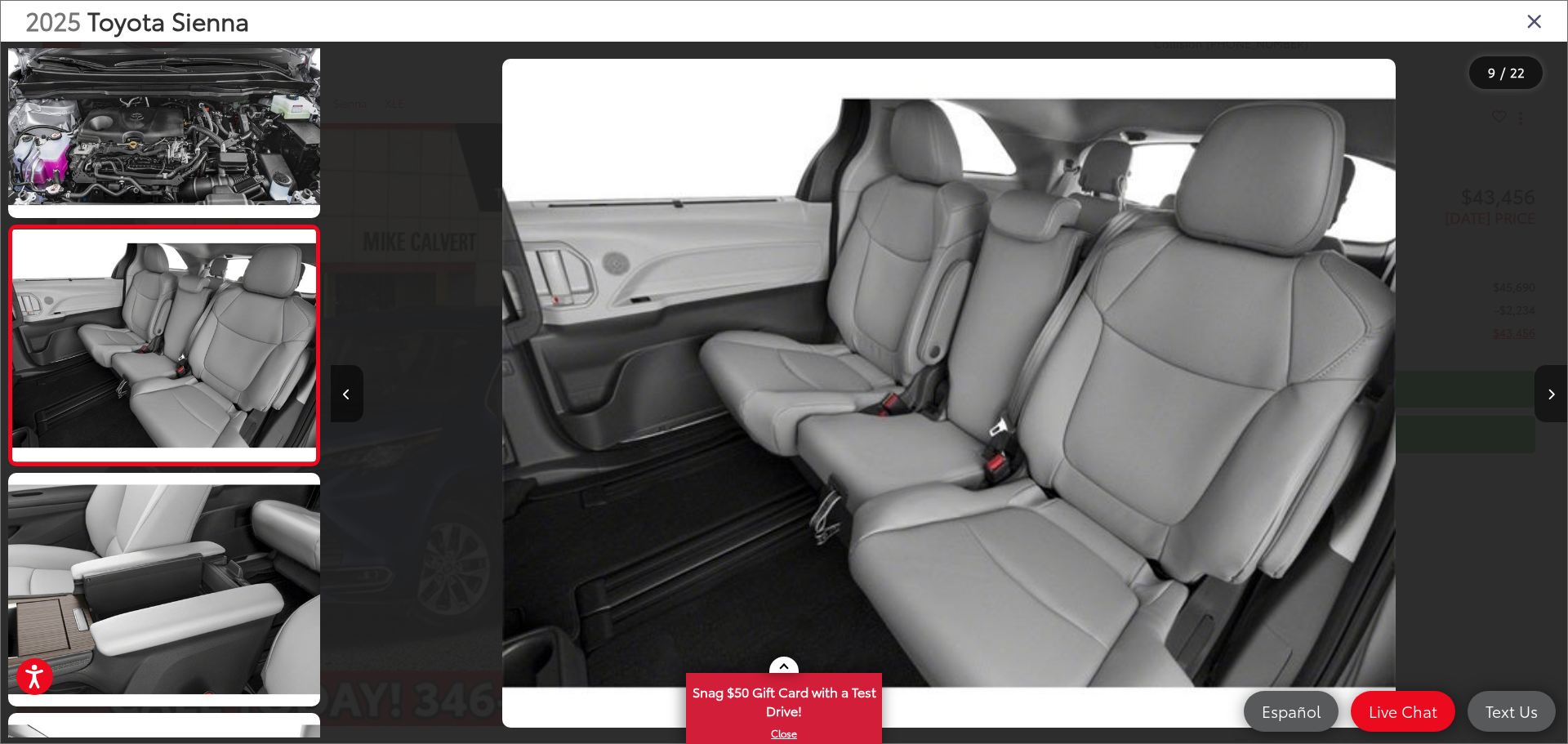
click at [1555, 393] on button "Next image" at bounding box center [1550, 394] width 32 height 57
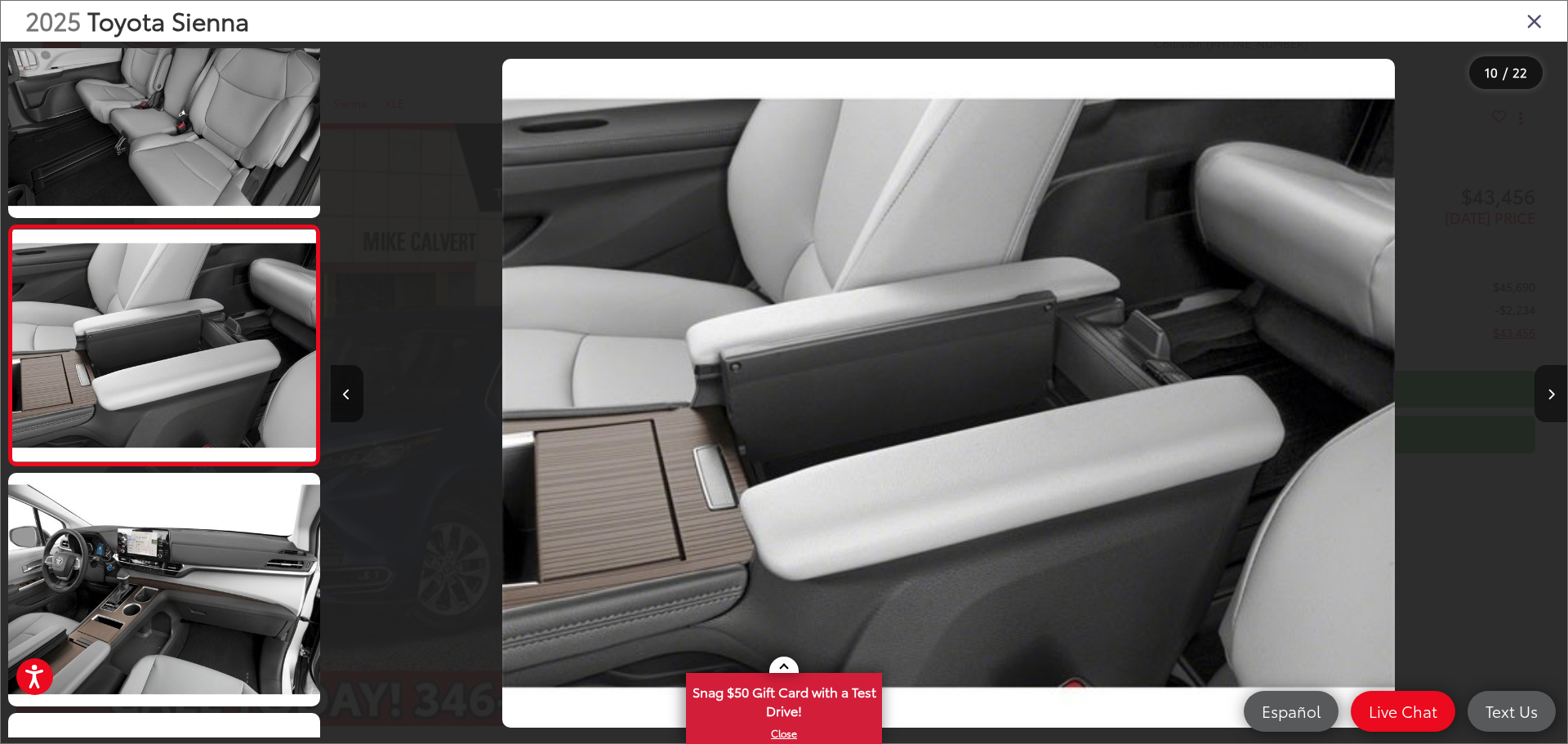
click at [1555, 393] on button "Next image" at bounding box center [1550, 394] width 32 height 57
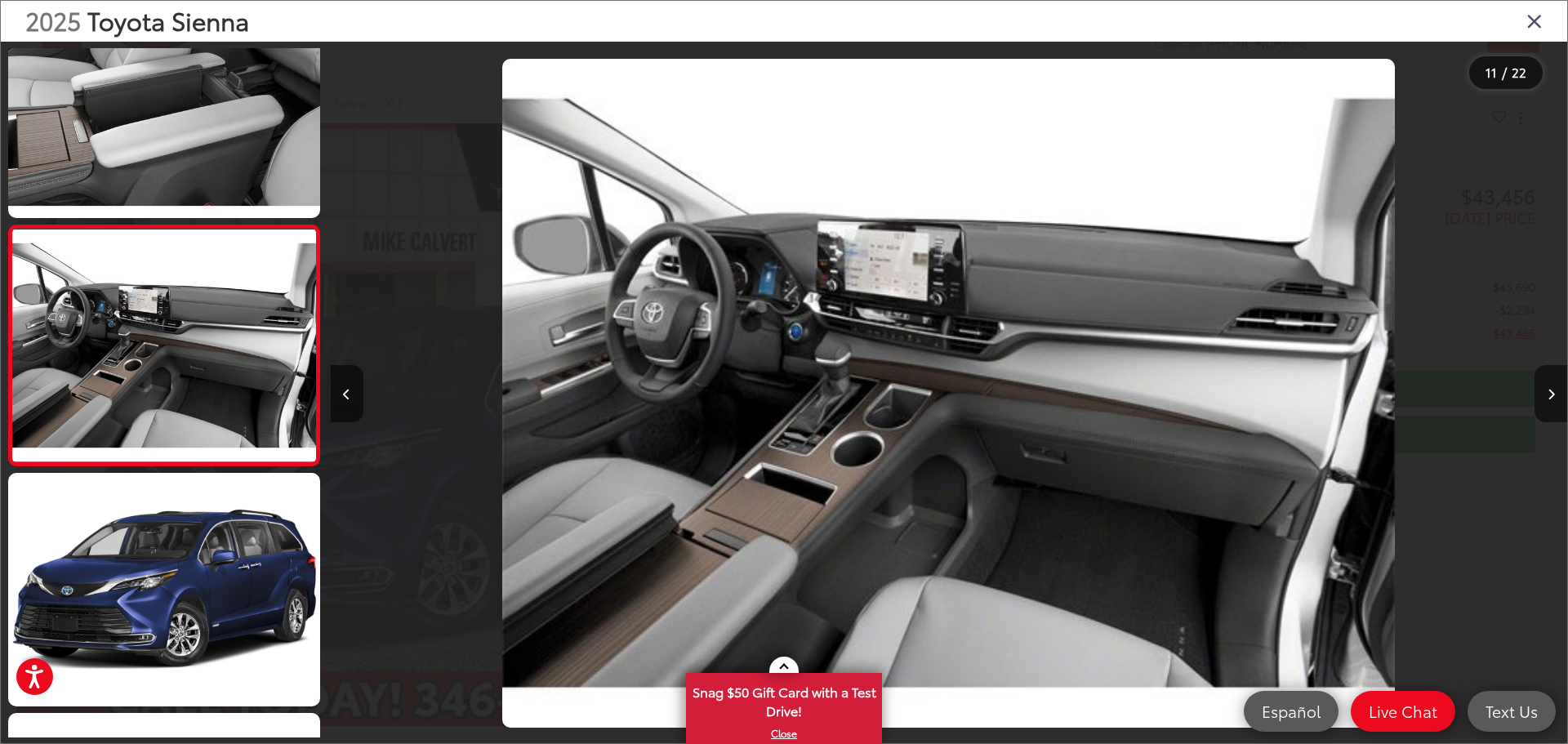
click at [1536, 27] on icon "Close gallery" at bounding box center [1535, 20] width 17 height 21
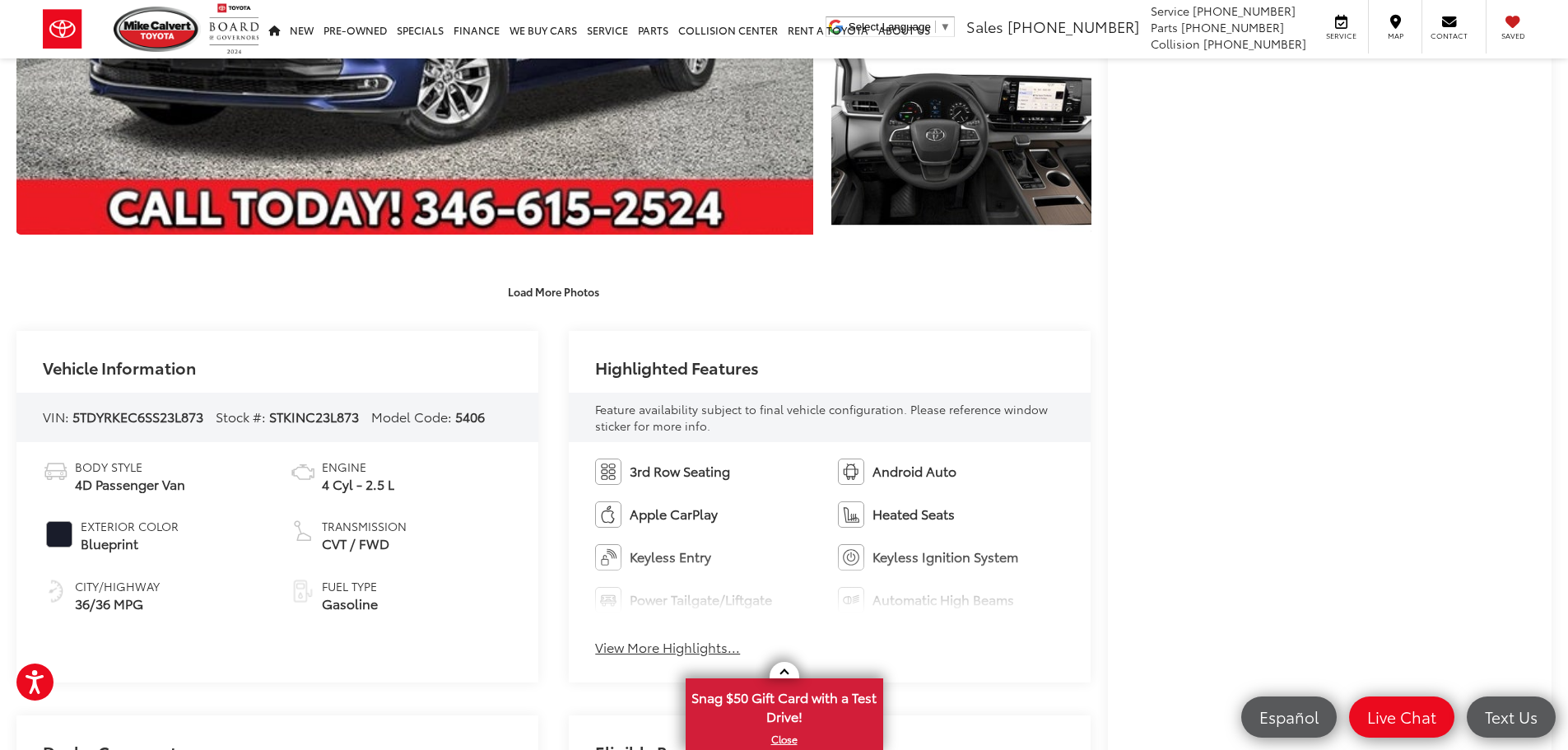
click at [686, 598] on ul "3rd Row Seating Android Auto Apple CarPlay Heated Seats Keyless Entry Keyless I…" at bounding box center [829, 536] width 469 height 155
drag, startPoint x: 681, startPoint y: 649, endPoint x: 726, endPoint y: 654, distance: 45.3
click at [682, 649] on button "View More Highlights..." at bounding box center [667, 647] width 144 height 19
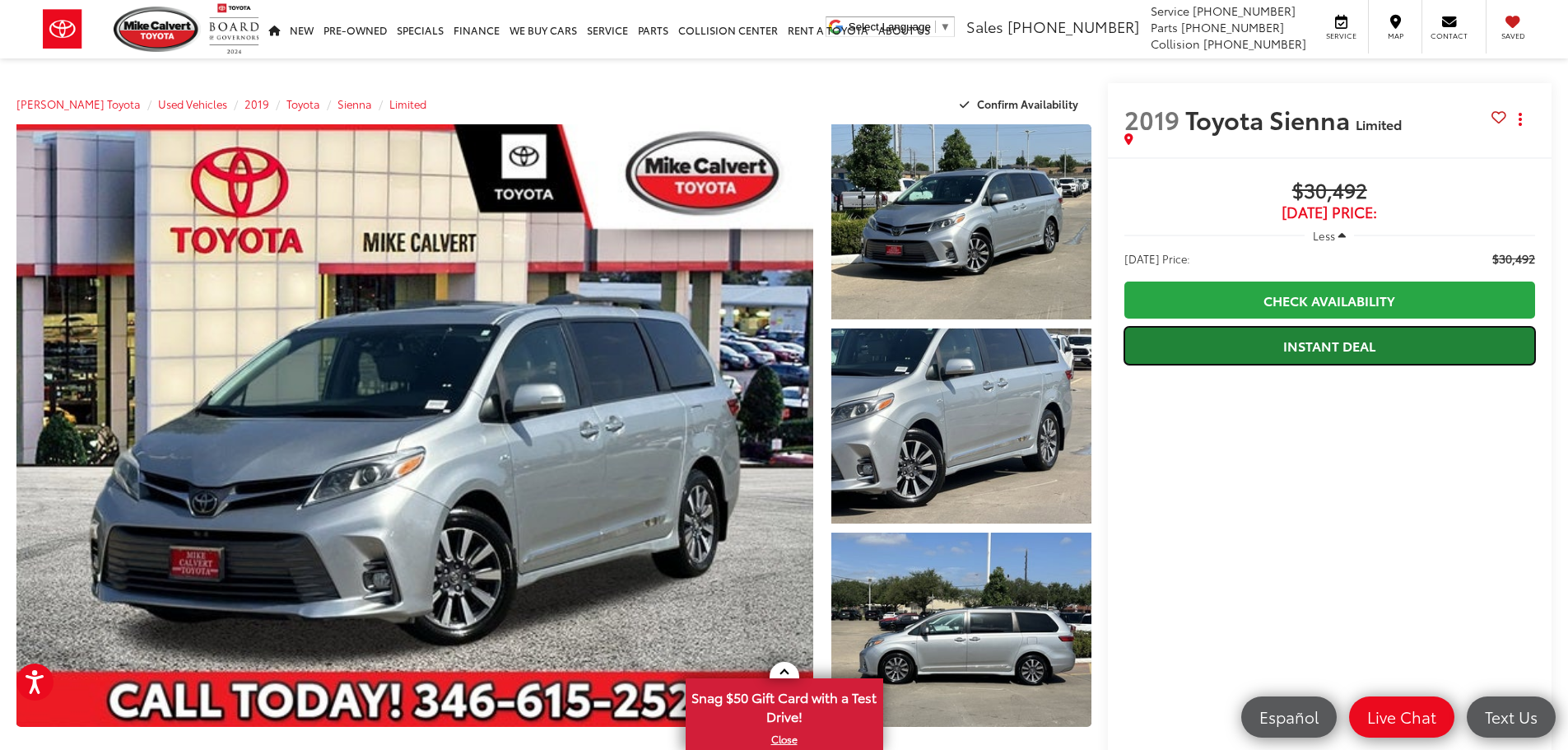
click at [1334, 343] on link "Instant Deal" at bounding box center [1329, 346] width 411 height 37
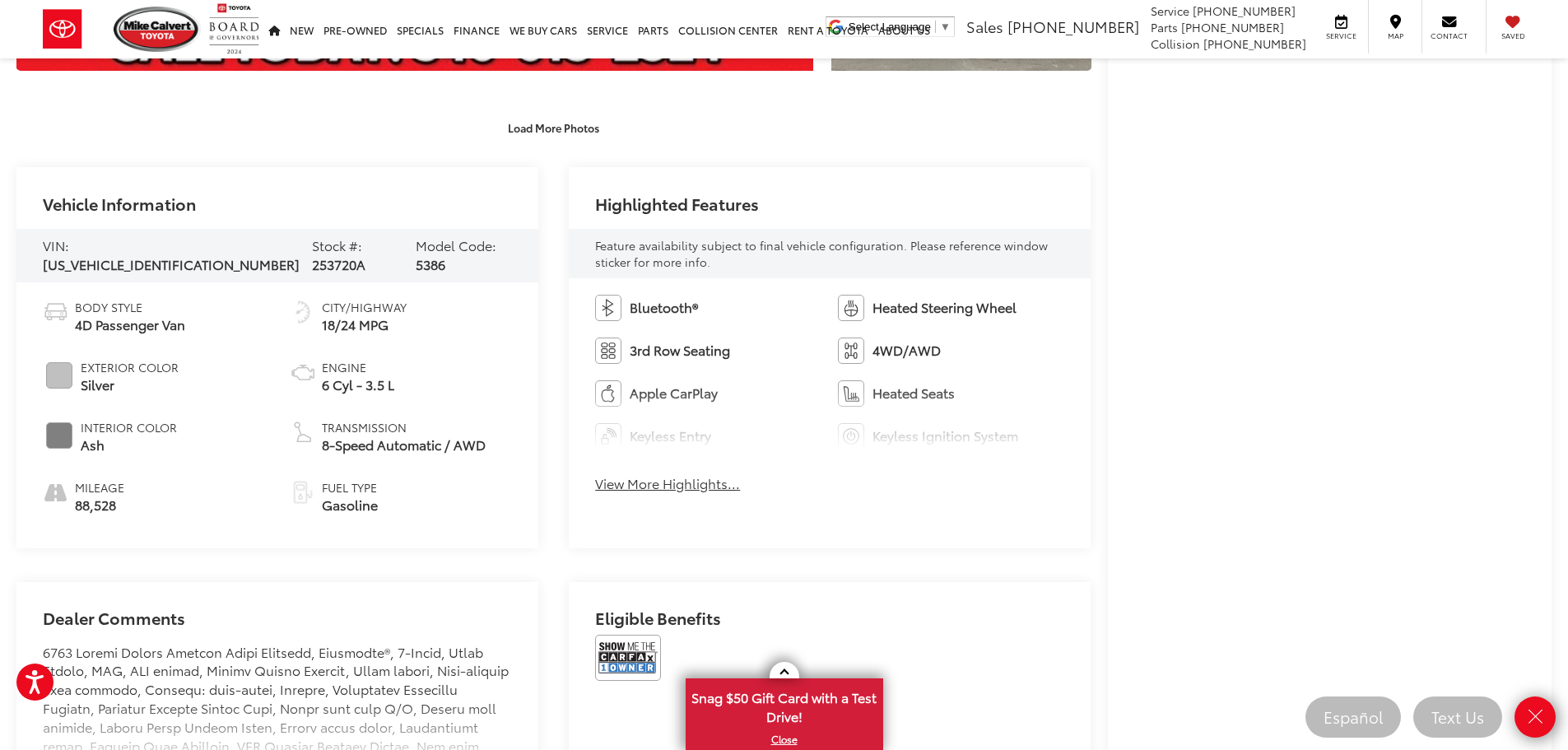
scroll to position [659, 0]
